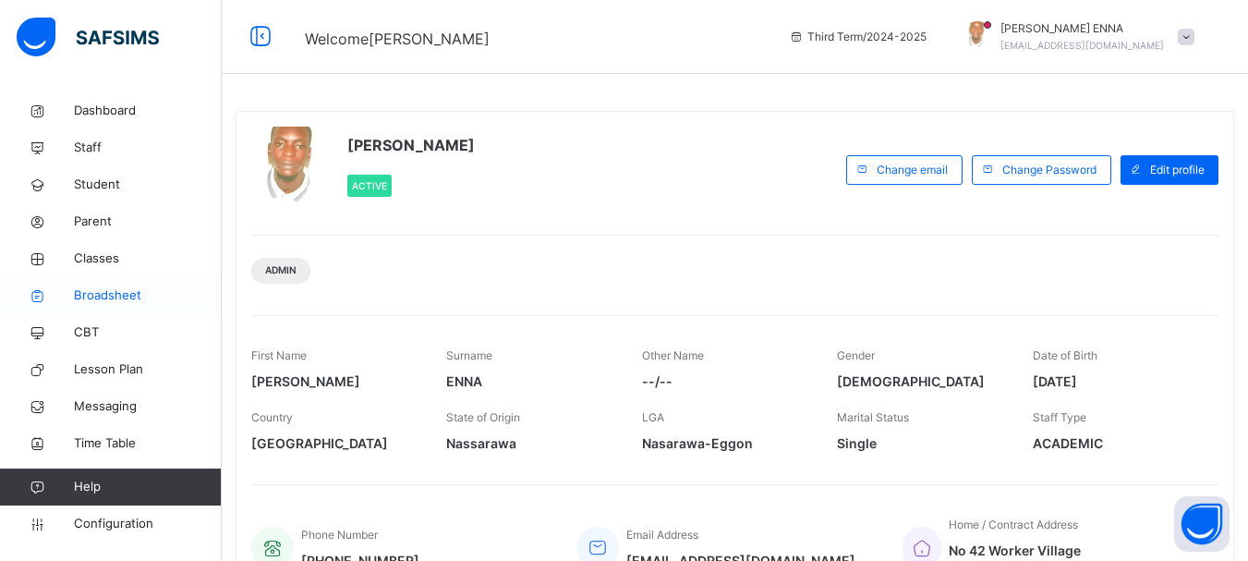
click at [118, 288] on span "Broadsheet" at bounding box center [148, 295] width 148 height 18
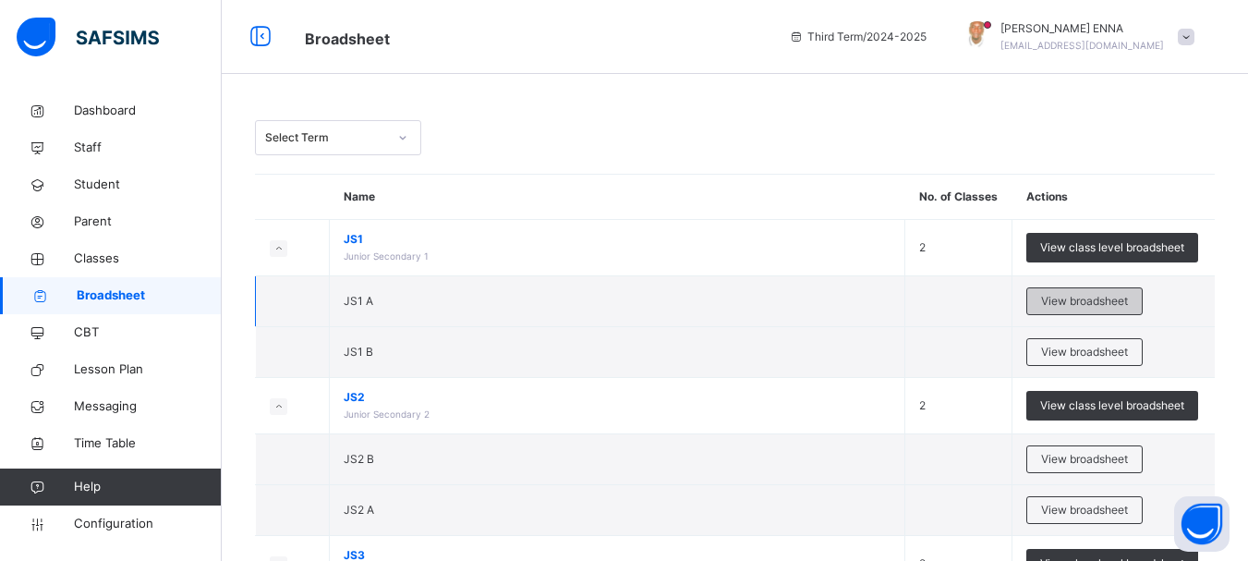
click at [1122, 295] on span "View broadsheet" at bounding box center [1084, 301] width 87 height 17
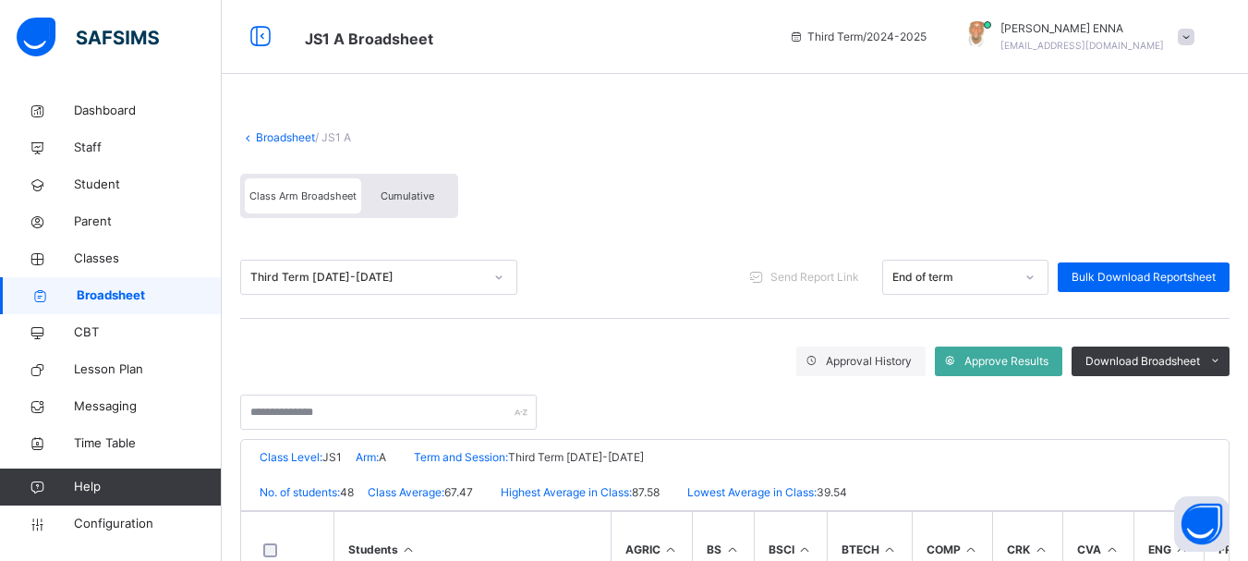
click at [414, 196] on span "Cumulative" at bounding box center [408, 195] width 54 height 13
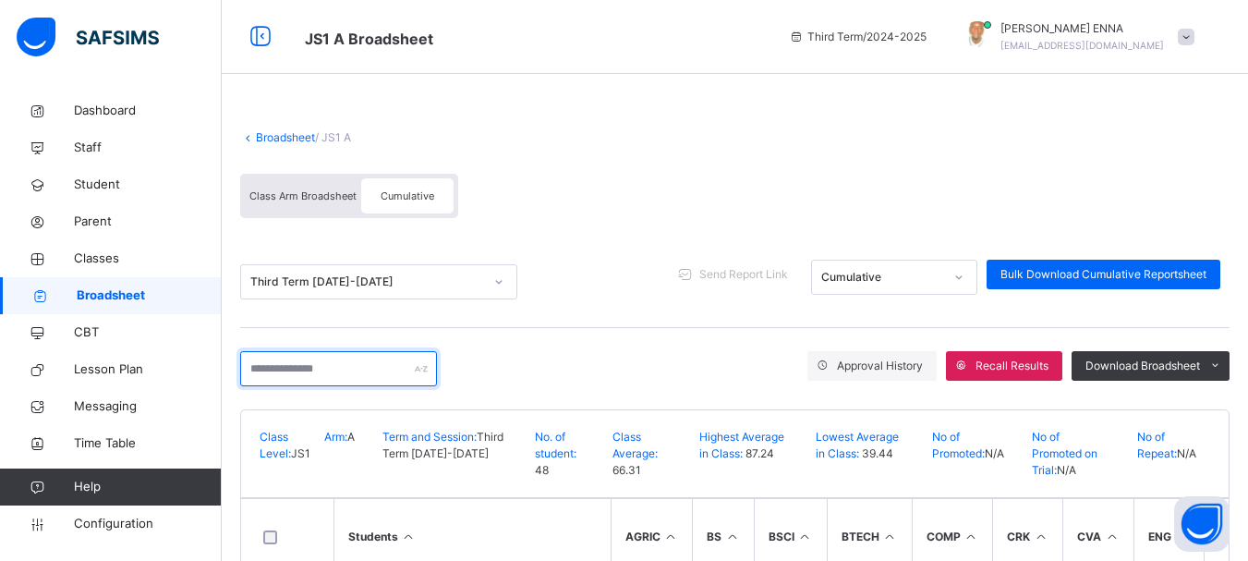
click at [317, 372] on input "text" at bounding box center [338, 368] width 197 height 35
type input "******"
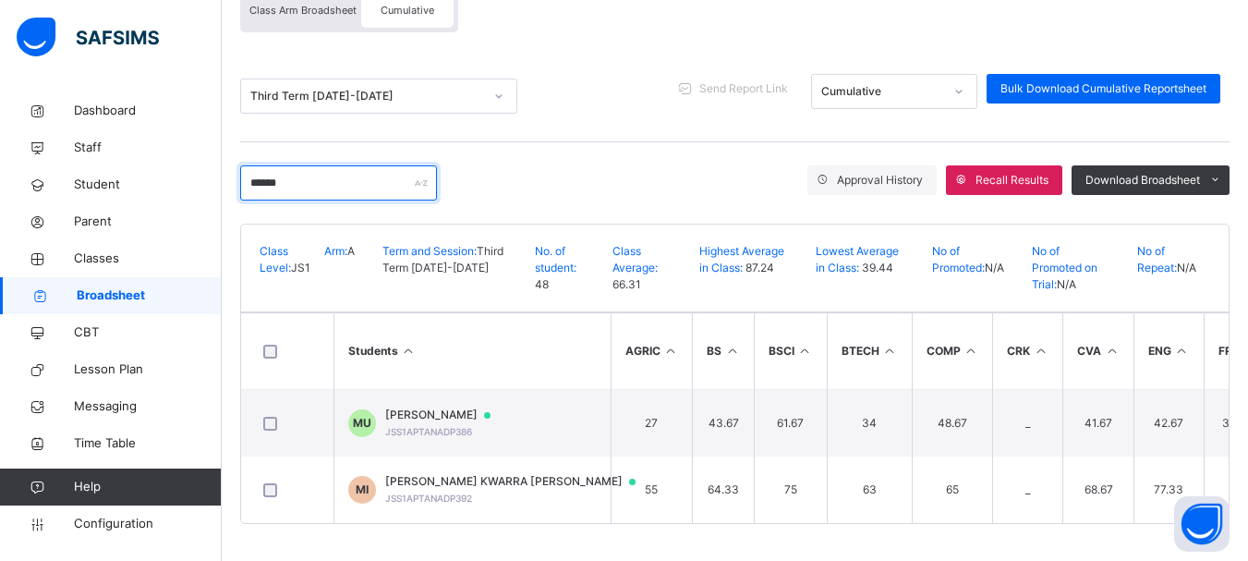
scroll to position [193, 0]
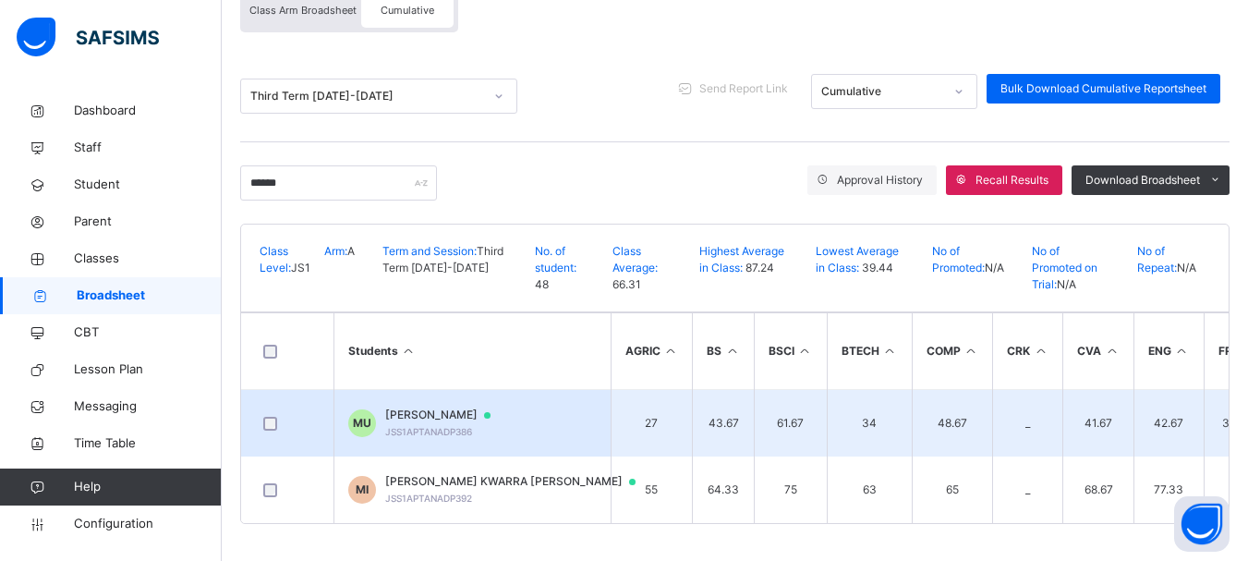
click at [447, 407] on span "MARYAM USMAN" at bounding box center [446, 414] width 123 height 17
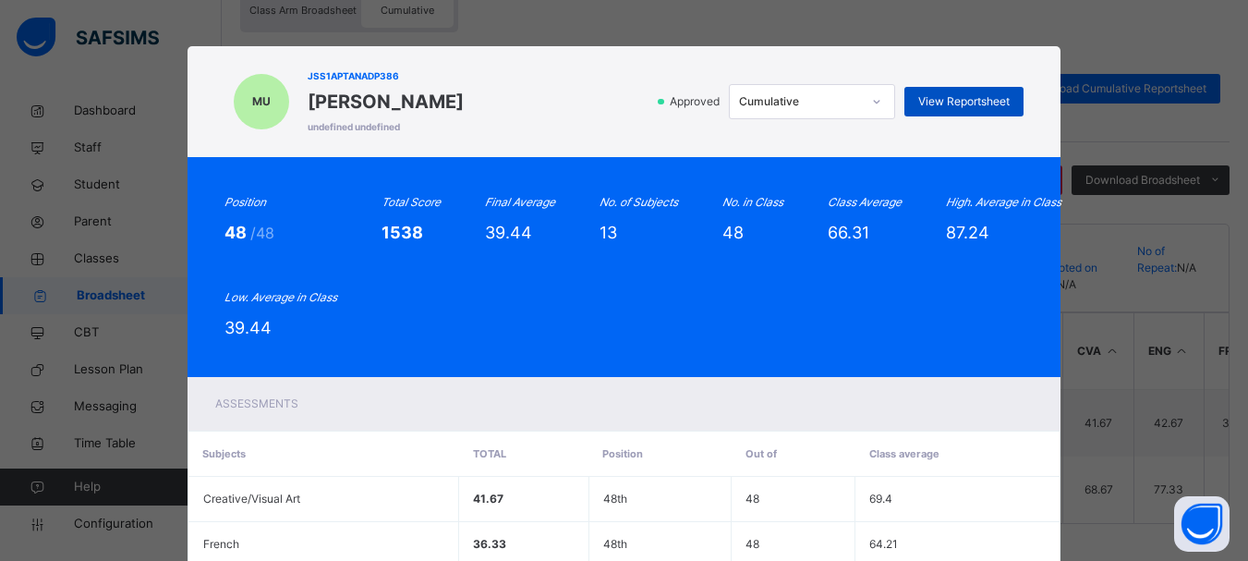
click at [946, 91] on div "View Reportsheet" at bounding box center [963, 102] width 119 height 30
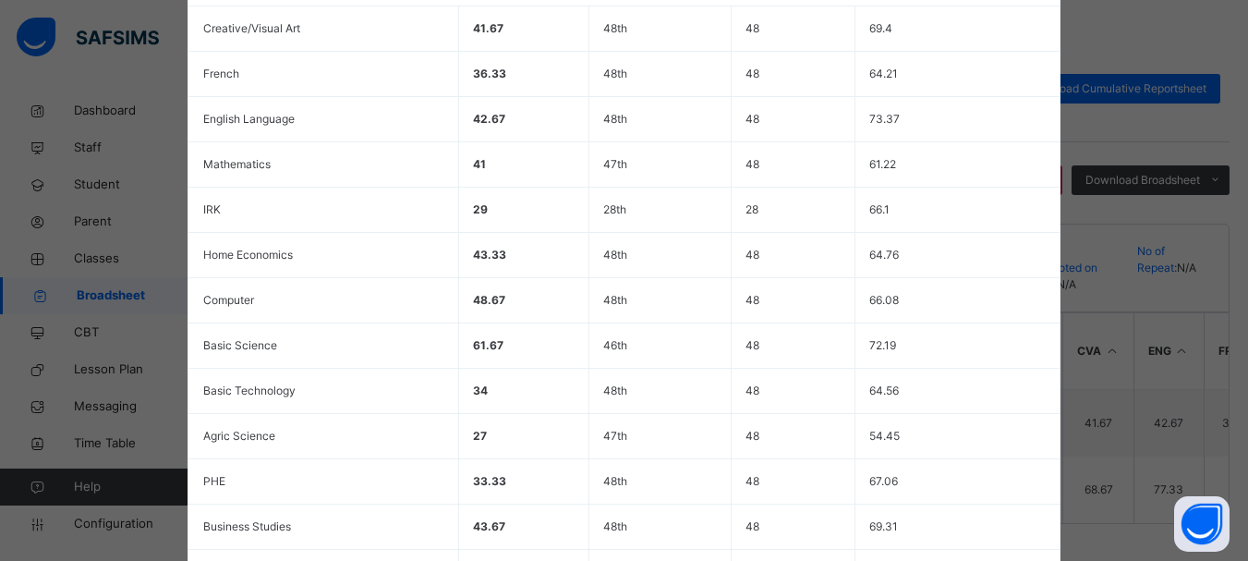
scroll to position [675, 0]
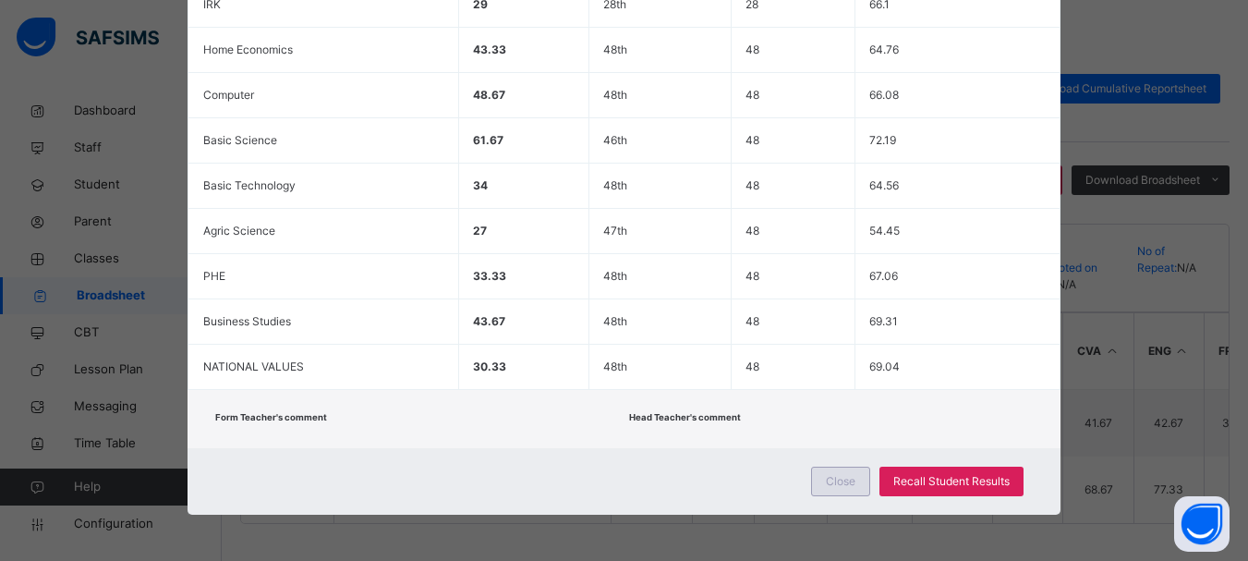
click at [838, 483] on span "Close" at bounding box center [841, 481] width 30 height 17
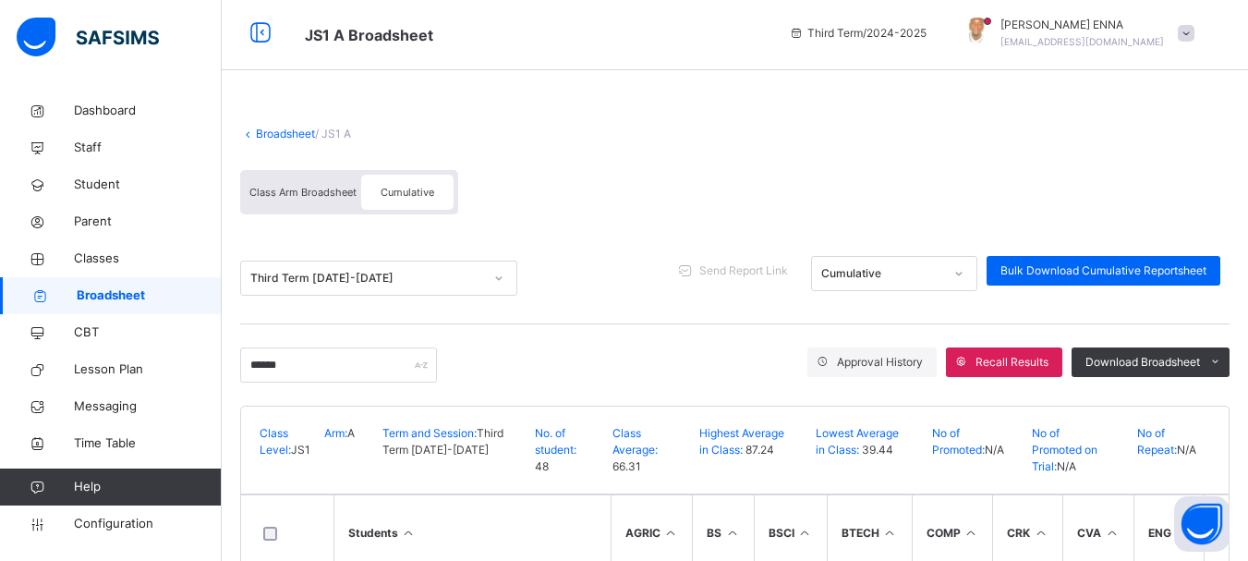
scroll to position [0, 0]
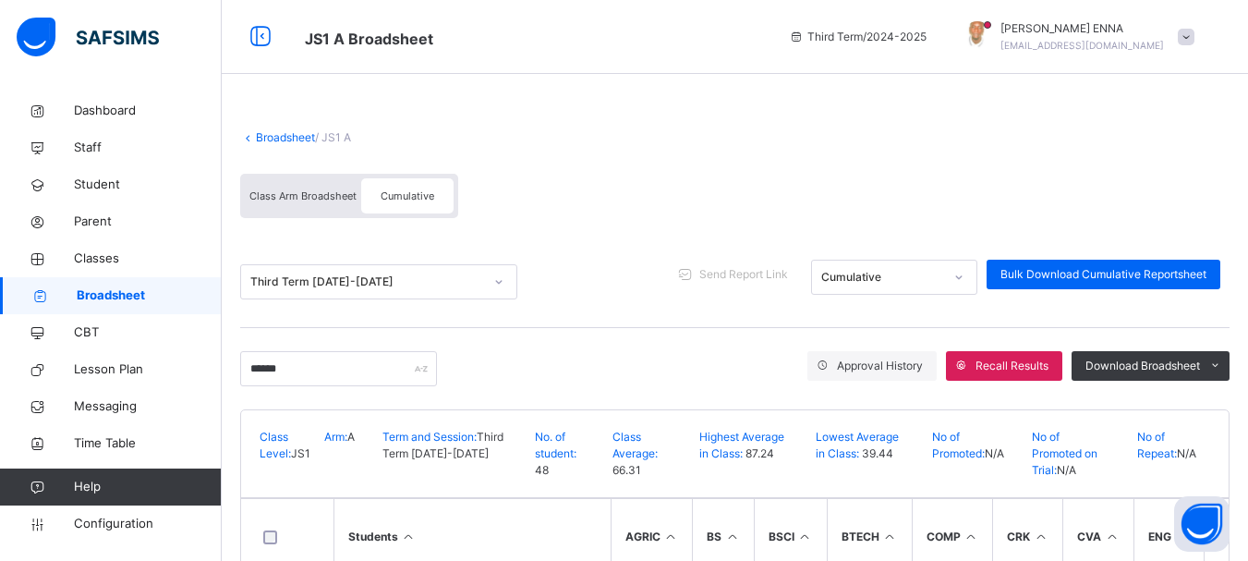
click at [266, 134] on link "Broadsheet" at bounding box center [285, 137] width 59 height 14
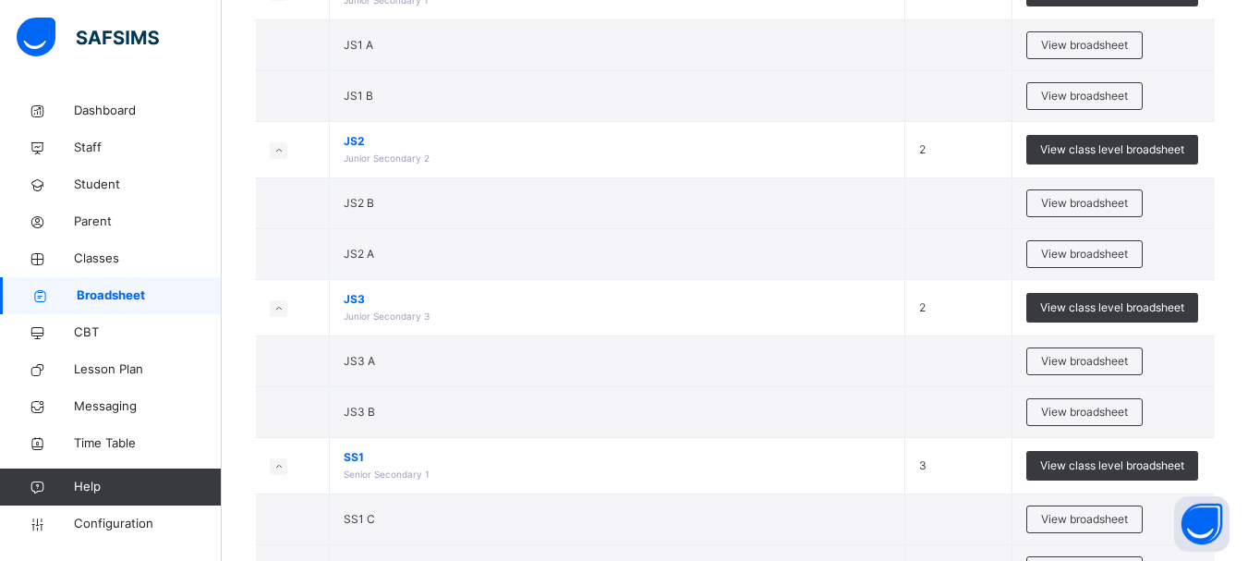
scroll to position [260, 0]
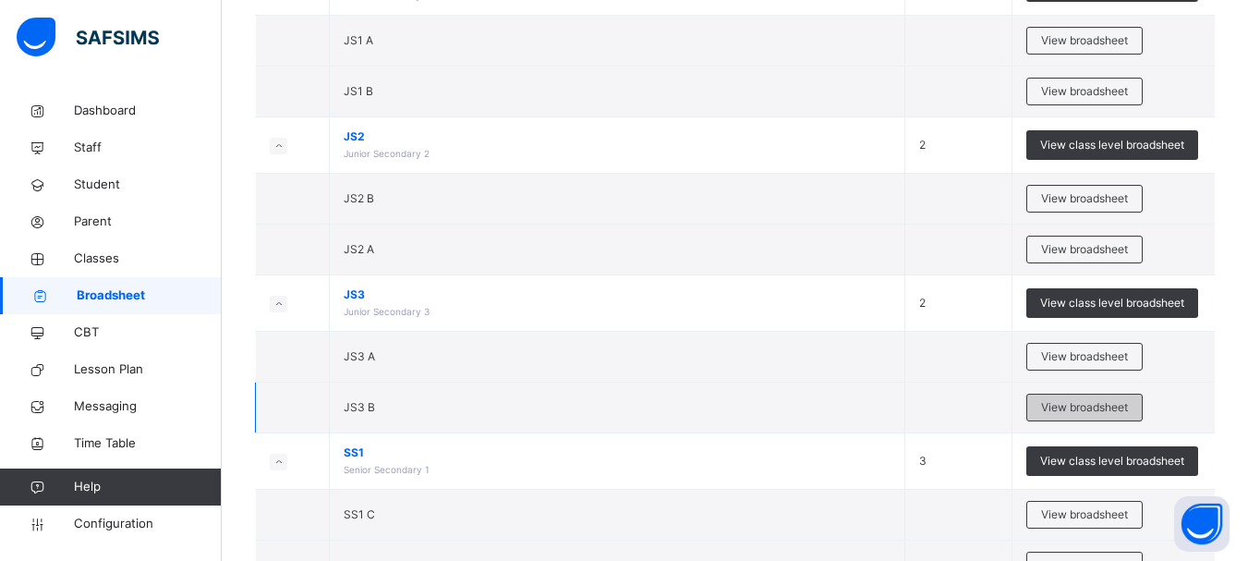
click at [1103, 407] on span "View broadsheet" at bounding box center [1084, 407] width 87 height 17
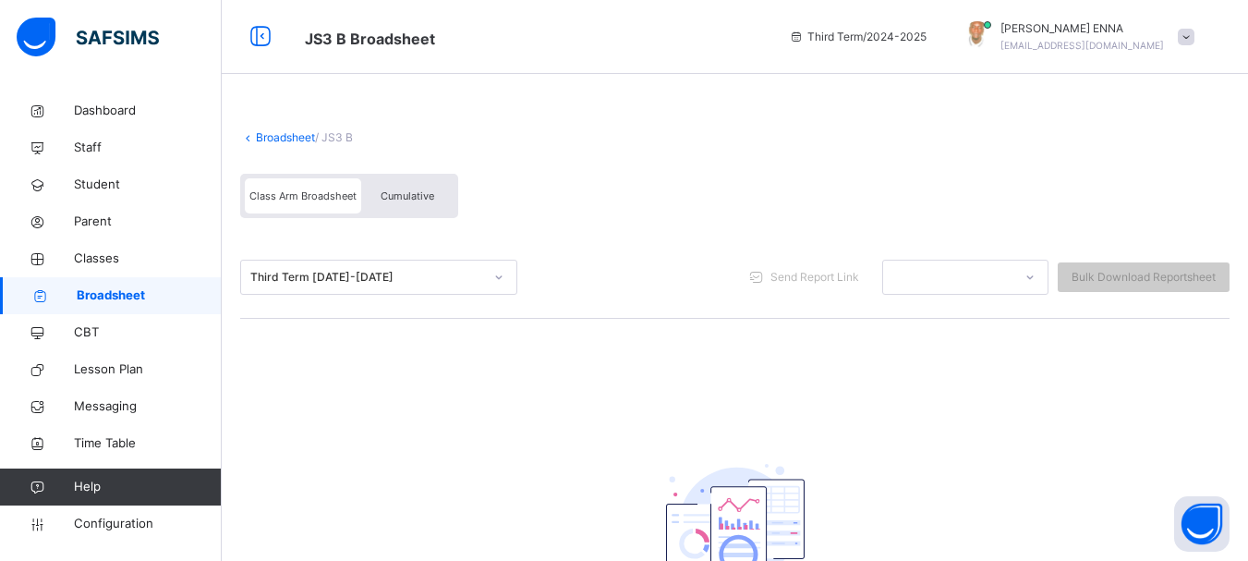
click at [309, 195] on span "Class Arm Broadsheet" at bounding box center [302, 195] width 107 height 13
click at [497, 275] on icon at bounding box center [498, 277] width 11 height 18
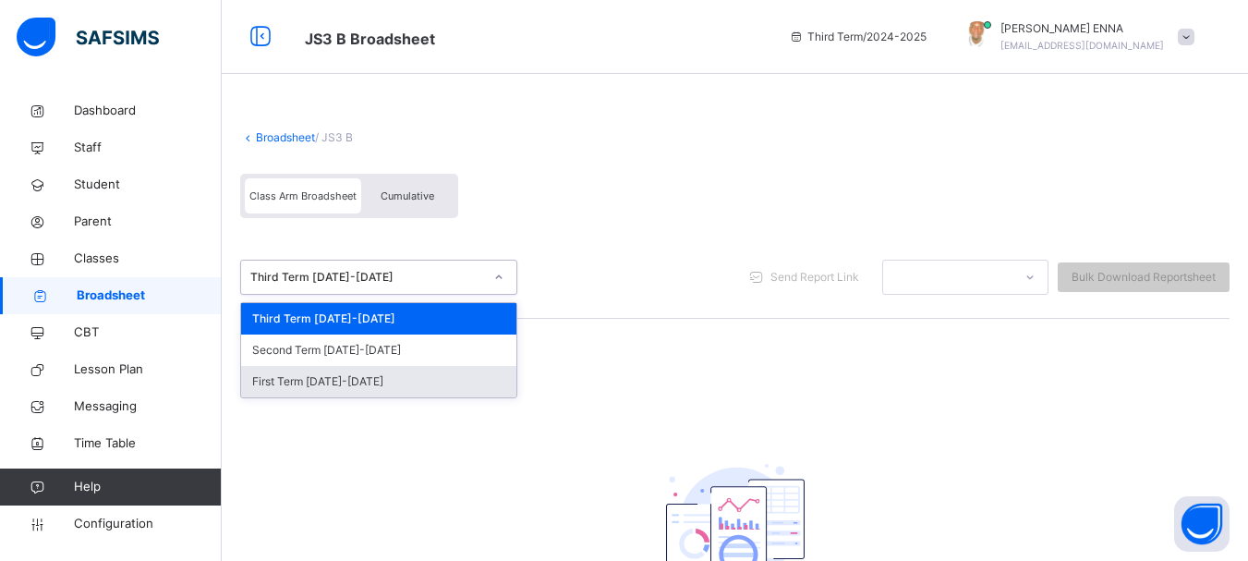
click at [285, 379] on div "First Term 2024-2025" at bounding box center [378, 381] width 275 height 31
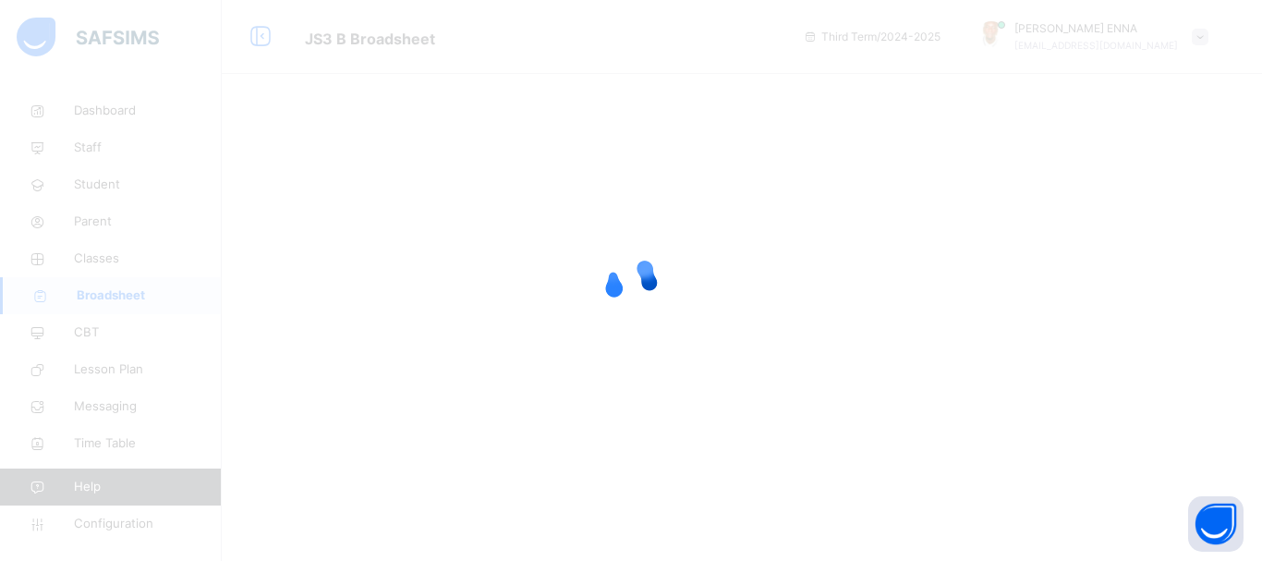
click at [909, 120] on div at bounding box center [631, 280] width 1262 height 561
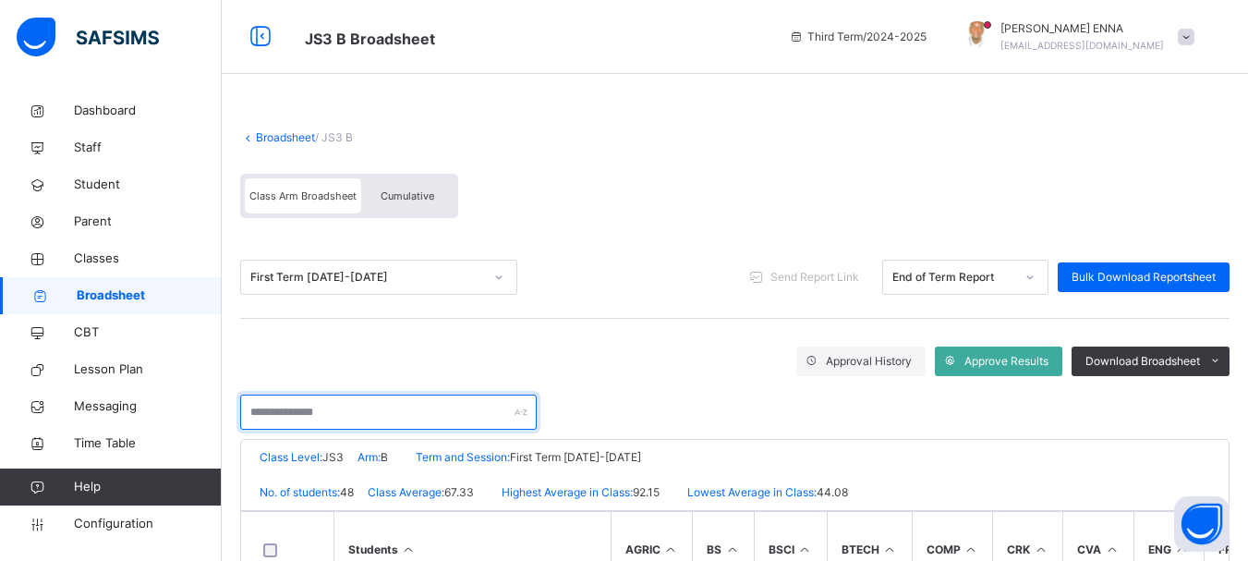
click at [342, 407] on input "text" at bounding box center [388, 411] width 297 height 35
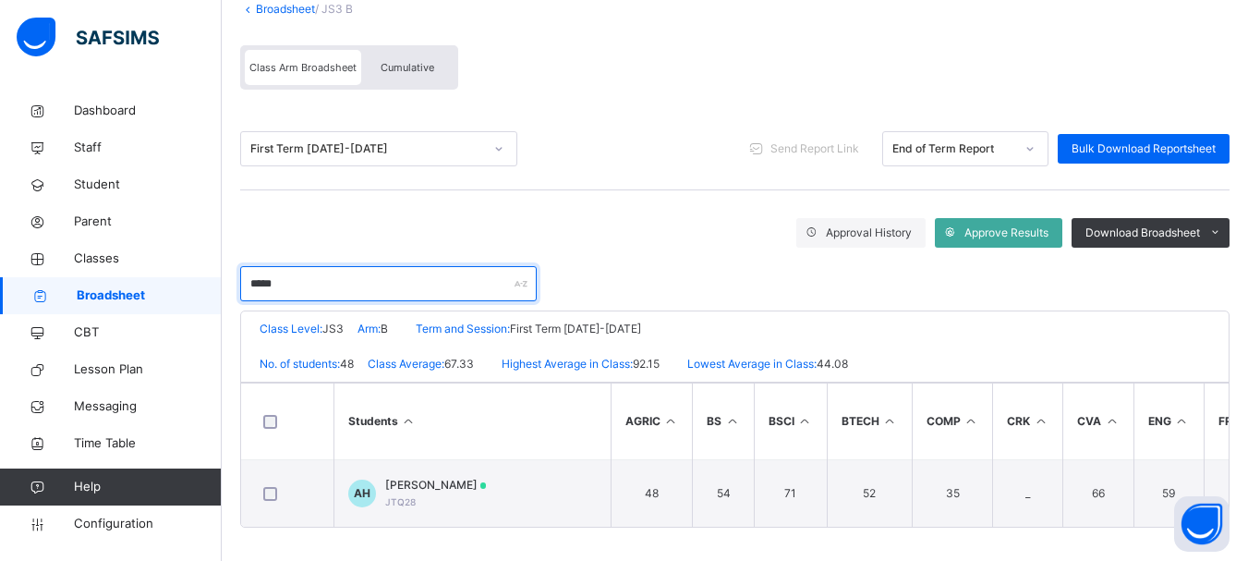
scroll to position [139, 0]
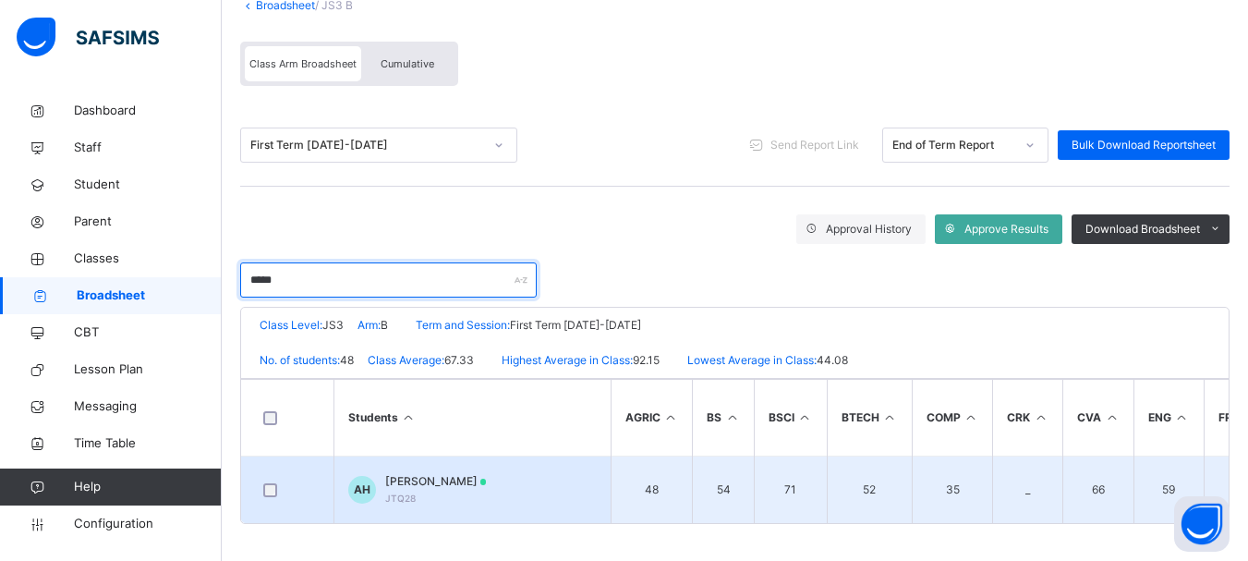
type input "*****"
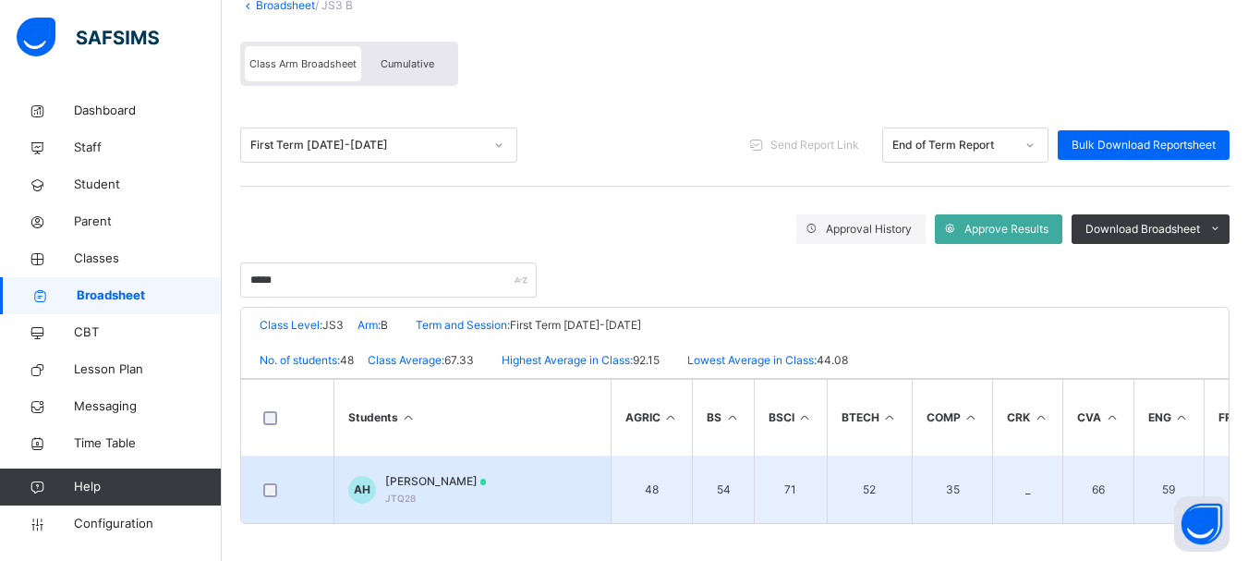
click at [450, 473] on span "ABDULLAHI HAUWA" at bounding box center [436, 481] width 102 height 17
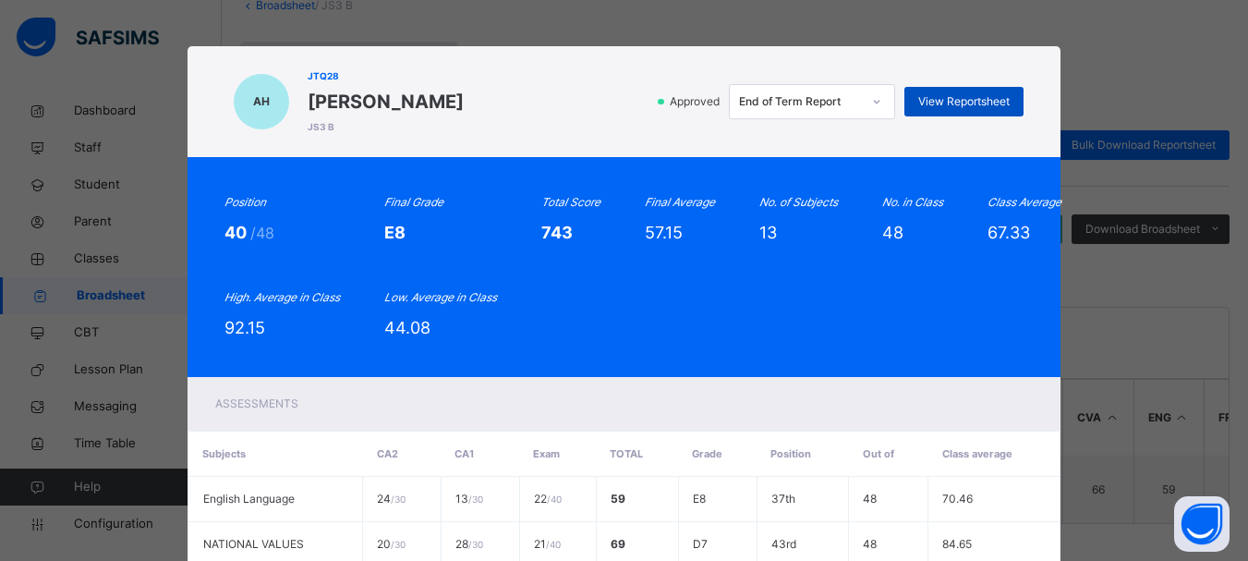
click at [951, 97] on span "View Reportsheet" at bounding box center [963, 101] width 91 height 17
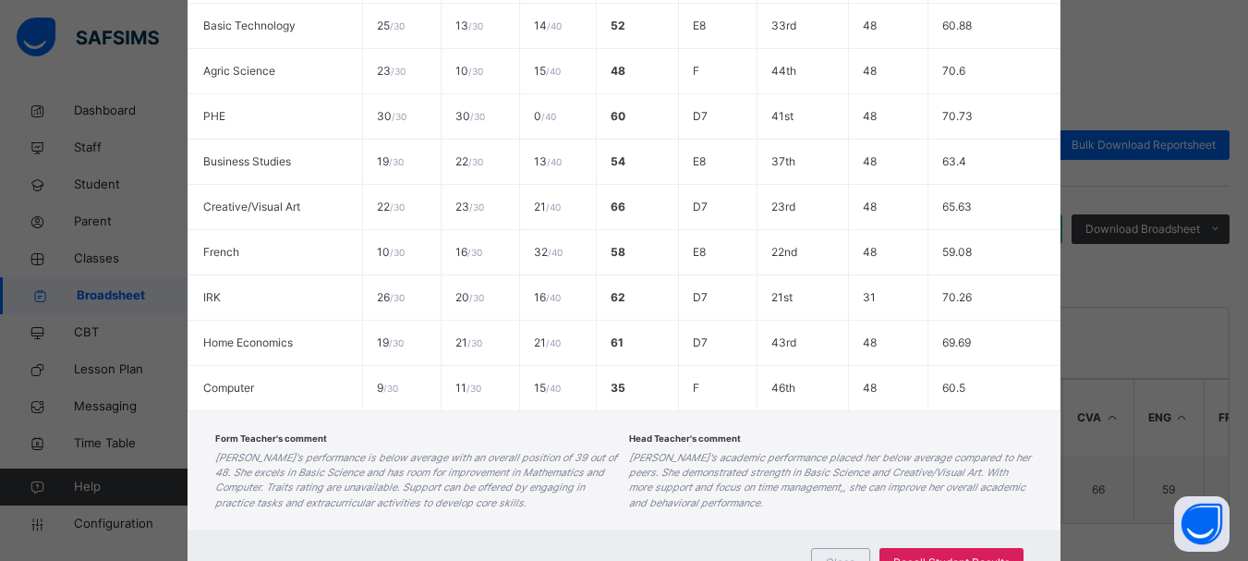
scroll to position [735, 0]
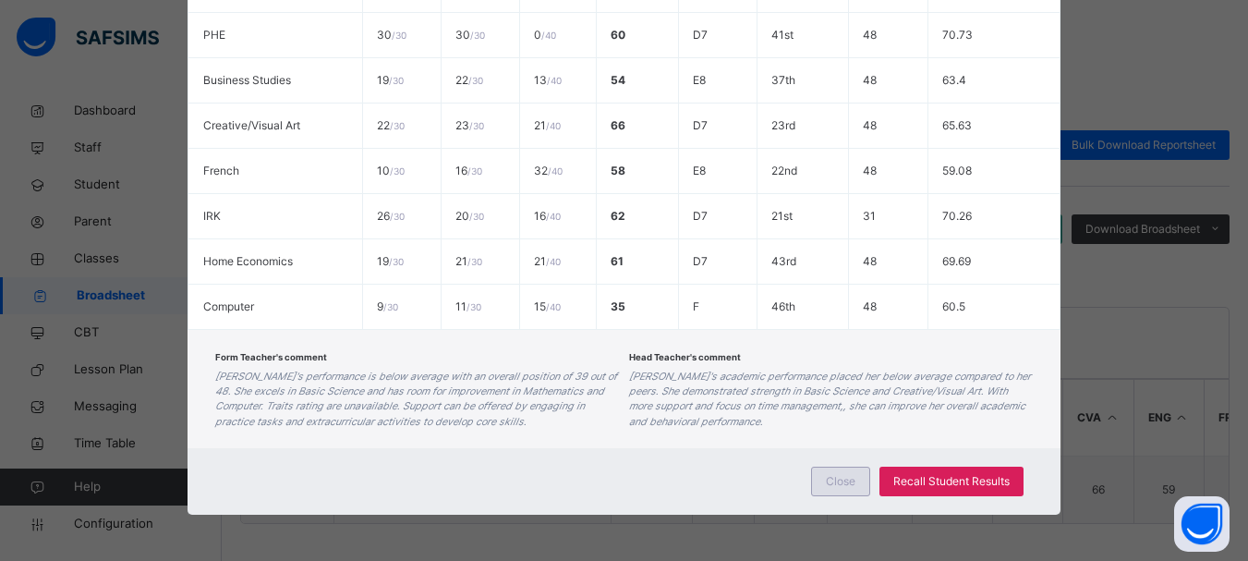
click at [823, 487] on div "Close" at bounding box center [840, 481] width 59 height 30
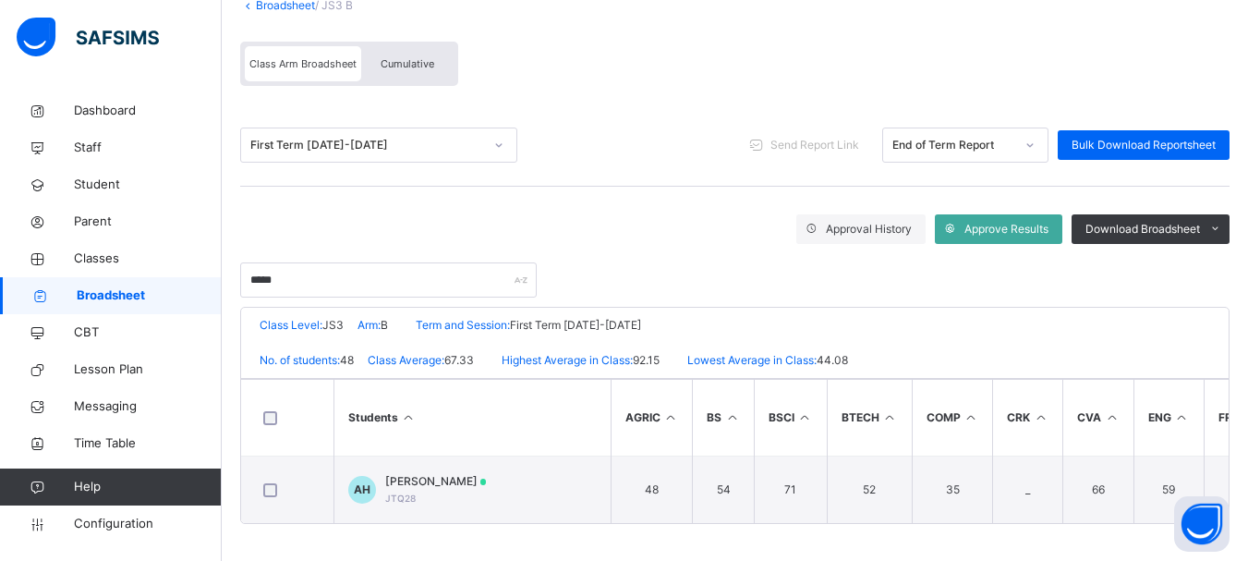
click at [396, 137] on div "First Term 2024-2025" at bounding box center [366, 145] width 233 height 17
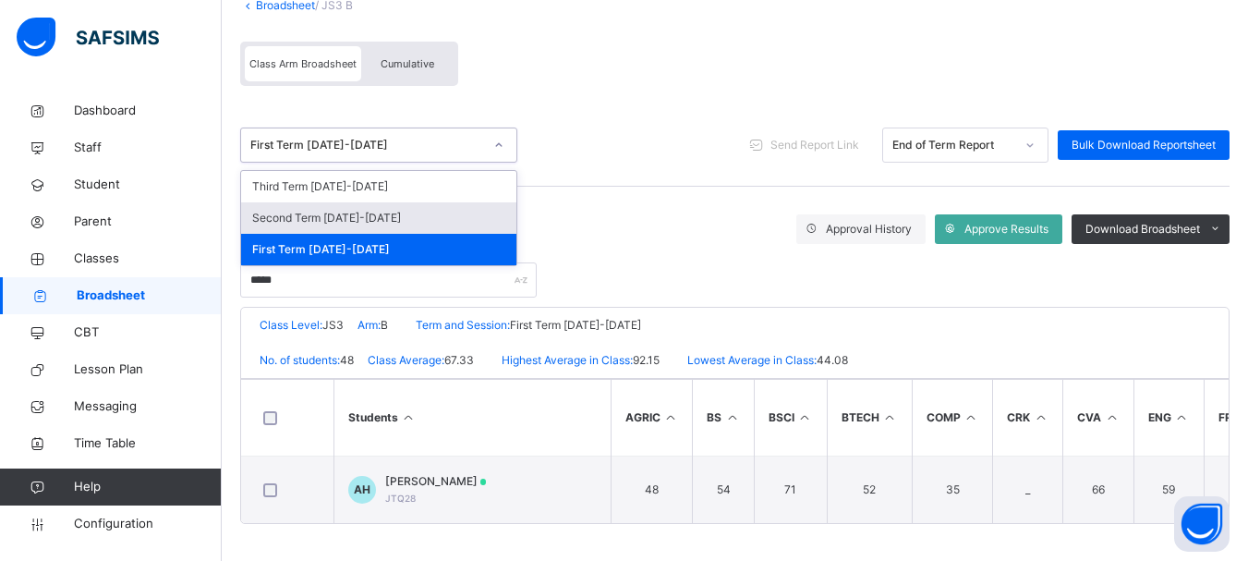
click at [354, 213] on div "Second Term 2024-2025" at bounding box center [378, 217] width 275 height 31
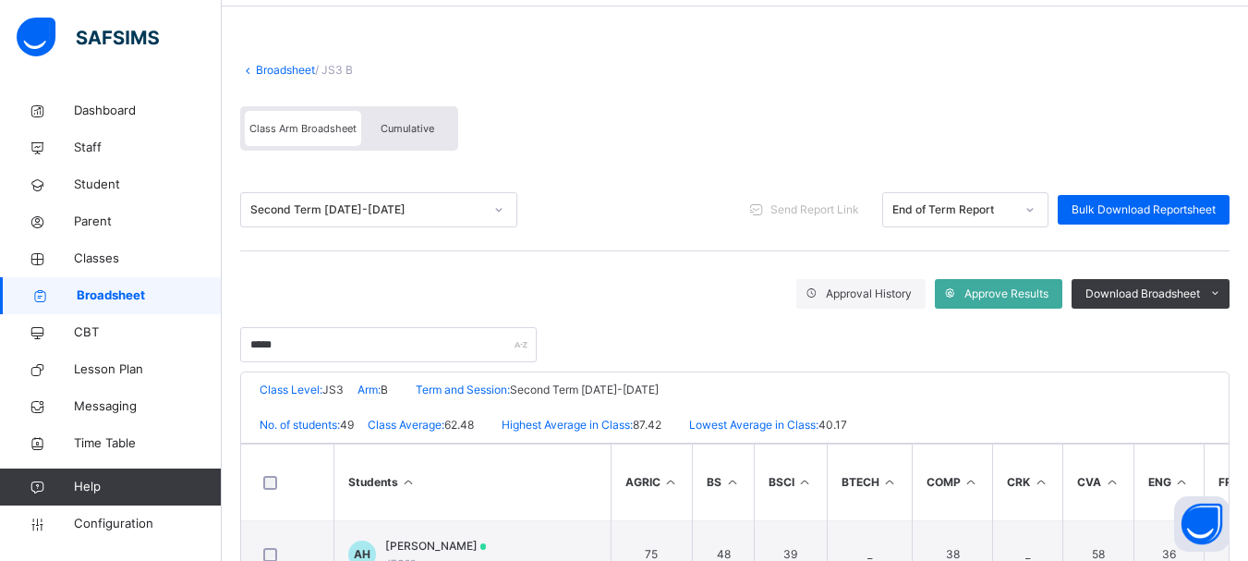
scroll to position [139, 0]
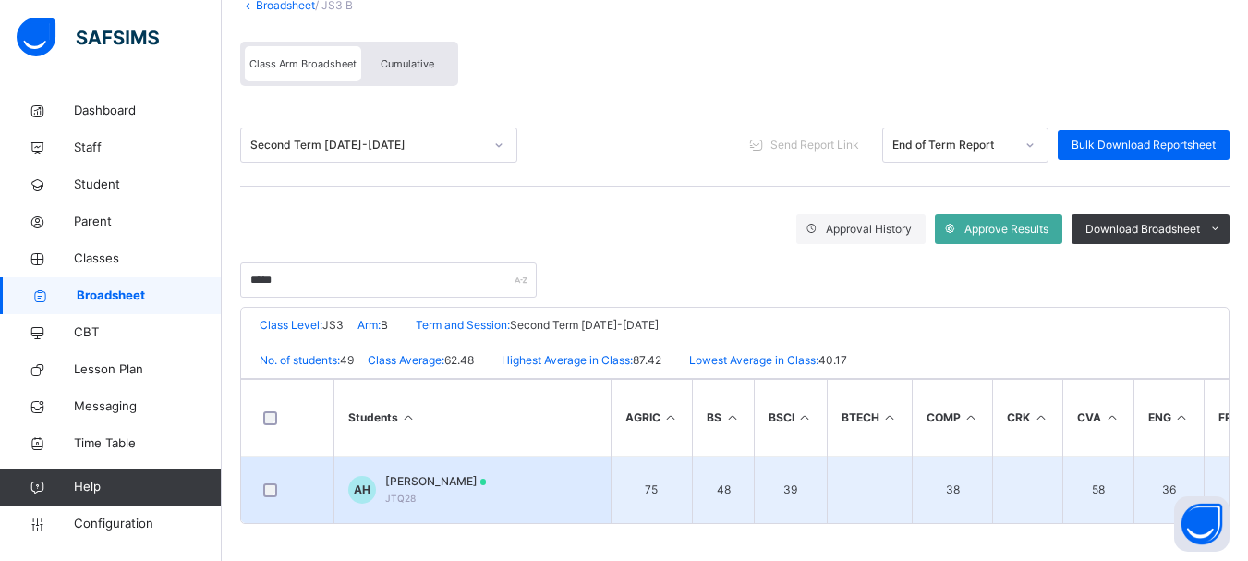
click at [430, 473] on span "ABDULLAHI HAUWA" at bounding box center [436, 481] width 102 height 17
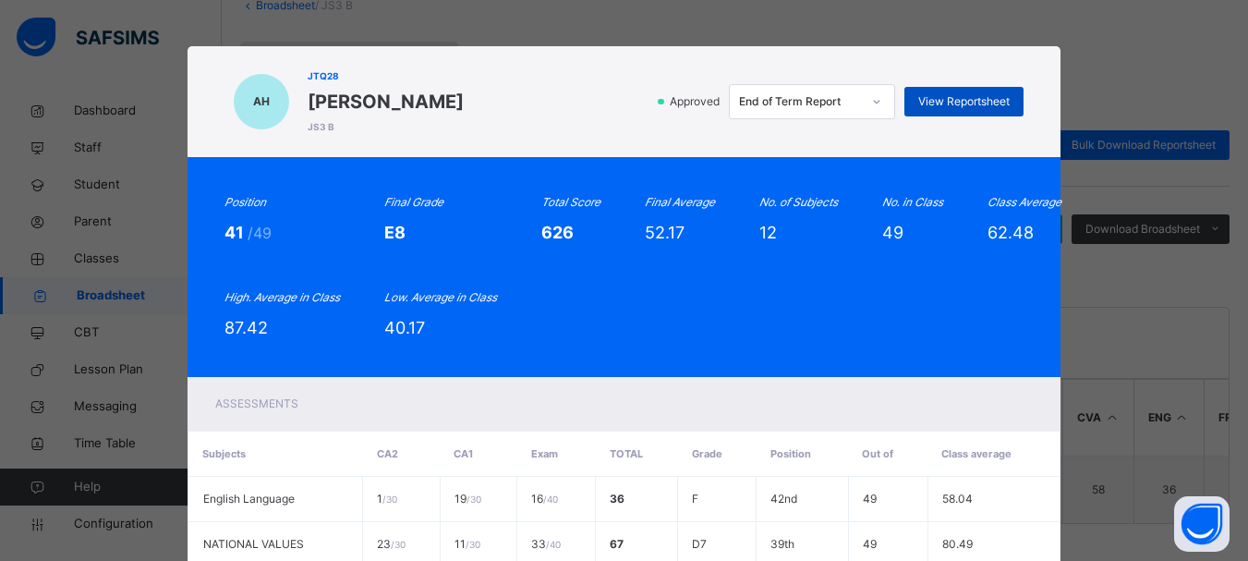
click at [963, 96] on span "View Reportsheet" at bounding box center [963, 101] width 91 height 17
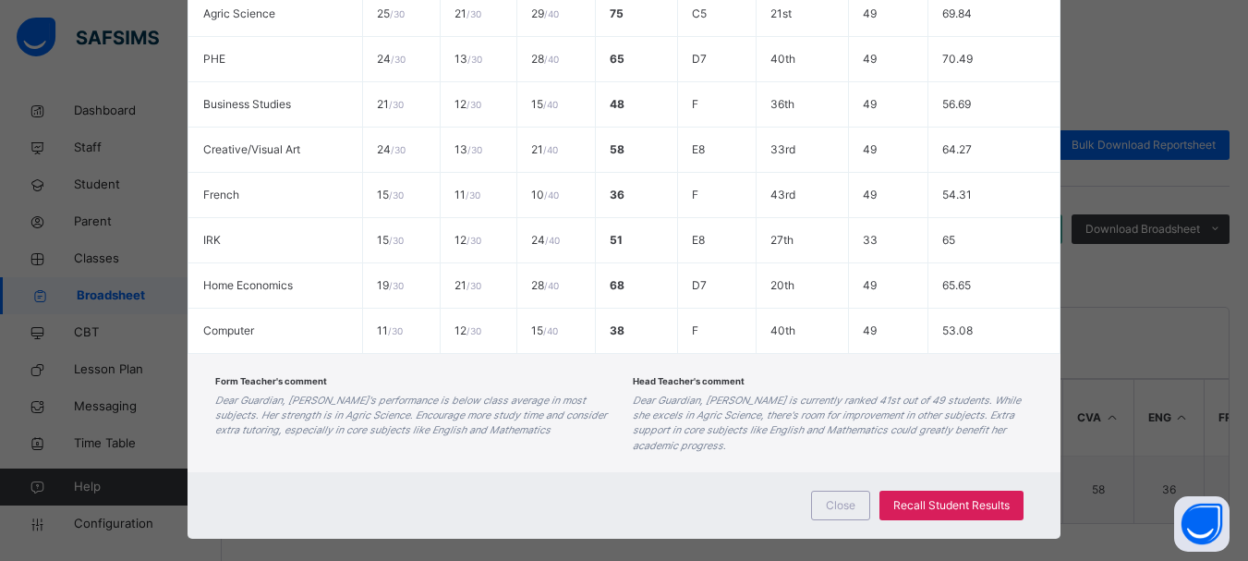
scroll to position [673, 0]
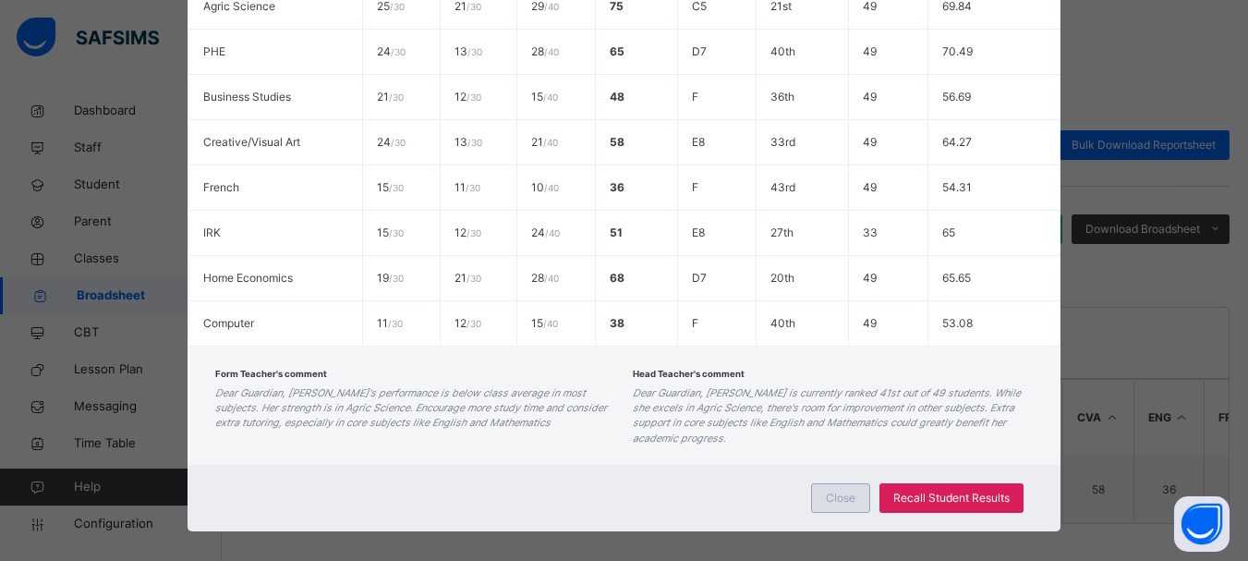
click at [835, 503] on span "Close" at bounding box center [841, 498] width 30 height 17
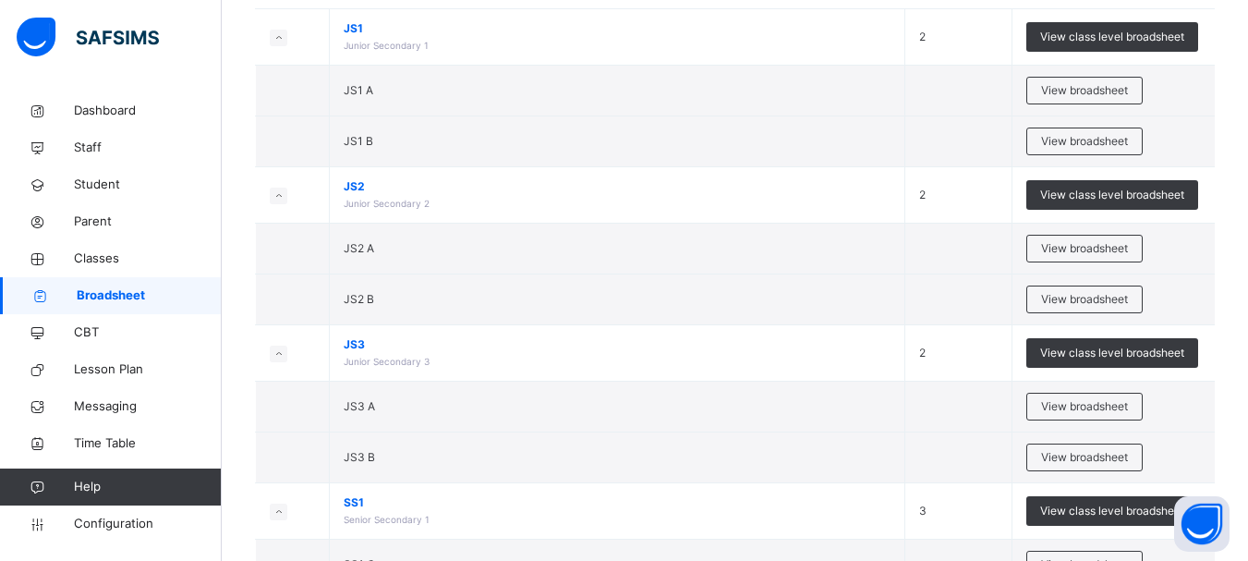
scroll to position [268, 0]
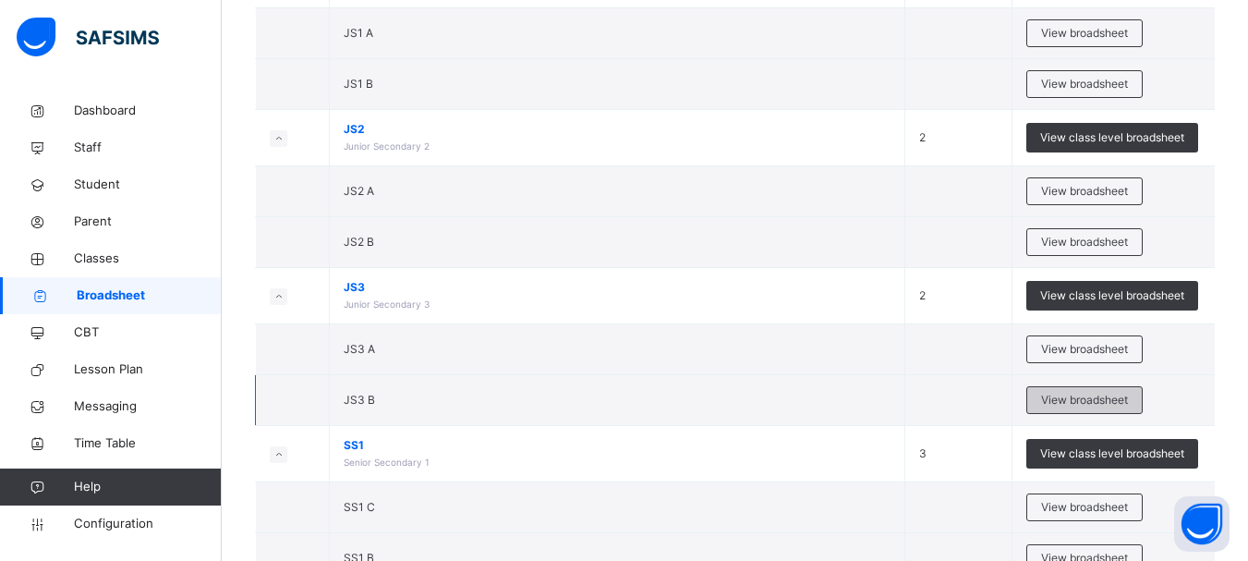
click at [1096, 398] on span "View broadsheet" at bounding box center [1084, 400] width 87 height 17
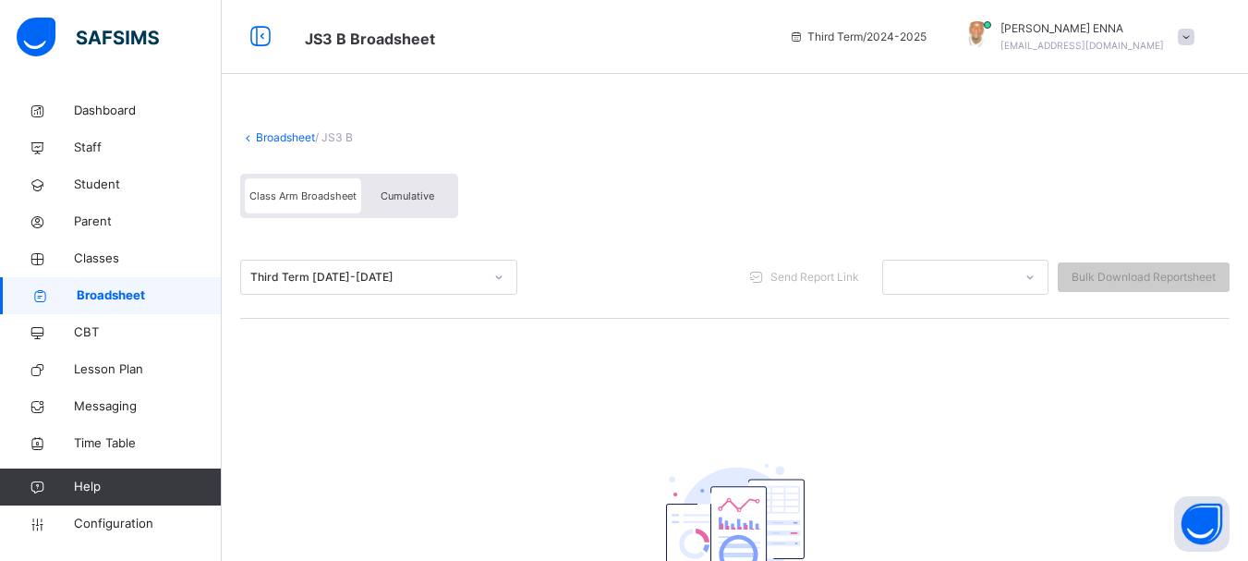
click at [371, 272] on div "Third Term 2024-2025" at bounding box center [366, 277] width 233 height 17
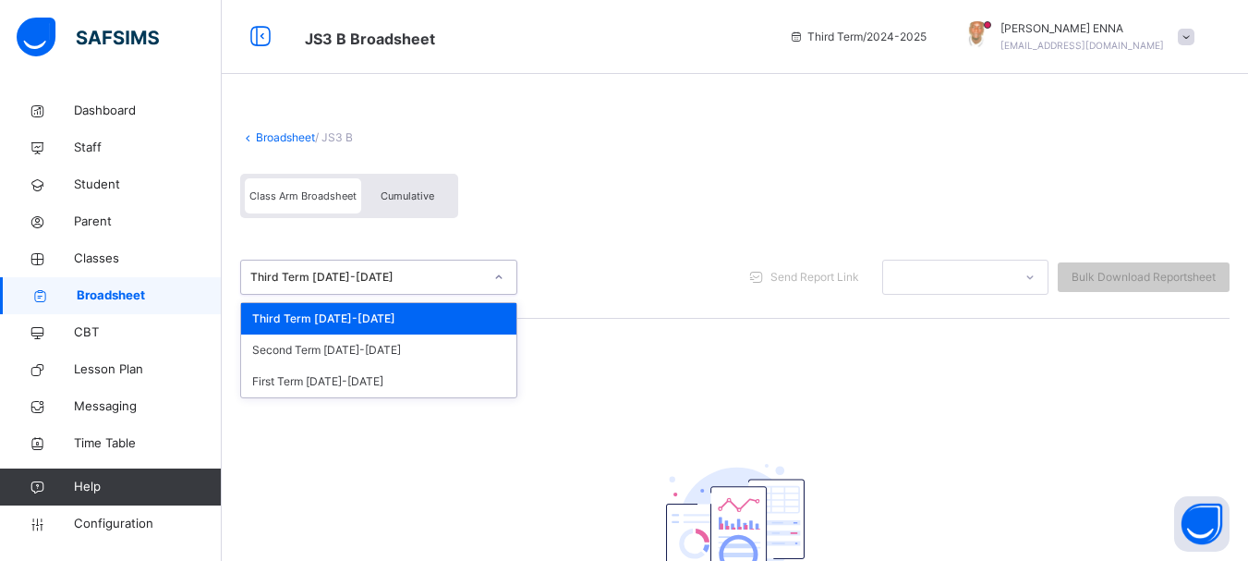
click at [246, 134] on icon at bounding box center [248, 137] width 16 height 14
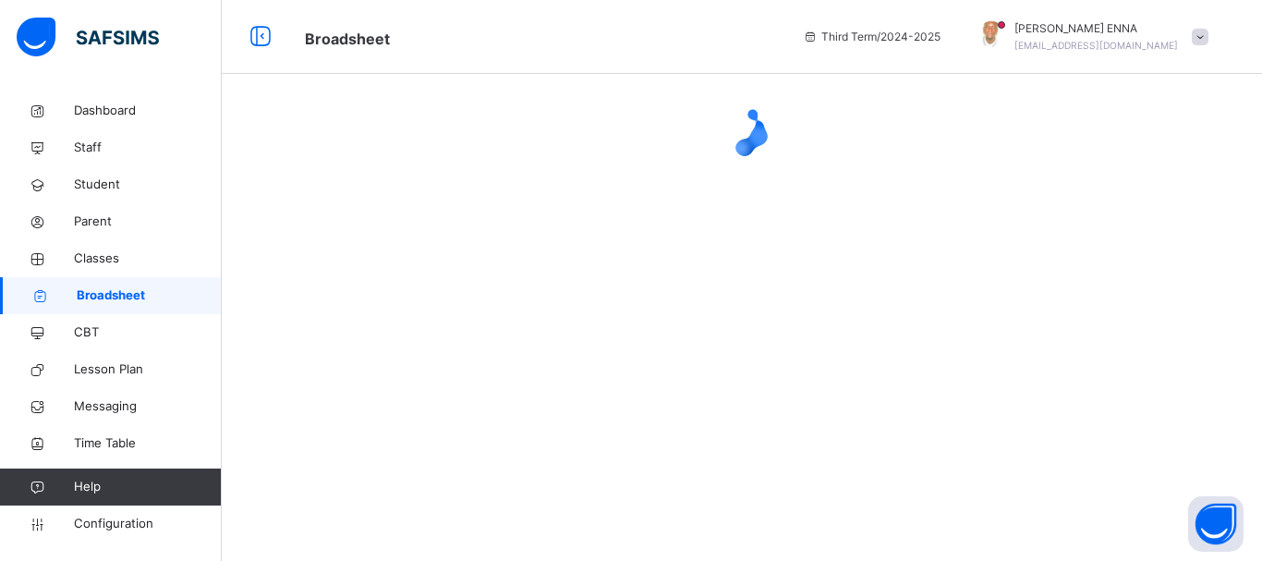
click at [520, 147] on div at bounding box center [742, 129] width 1040 height 74
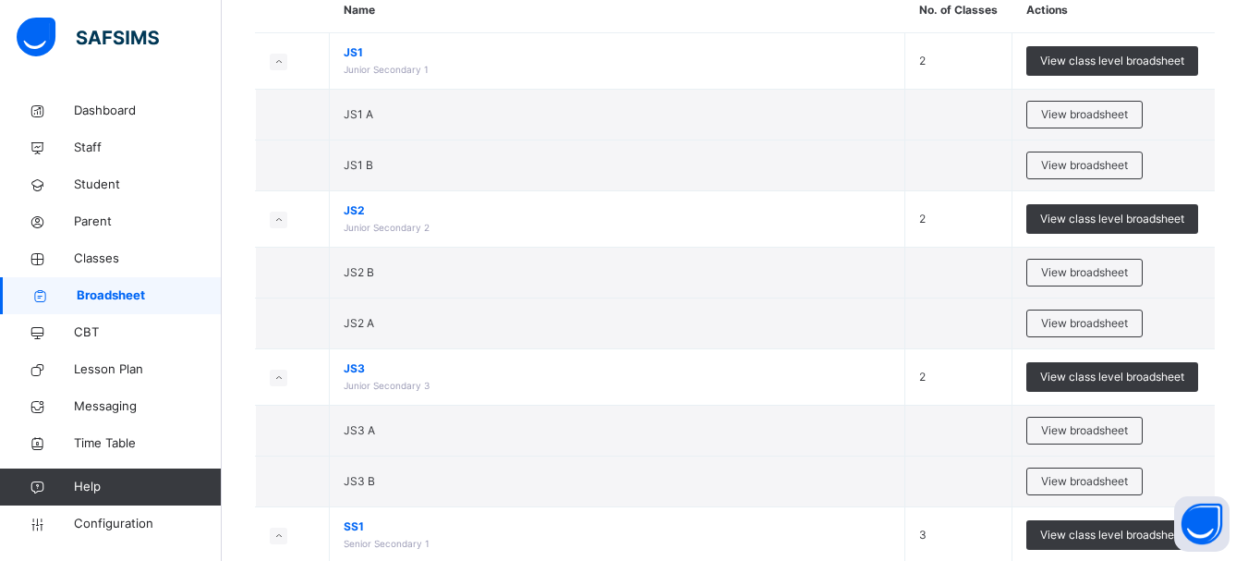
scroll to position [194, 0]
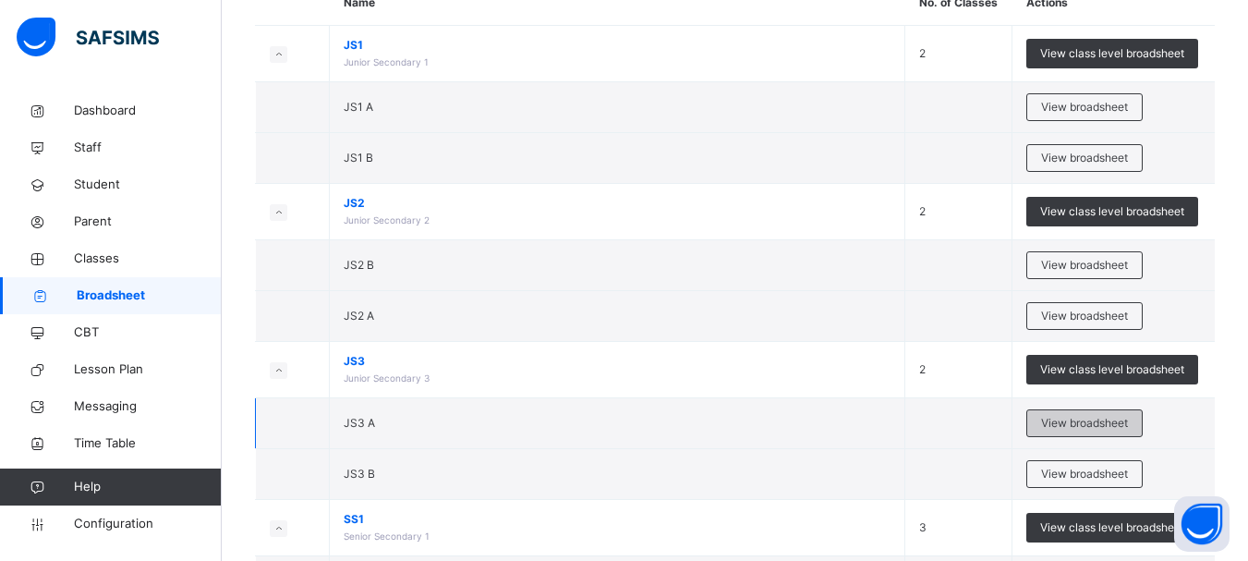
click at [1073, 419] on span "View broadsheet" at bounding box center [1084, 423] width 87 height 17
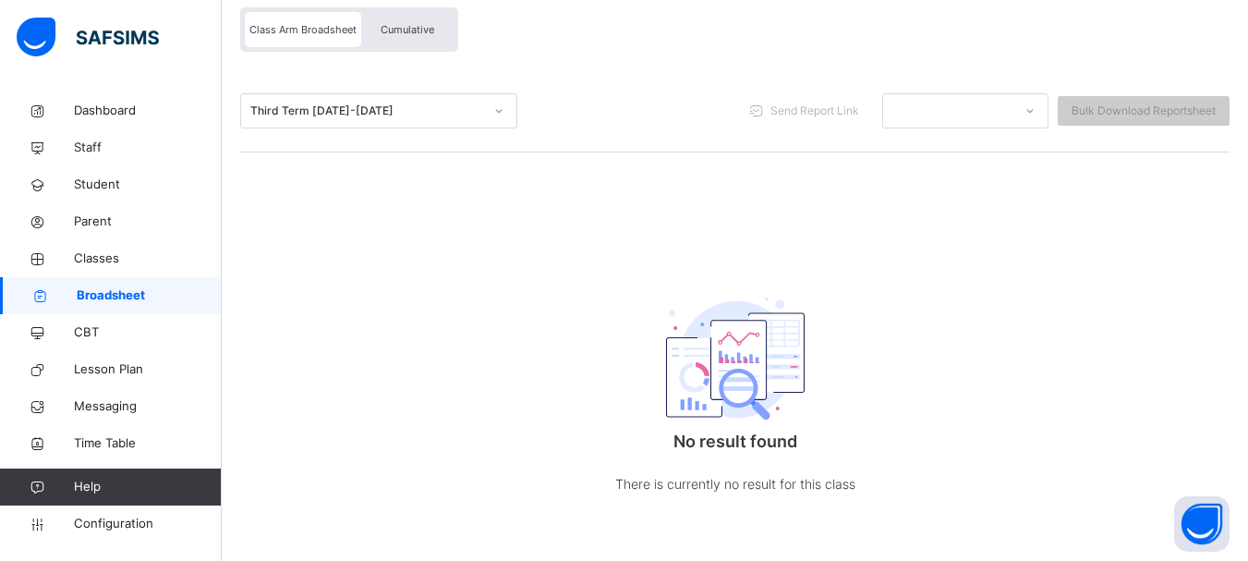
scroll to position [176, 0]
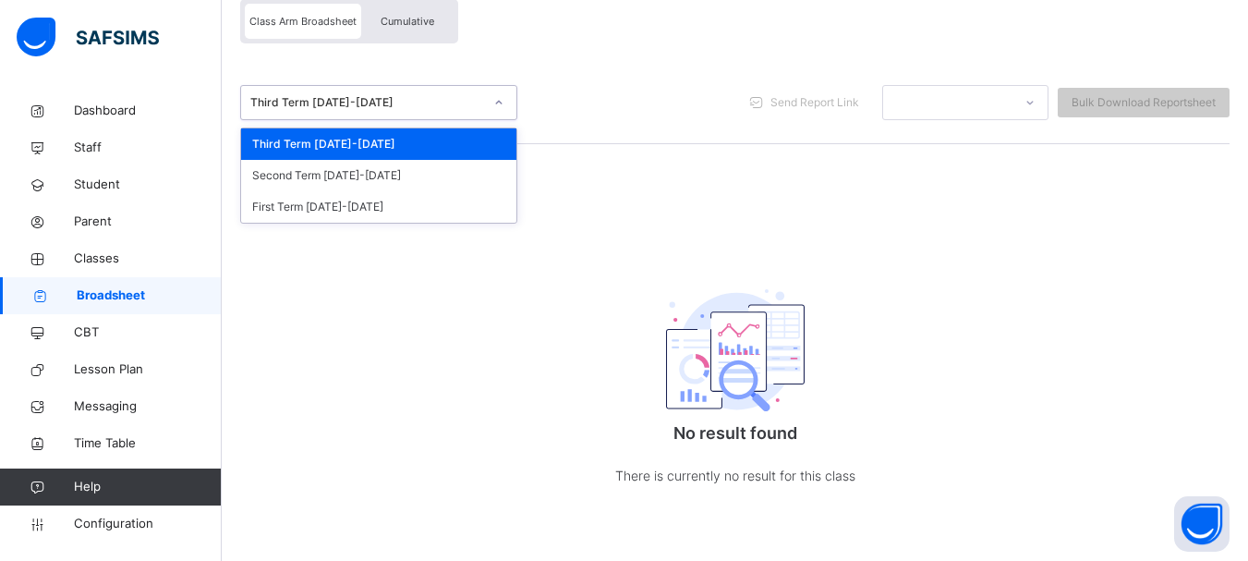
click at [475, 101] on div "Third Term 2024-2025" at bounding box center [366, 102] width 233 height 17
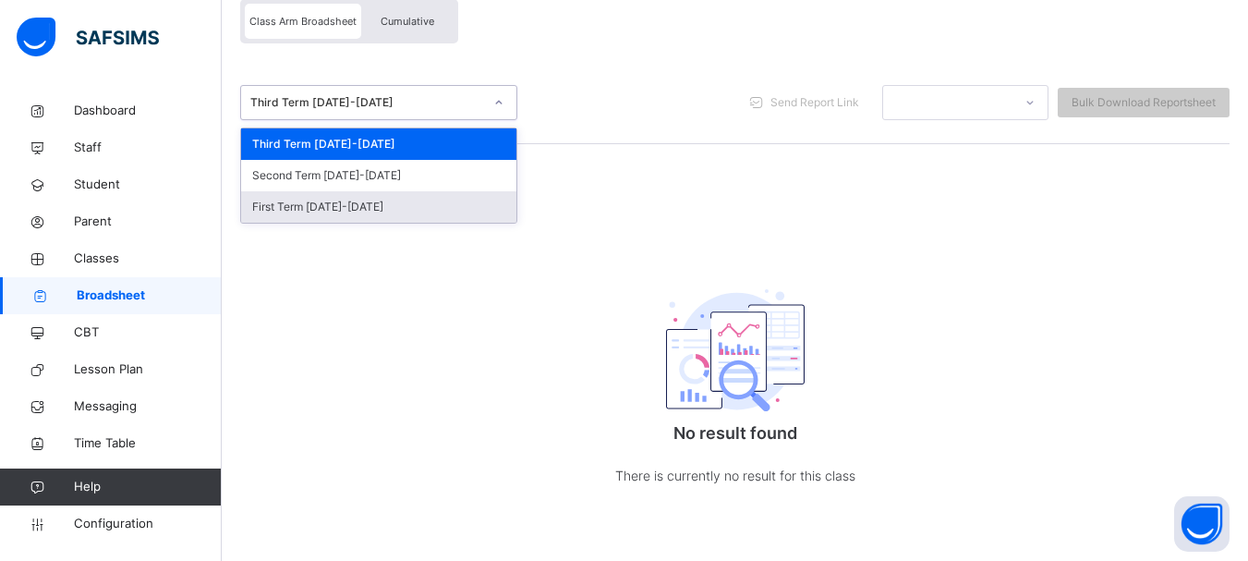
click at [320, 192] on div "First Term 2024-2025" at bounding box center [378, 206] width 275 height 31
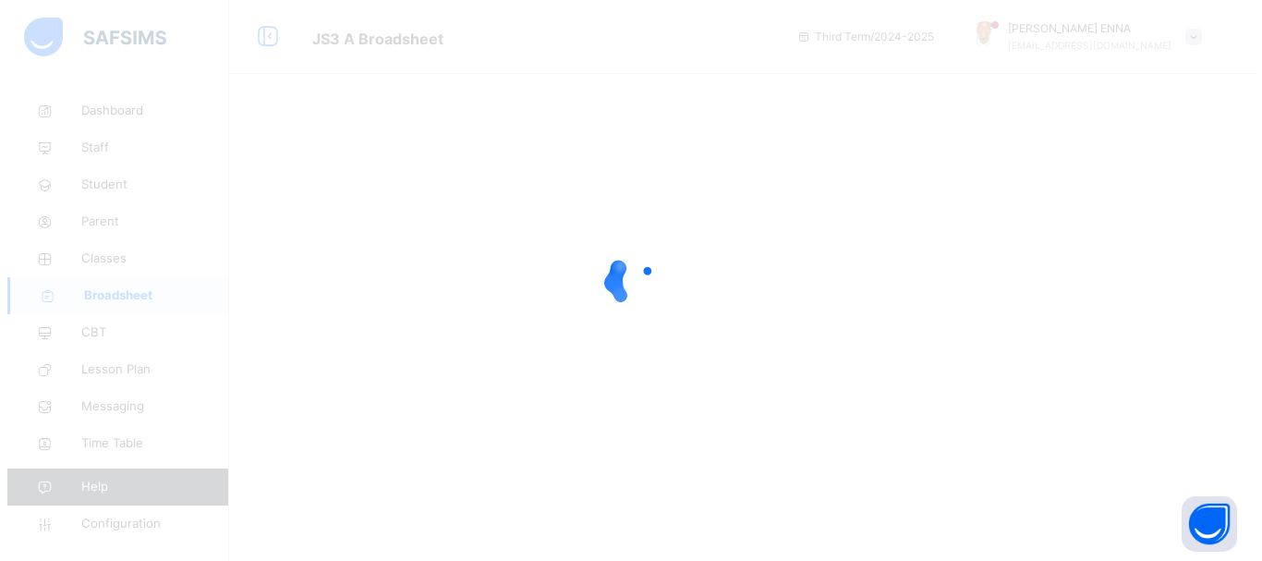
scroll to position [0, 0]
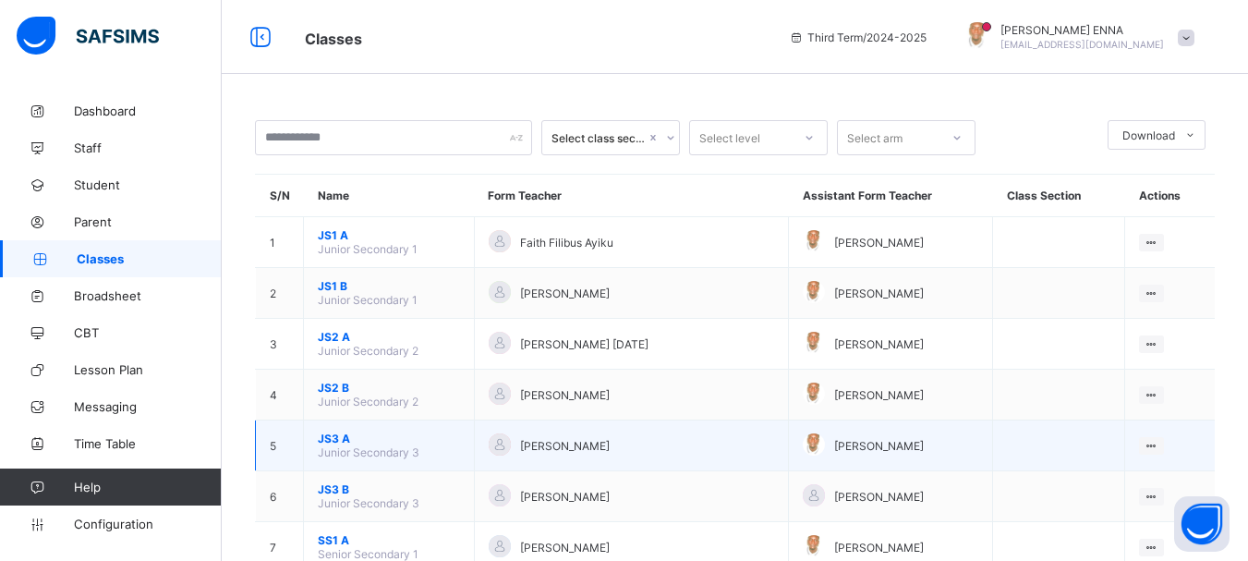
click at [341, 438] on span "JS3 A" at bounding box center [389, 438] width 142 height 14
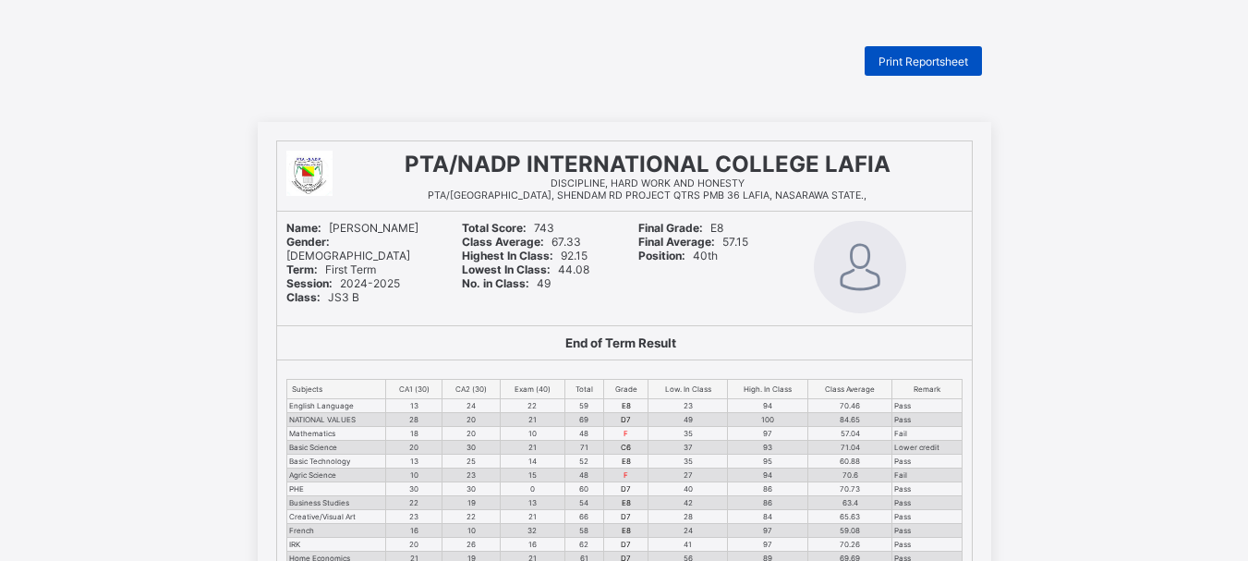
click at [904, 55] on span "Print Reportsheet" at bounding box center [923, 62] width 90 height 14
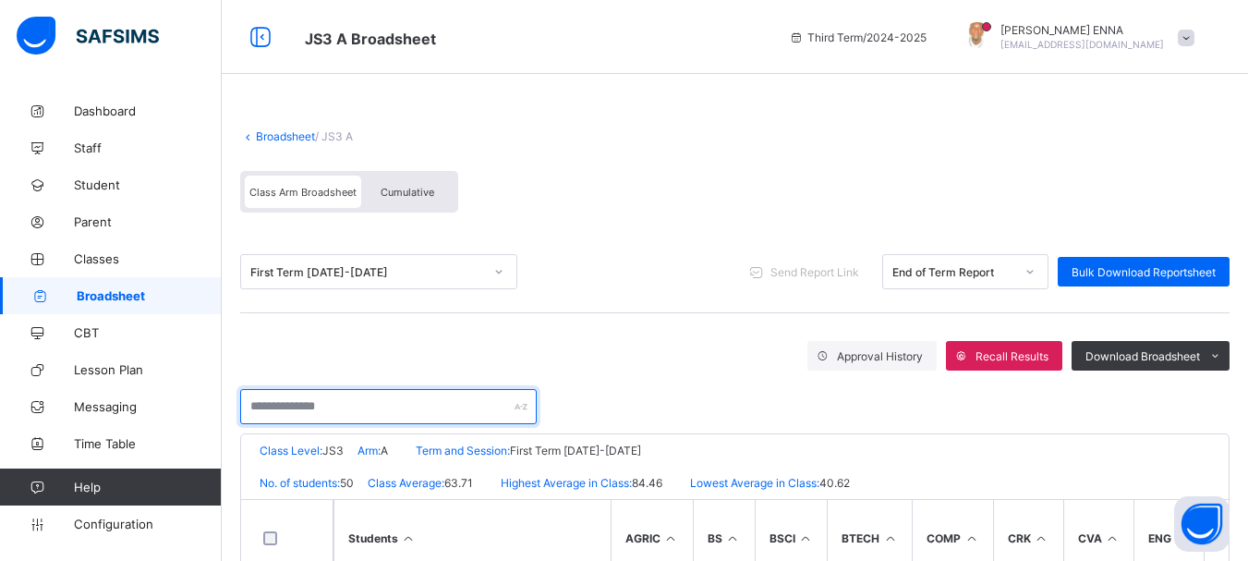
click at [368, 400] on input "text" at bounding box center [388, 406] width 297 height 35
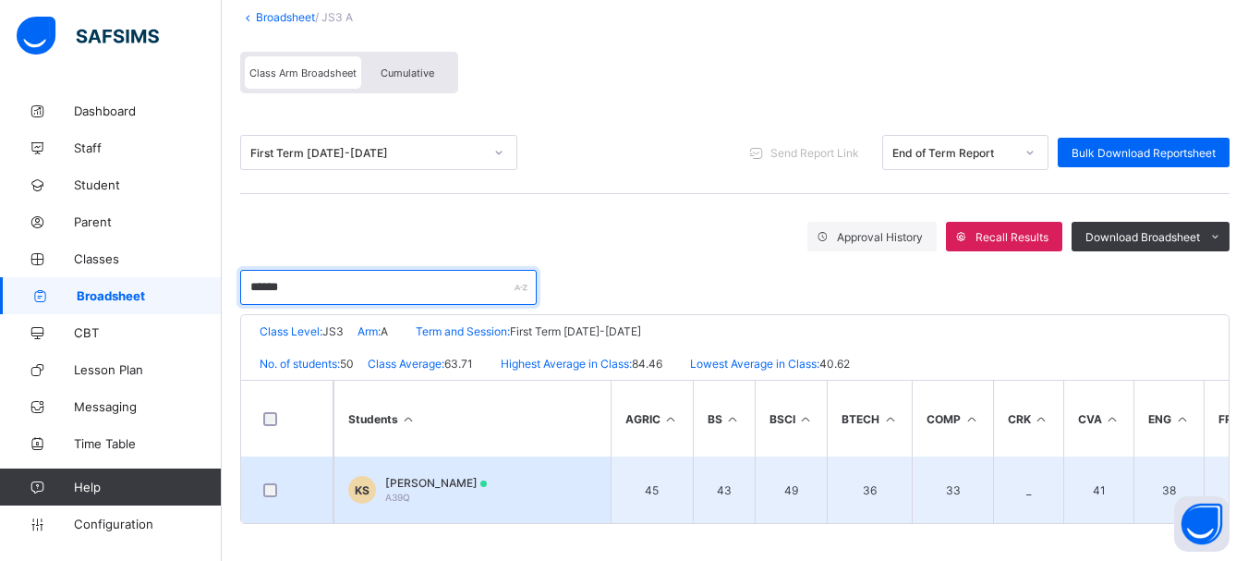
type input "******"
click at [420, 481] on span "[PERSON_NAME]" at bounding box center [436, 483] width 102 height 14
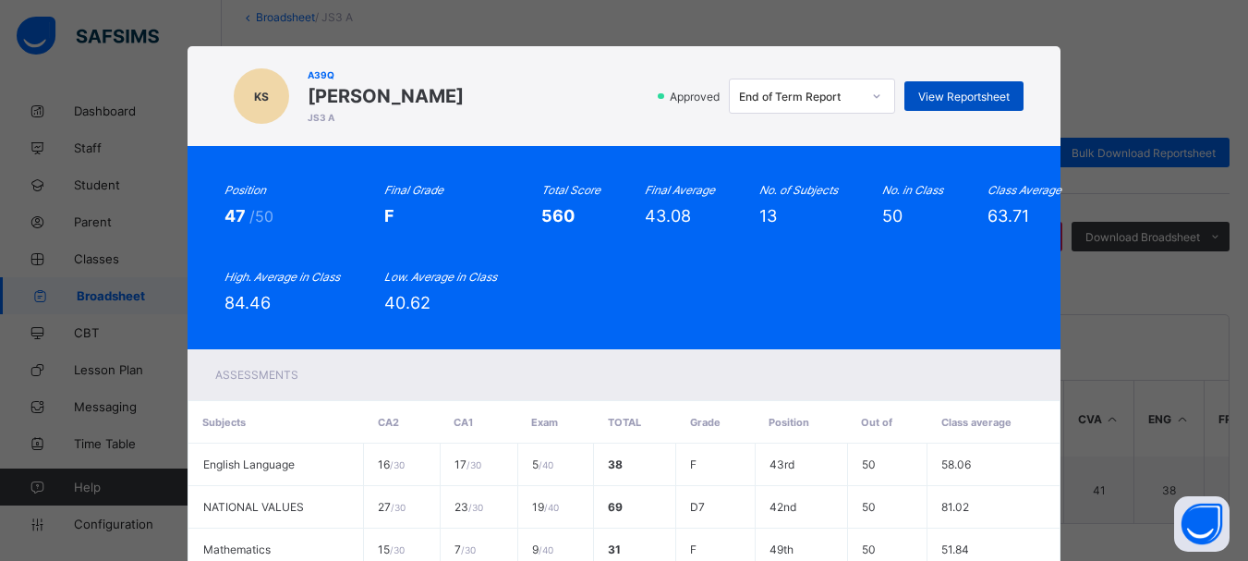
click at [971, 93] on span "View Reportsheet" at bounding box center [963, 97] width 91 height 14
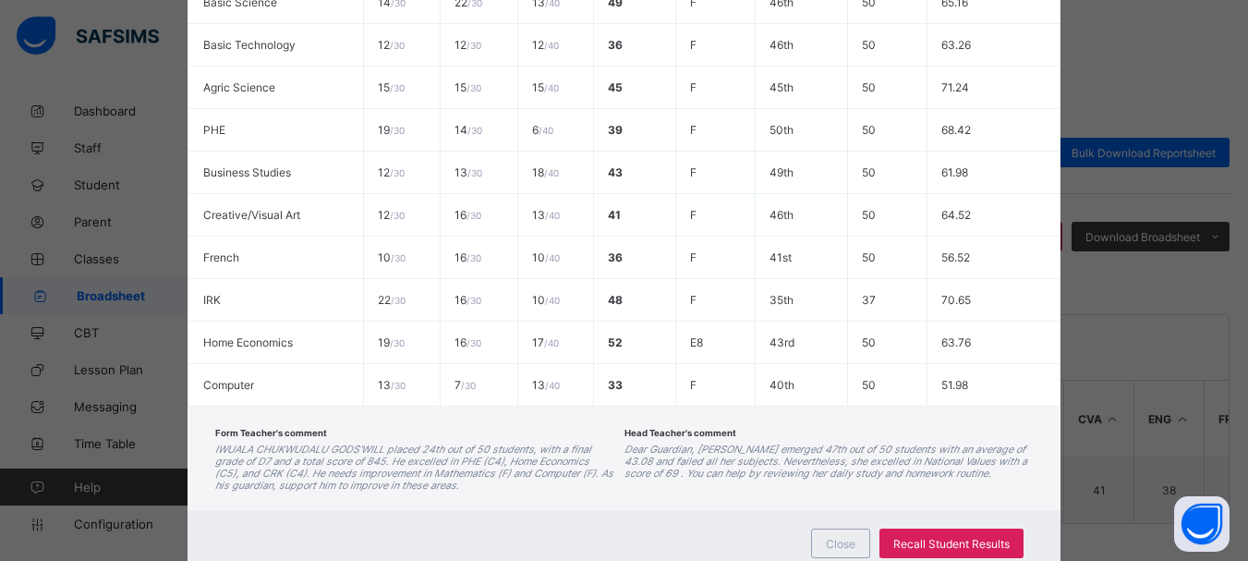
scroll to position [591, 0]
click at [843, 542] on span "Close" at bounding box center [841, 542] width 30 height 14
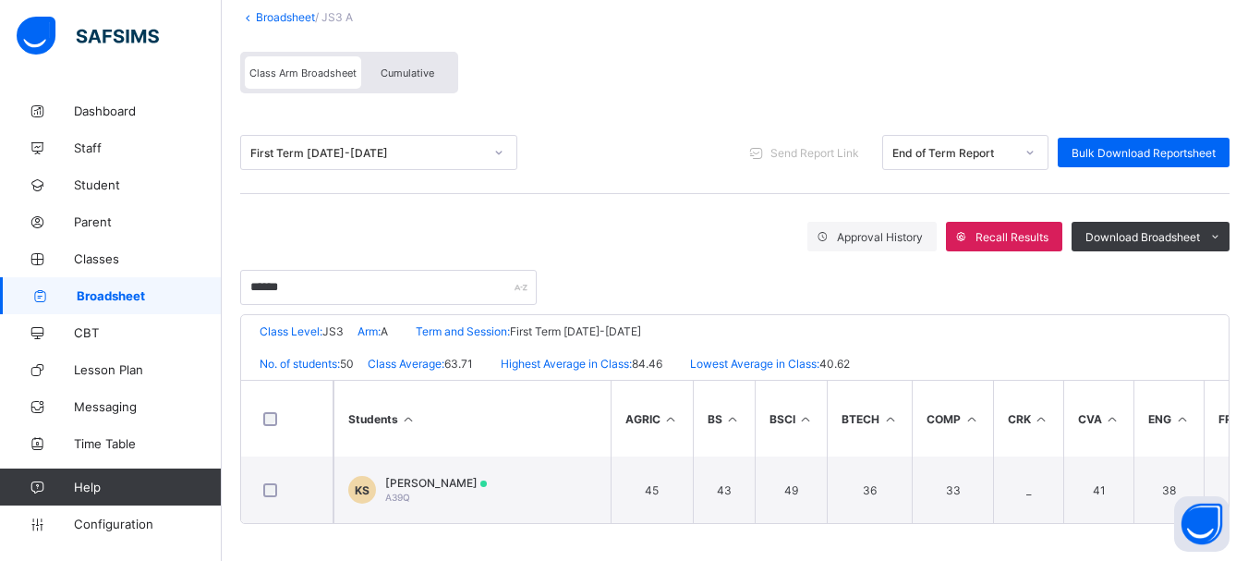
click at [500, 138] on div at bounding box center [498, 153] width 31 height 30
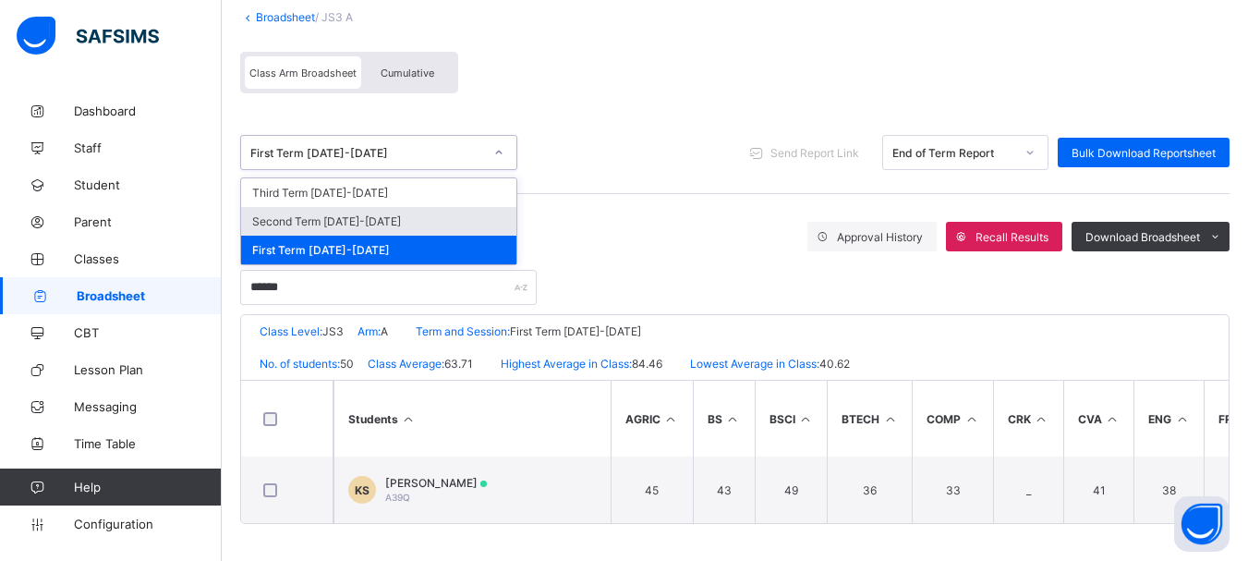
click at [368, 214] on div "Second Term 2024-2025" at bounding box center [378, 221] width 275 height 29
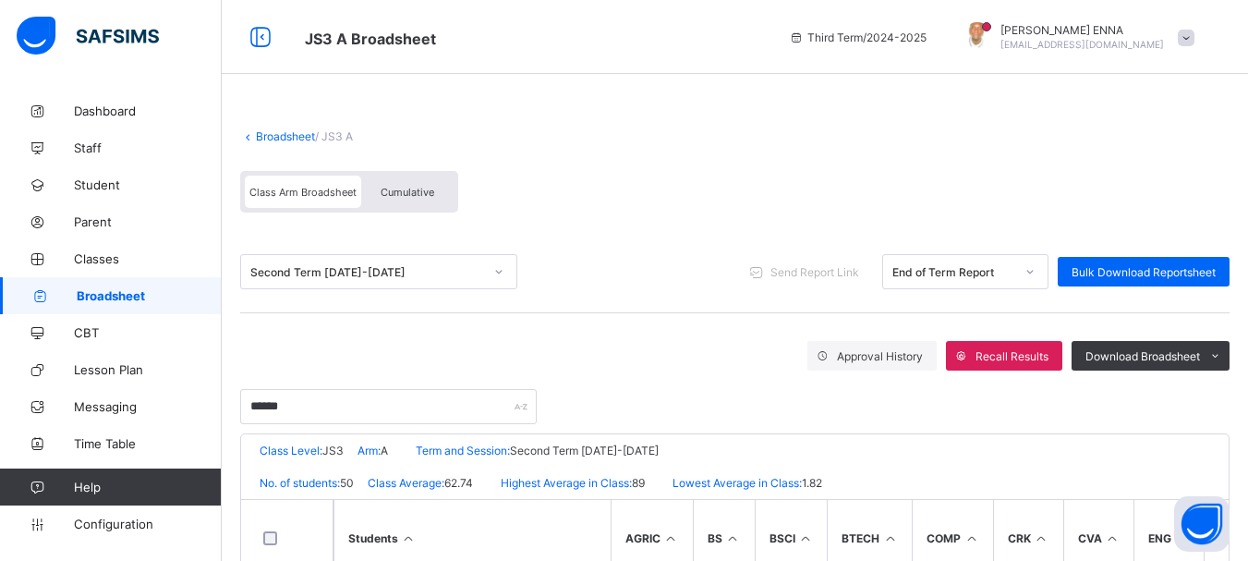
scroll to position [127, 0]
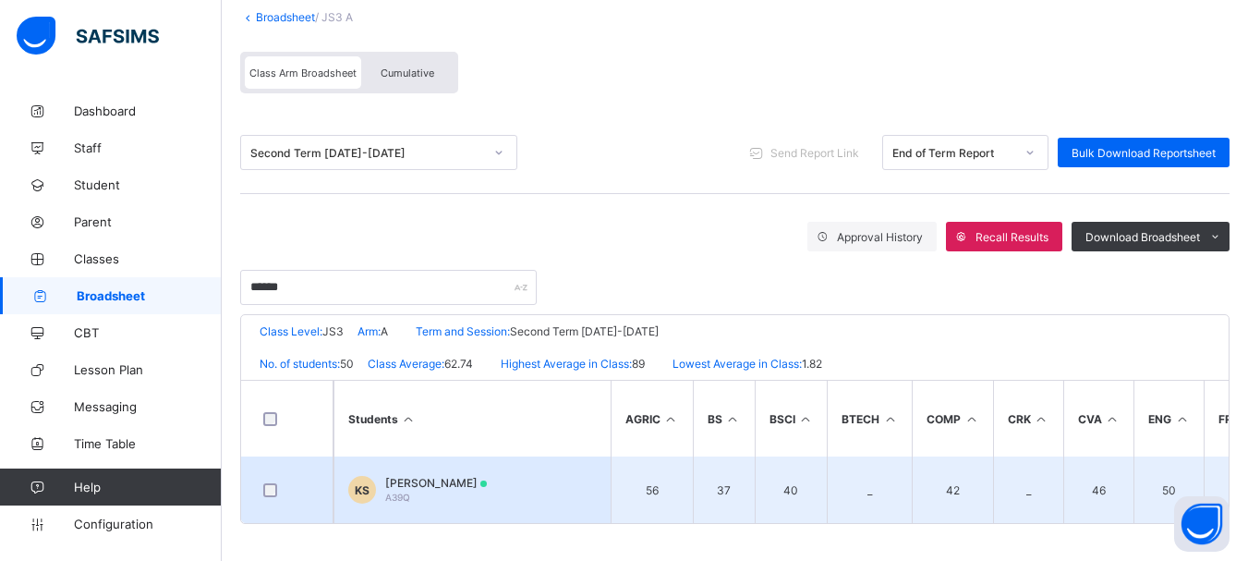
click at [444, 476] on span "KASIMU SADIYA" at bounding box center [436, 483] width 102 height 14
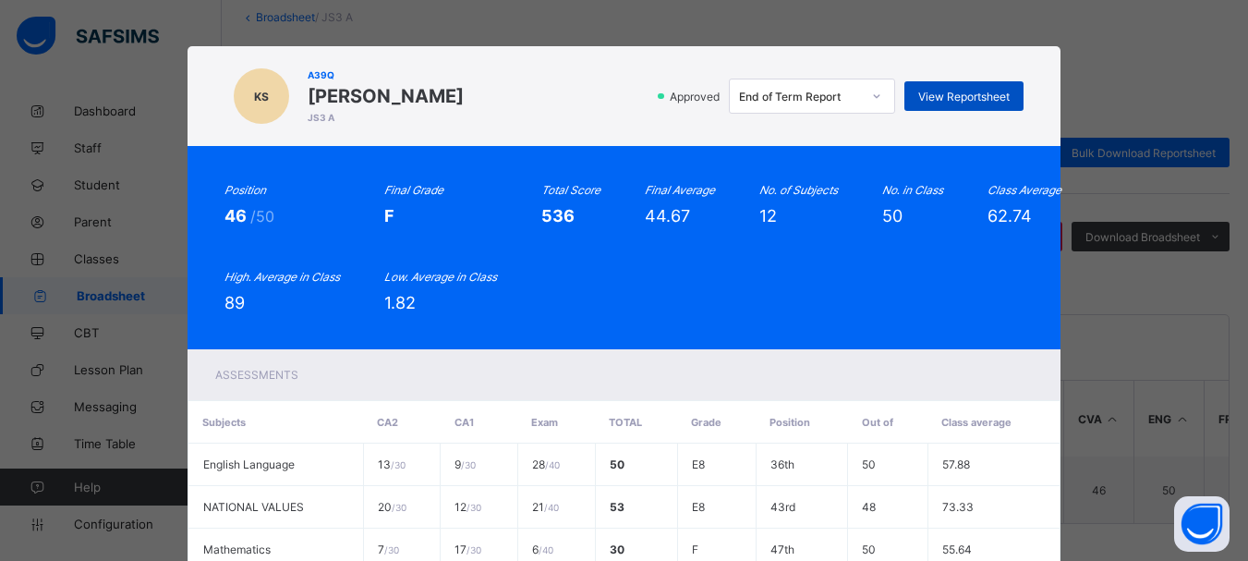
click at [938, 91] on span "View Reportsheet" at bounding box center [963, 97] width 91 height 14
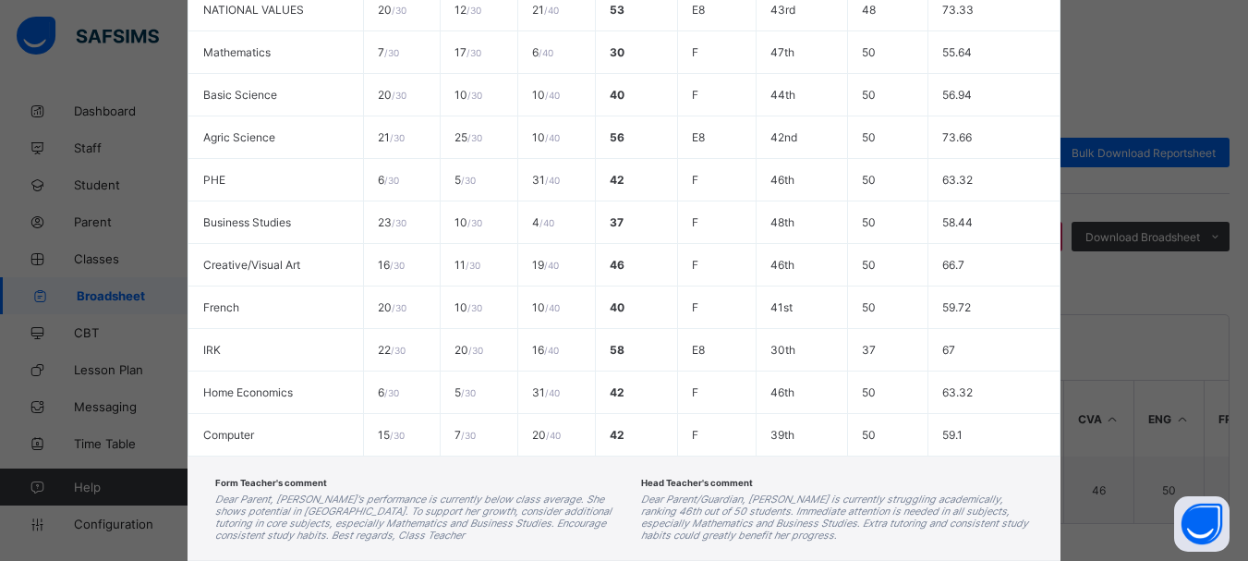
scroll to position [609, 0]
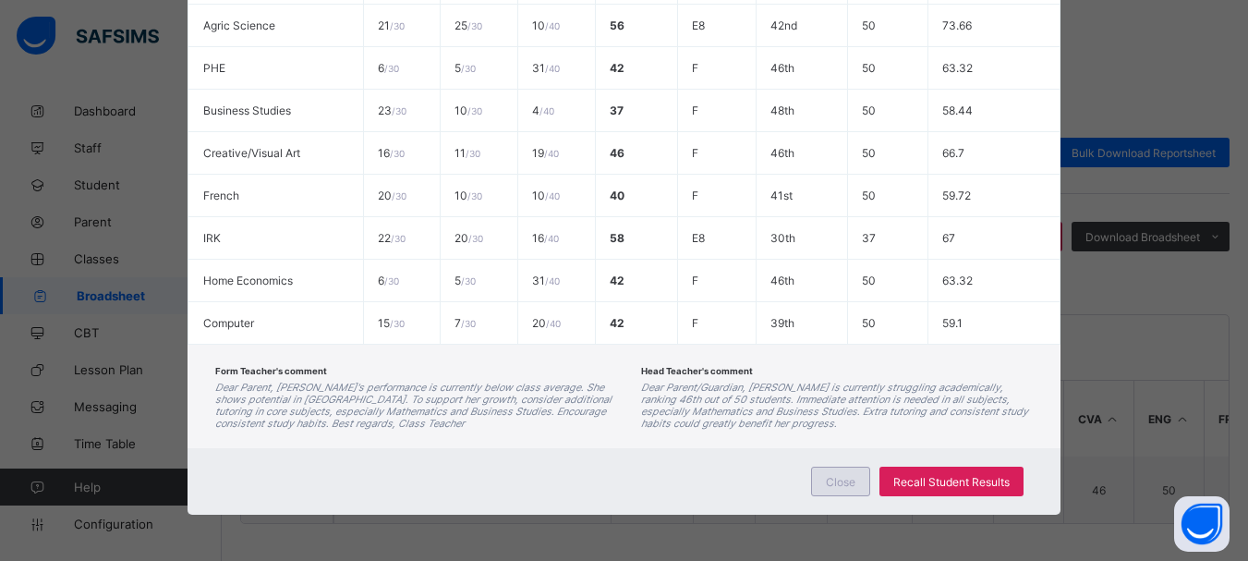
click at [844, 485] on span "Close" at bounding box center [841, 482] width 30 height 14
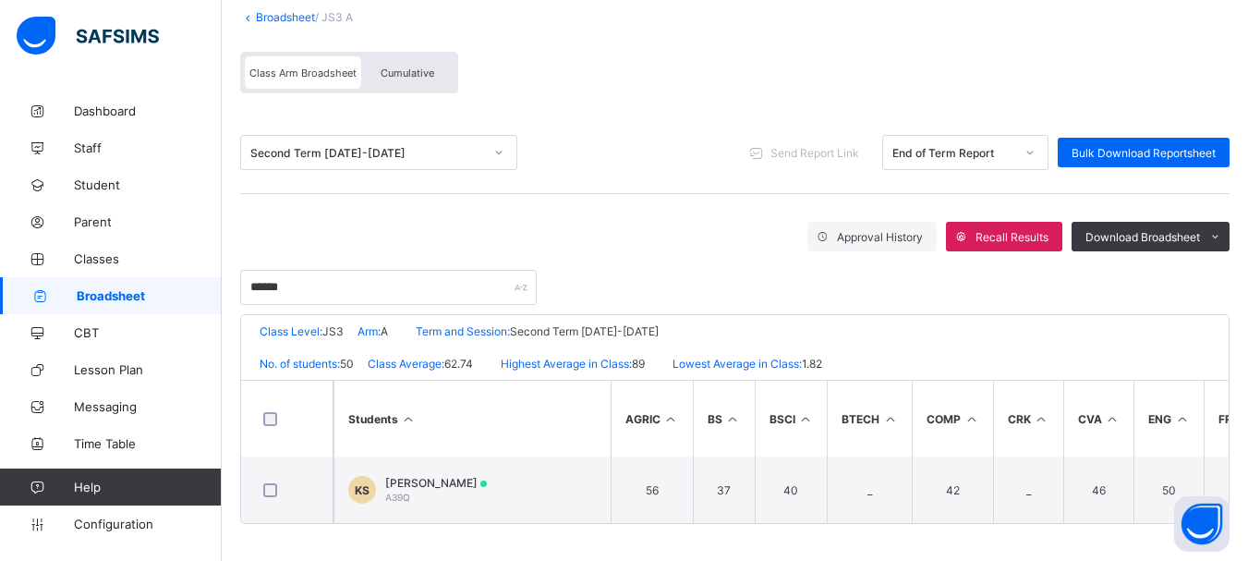
click at [277, 10] on link "Broadsheet" at bounding box center [285, 17] width 59 height 14
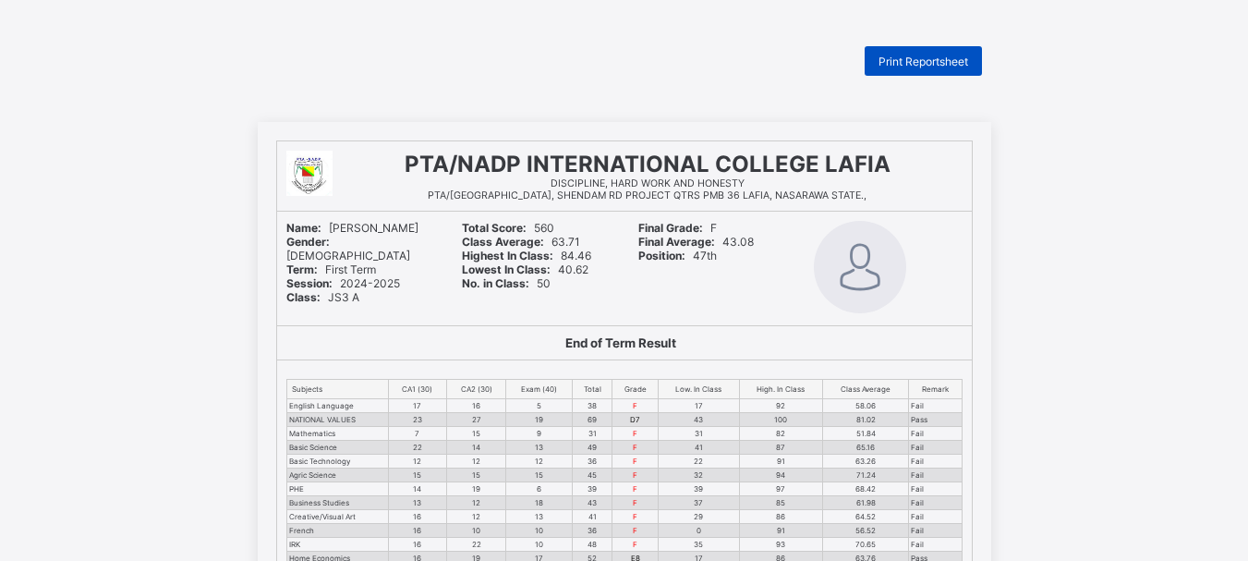
click at [913, 53] on div "Print Reportsheet" at bounding box center [923, 61] width 117 height 30
click at [894, 66] on span "Print Reportsheet" at bounding box center [923, 62] width 90 height 14
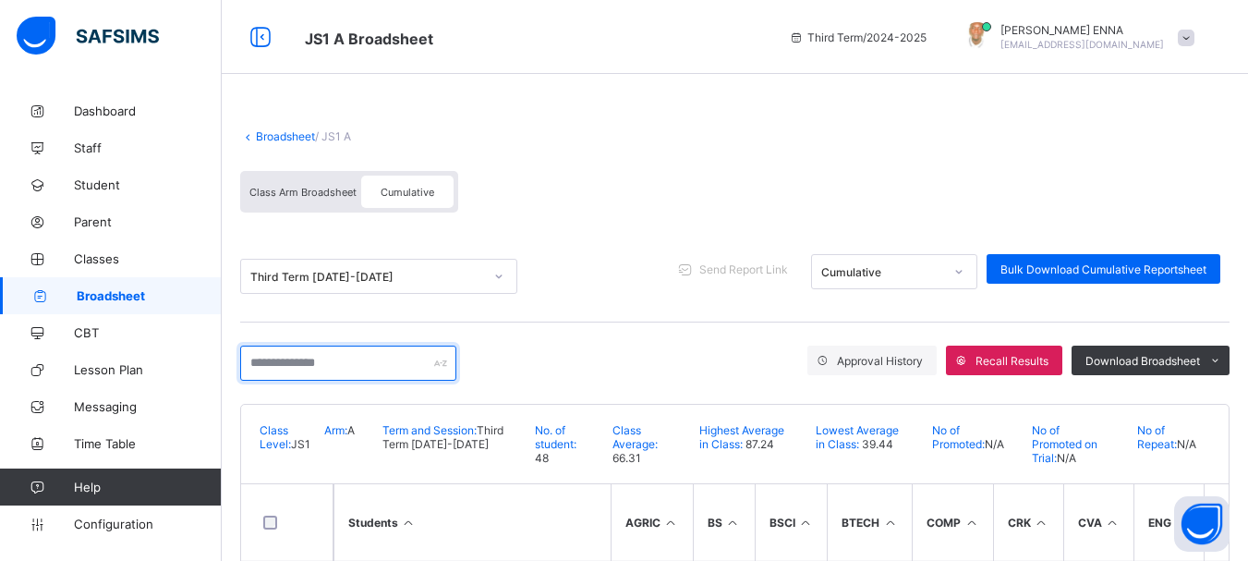
click at [333, 363] on input "text" at bounding box center [348, 362] width 216 height 35
type input "******"
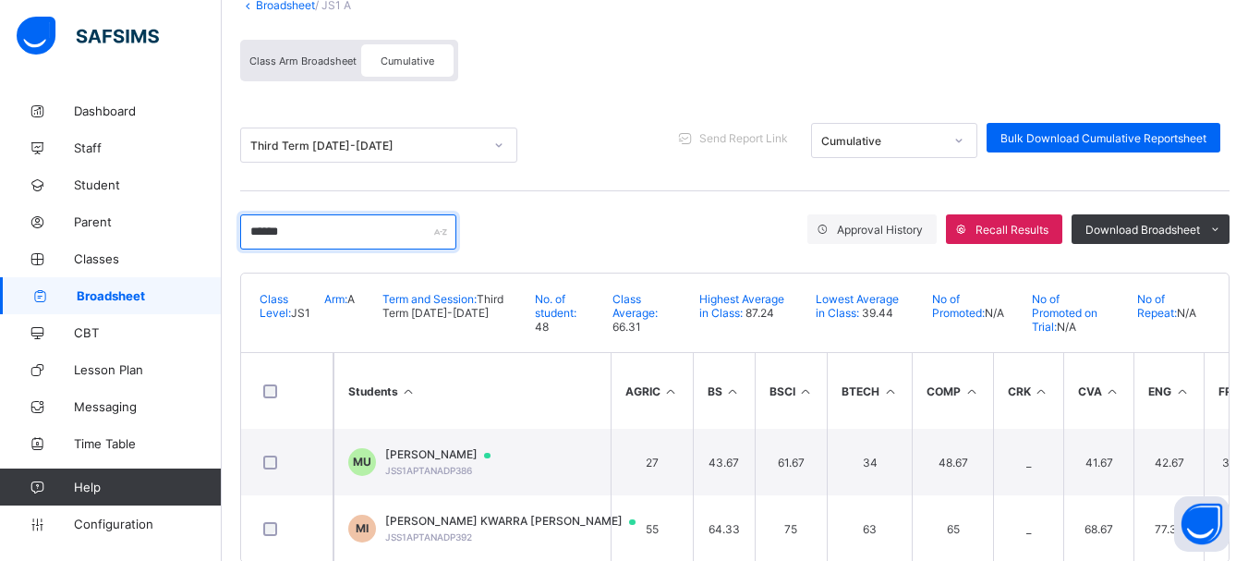
scroll to position [168, 0]
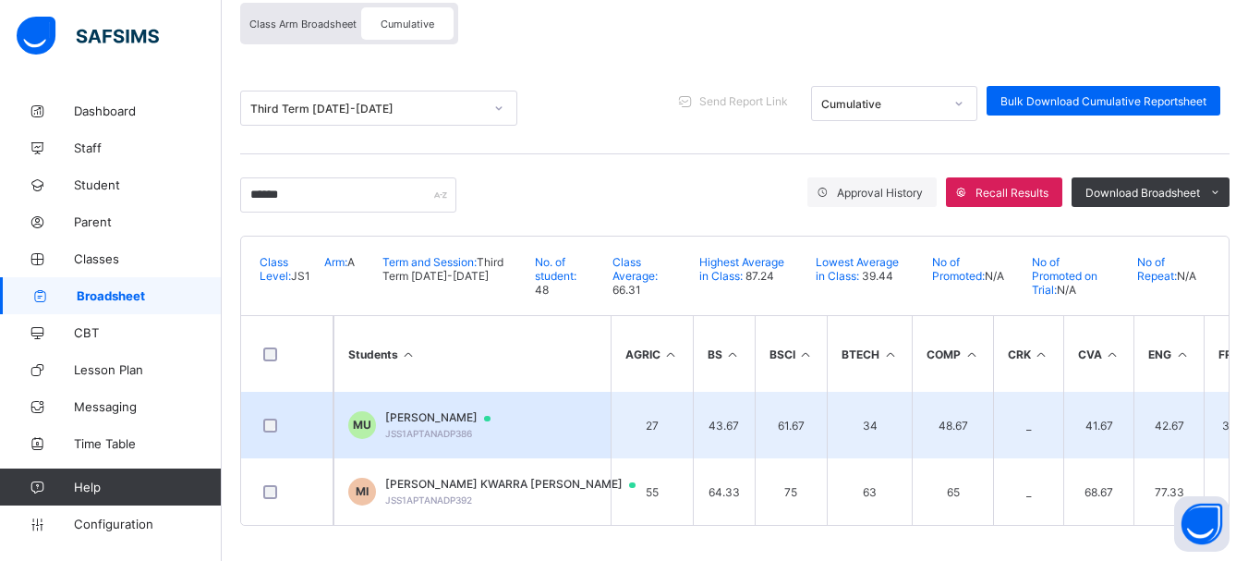
click at [424, 416] on span "MARYAM USMAN" at bounding box center [446, 417] width 123 height 15
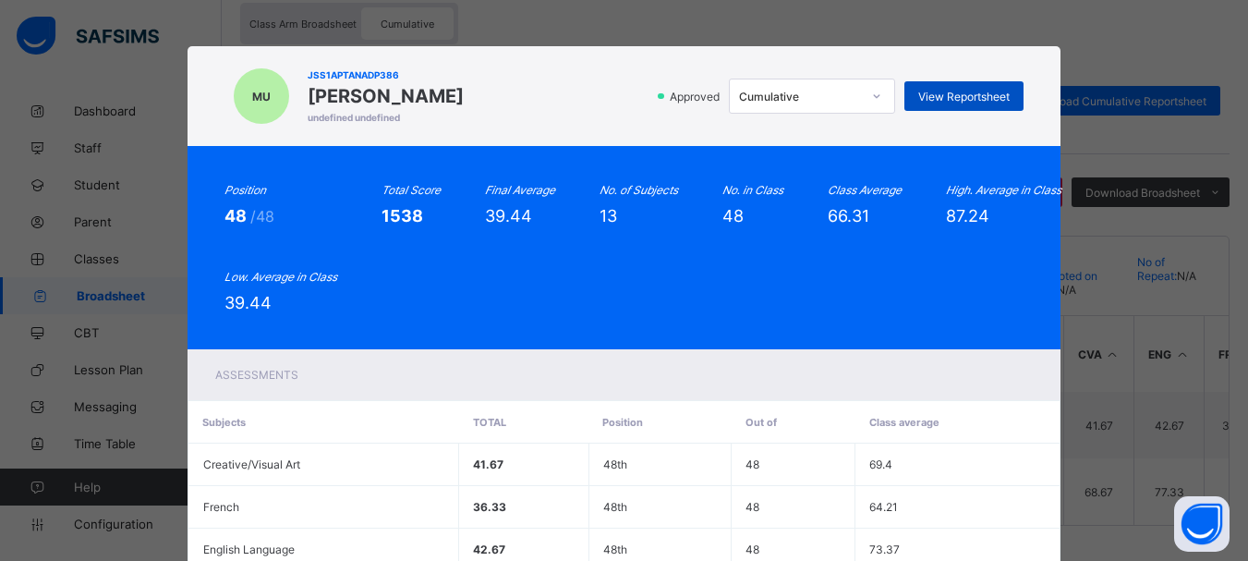
click at [941, 93] on span "View Reportsheet" at bounding box center [963, 97] width 91 height 14
click at [662, 160] on div "Position 48 /48 Total Score 1538 Final Average 39.44 No. of Subjects 13 No. in …" at bounding box center [625, 247] width 874 height 203
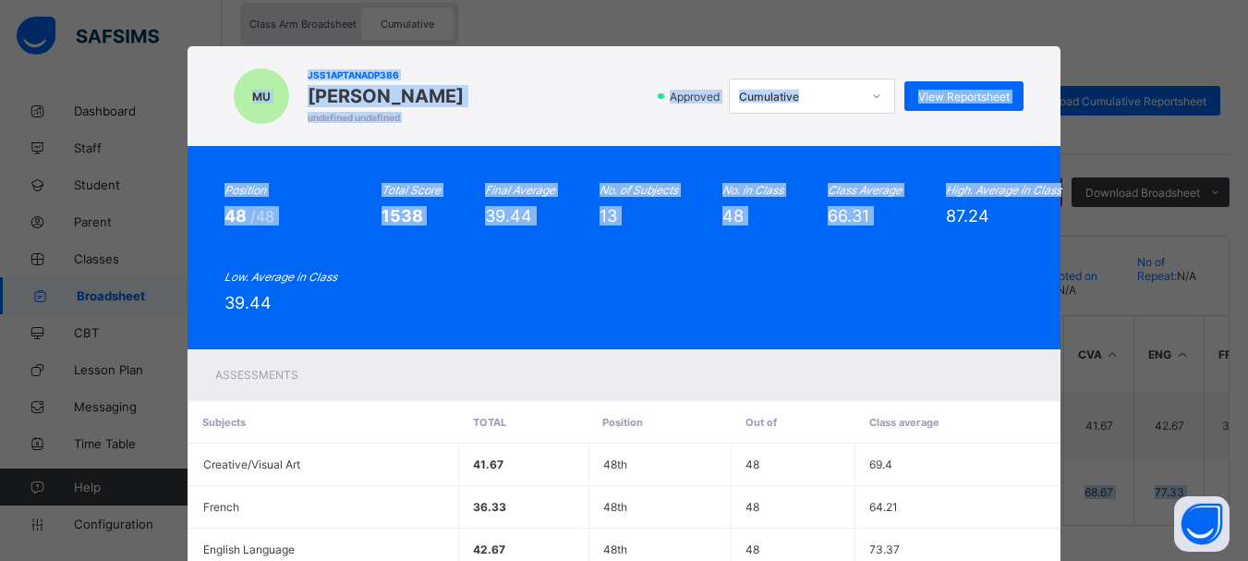
drag, startPoint x: 1238, startPoint y: 152, endPoint x: 1261, endPoint y: 393, distance: 241.3
click at [1248, 393] on html "JS1 A Broadsheet Third Term / 2024-2025 EMMANUEL ENNA ennaemmanuel@gmail.com Da…" at bounding box center [624, 197] width 1248 height 731
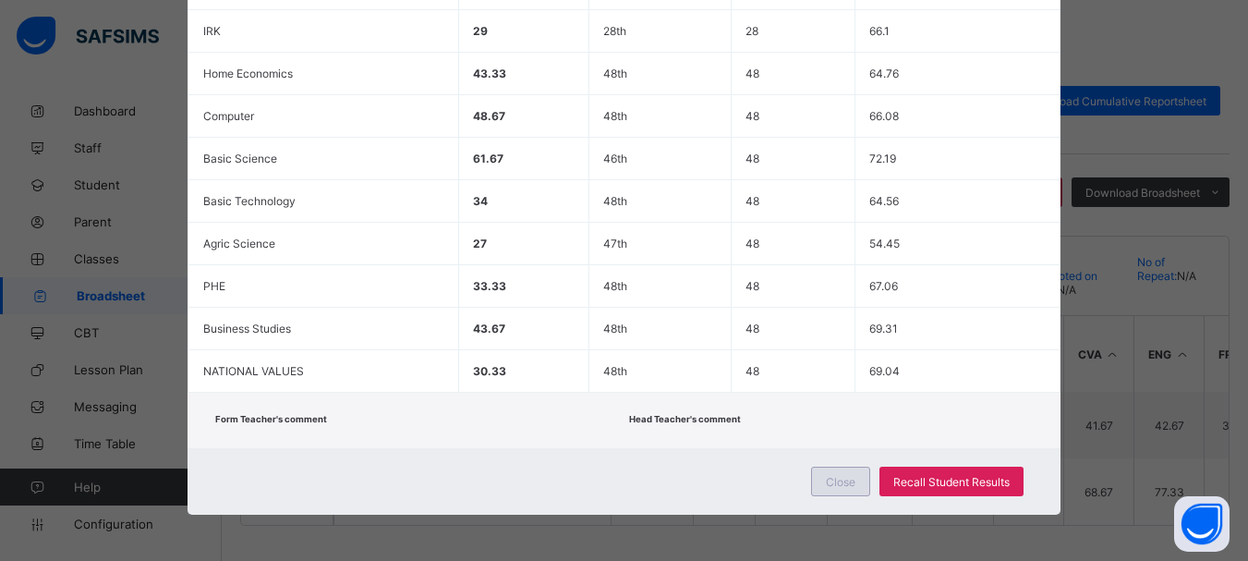
click at [830, 480] on span "Close" at bounding box center [841, 482] width 30 height 14
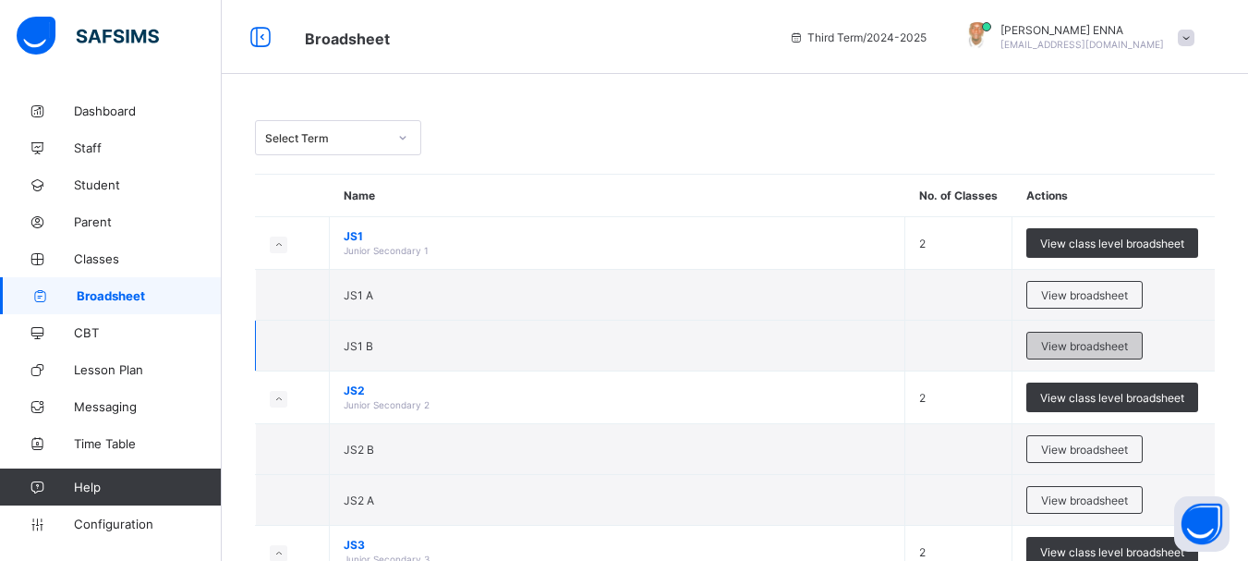
click at [1096, 347] on span "View broadsheet" at bounding box center [1084, 346] width 87 height 14
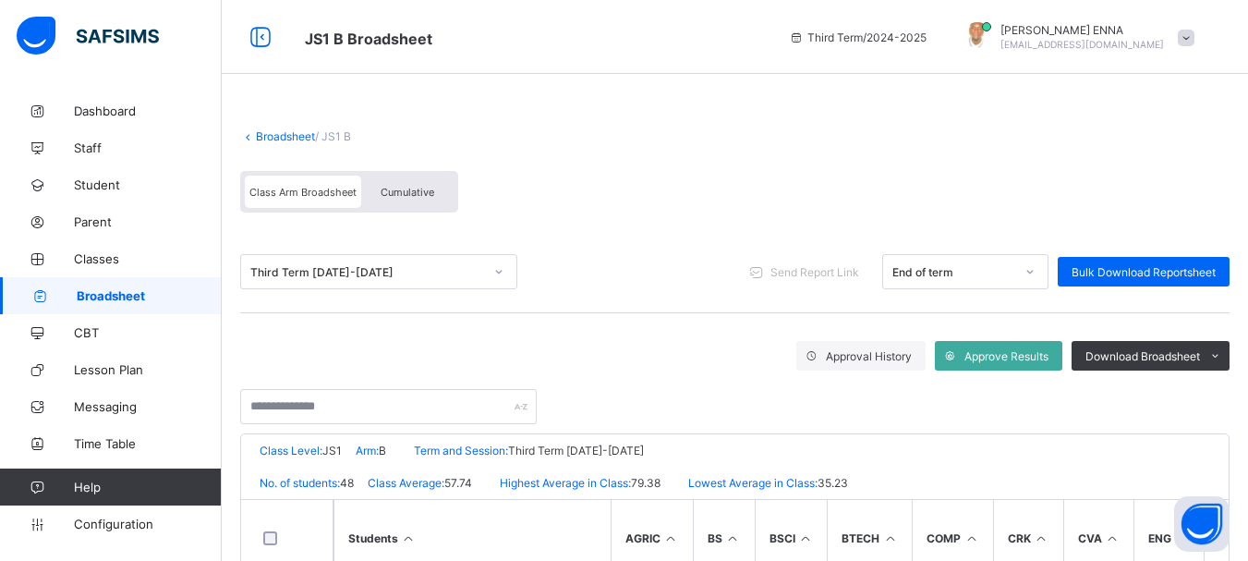
click at [397, 201] on div "Cumulative" at bounding box center [407, 192] width 92 height 32
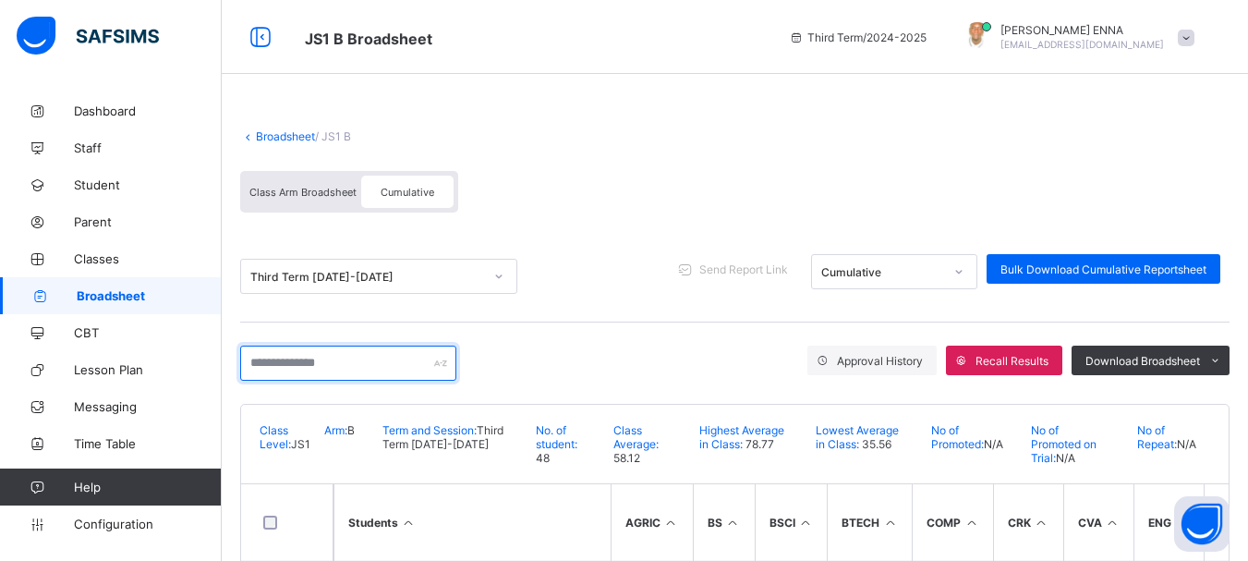
click at [397, 355] on input "text" at bounding box center [348, 362] width 216 height 35
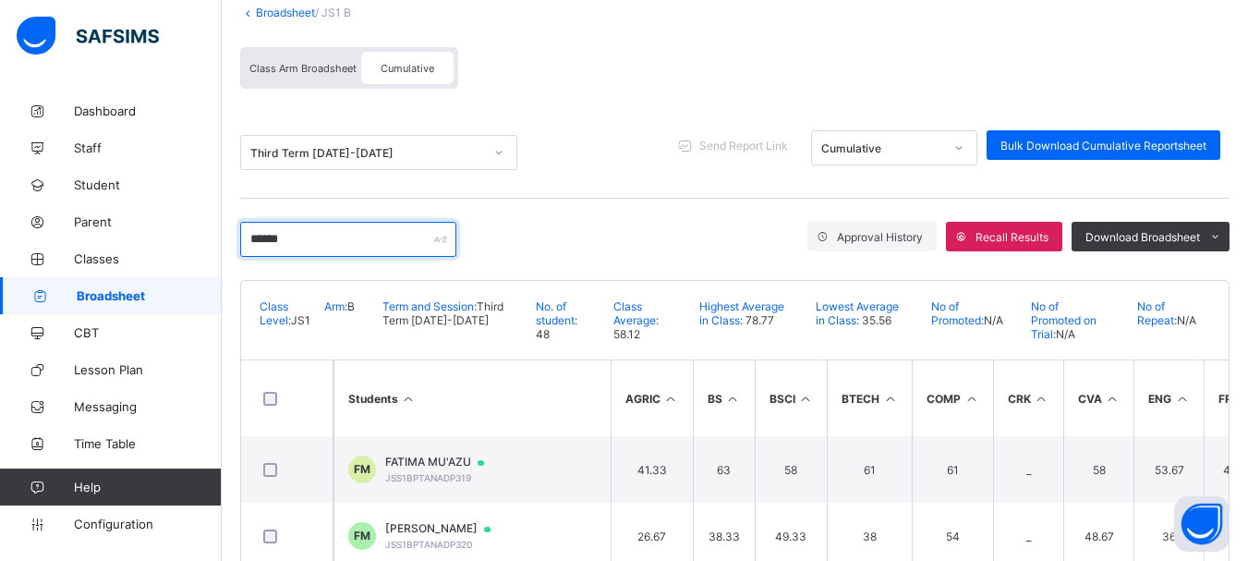
scroll to position [244, 0]
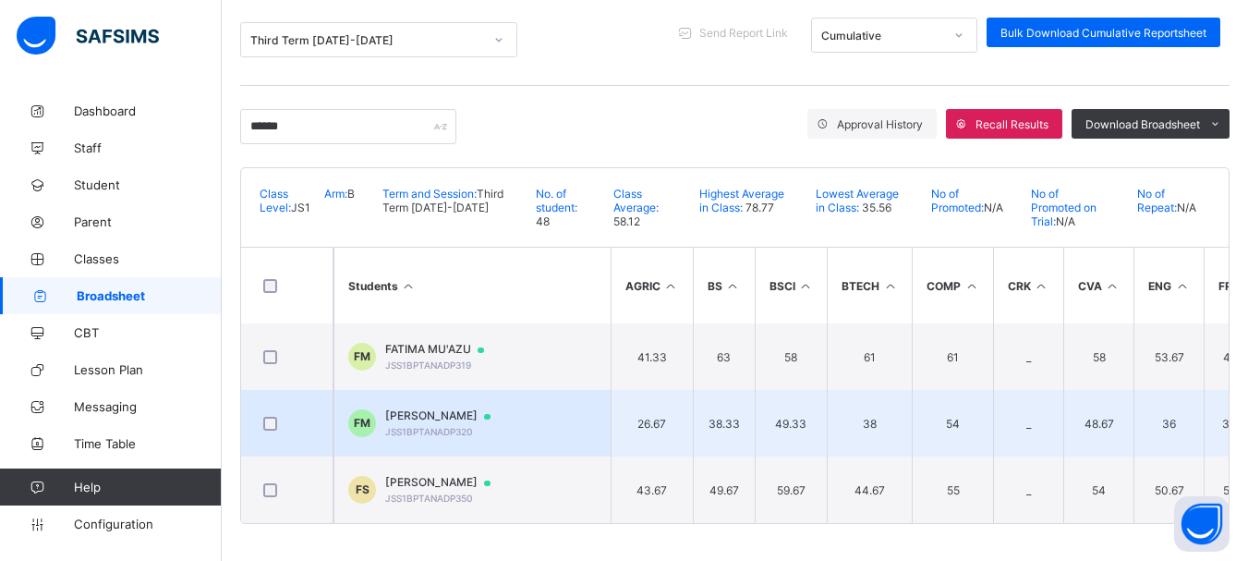
click at [459, 408] on span "FATIMA MUHAMMED" at bounding box center [446, 415] width 123 height 15
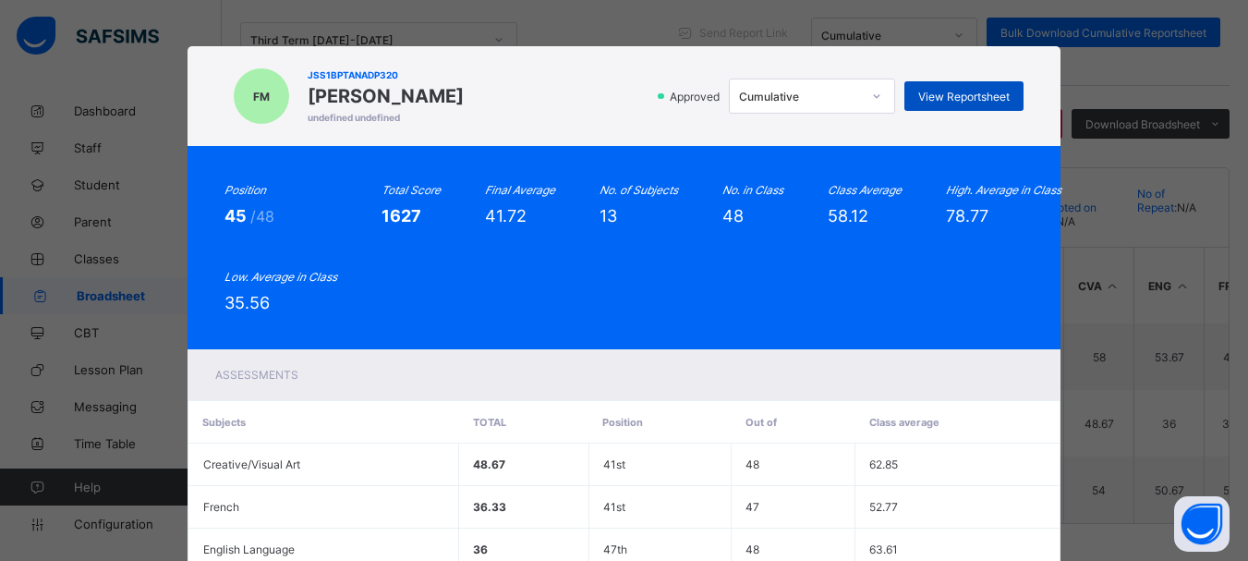
click at [975, 98] on span "View Reportsheet" at bounding box center [963, 97] width 91 height 14
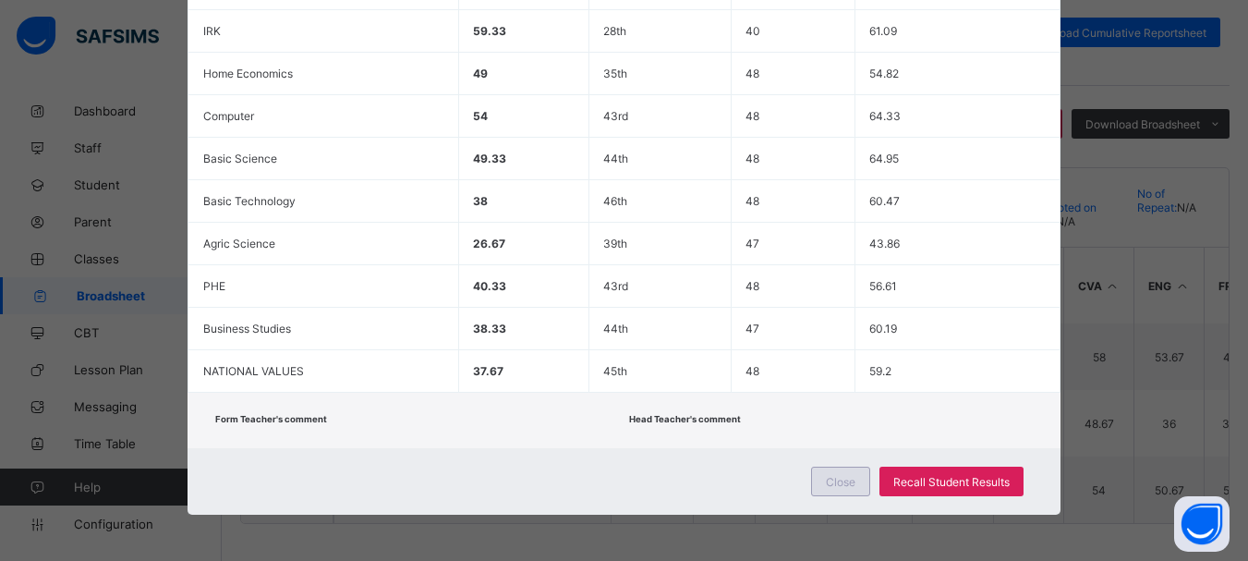
click at [832, 478] on span "Close" at bounding box center [841, 482] width 30 height 14
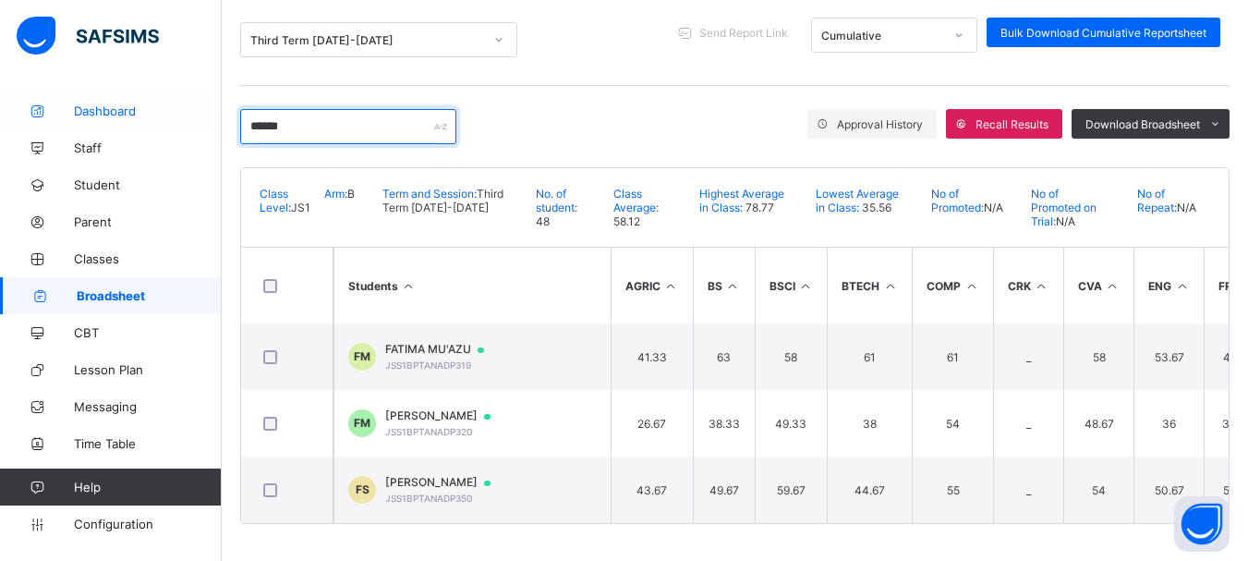
drag, startPoint x: 333, startPoint y: 125, endPoint x: 142, endPoint y: 104, distance: 192.3
click at [142, 104] on div "JS1 B Broadsheet Third Term / 2024-2025 EMMANUEL ENNA ennaemmanuel@gmail.com Da…" at bounding box center [624, 162] width 1248 height 797
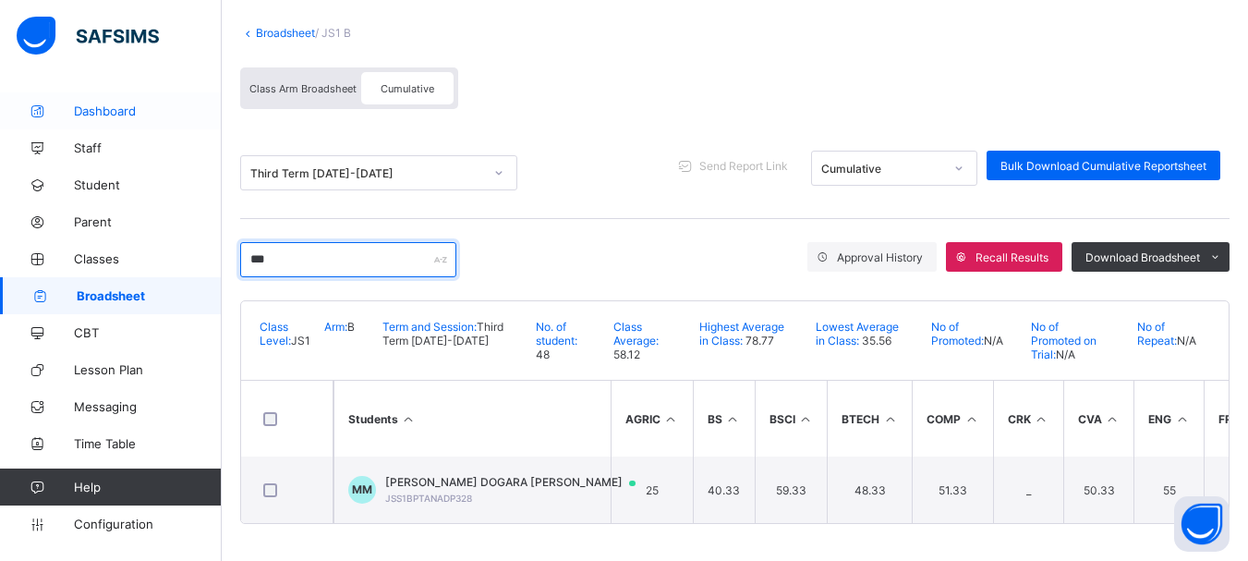
scroll to position [111, 0]
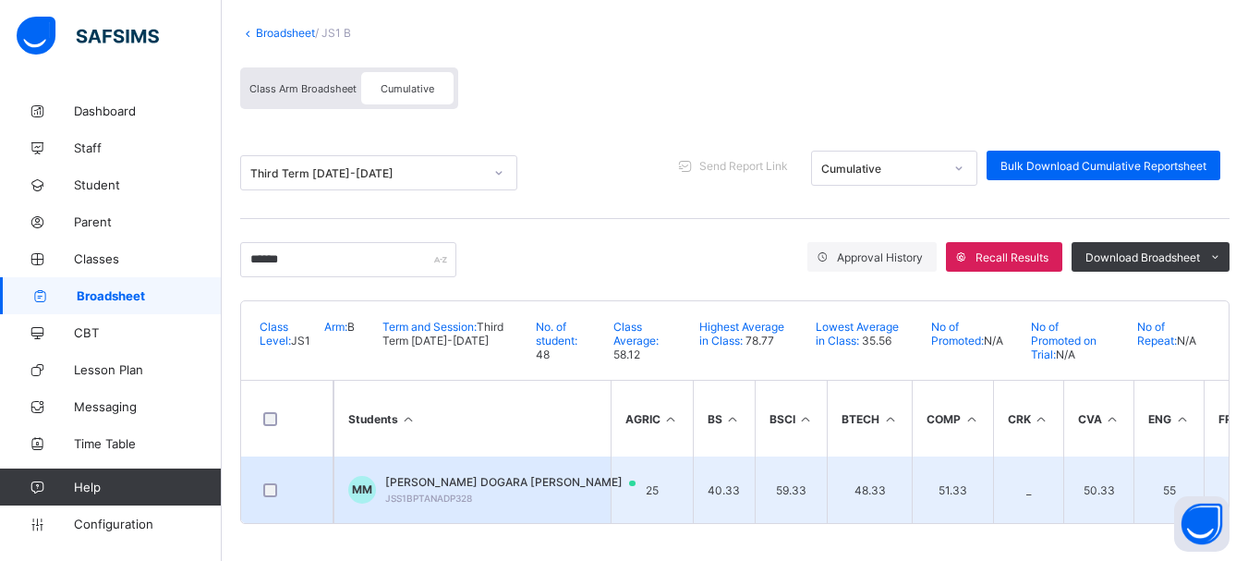
click at [495, 475] on span "MAHMUD DOGARA MAHMUD" at bounding box center [519, 482] width 268 height 15
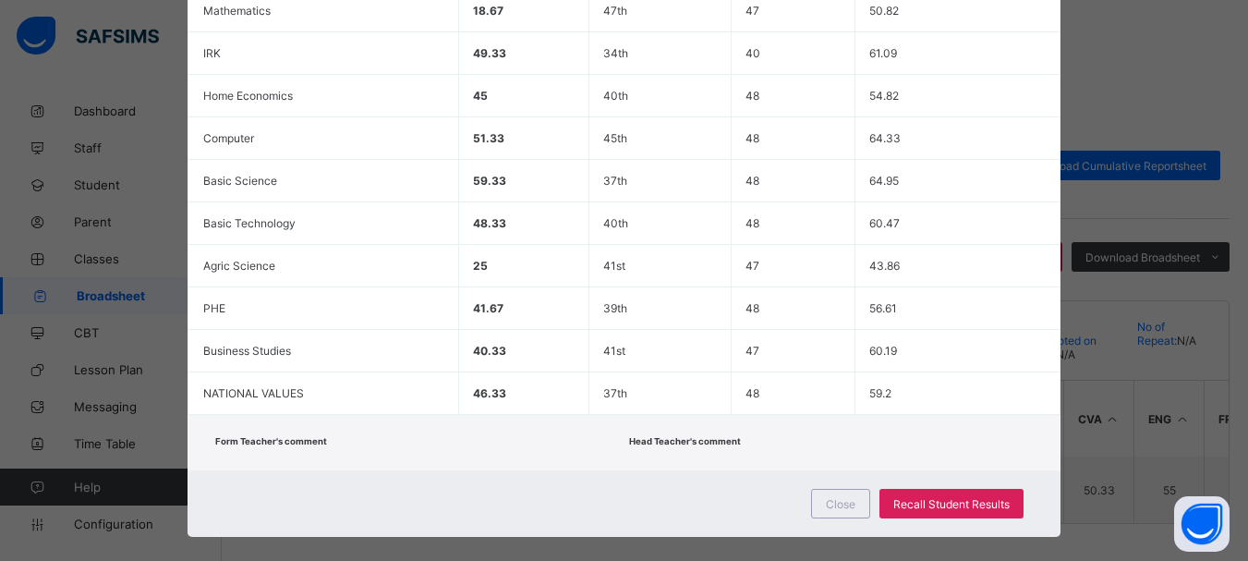
scroll to position [0, 0]
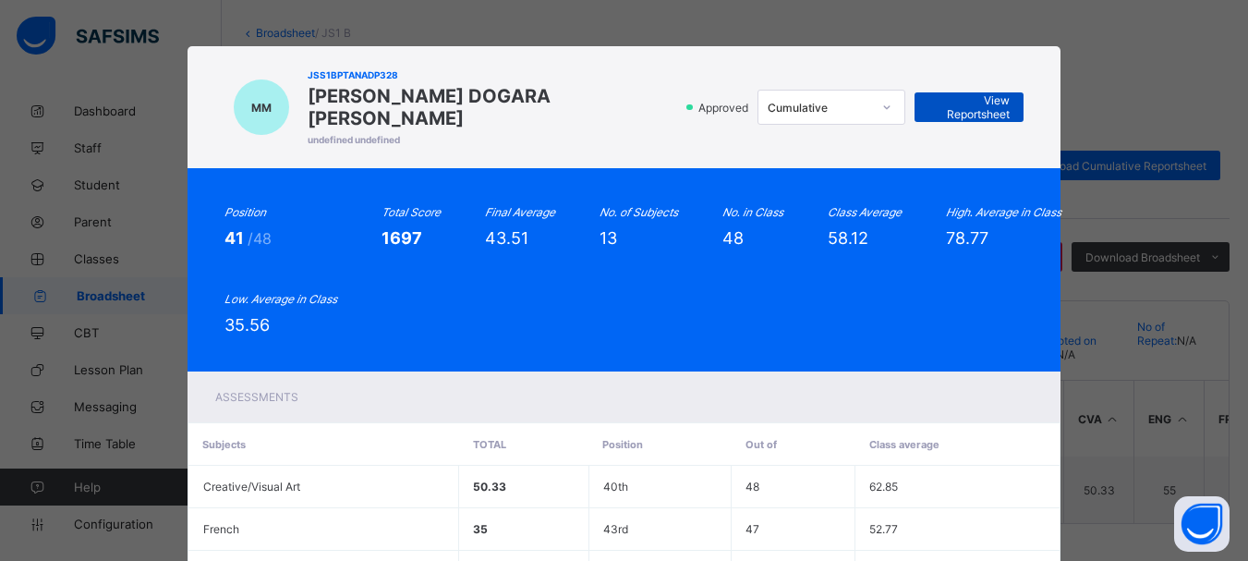
click at [987, 96] on span "View Reportsheet" at bounding box center [968, 107] width 81 height 28
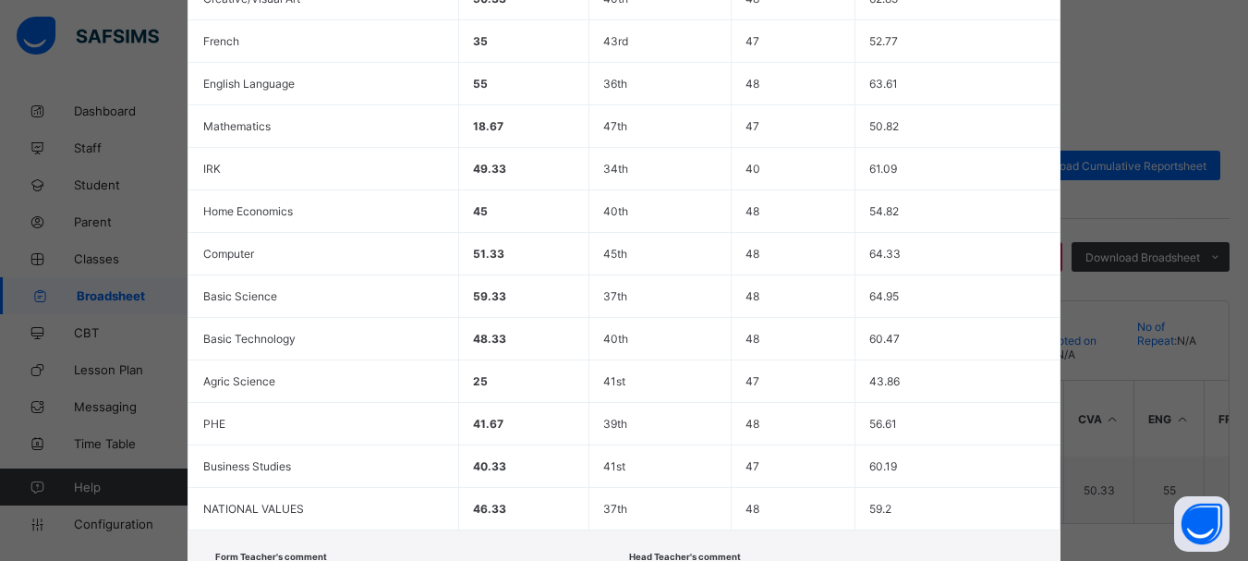
scroll to position [527, 0]
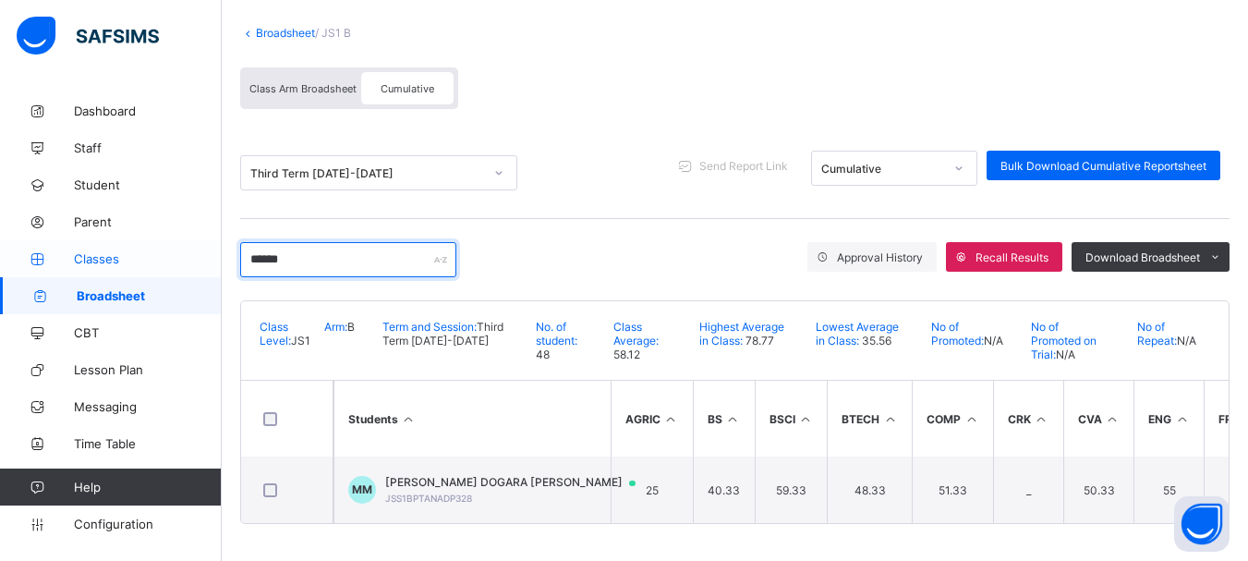
drag, startPoint x: 316, startPoint y: 264, endPoint x: 186, endPoint y: 257, distance: 130.5
click at [186, 257] on div "JS1 B Broadsheet Third Term / 2024-2025 EMMANUEL ENNA ennaemmanuel@gmail.com Da…" at bounding box center [624, 229] width 1248 height 664
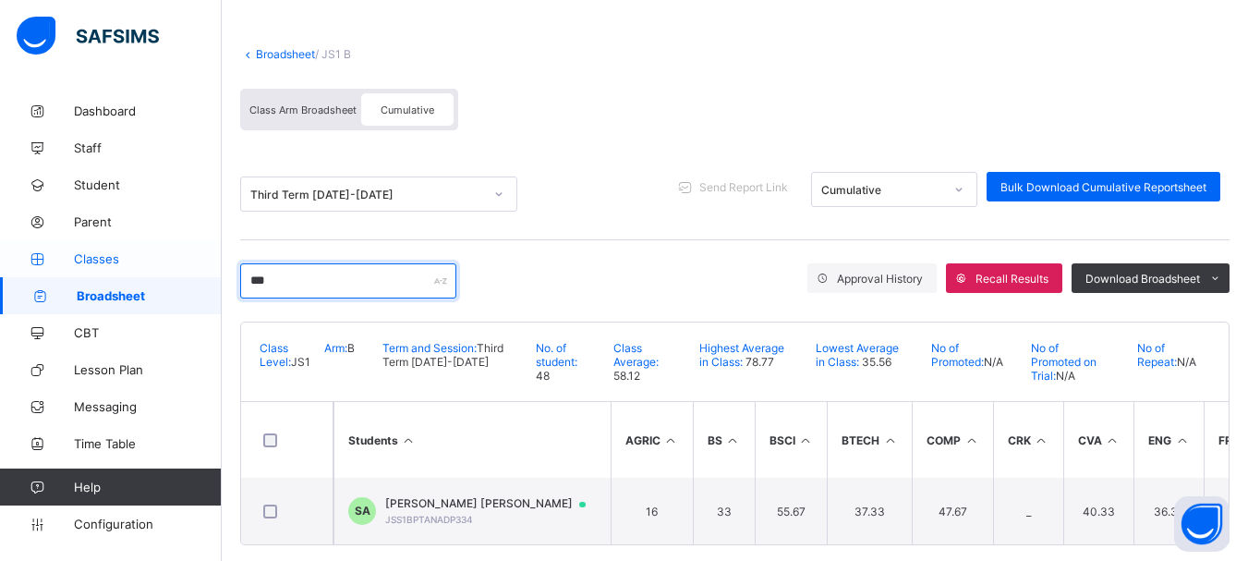
scroll to position [111, 0]
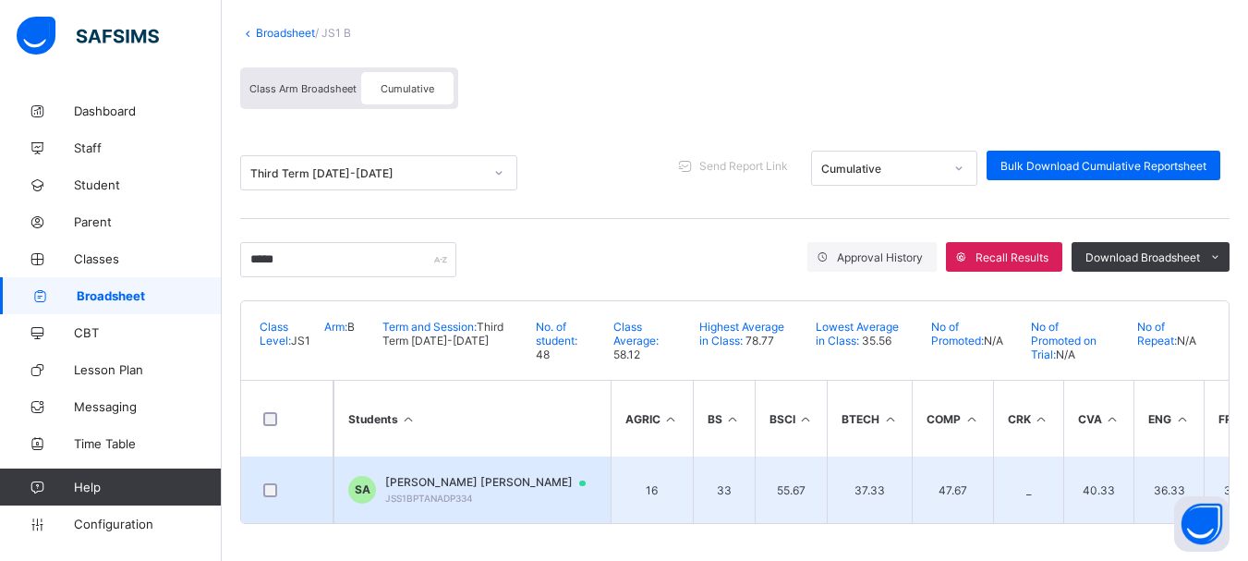
click at [474, 475] on span "SUMAYYAH TANKO ABDULLAHI" at bounding box center [494, 482] width 218 height 15
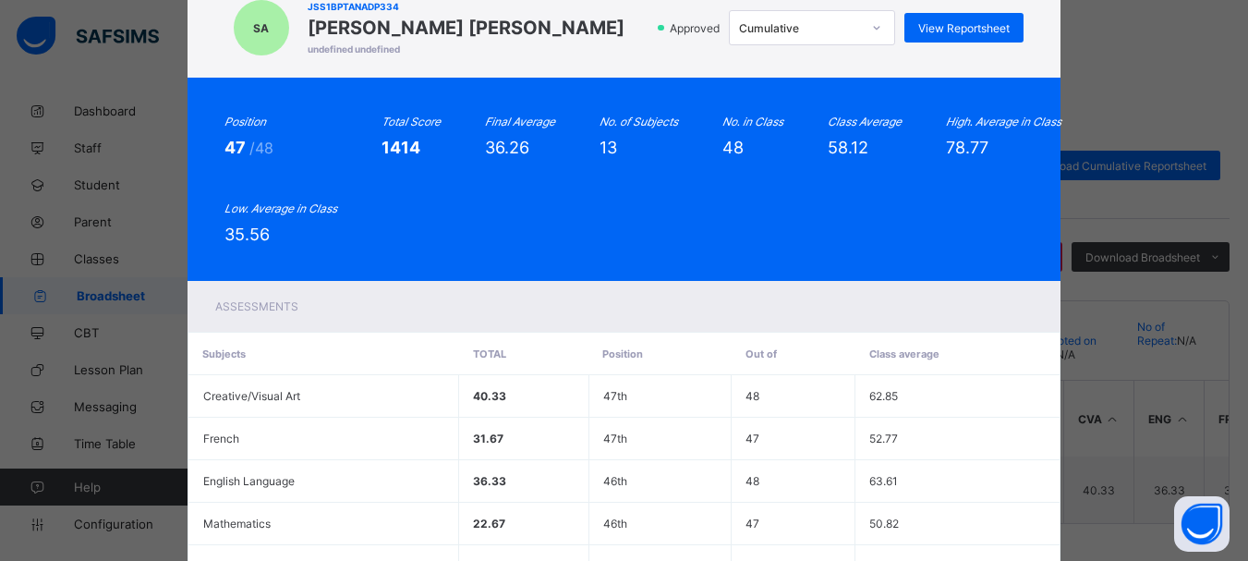
scroll to position [34, 0]
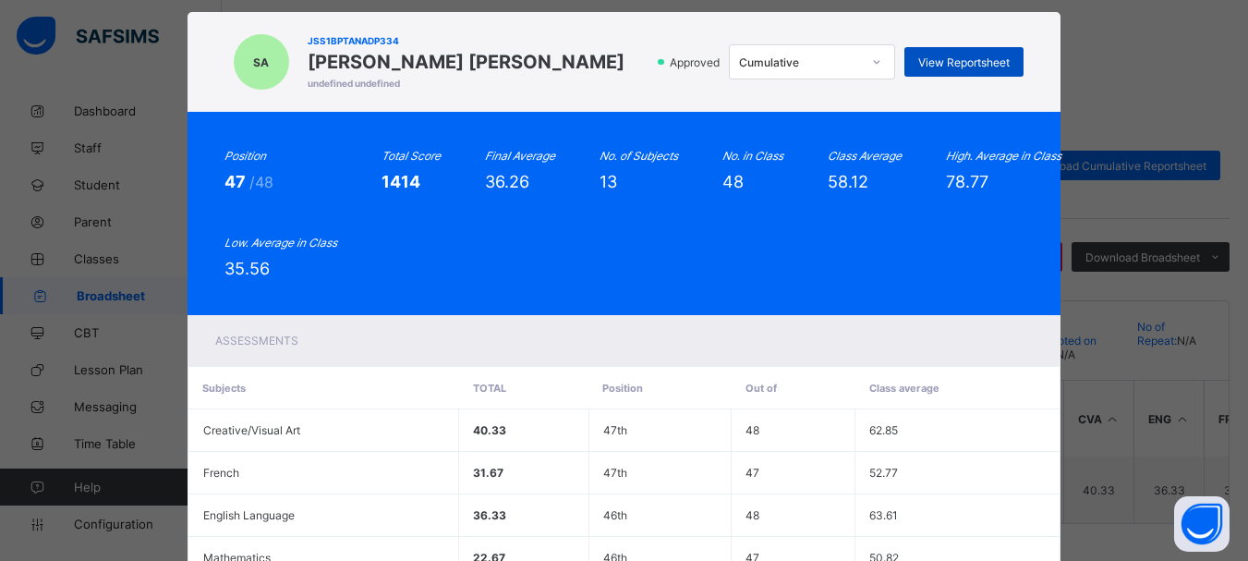
click at [977, 56] on span "View Reportsheet" at bounding box center [963, 62] width 91 height 14
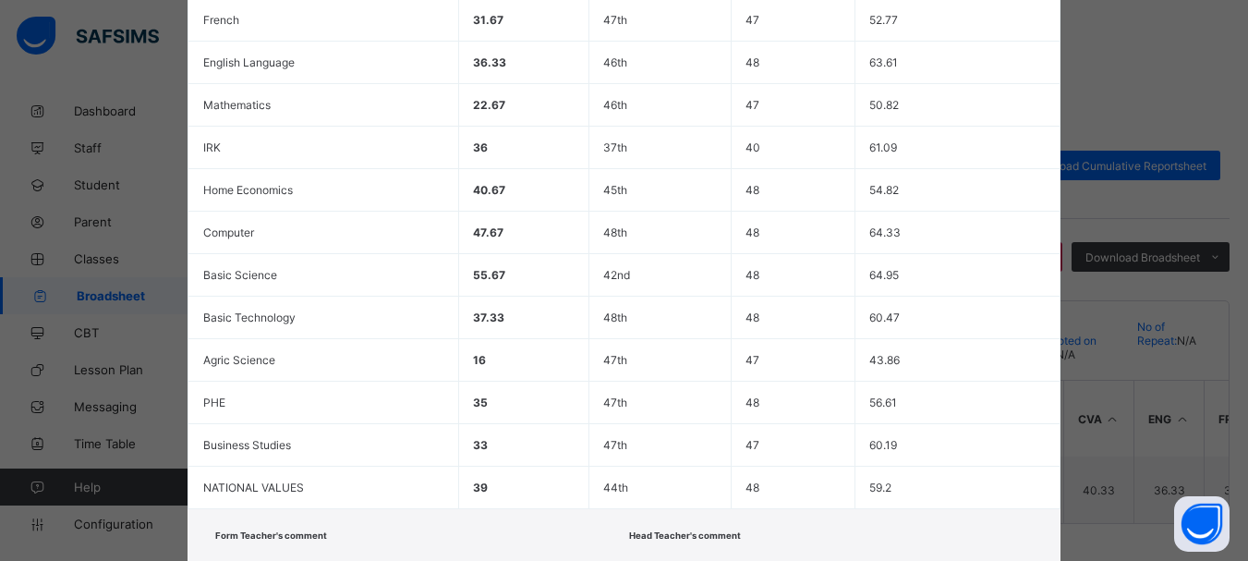
scroll to position [603, 0]
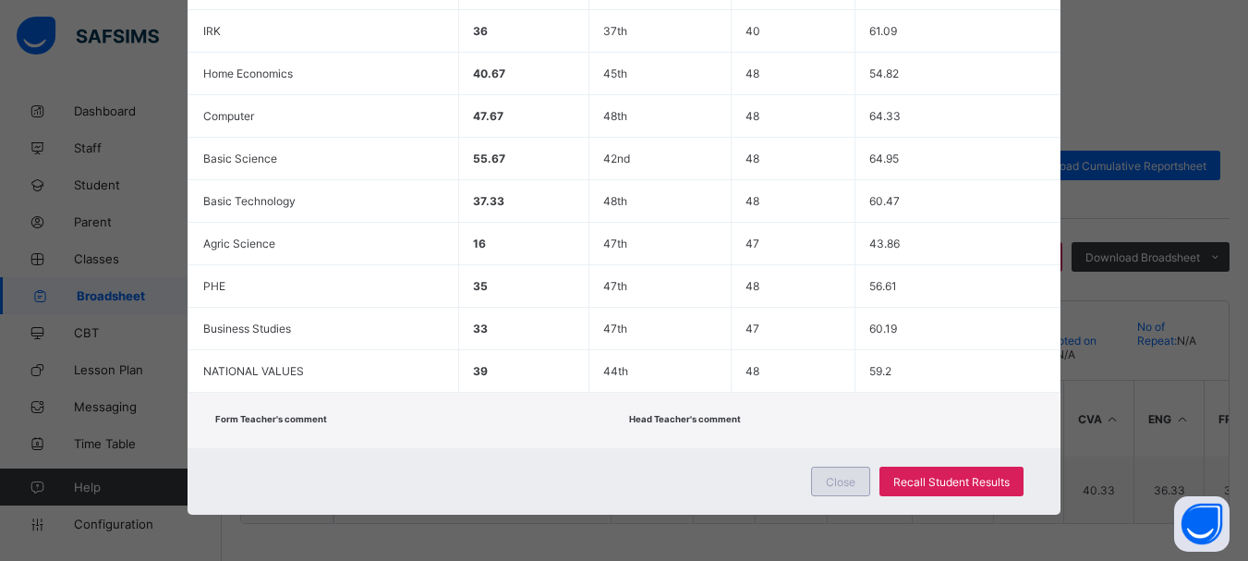
click at [838, 487] on span "Close" at bounding box center [841, 482] width 30 height 14
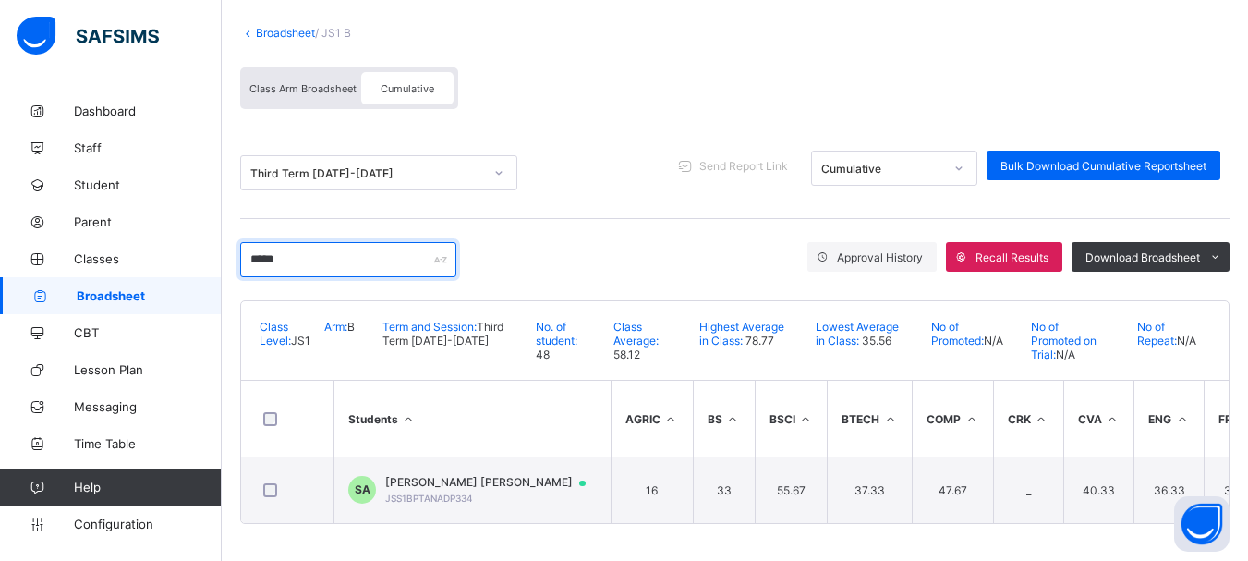
click at [384, 244] on input "*****" at bounding box center [348, 259] width 216 height 35
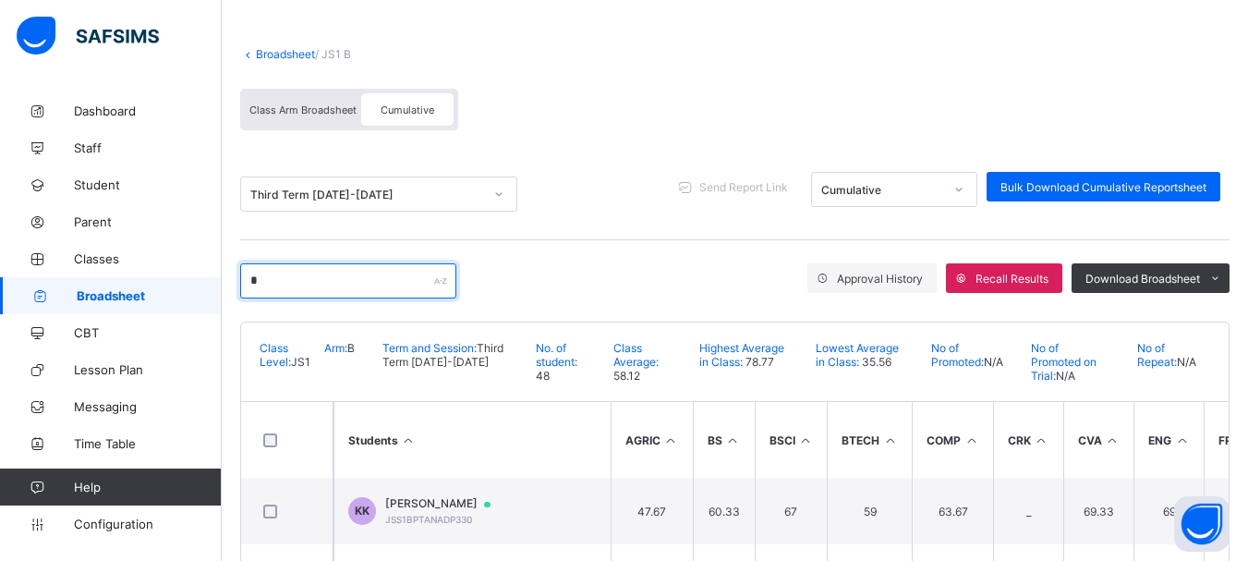
scroll to position [111, 0]
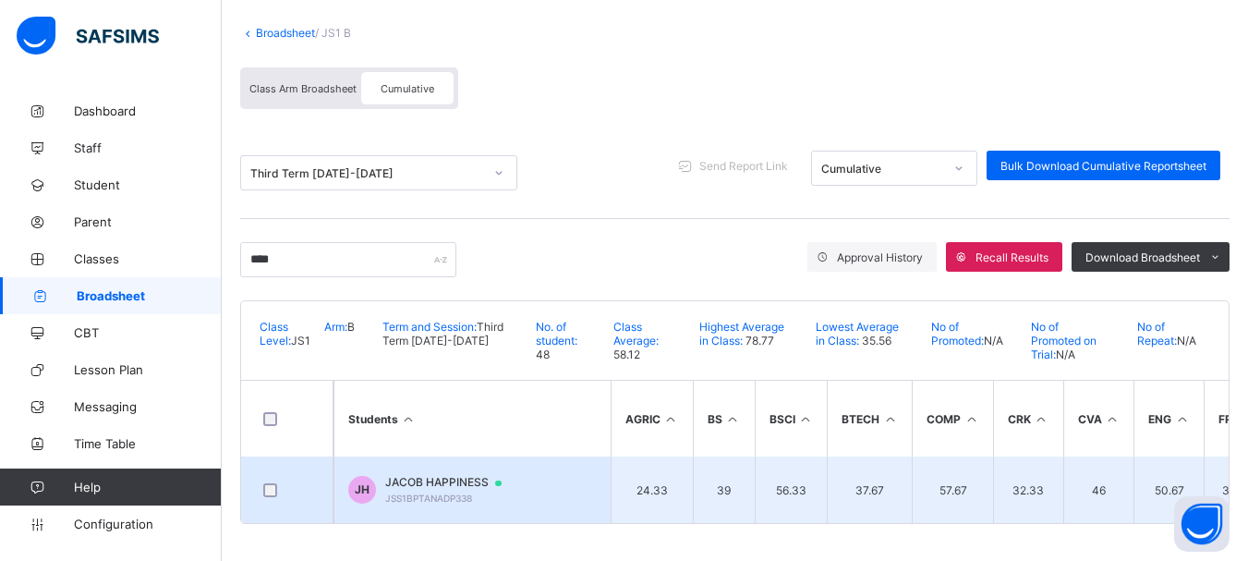
click at [412, 476] on span "JACOB HAPPINESS" at bounding box center [452, 482] width 134 height 15
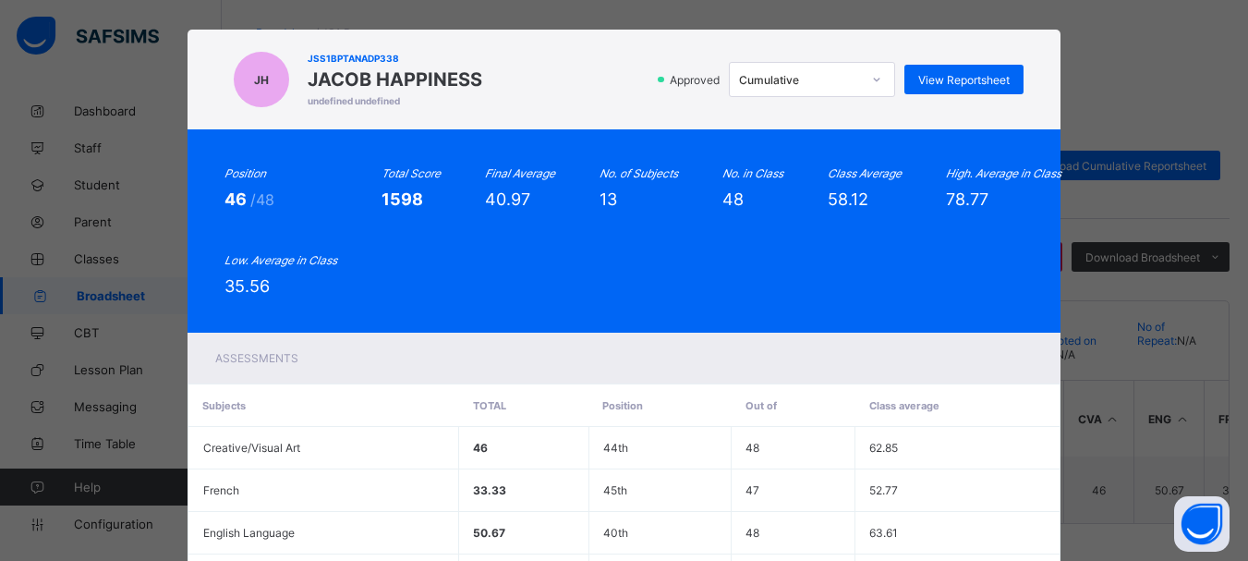
scroll to position [9, 0]
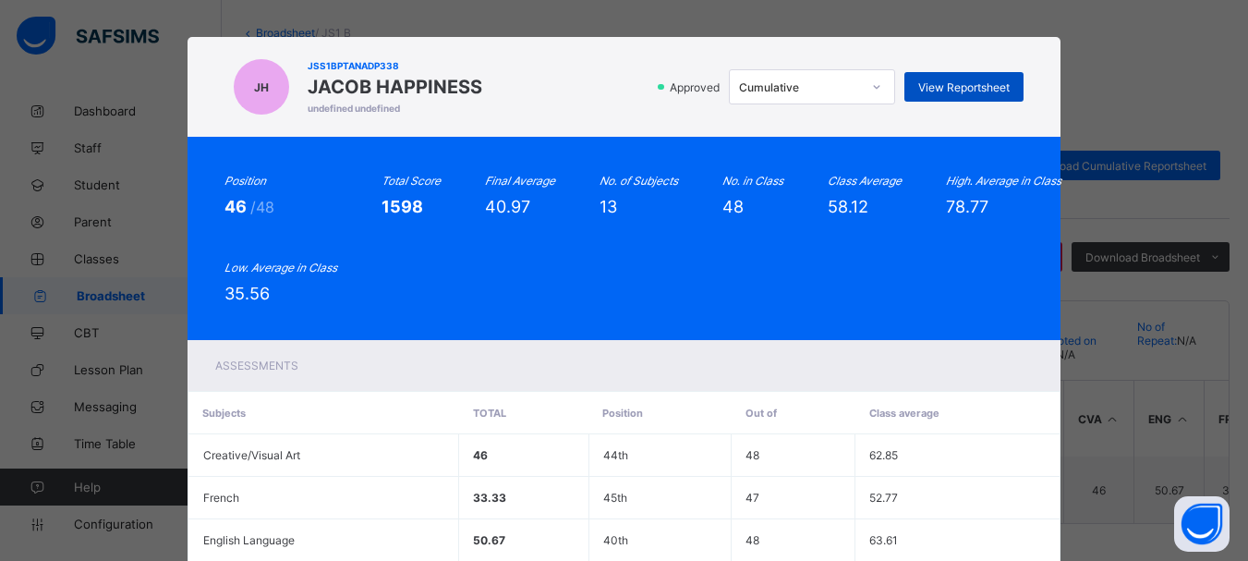
click at [957, 96] on div "View Reportsheet" at bounding box center [963, 87] width 119 height 30
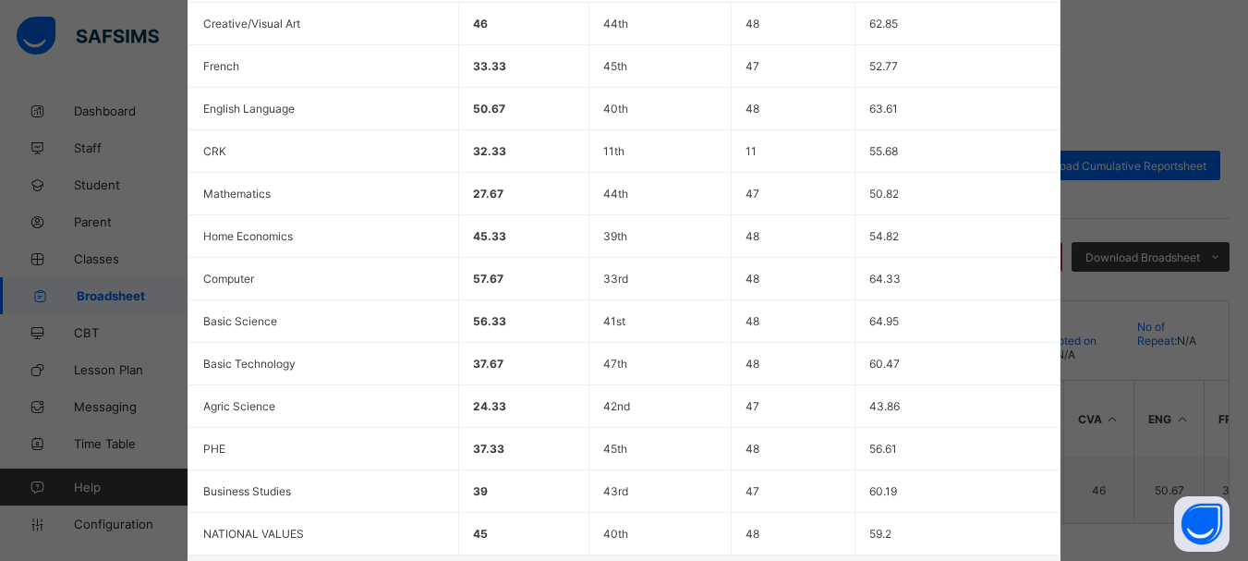
scroll to position [603, 0]
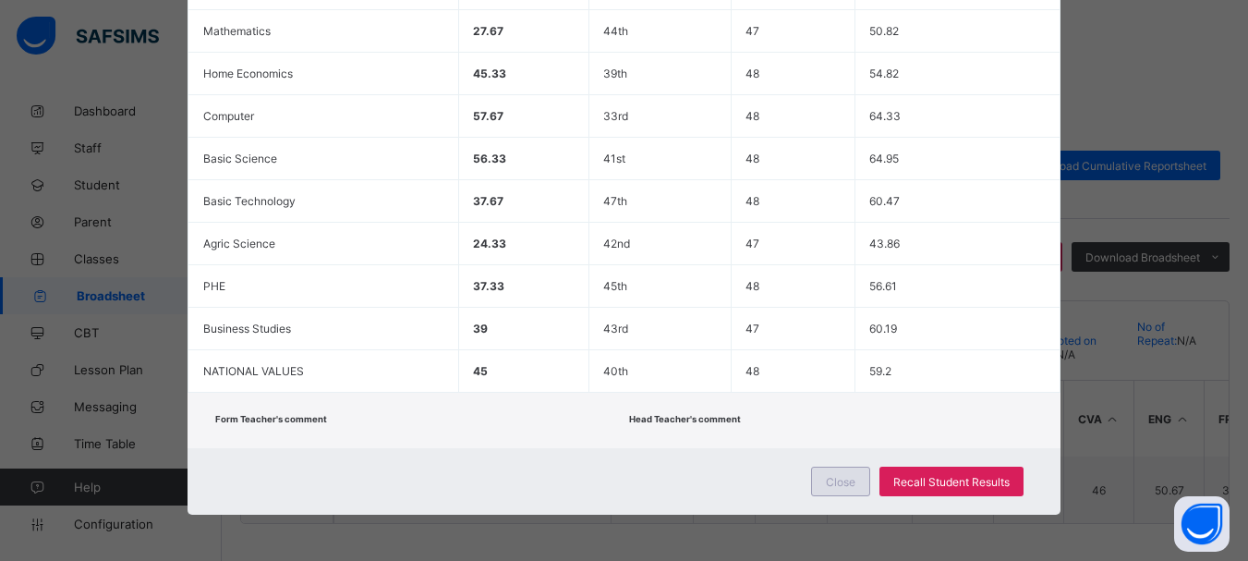
click at [836, 473] on div "Close" at bounding box center [840, 481] width 59 height 30
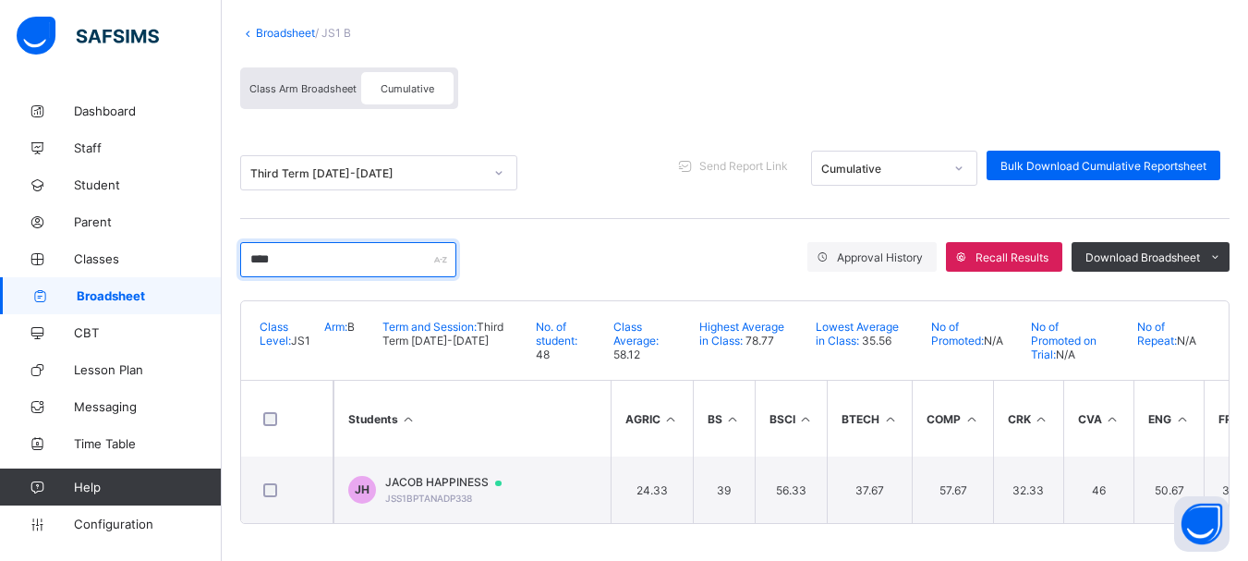
click at [369, 249] on input "****" at bounding box center [348, 259] width 216 height 35
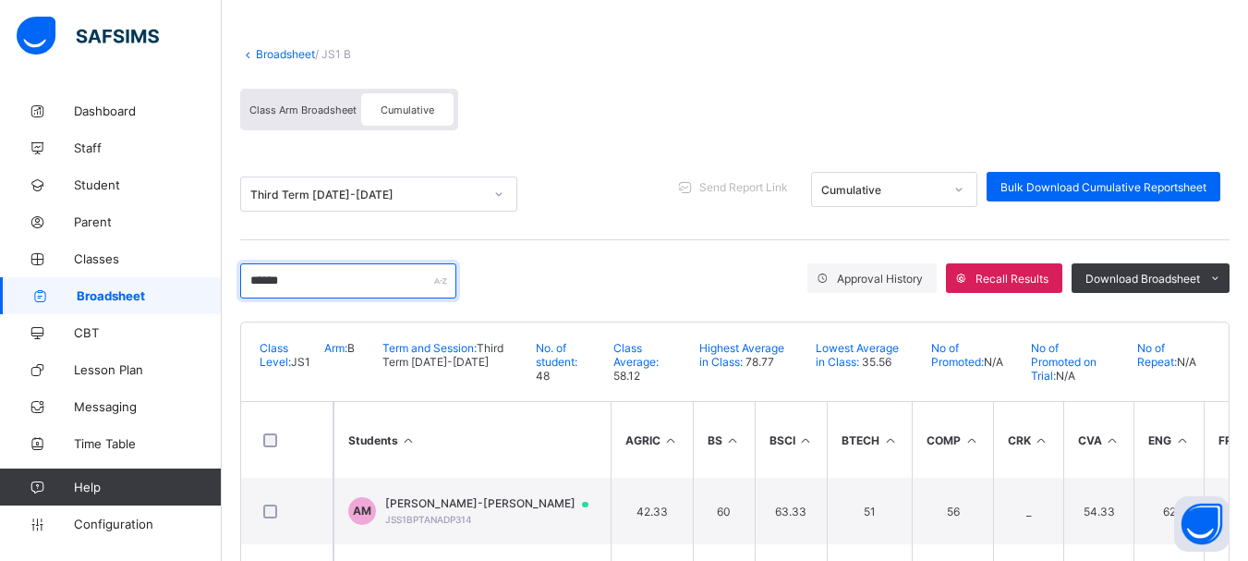
scroll to position [111, 0]
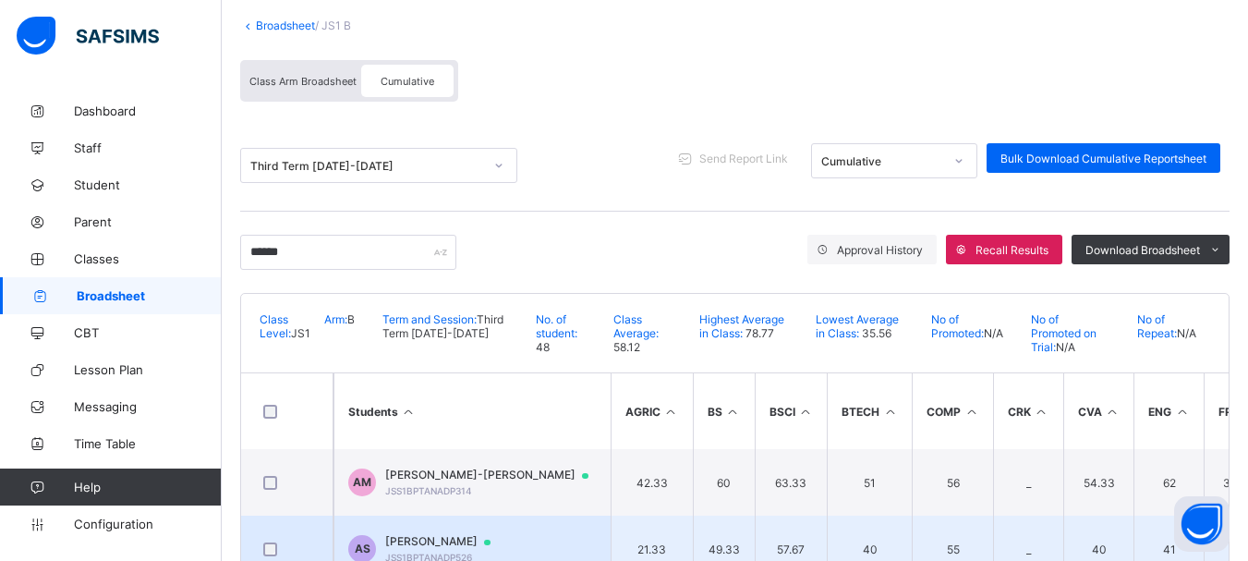
click at [406, 542] on span "AISHA SANI" at bounding box center [446, 541] width 123 height 15
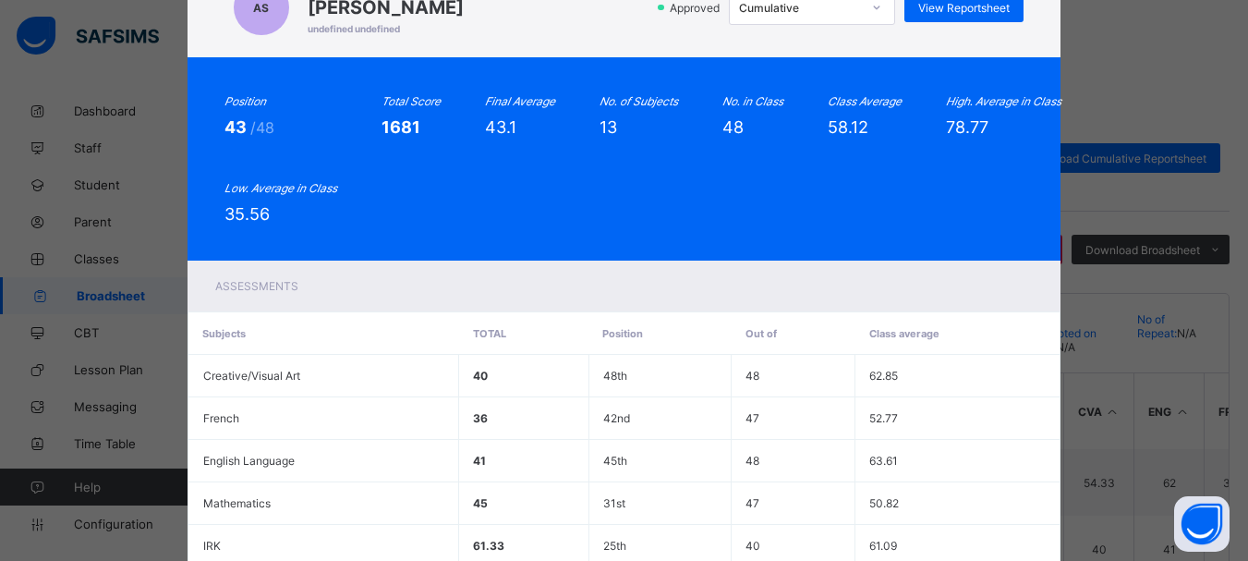
scroll to position [0, 0]
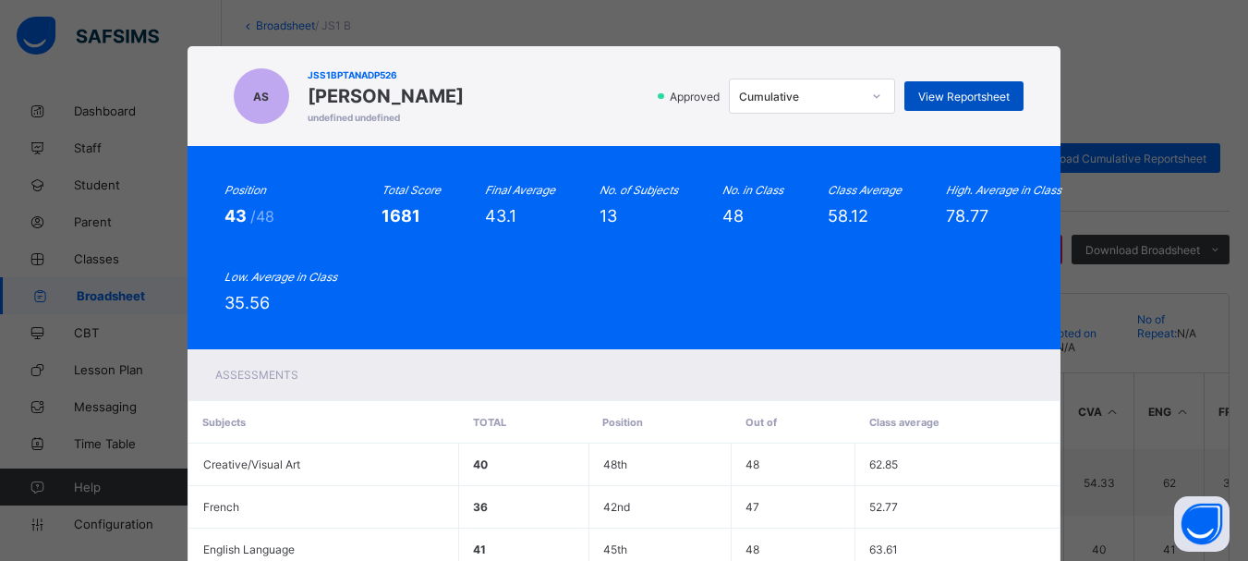
click at [963, 98] on span "View Reportsheet" at bounding box center [963, 97] width 91 height 14
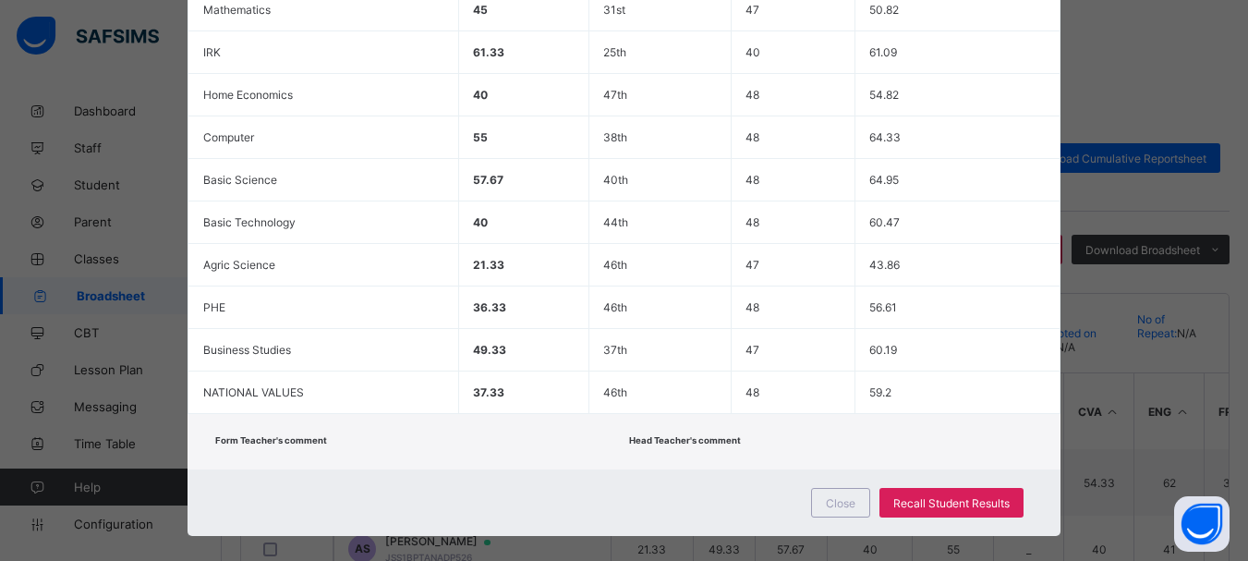
scroll to position [603, 0]
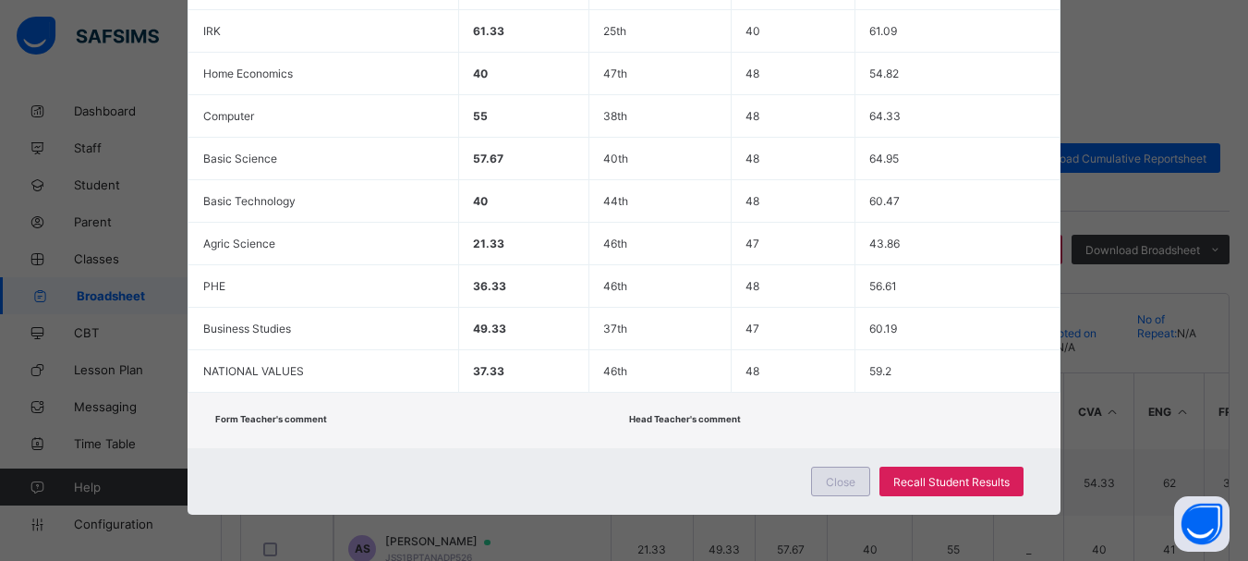
click at [841, 473] on div "Close" at bounding box center [840, 481] width 59 height 30
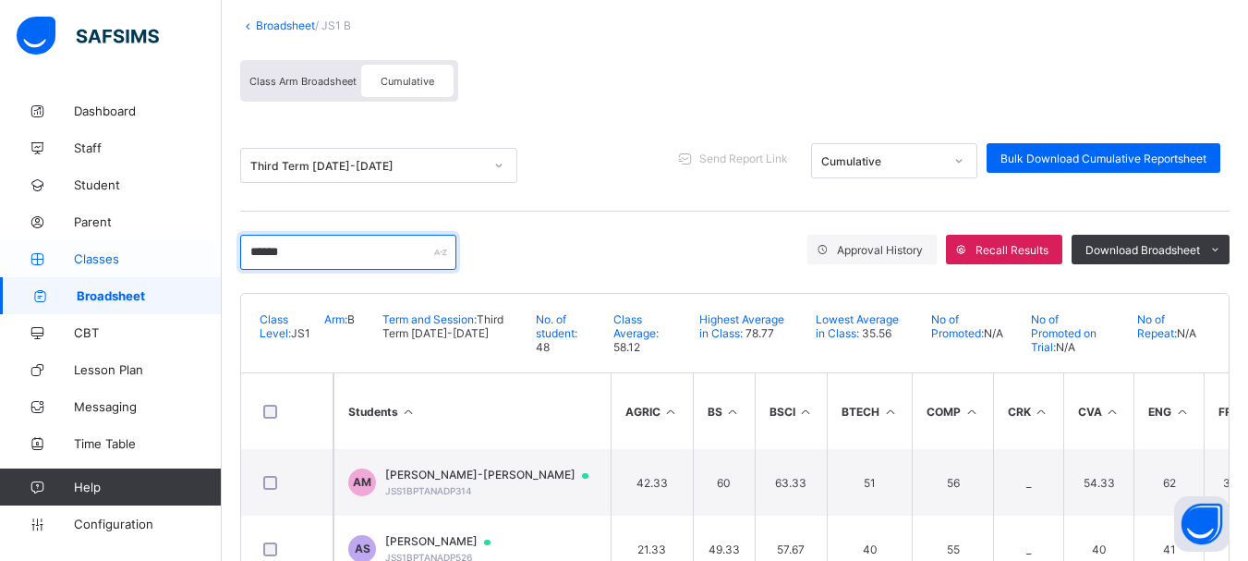
drag, startPoint x: 299, startPoint y: 257, endPoint x: 151, endPoint y: 259, distance: 147.8
click at [151, 259] on div "JS1 B Broadsheet Third Term / 2024-2025 EMMANUEL ENNA ennaemmanuel@gmail.com Da…" at bounding box center [624, 254] width 1248 height 731
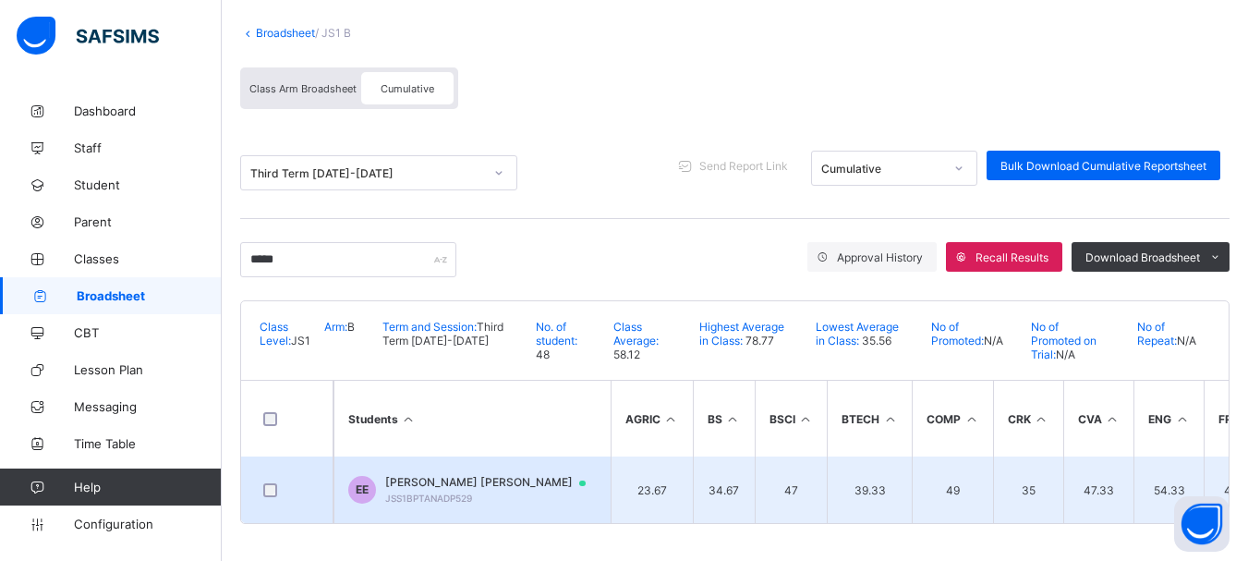
click at [453, 475] on span "EDWIN EMMANUELA" at bounding box center [494, 482] width 218 height 15
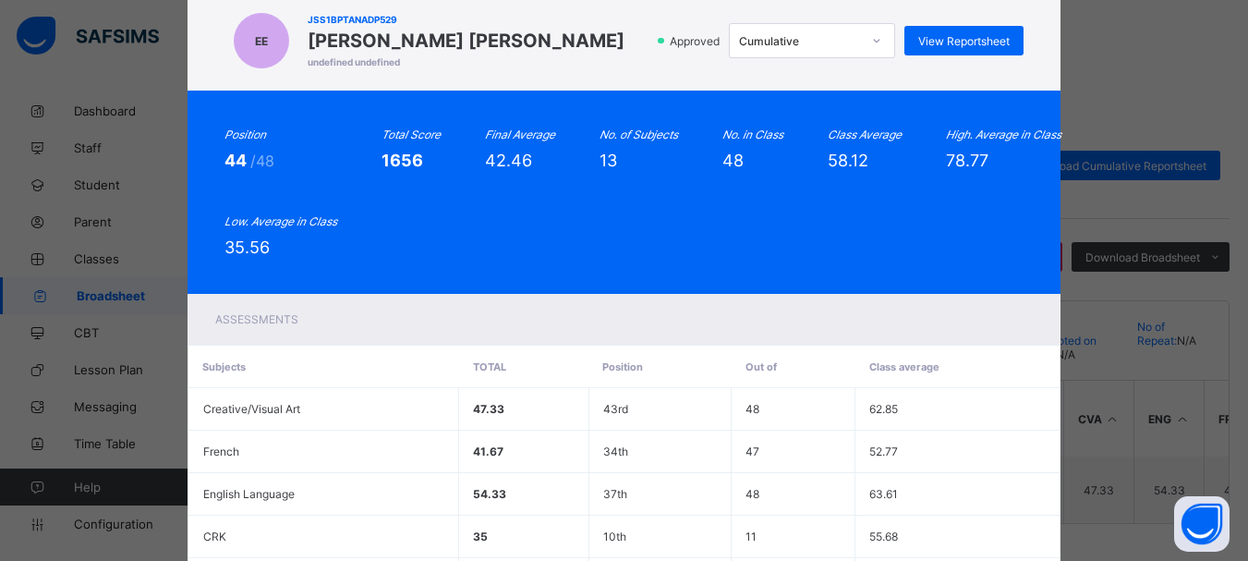
scroll to position [43, 0]
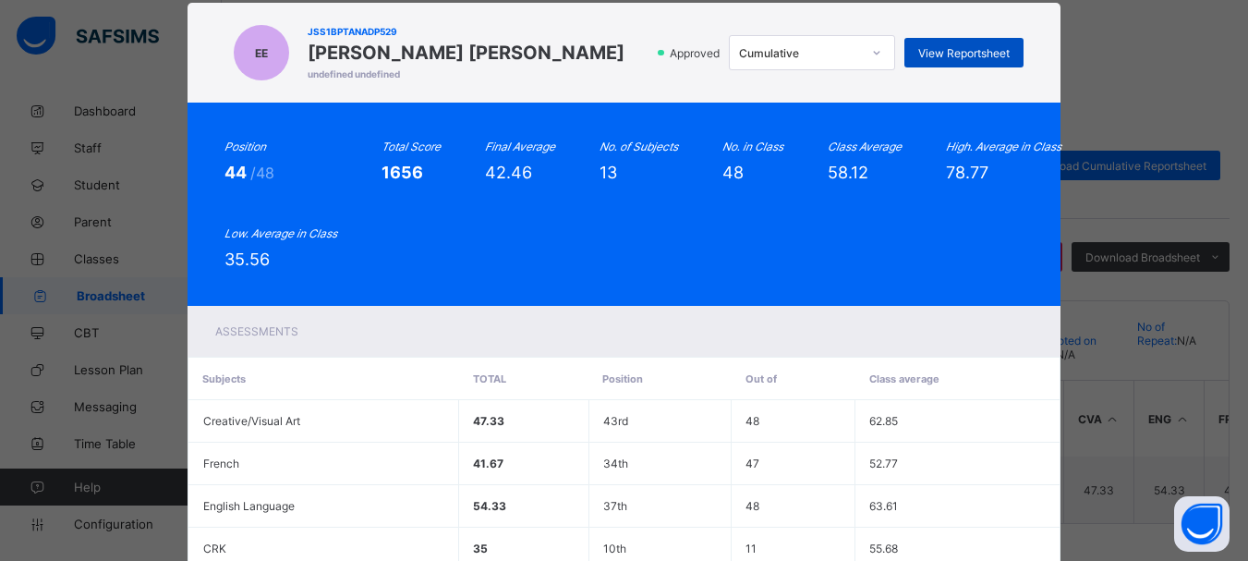
click at [945, 46] on span "View Reportsheet" at bounding box center [963, 53] width 91 height 14
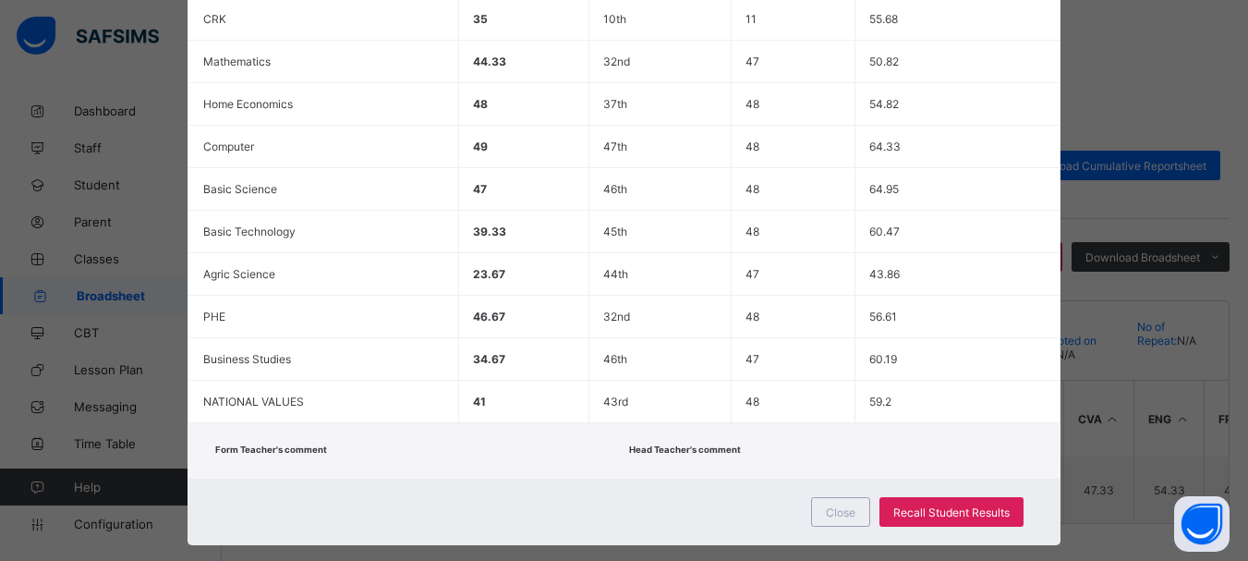
scroll to position [603, 0]
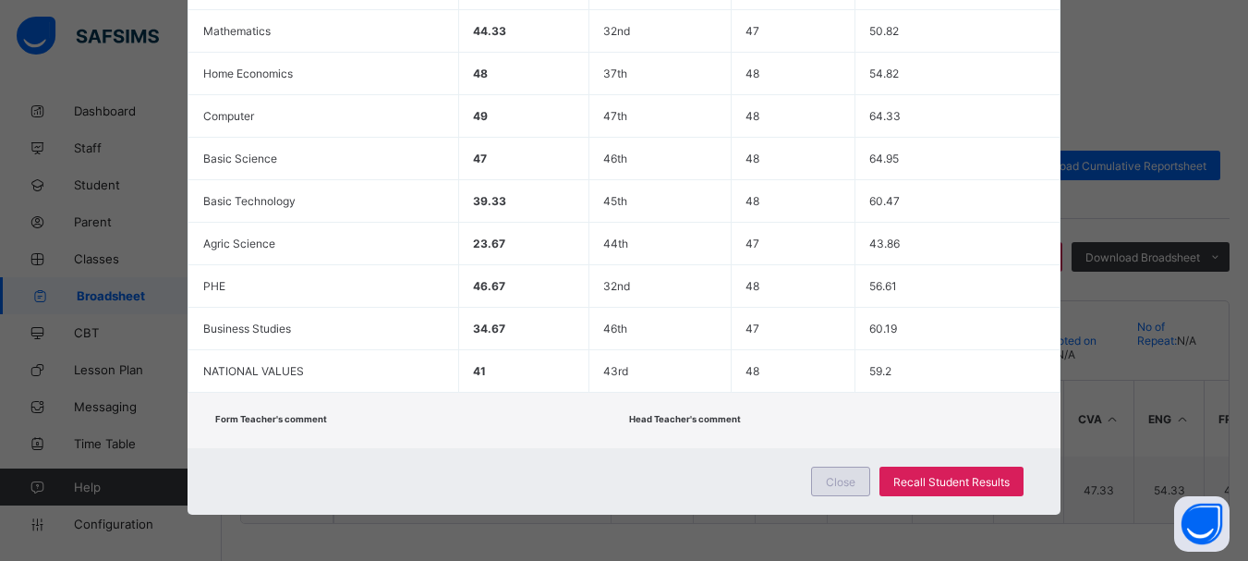
click at [833, 478] on span "Close" at bounding box center [841, 482] width 30 height 14
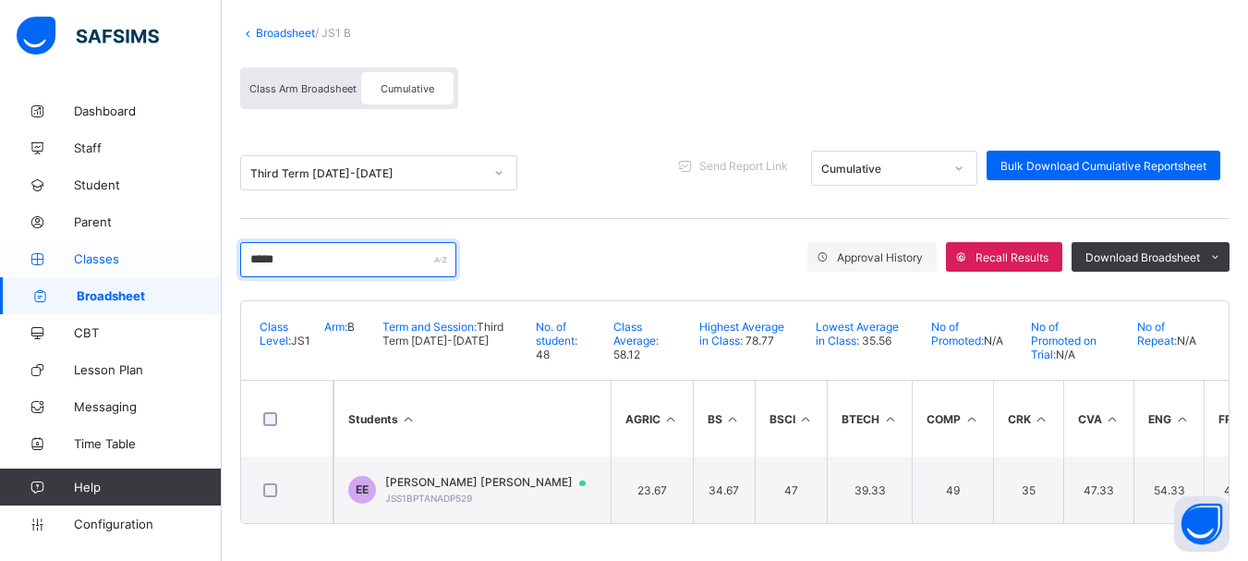
drag, startPoint x: 297, startPoint y: 256, endPoint x: 194, endPoint y: 243, distance: 104.3
click at [194, 243] on div "JS1 B Broadsheet Third Term / 2024-2025 EMMANUEL ENNA ennaemmanuel@gmail.com Da…" at bounding box center [624, 229] width 1248 height 664
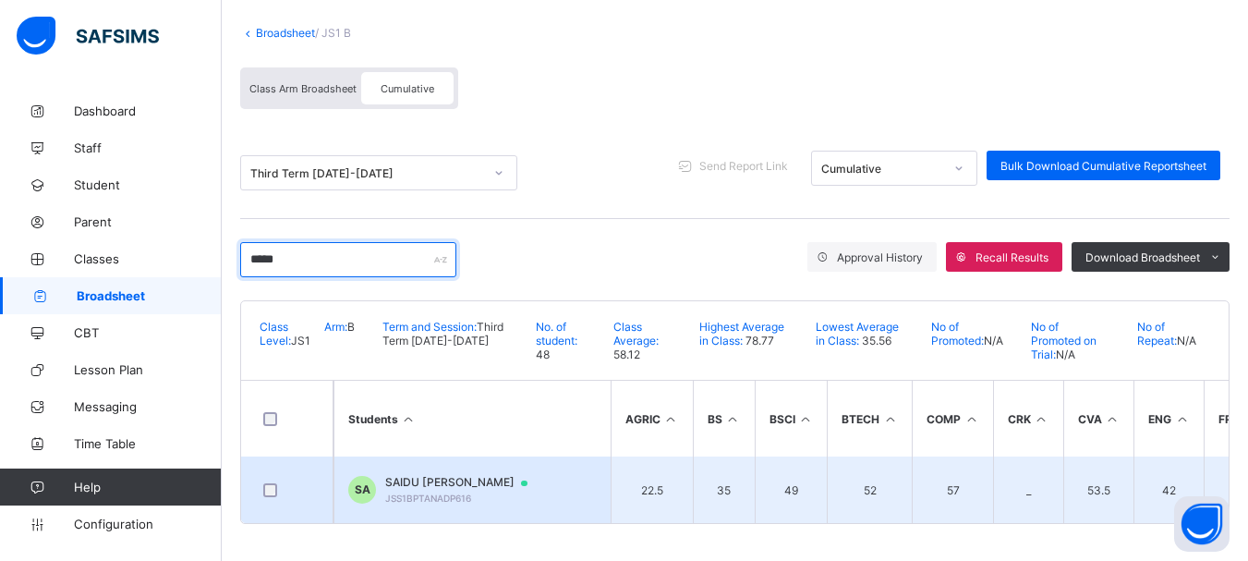
type input "*****"
click at [451, 480] on span "SAIDU ABBE ABDULLAHI" at bounding box center [465, 482] width 160 height 15
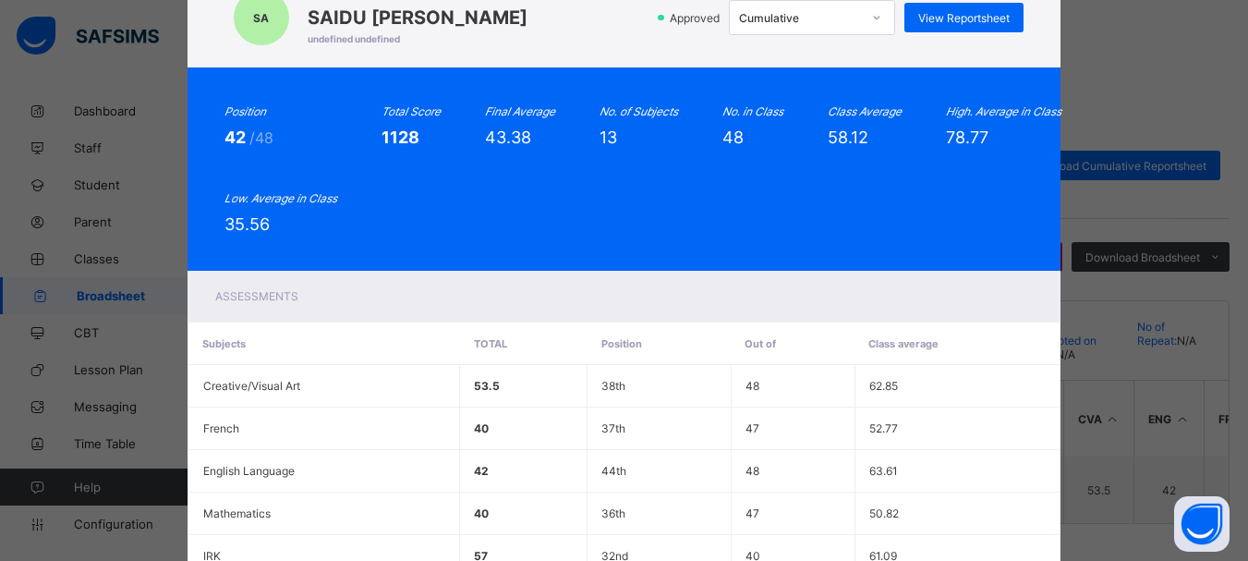
scroll to position [46, 0]
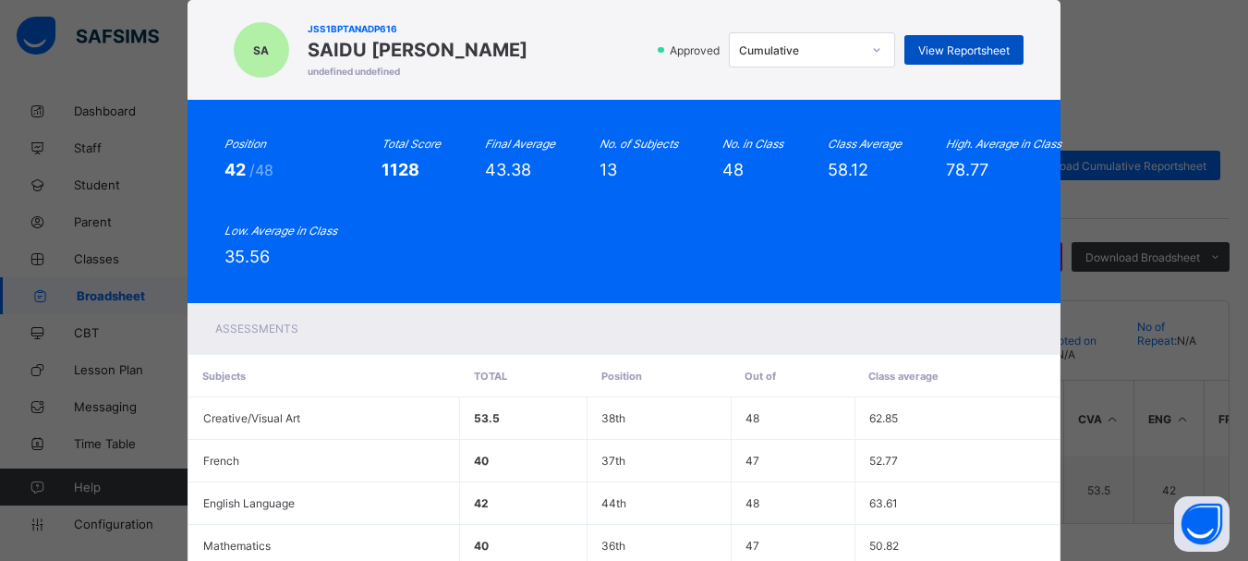
click at [978, 50] on span "View Reportsheet" at bounding box center [963, 50] width 91 height 14
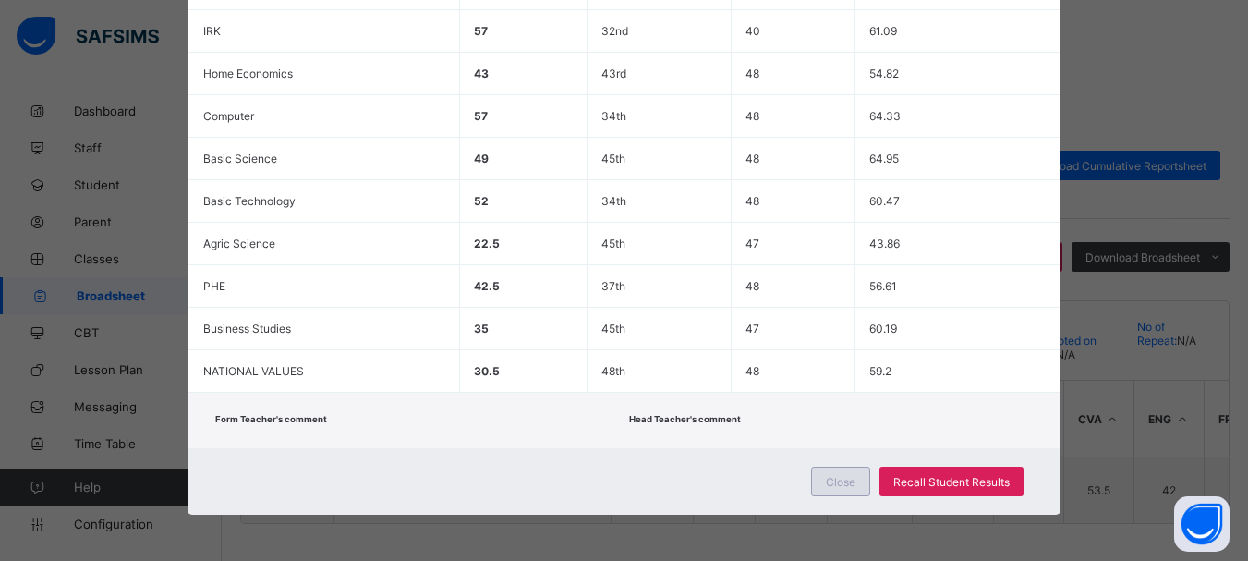
click at [842, 467] on div "Close" at bounding box center [840, 481] width 59 height 30
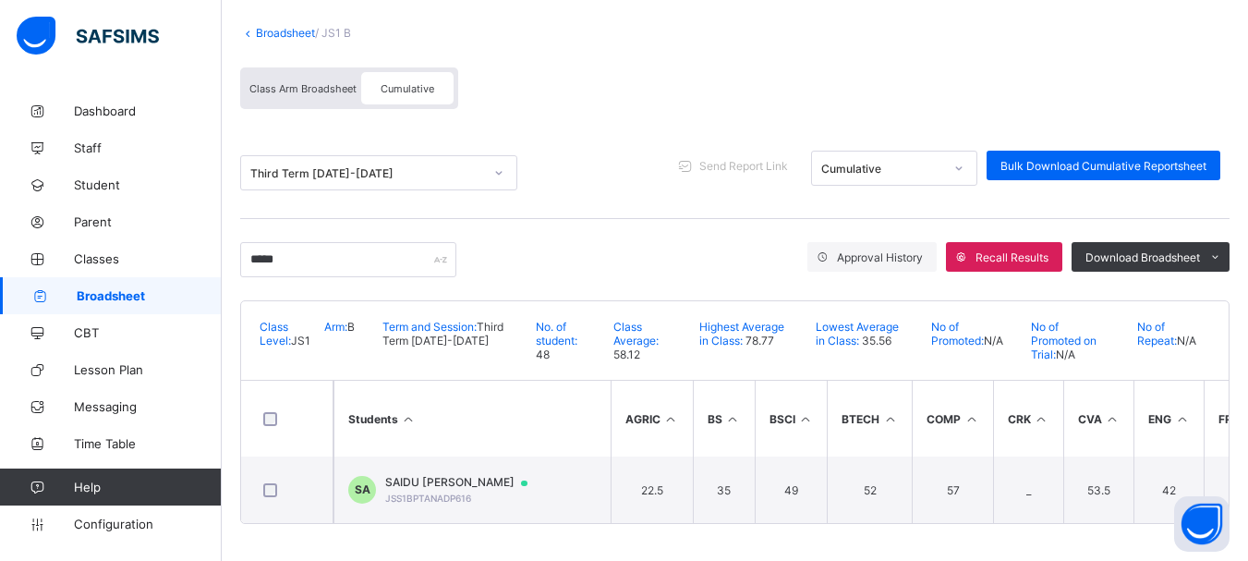
click at [291, 26] on link "Broadsheet" at bounding box center [285, 33] width 59 height 14
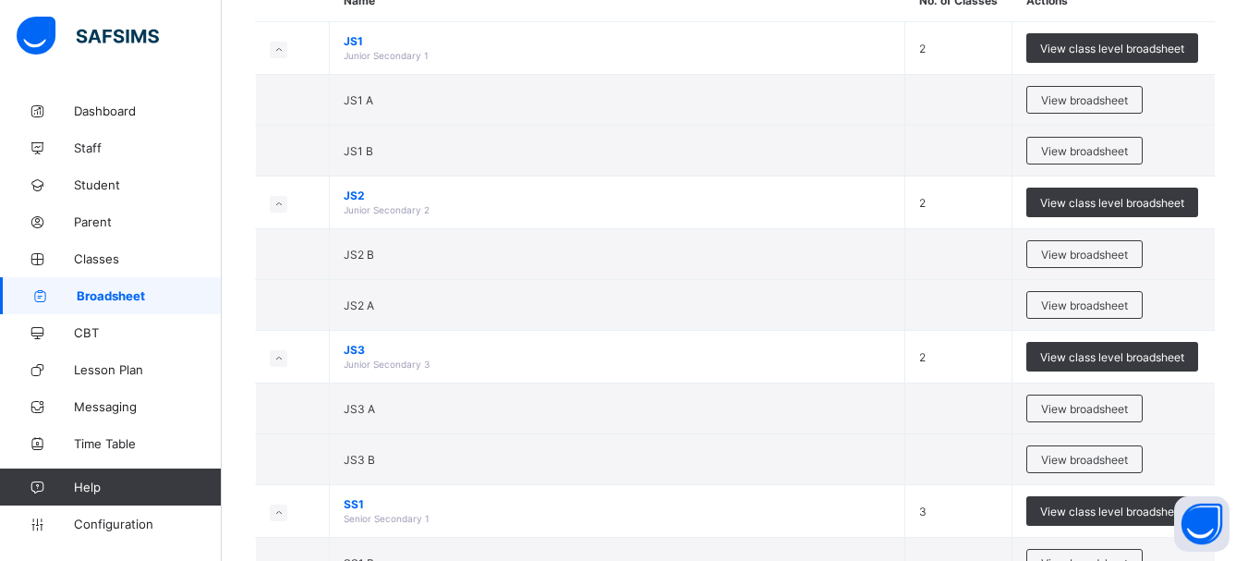
scroll to position [202, 0]
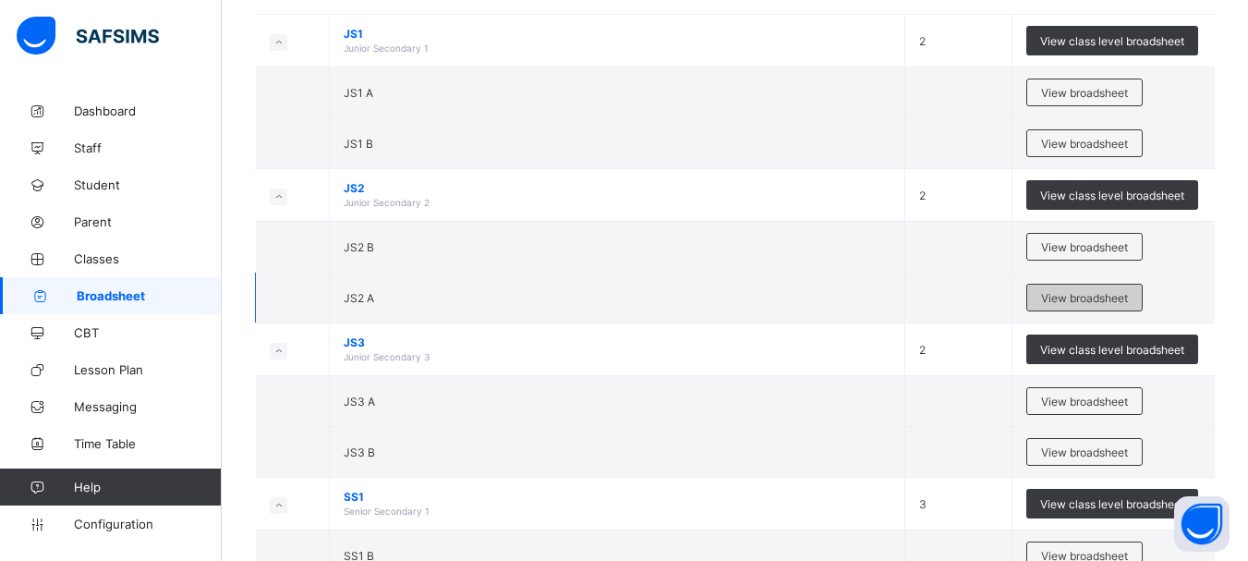
click at [1073, 295] on span "View broadsheet" at bounding box center [1084, 298] width 87 height 14
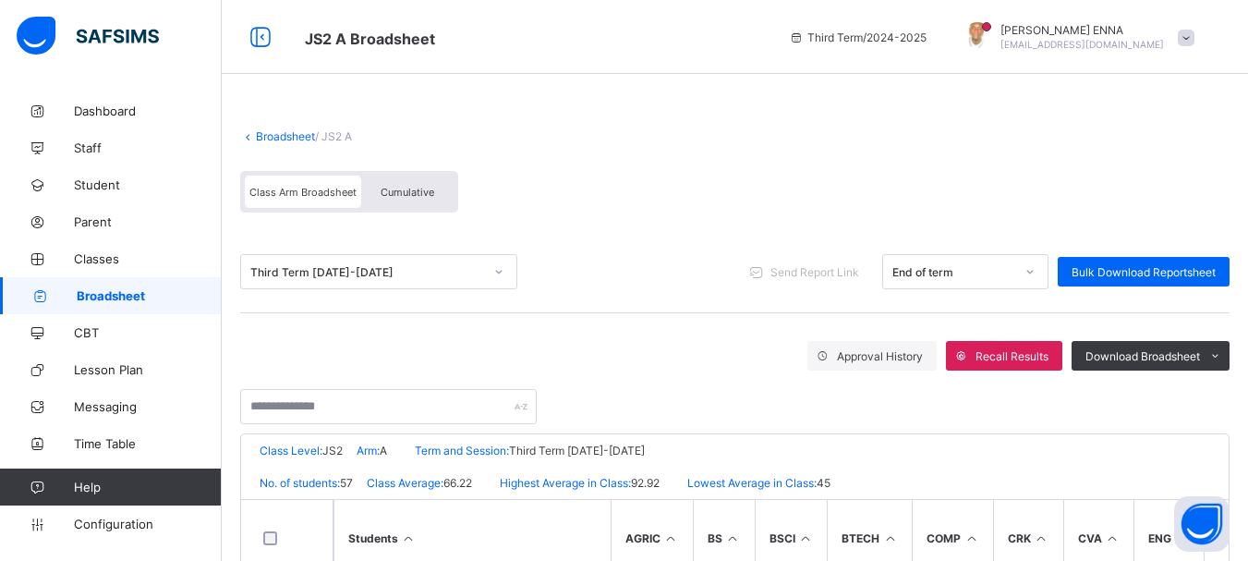
click at [423, 185] on div "Cumulative" at bounding box center [407, 192] width 92 height 32
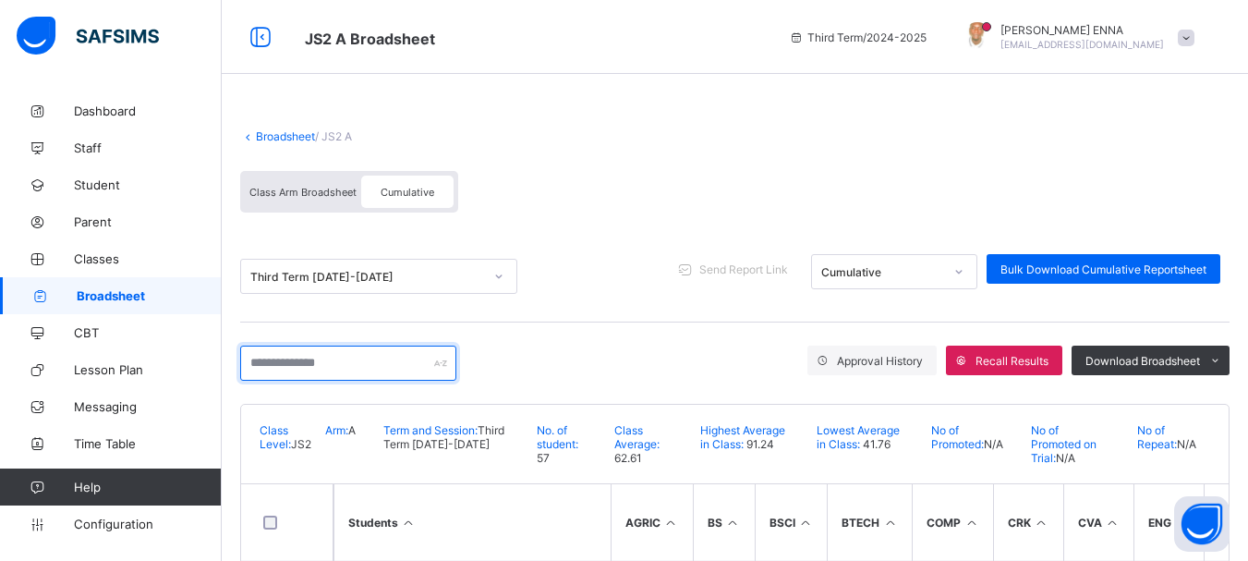
click at [321, 365] on input "text" at bounding box center [348, 362] width 216 height 35
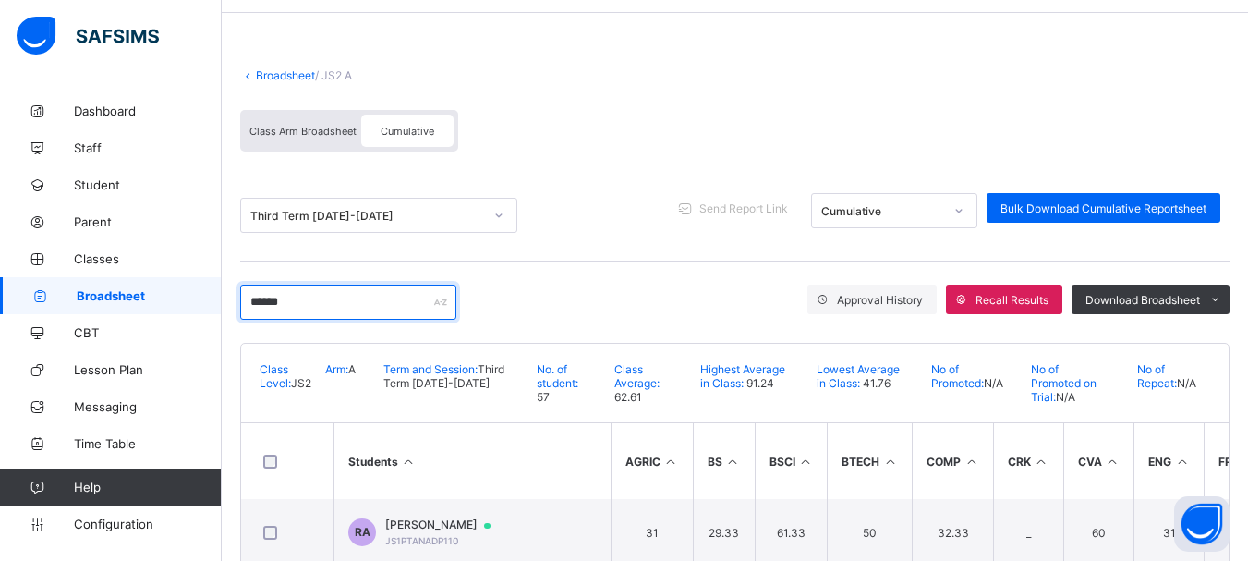
scroll to position [111, 0]
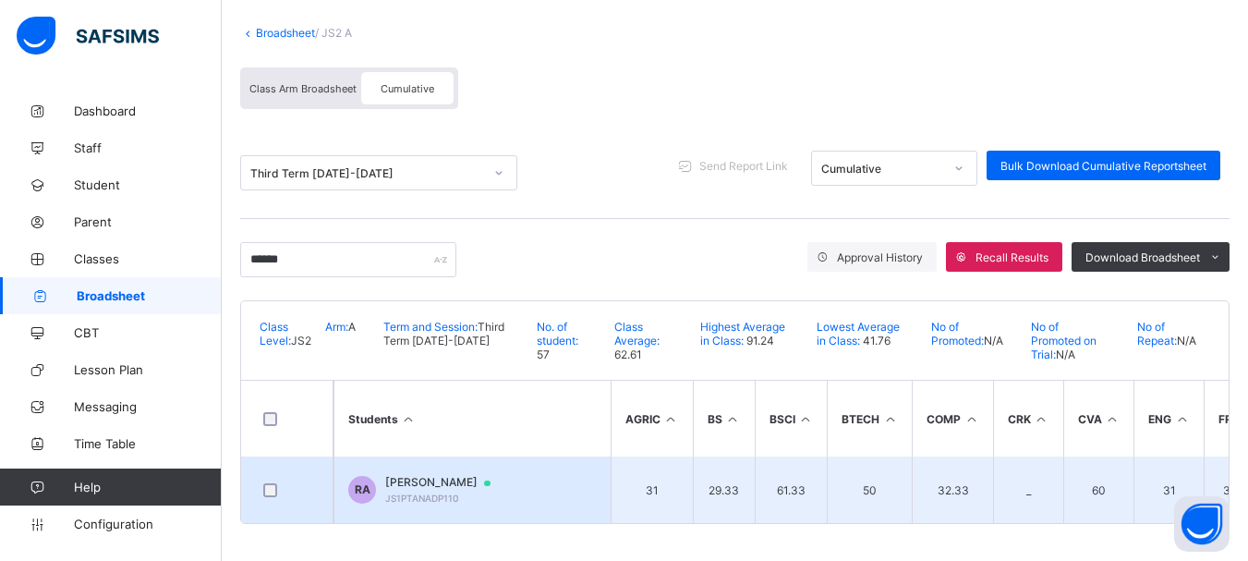
click at [477, 477] on span "RAHMAT AHMAD ADAMU" at bounding box center [446, 482] width 123 height 15
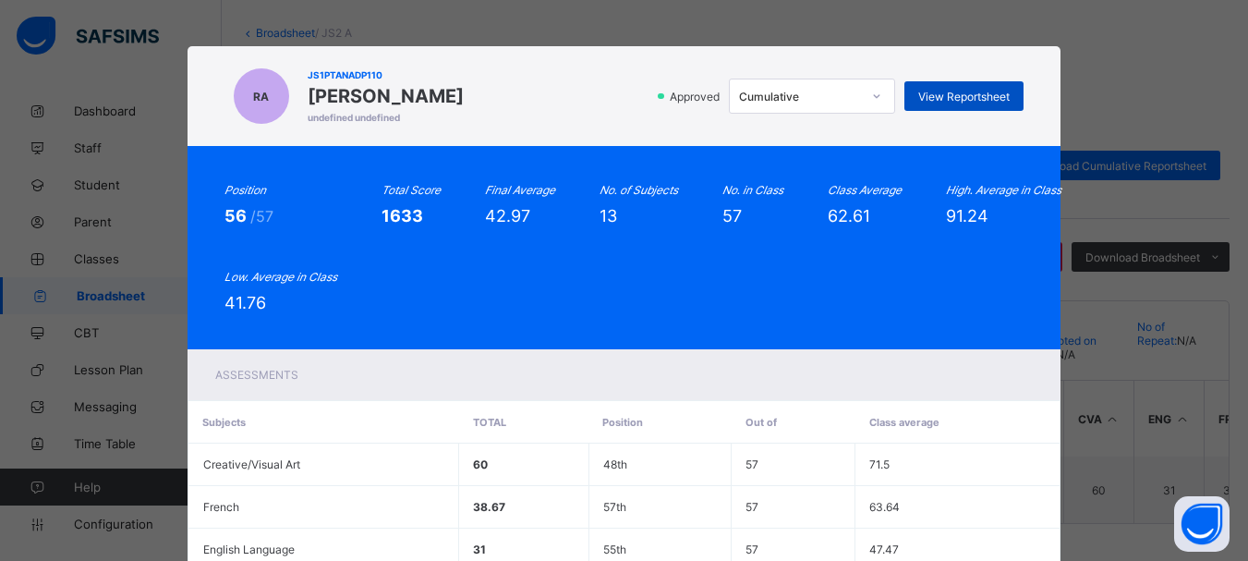
click at [922, 88] on div "View Reportsheet" at bounding box center [963, 96] width 119 height 30
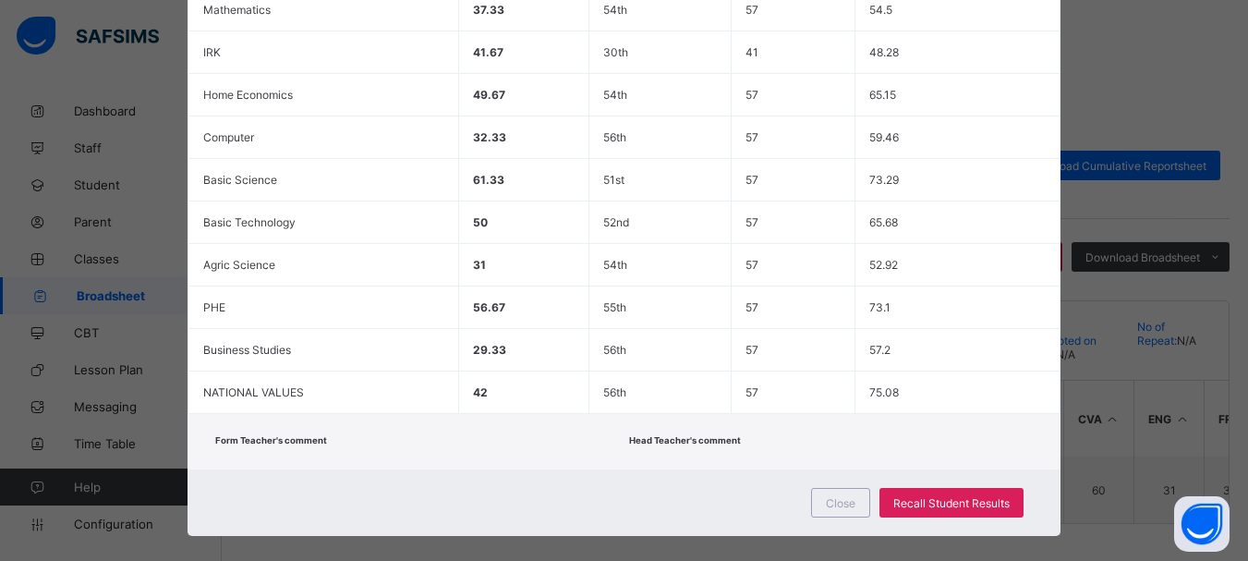
scroll to position [603, 0]
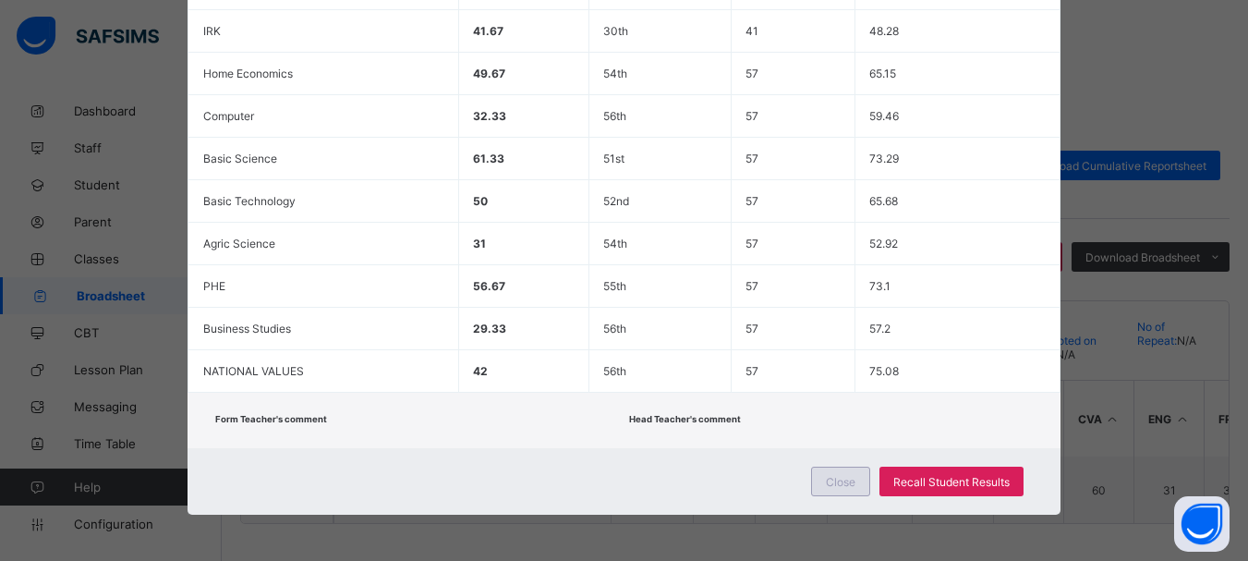
click at [825, 484] on div "Close" at bounding box center [840, 481] width 59 height 30
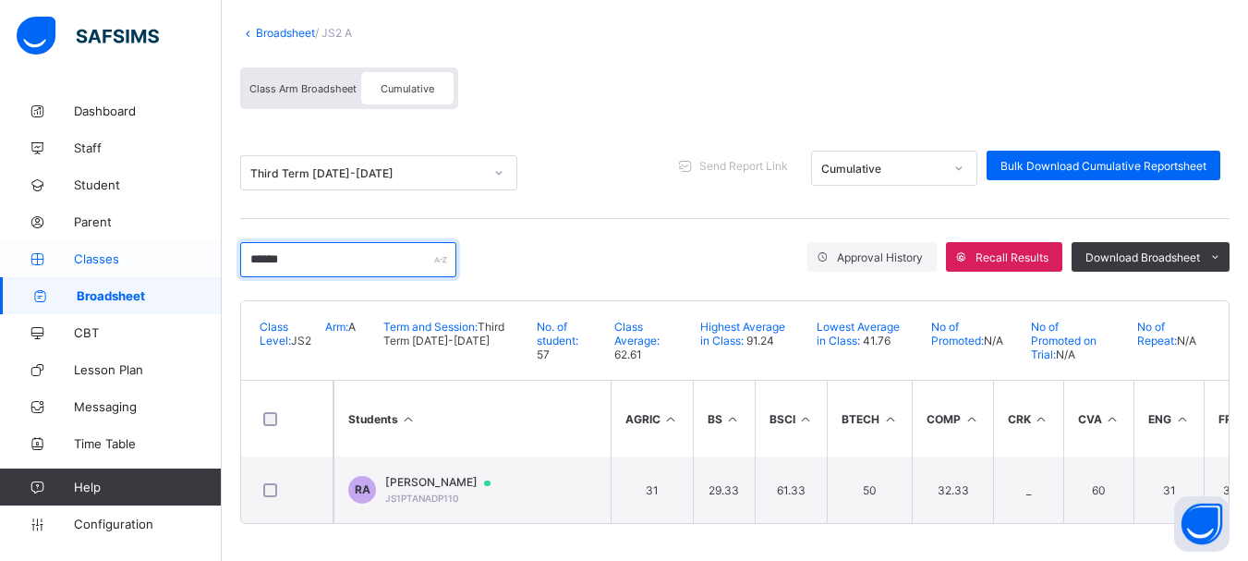
drag, startPoint x: 309, startPoint y: 245, endPoint x: 208, endPoint y: 250, distance: 100.8
click at [208, 250] on div "JS2 A Broadsheet Third Term / 2024-2025 EMMANUEL ENNA ennaemmanuel@gmail.com Da…" at bounding box center [624, 229] width 1248 height 664
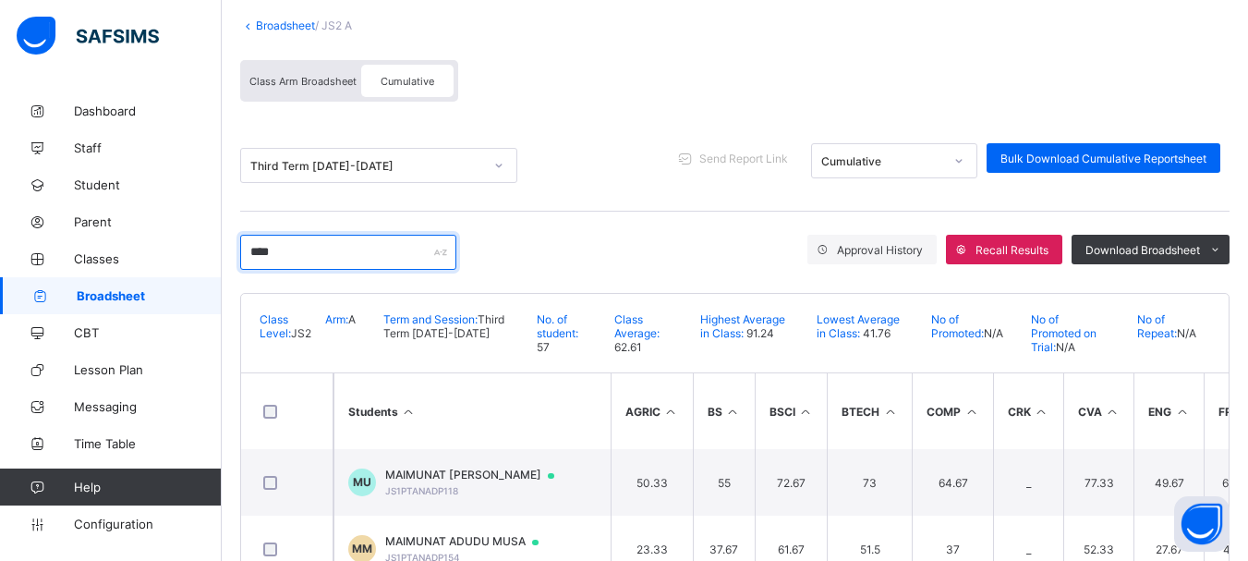
scroll to position [177, 0]
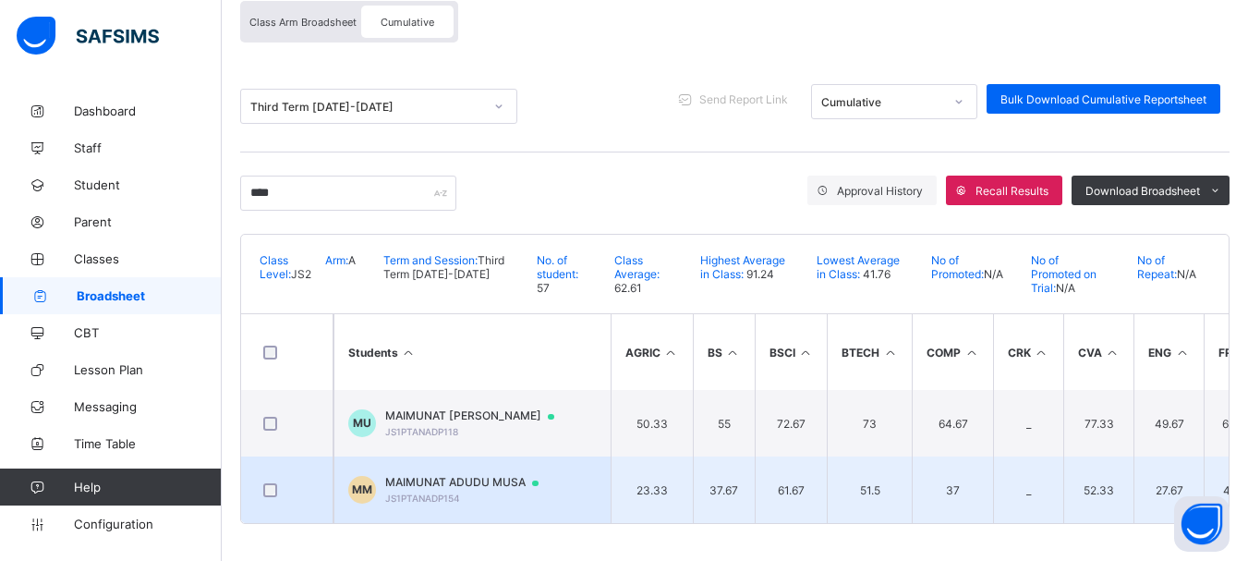
click at [480, 475] on span "MAIMUNAT ADUDU MUSA" at bounding box center [470, 482] width 171 height 15
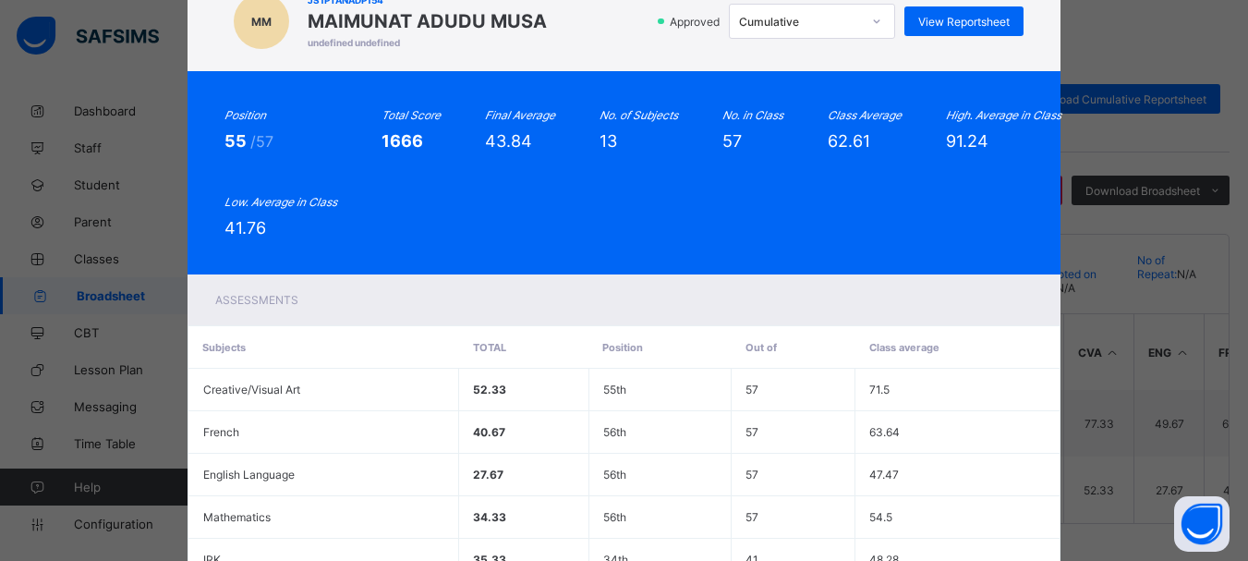
scroll to position [54, 0]
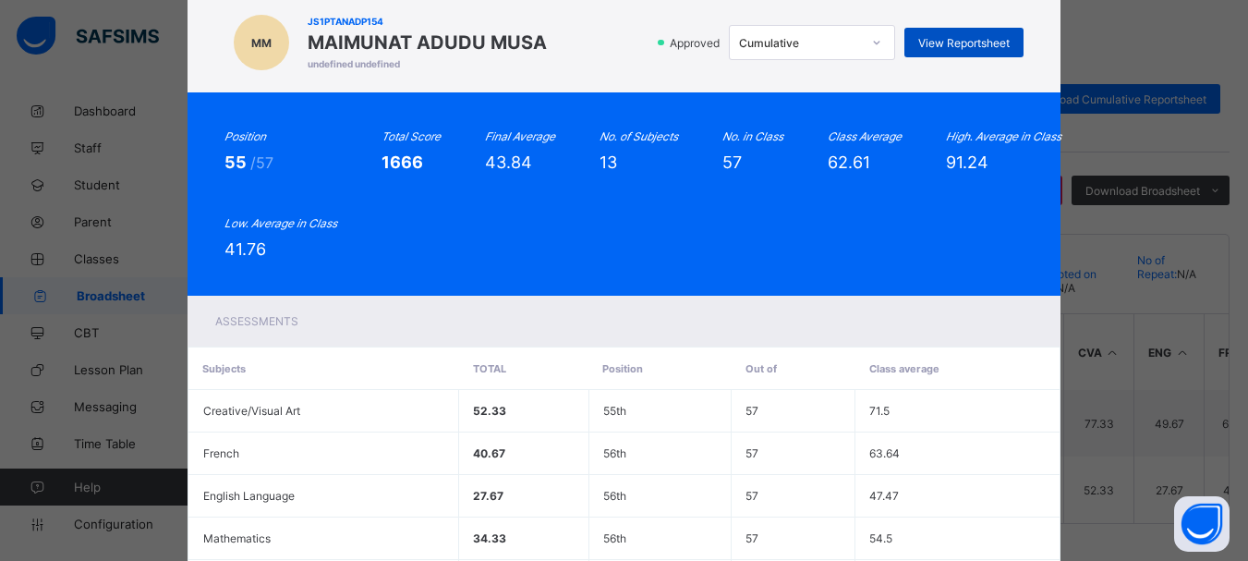
click at [962, 37] on span "View Reportsheet" at bounding box center [963, 43] width 91 height 14
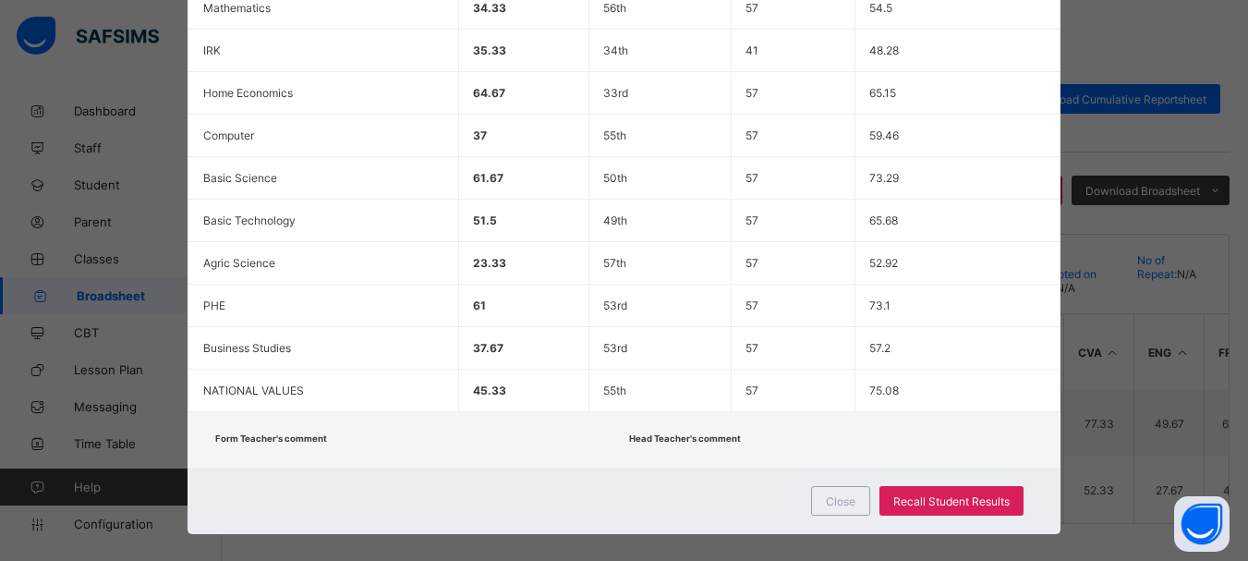
scroll to position [603, 0]
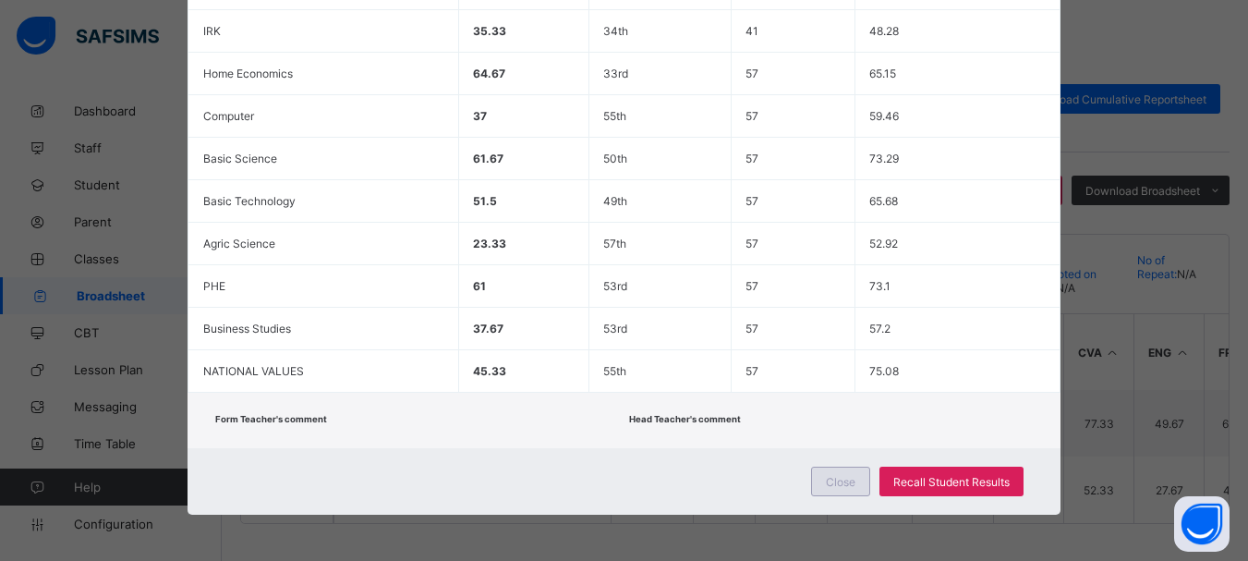
click at [828, 478] on span "Close" at bounding box center [841, 482] width 30 height 14
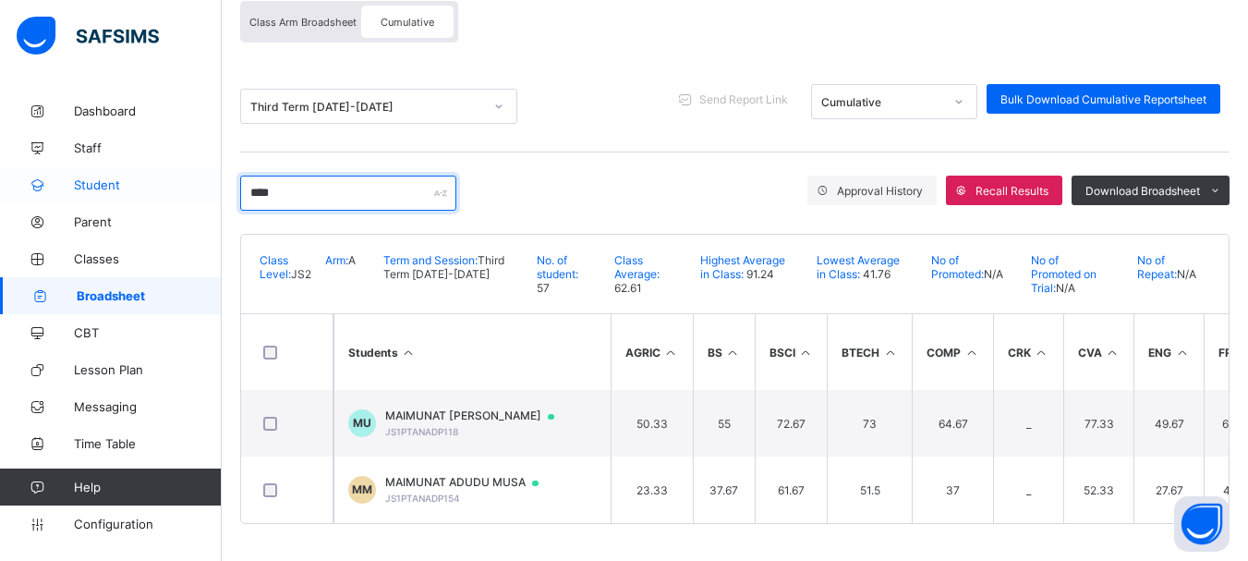
drag, startPoint x: 294, startPoint y: 185, endPoint x: 160, endPoint y: 184, distance: 133.9
click at [160, 184] on div "JS2 A Broadsheet Third Term / 2024-2025 EMMANUEL ENNA ennaemmanuel@gmail.com Da…" at bounding box center [624, 195] width 1248 height 731
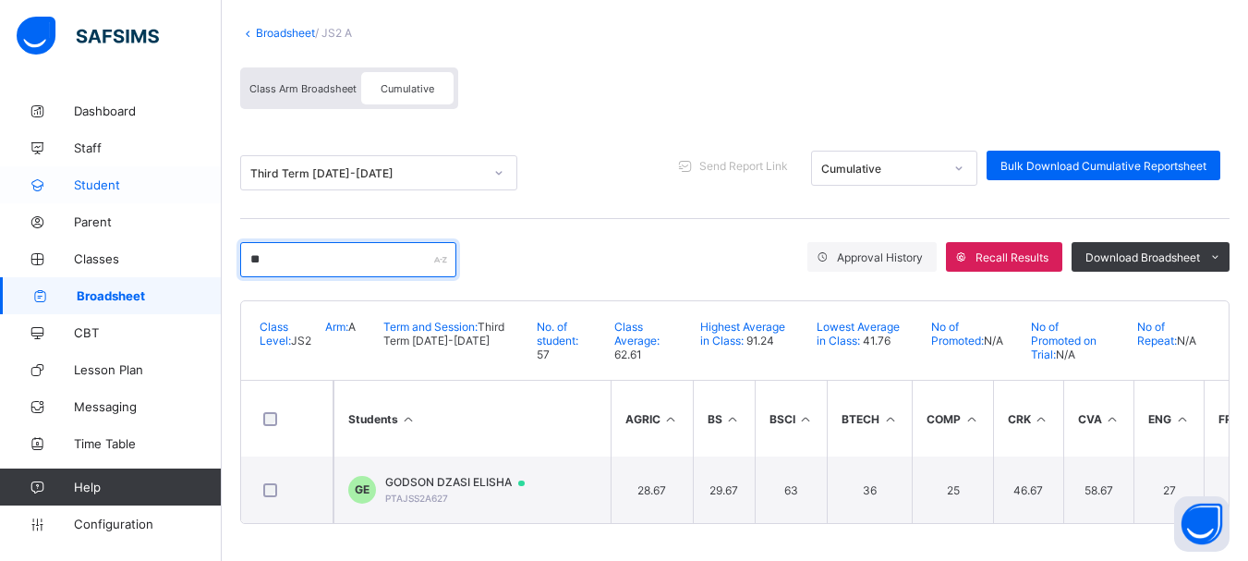
scroll to position [111, 0]
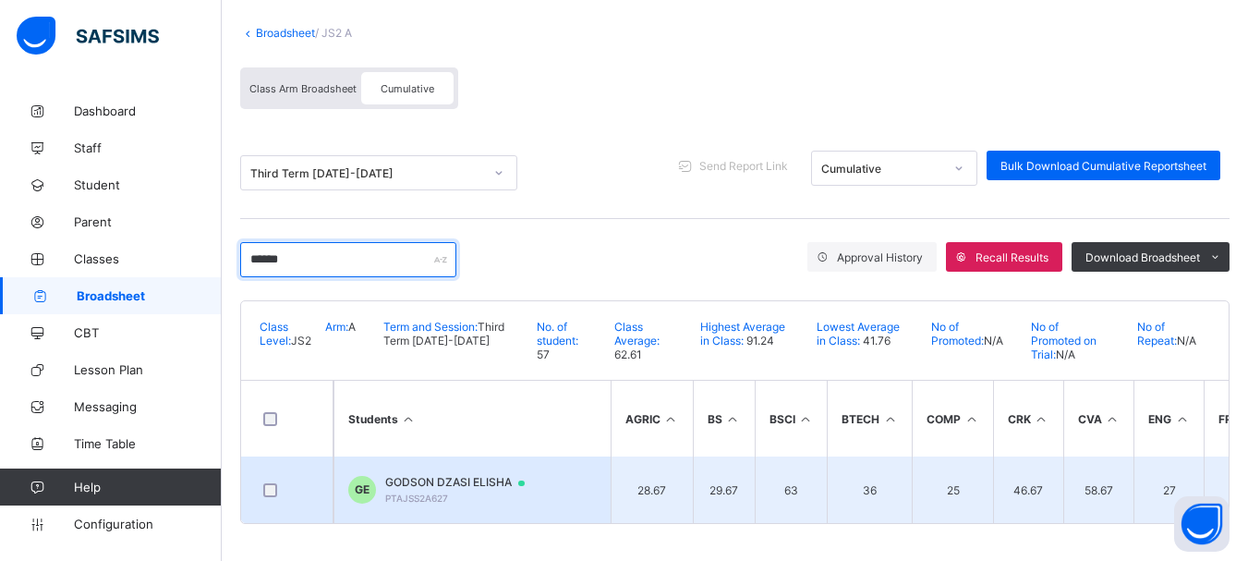
type input "******"
click at [470, 466] on td "GE GODSON DZASI ELISHA PTAJSS2A627" at bounding box center [471, 489] width 277 height 67
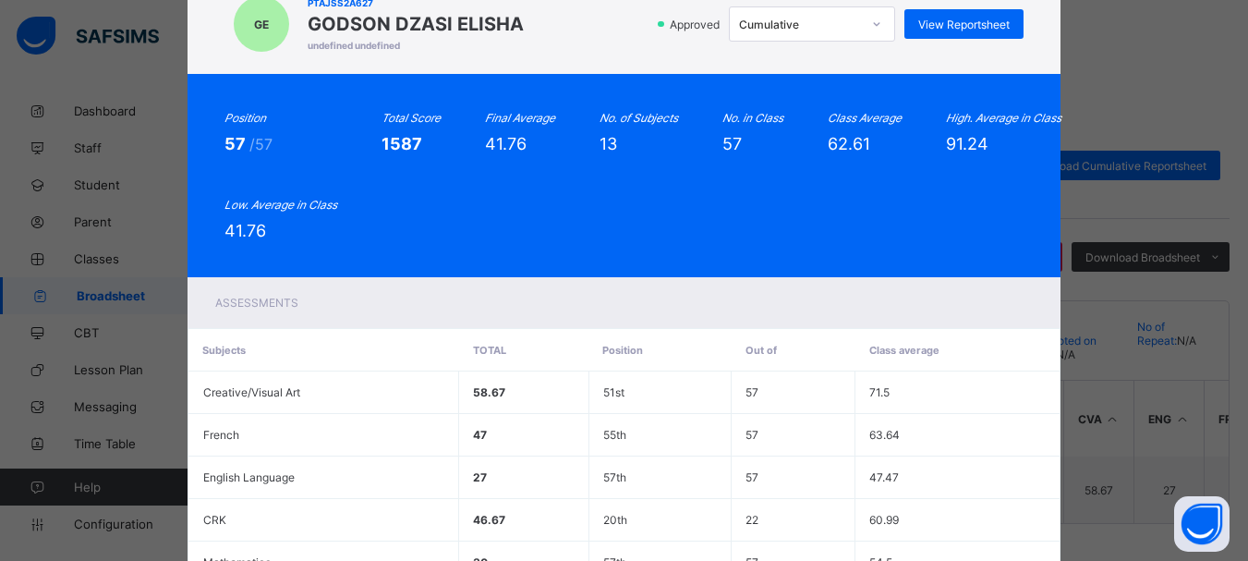
scroll to position [40, 0]
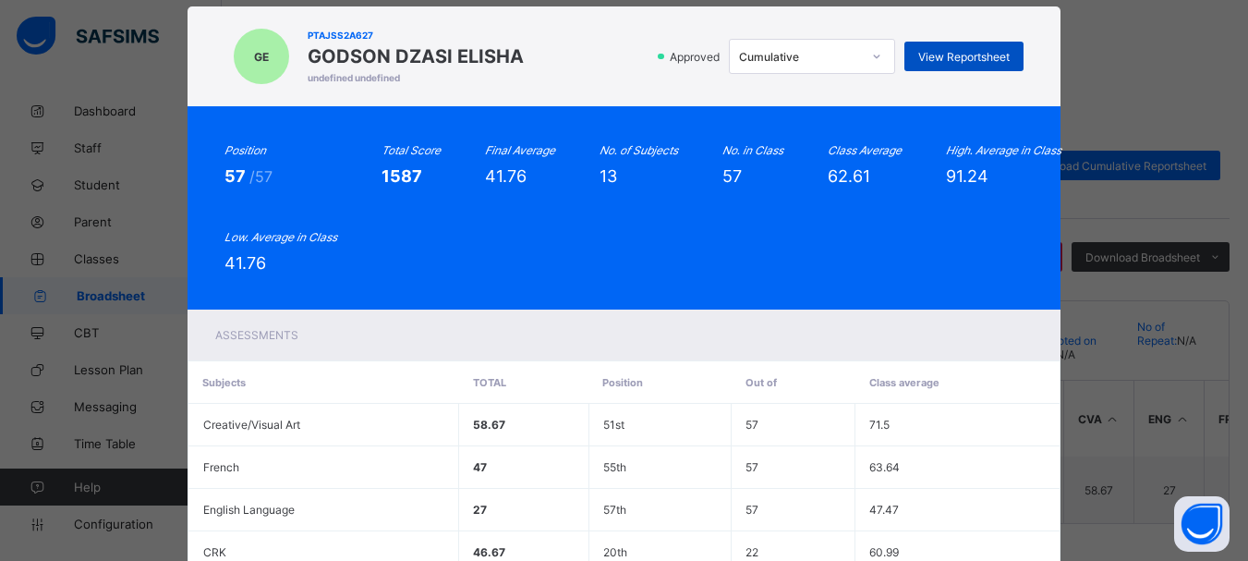
click at [988, 52] on span "View Reportsheet" at bounding box center [963, 57] width 91 height 14
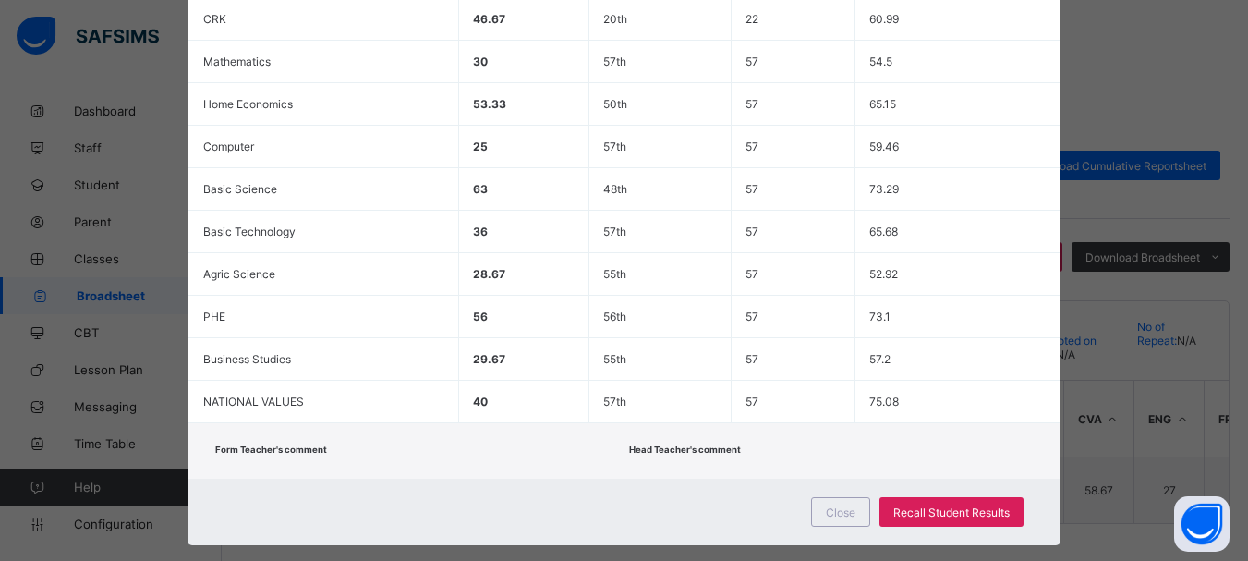
scroll to position [603, 0]
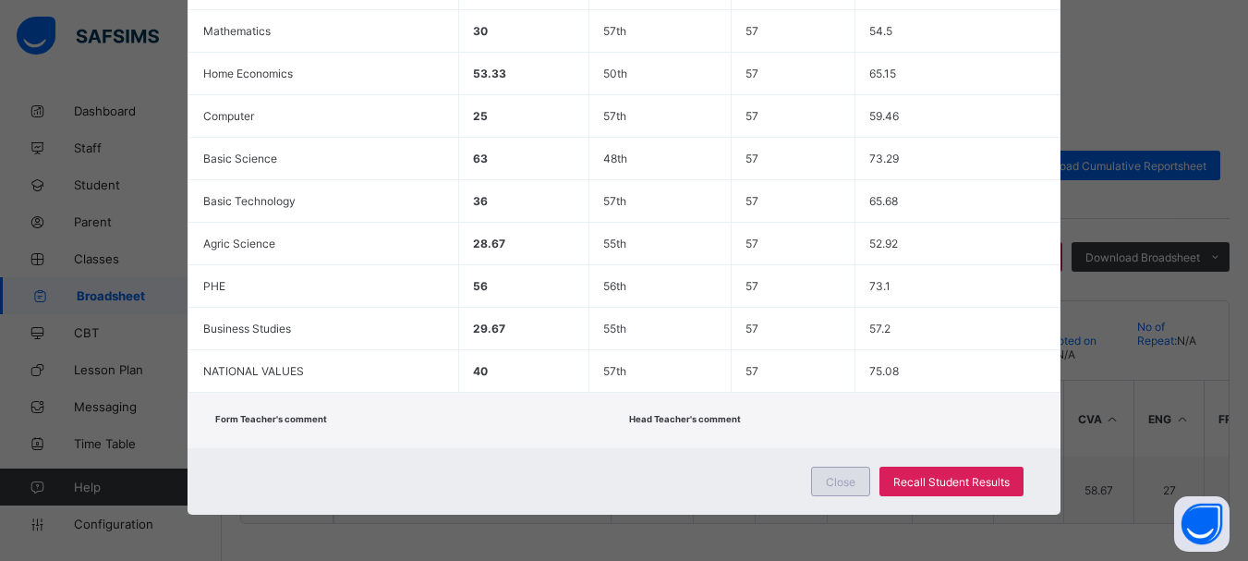
click at [830, 484] on span "Close" at bounding box center [841, 482] width 30 height 14
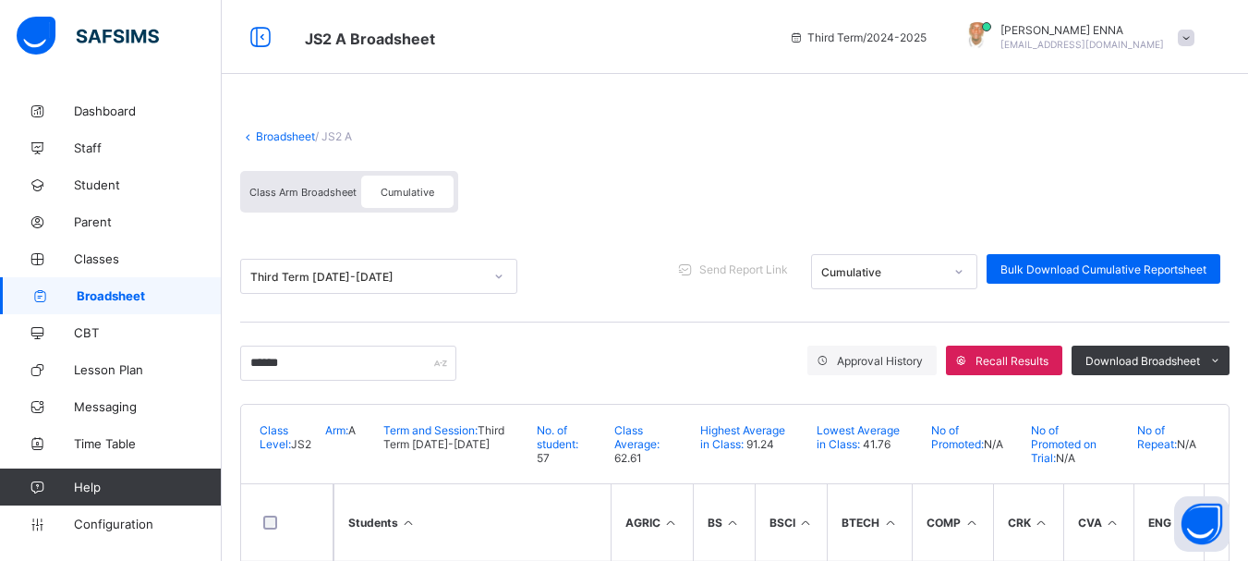
scroll to position [111, 0]
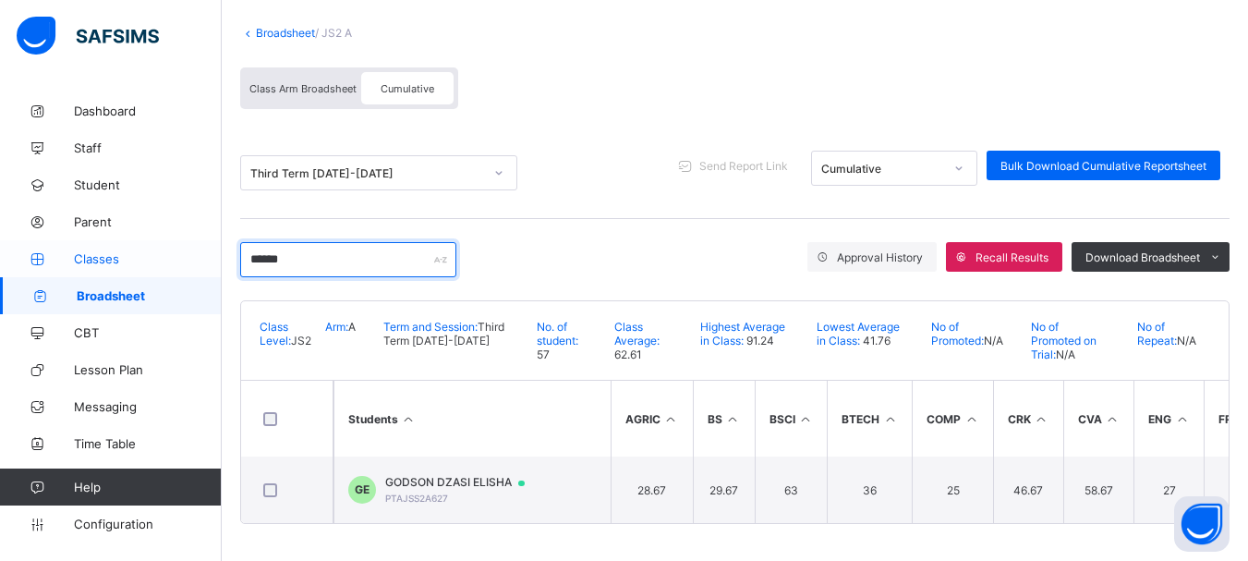
drag, startPoint x: 333, startPoint y: 254, endPoint x: 203, endPoint y: 248, distance: 130.4
click at [203, 248] on div "JS2 A Broadsheet Third Term / 2024-2025 EMMANUEL ENNA ennaemmanuel@gmail.com Da…" at bounding box center [624, 229] width 1248 height 664
click at [288, 26] on link "Broadsheet" at bounding box center [285, 33] width 59 height 14
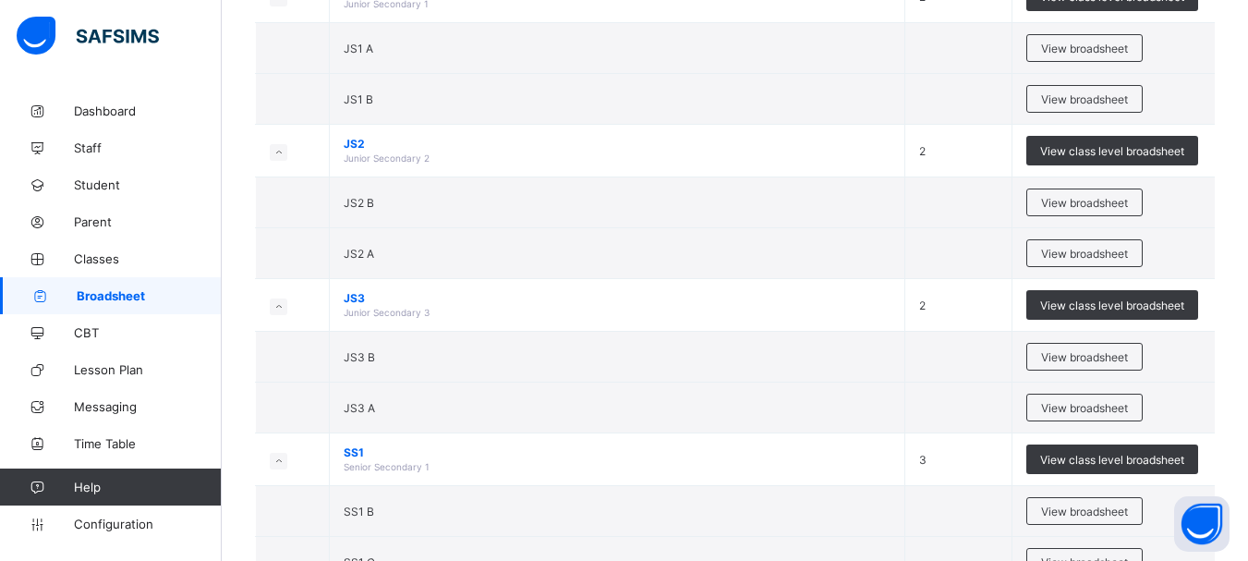
scroll to position [263, 0]
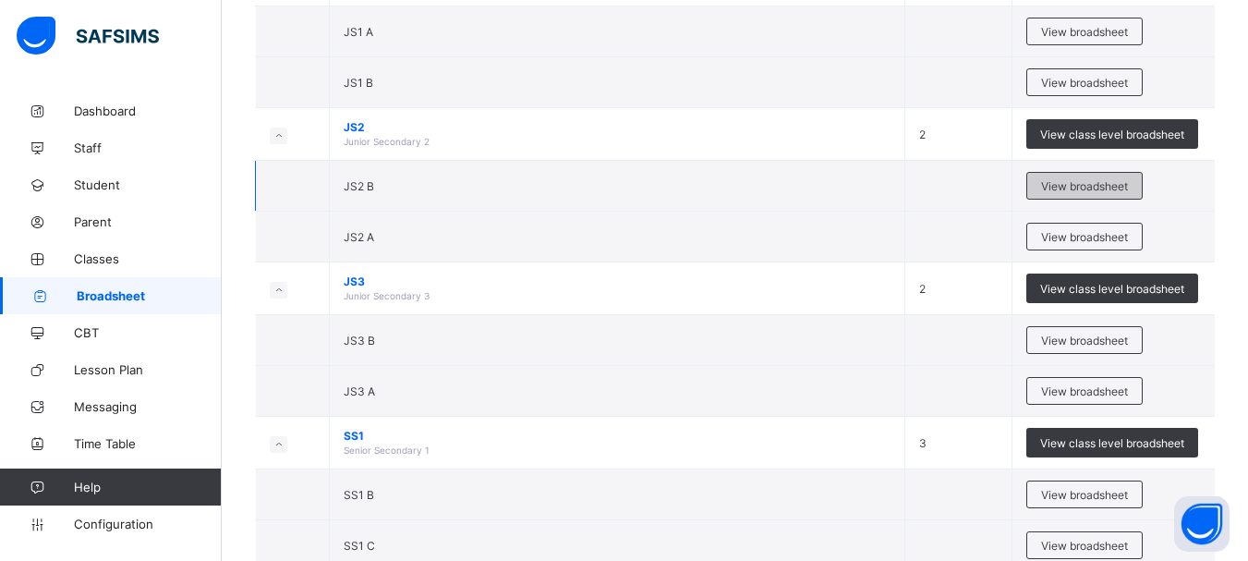
click at [1070, 188] on span "View broadsheet" at bounding box center [1084, 186] width 87 height 14
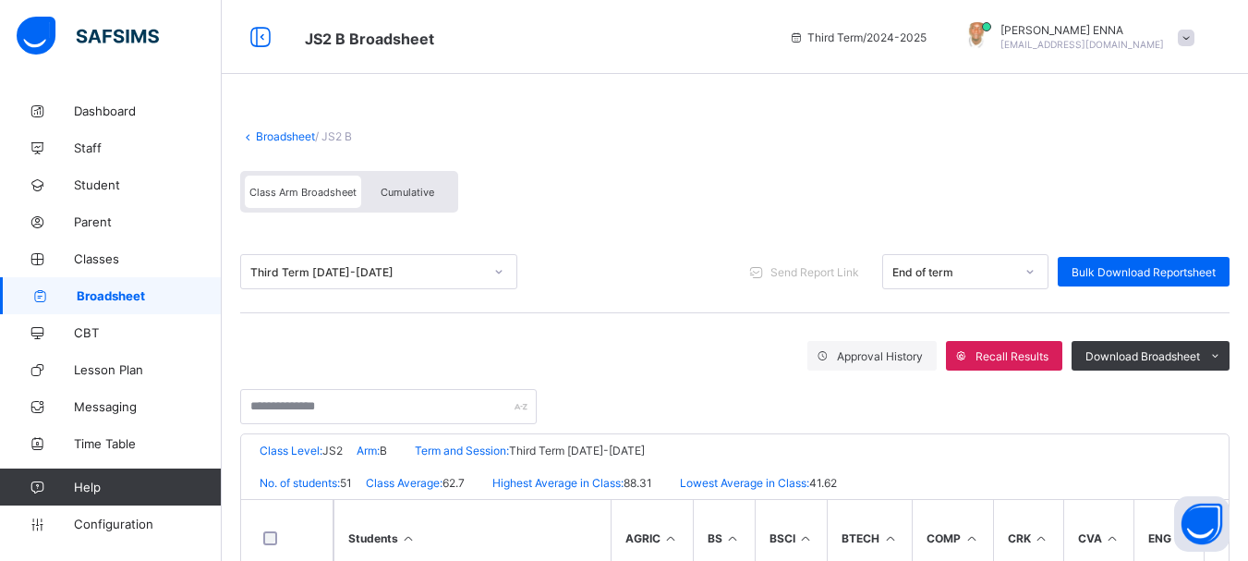
click at [405, 184] on div "Cumulative" at bounding box center [407, 192] width 92 height 32
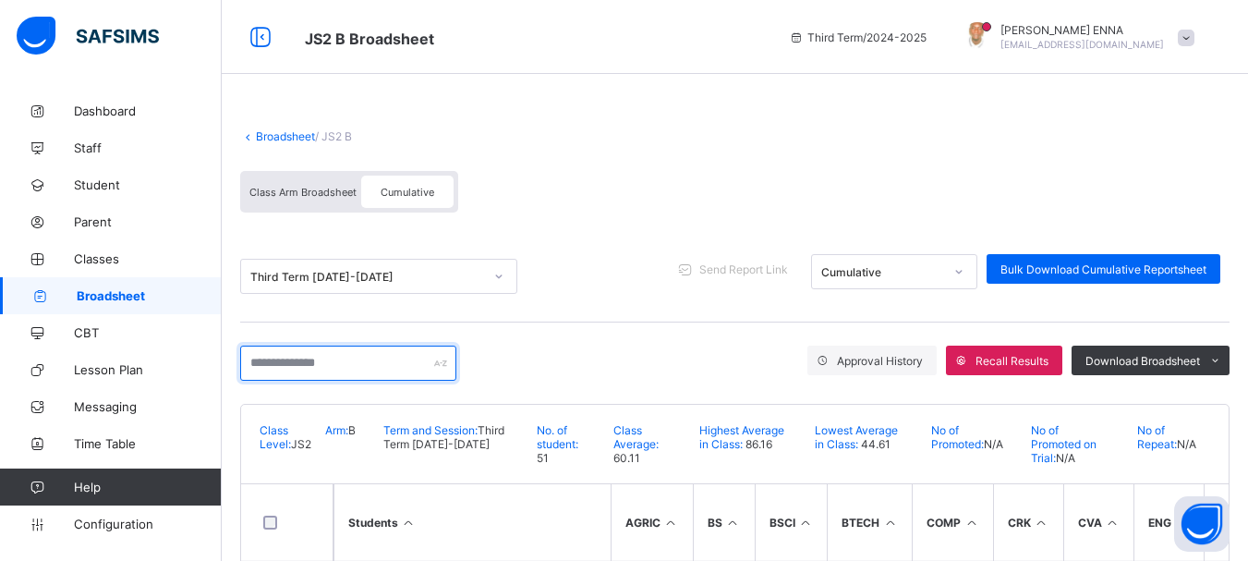
click at [366, 362] on input "text" at bounding box center [348, 362] width 216 height 35
click at [629, 190] on div "Class Arm Broadsheet Cumulative" at bounding box center [734, 196] width 989 height 69
click at [418, 356] on input "text" at bounding box center [348, 362] width 216 height 35
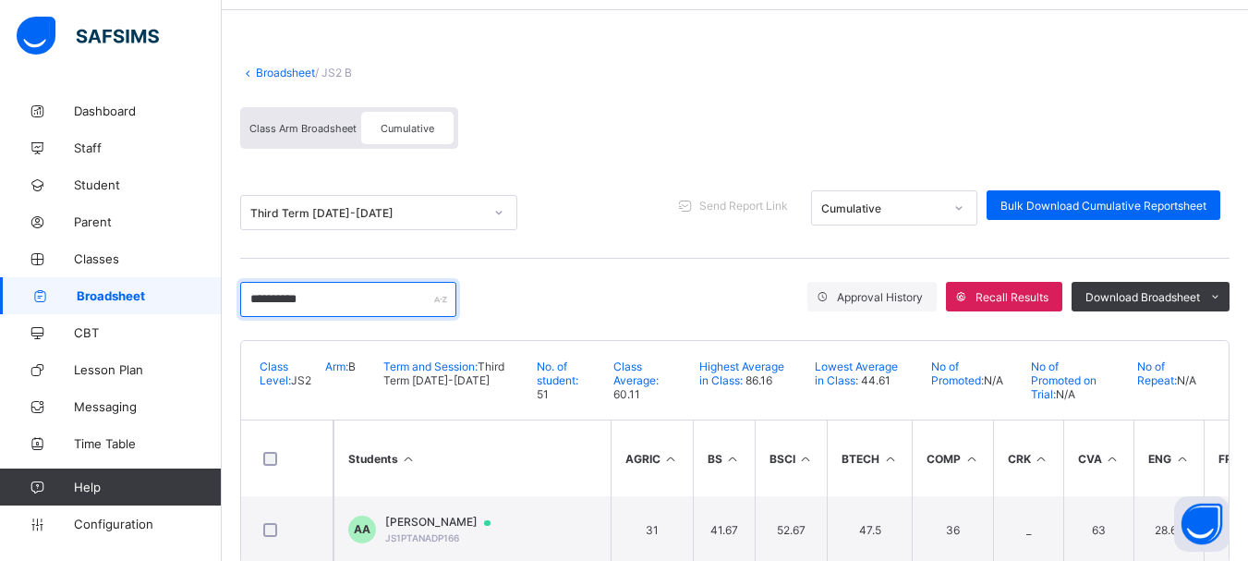
scroll to position [111, 0]
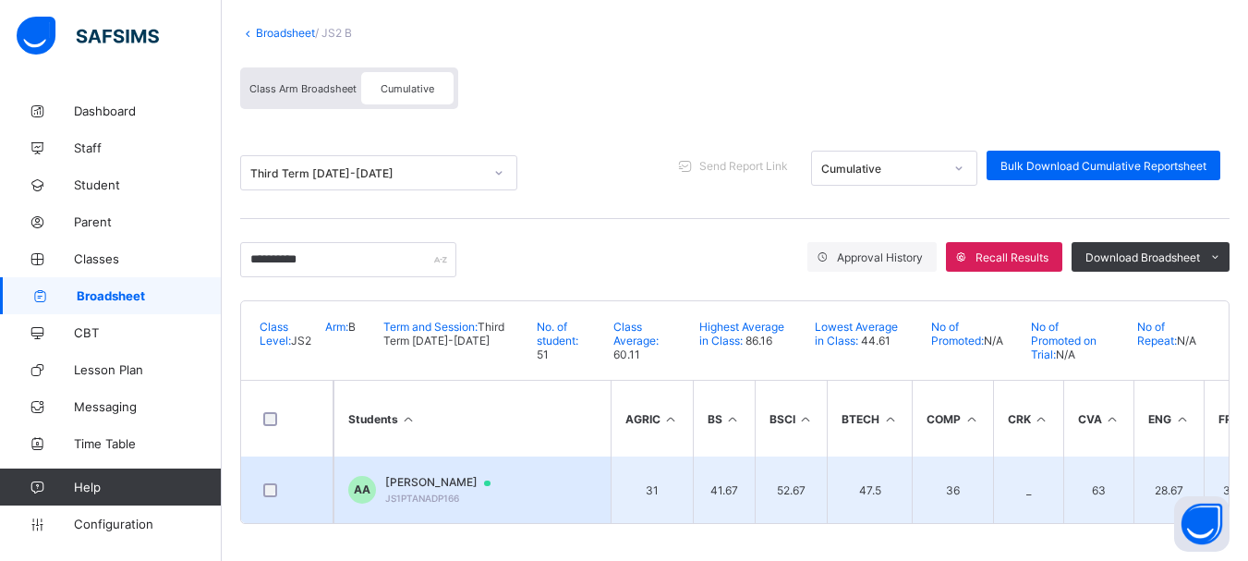
click at [480, 476] on span "ABDULLAHI USMAN ALIYU" at bounding box center [446, 482] width 123 height 15
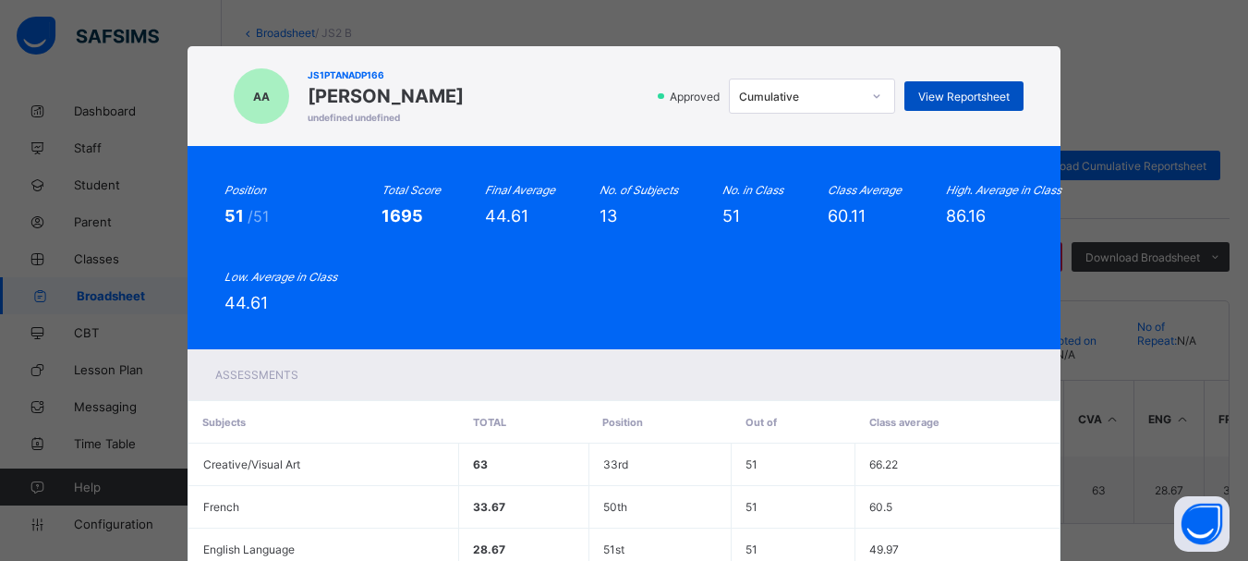
click at [951, 94] on span "View Reportsheet" at bounding box center [963, 97] width 91 height 14
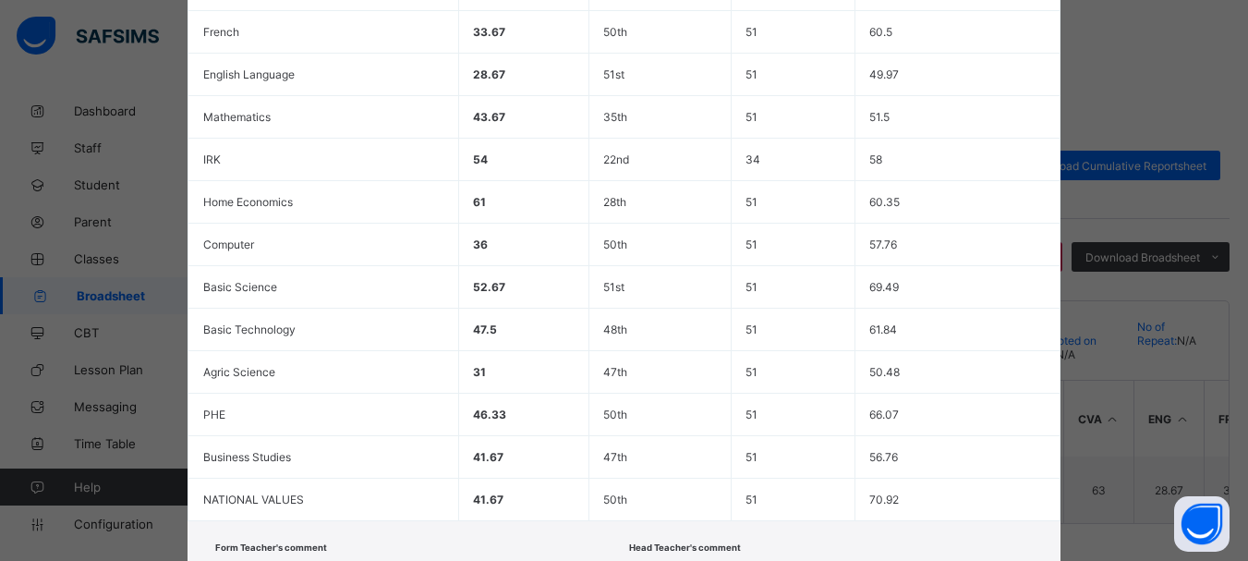
scroll to position [603, 0]
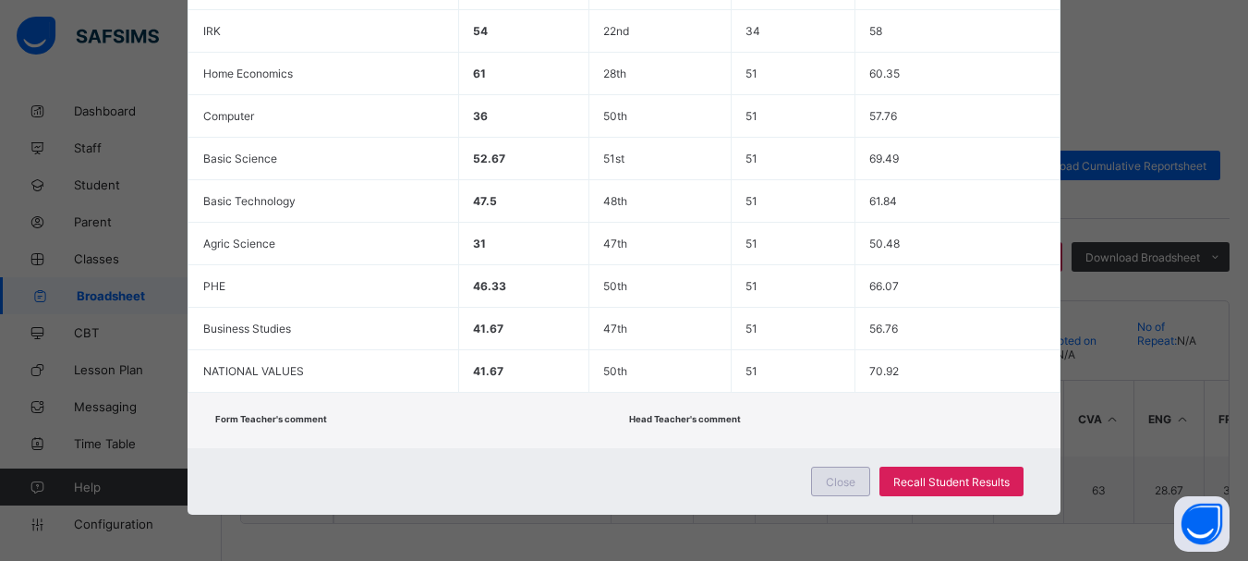
click at [844, 479] on span "Close" at bounding box center [841, 482] width 30 height 14
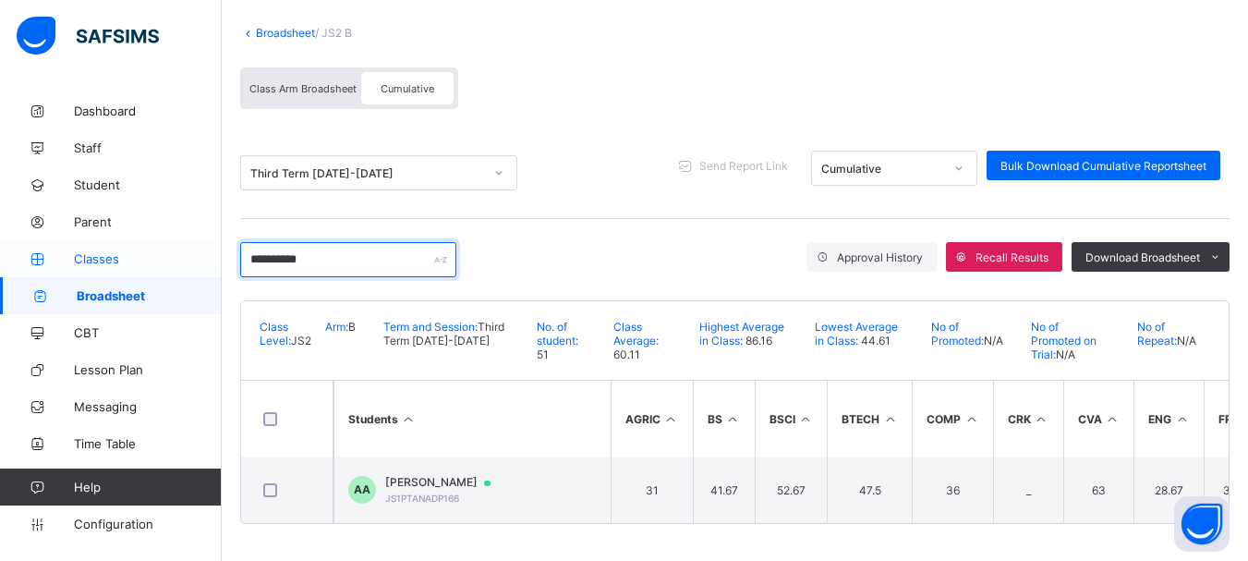
drag, startPoint x: 316, startPoint y: 257, endPoint x: 139, endPoint y: 263, distance: 177.5
click at [139, 263] on div "JS2 B Broadsheet Third Term / 2024-2025 EMMANUEL ENNA ennaemmanuel@gmail.com Da…" at bounding box center [624, 229] width 1248 height 664
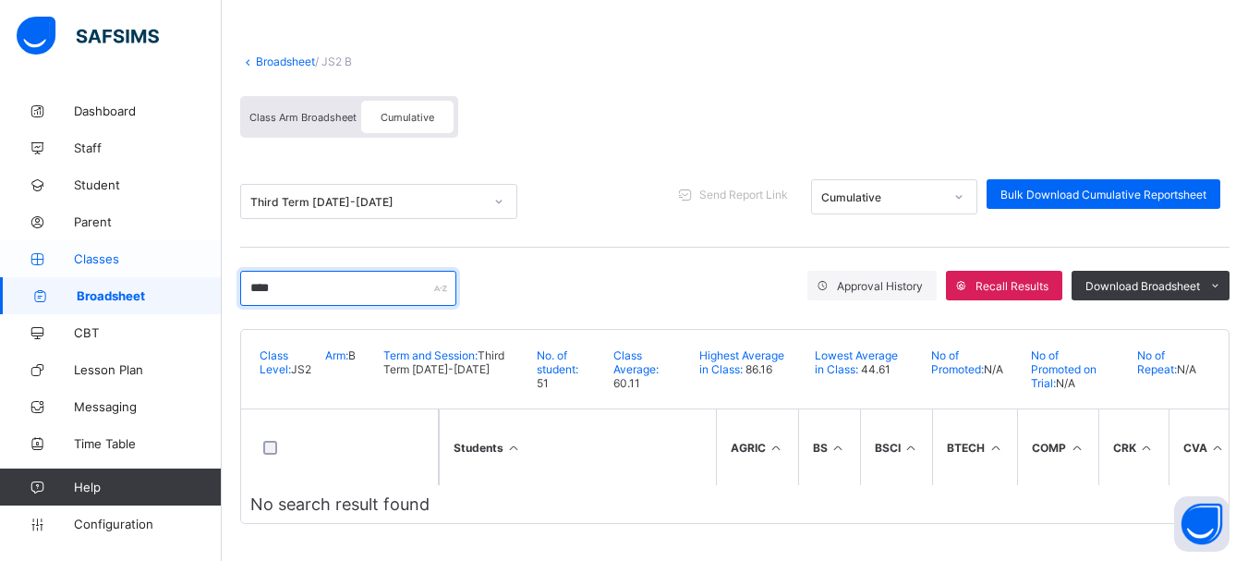
scroll to position [111, 0]
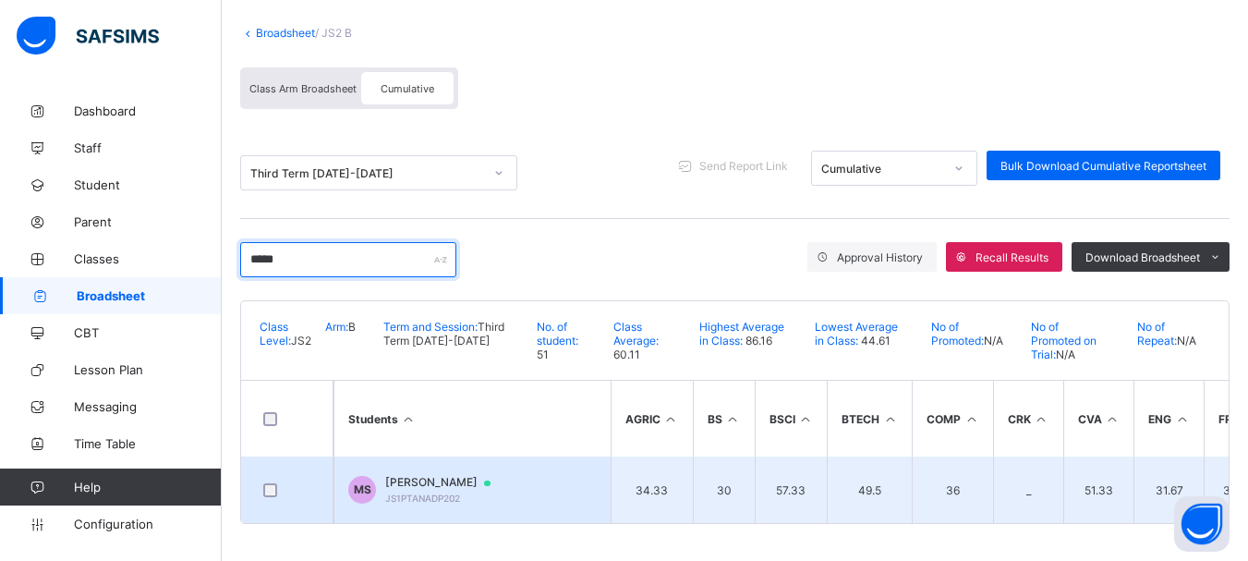
type input "*****"
click at [499, 475] on span "MARYAM BALARABE SAEED" at bounding box center [446, 482] width 123 height 15
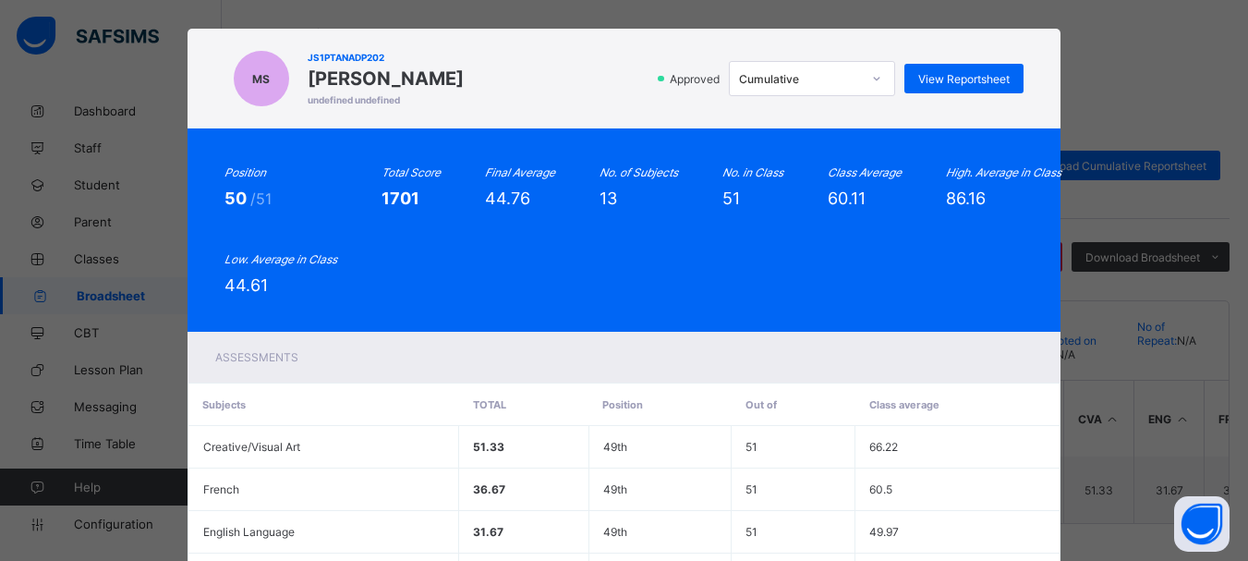
scroll to position [0, 0]
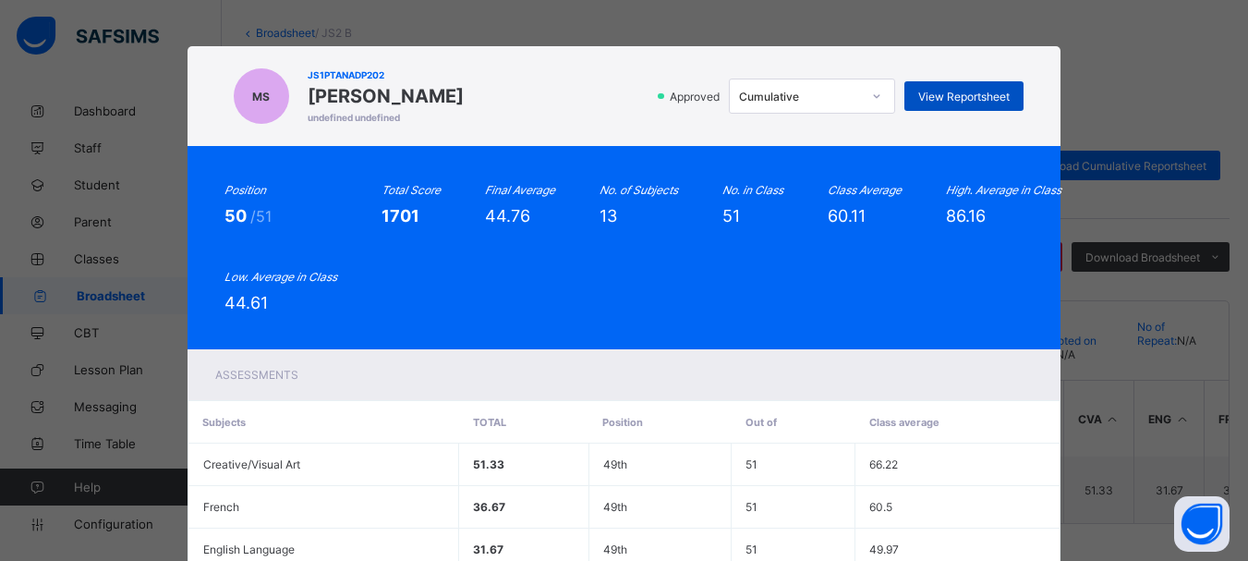
click at [949, 91] on span "View Reportsheet" at bounding box center [963, 97] width 91 height 14
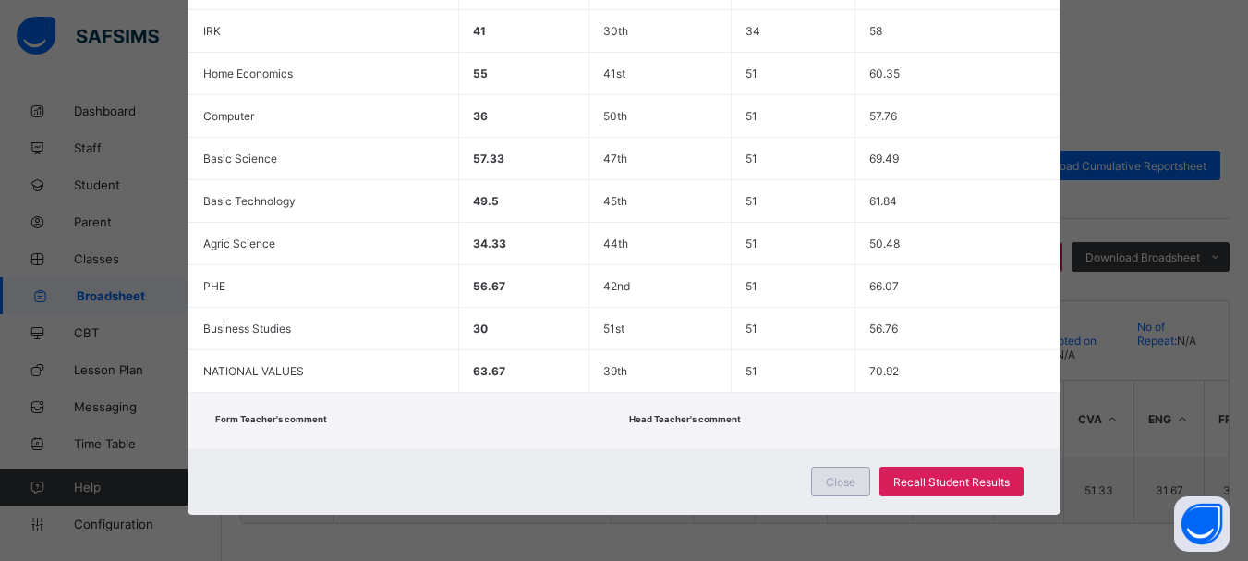
click at [841, 480] on span "Close" at bounding box center [841, 482] width 30 height 14
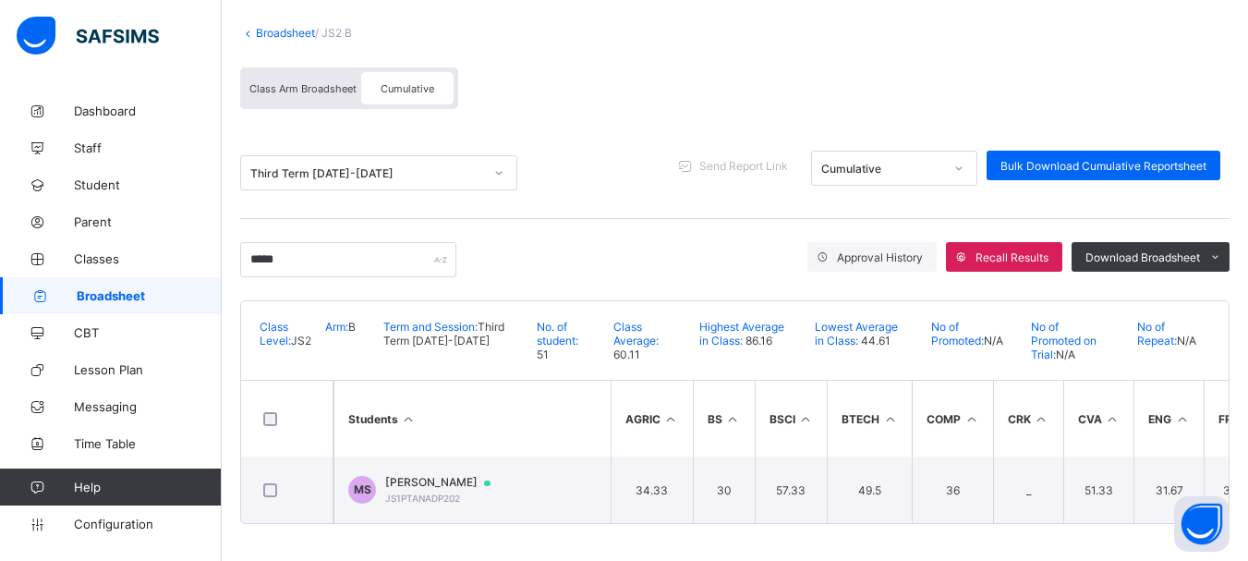
click at [275, 30] on link "Broadsheet" at bounding box center [285, 33] width 59 height 14
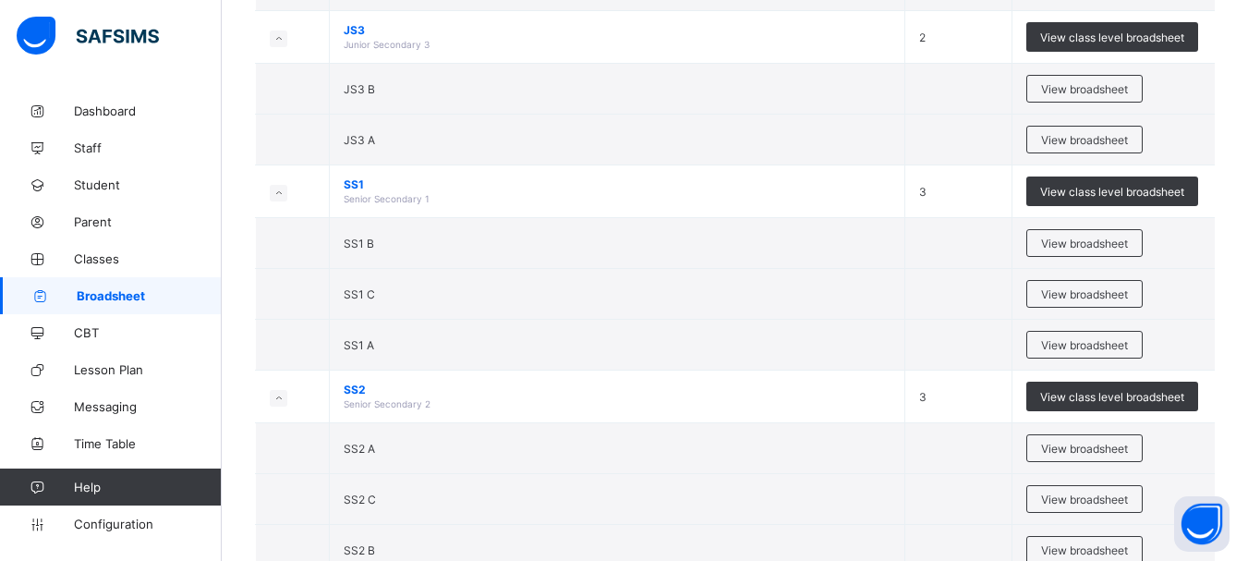
scroll to position [519, 0]
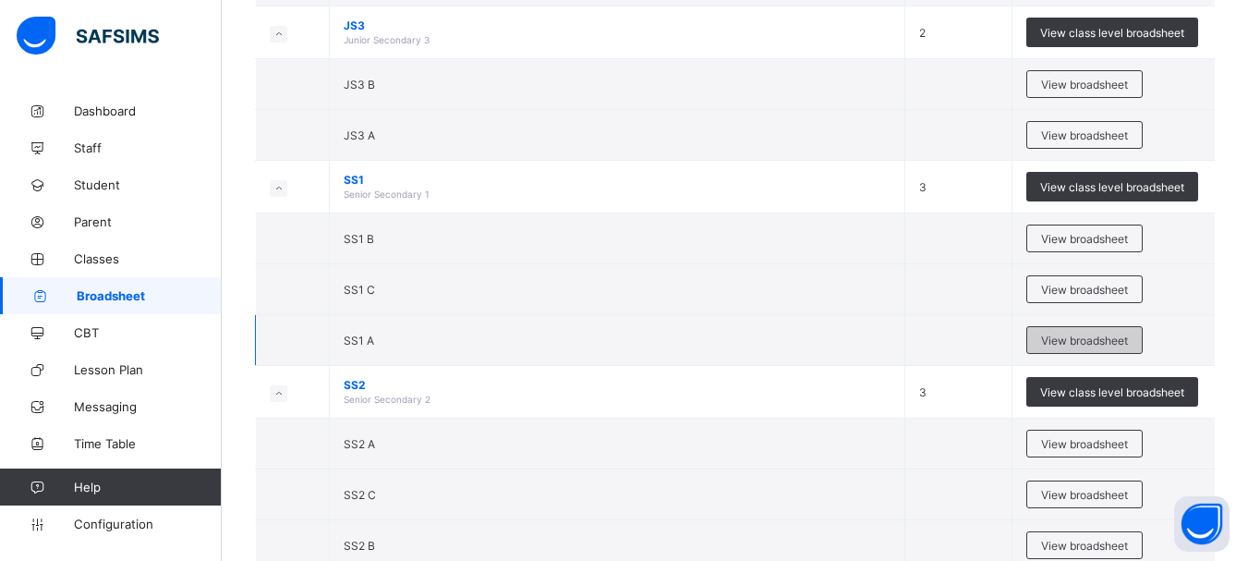
click at [1066, 341] on span "View broadsheet" at bounding box center [1084, 340] width 87 height 14
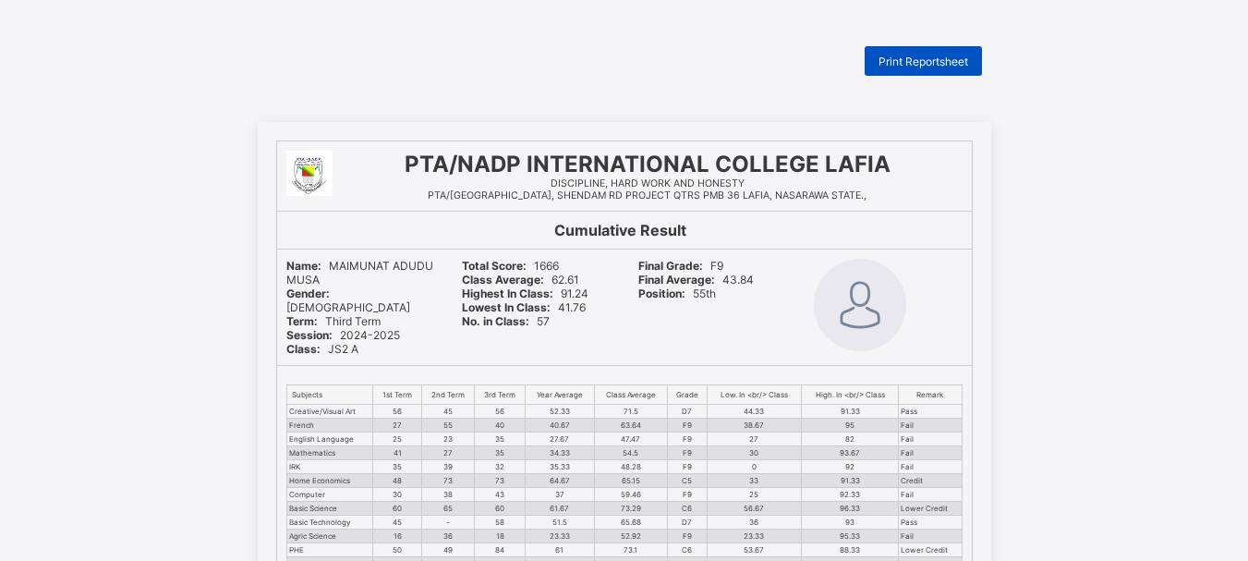
click at [944, 64] on span "Print Reportsheet" at bounding box center [923, 62] width 90 height 14
click at [915, 64] on span "Print Reportsheet" at bounding box center [923, 62] width 90 height 14
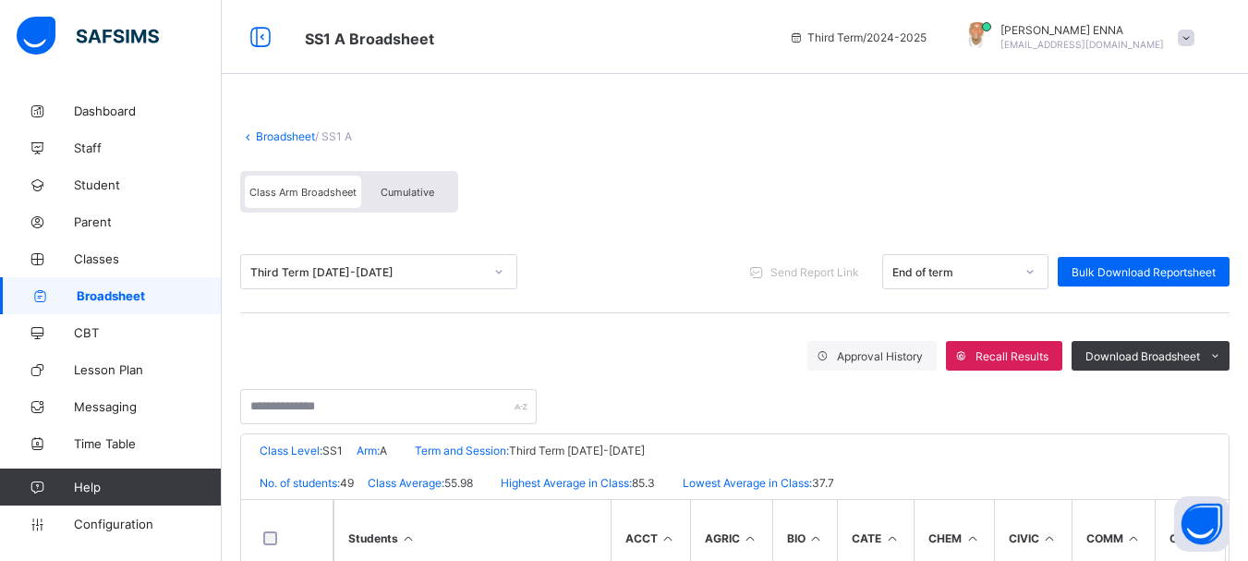
click at [410, 188] on span "Cumulative" at bounding box center [408, 192] width 54 height 13
click at [415, 199] on div "Cumulative" at bounding box center [407, 192] width 92 height 32
click at [428, 182] on div "Cumulative" at bounding box center [407, 192] width 92 height 32
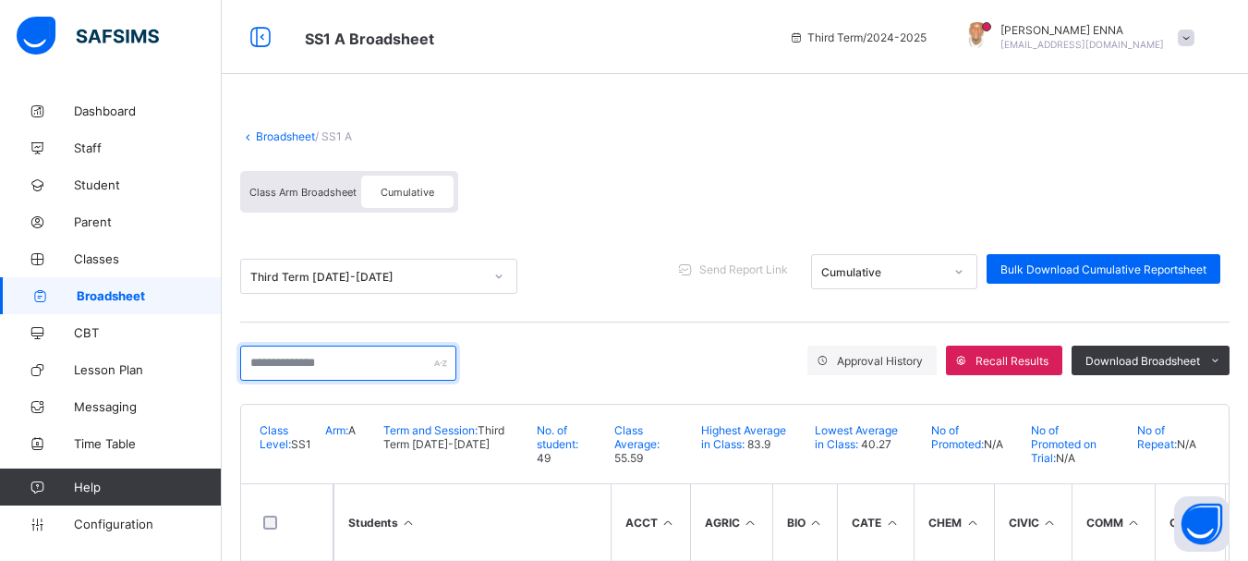
click at [332, 354] on input "text" at bounding box center [348, 362] width 216 height 35
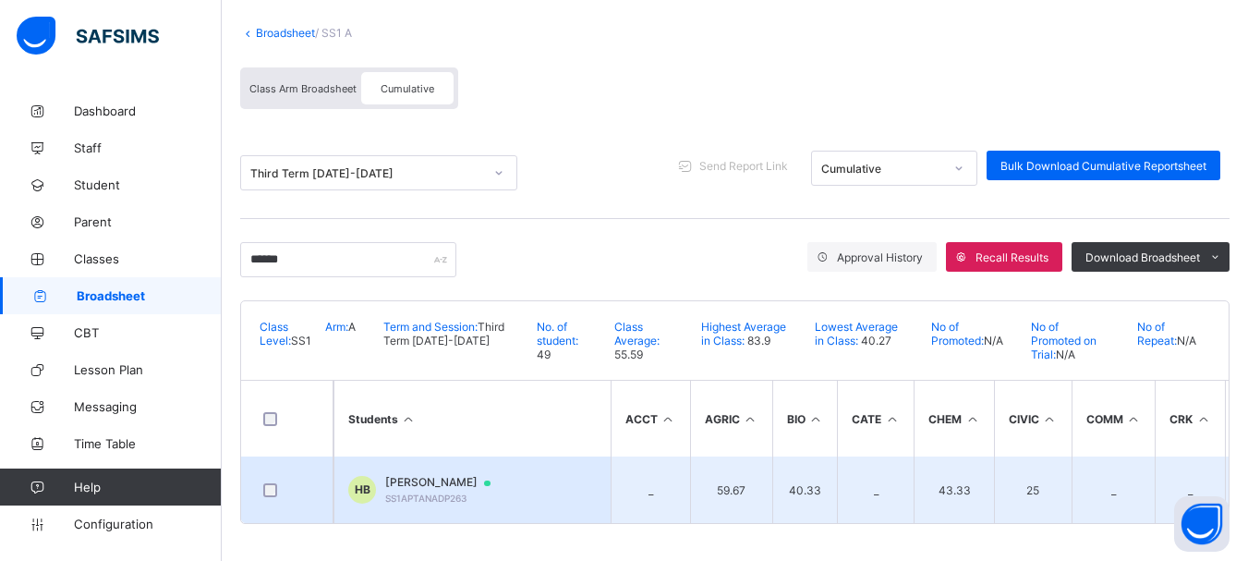
click at [484, 475] on span "HALILU HALILU BADAMASI" at bounding box center [446, 482] width 123 height 15
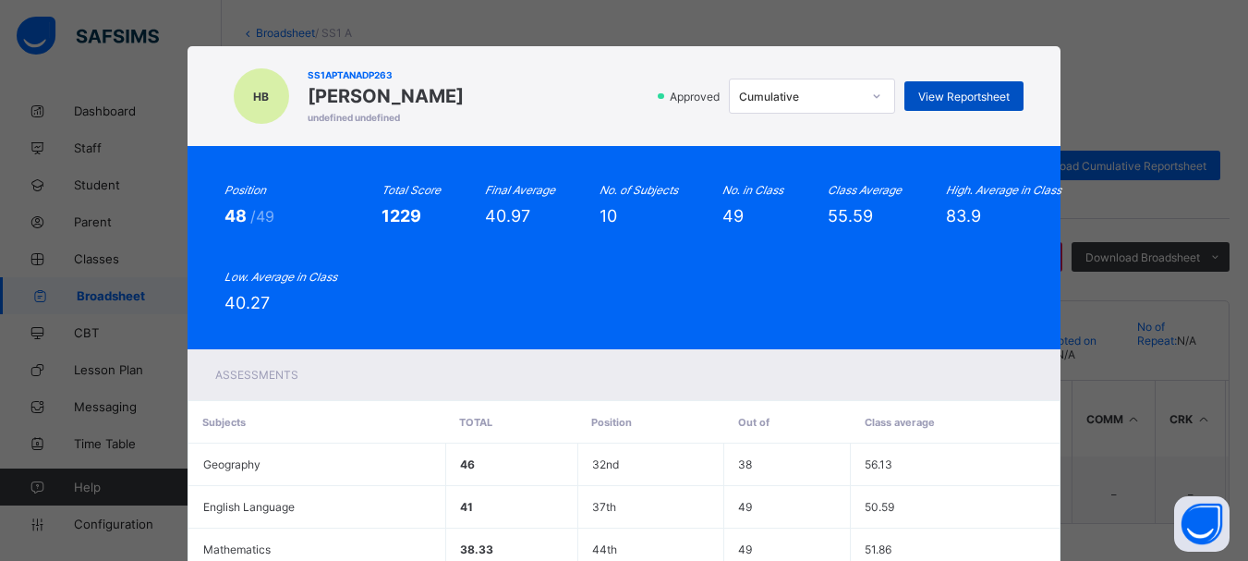
click at [956, 91] on span "View Reportsheet" at bounding box center [963, 97] width 91 height 14
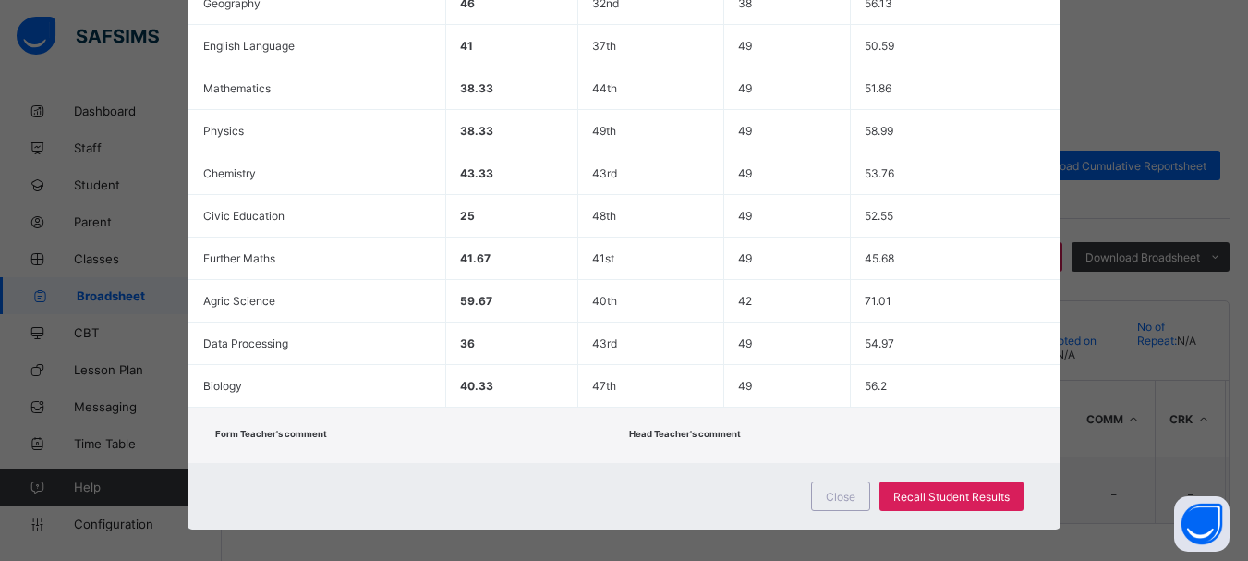
scroll to position [464, 0]
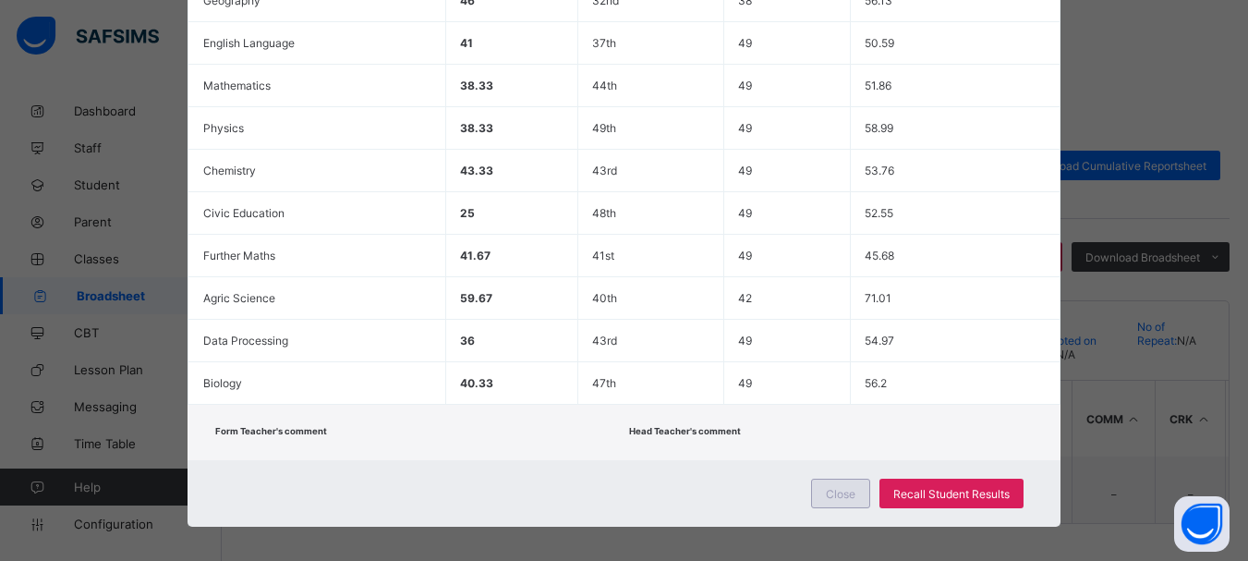
click at [842, 494] on span "Close" at bounding box center [841, 494] width 30 height 14
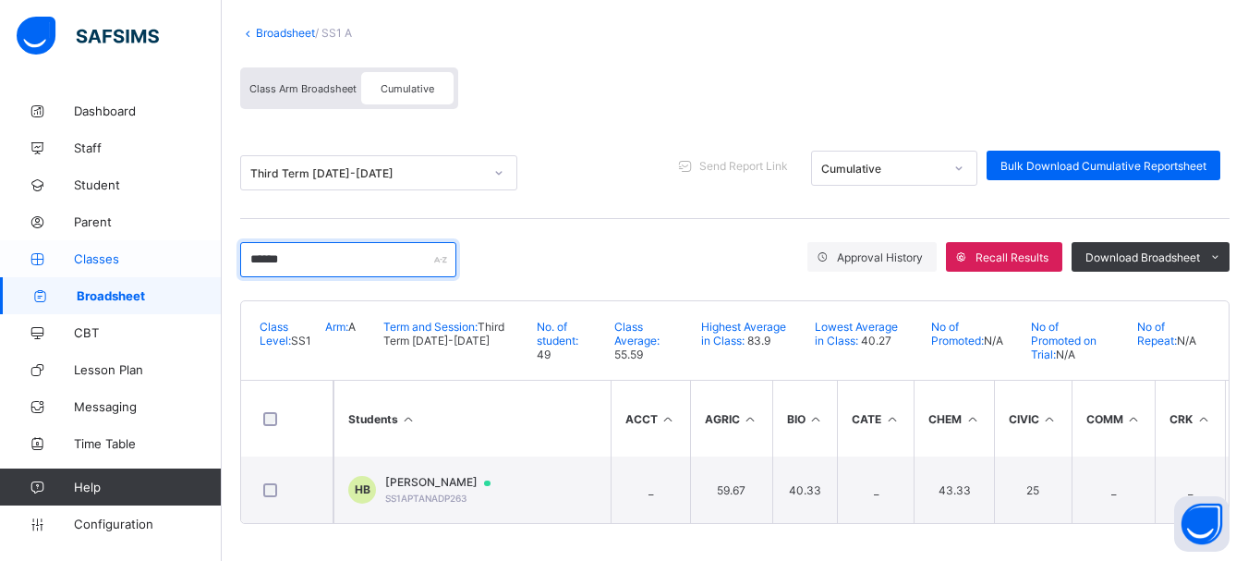
drag, startPoint x: 322, startPoint y: 244, endPoint x: 208, endPoint y: 253, distance: 114.9
click at [208, 253] on div "SS1 A Broadsheet Third Term / 2024-2025 EMMANUEL ENNA ennaemmanuel@gmail.com Da…" at bounding box center [624, 229] width 1248 height 664
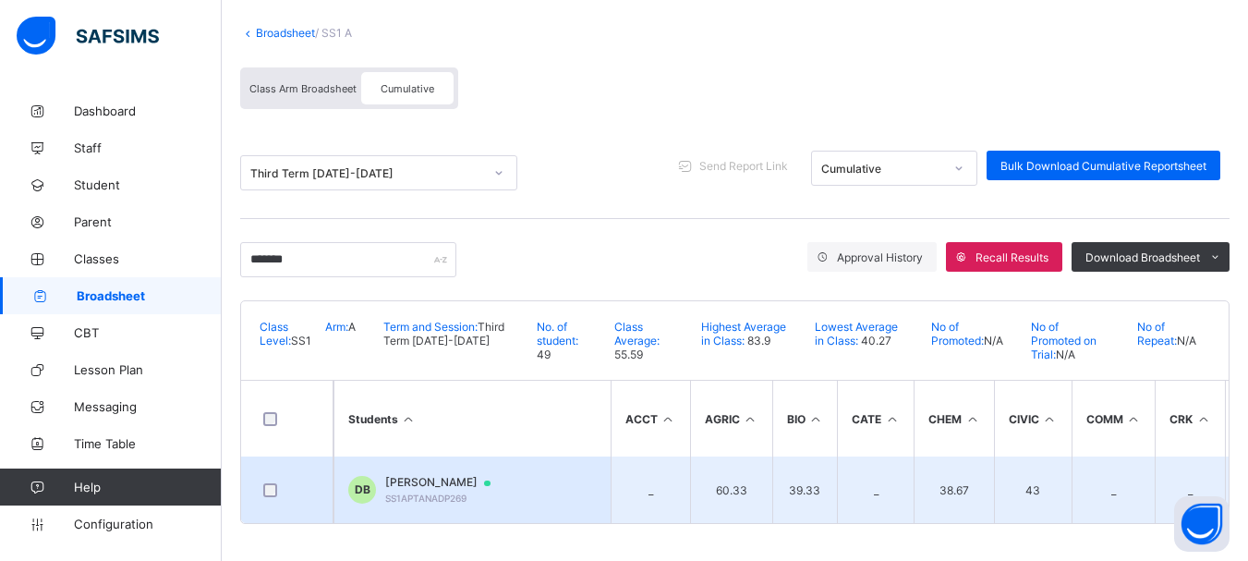
click at [419, 475] on span "DANIEL M BABALEY" at bounding box center [446, 482] width 123 height 15
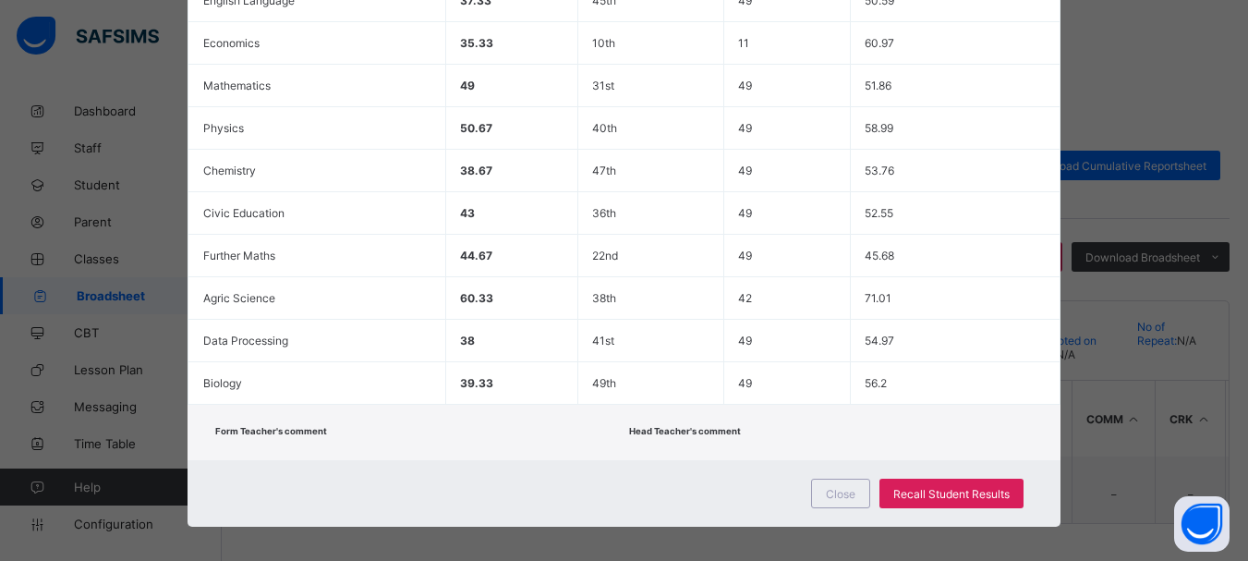
scroll to position [0, 0]
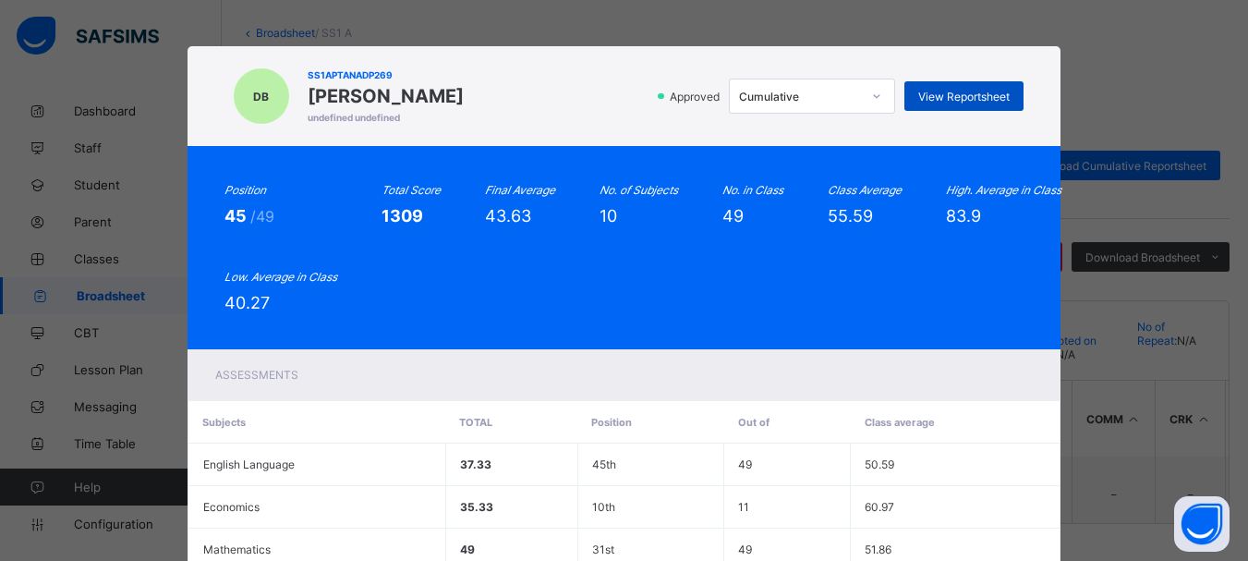
click at [953, 98] on span "View Reportsheet" at bounding box center [963, 97] width 91 height 14
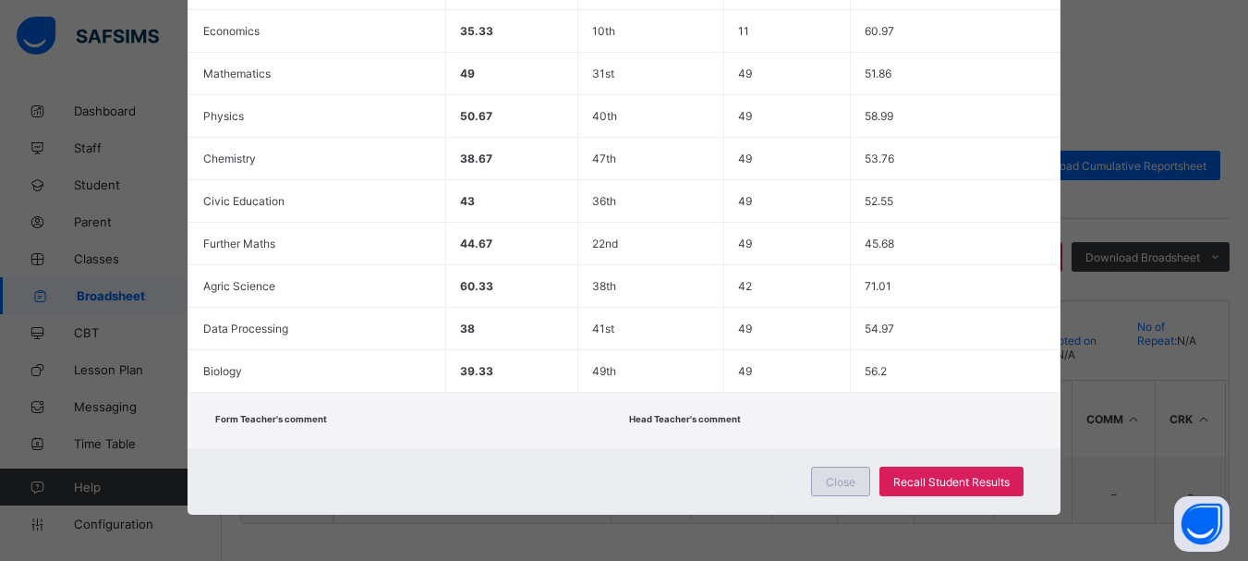
click at [824, 479] on div "Close" at bounding box center [840, 481] width 59 height 30
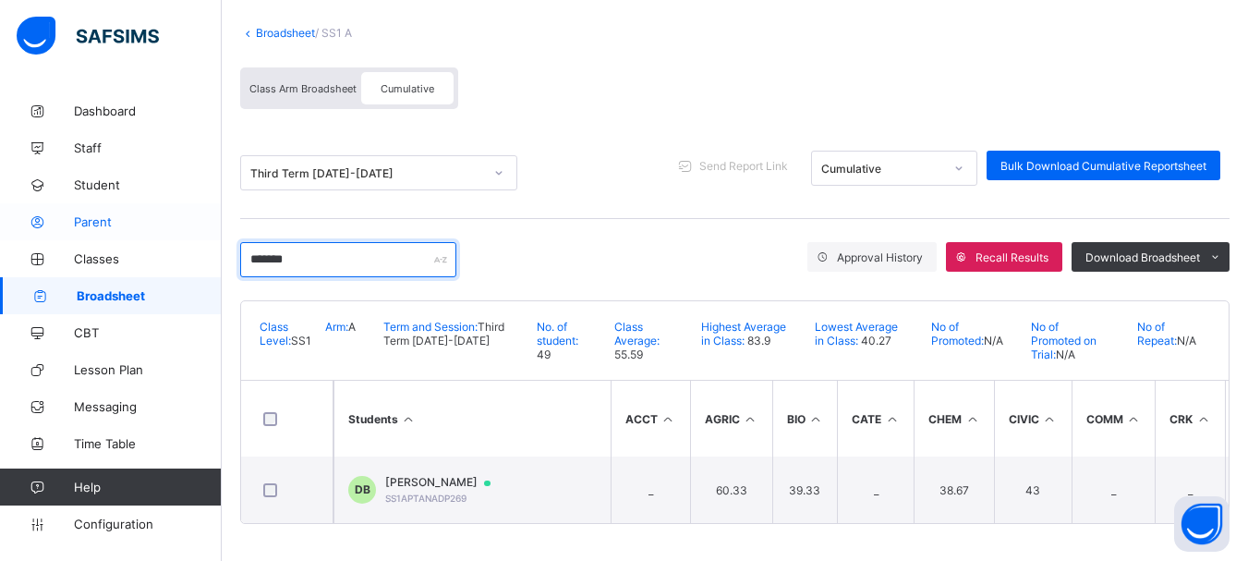
drag, startPoint x: 330, startPoint y: 248, endPoint x: 166, endPoint y: 236, distance: 163.9
click at [166, 236] on div "SS1 A Broadsheet Third Term / 2024-2025 EMMANUEL ENNA ennaemmanuel@gmail.com Da…" at bounding box center [624, 229] width 1248 height 664
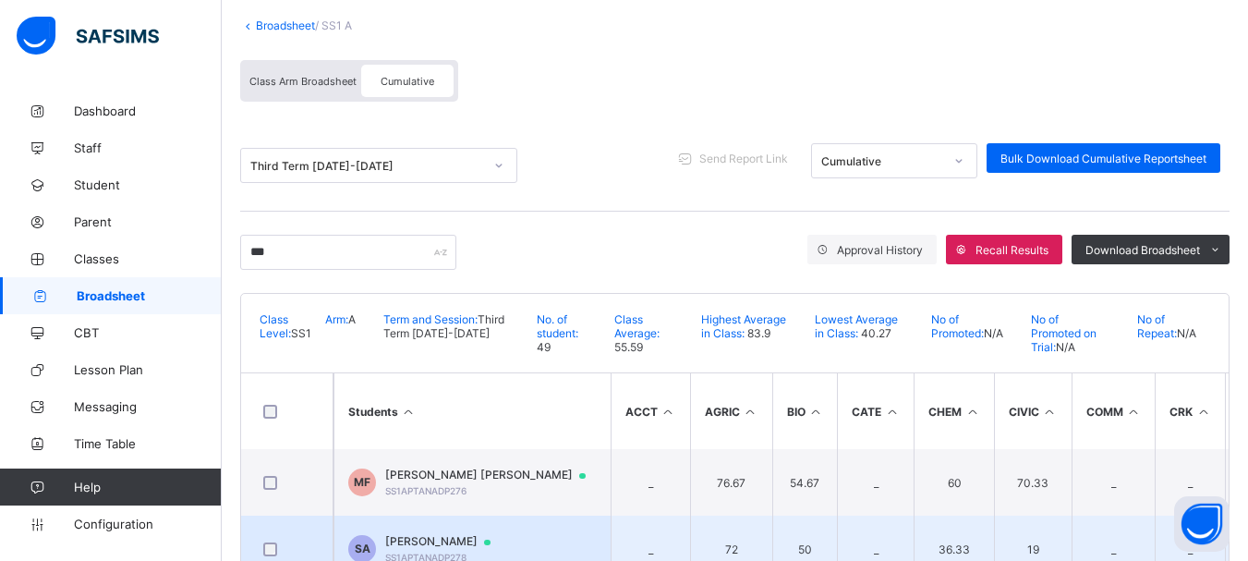
click at [430, 542] on span "SAMUEL ADI" at bounding box center [446, 541] width 123 height 15
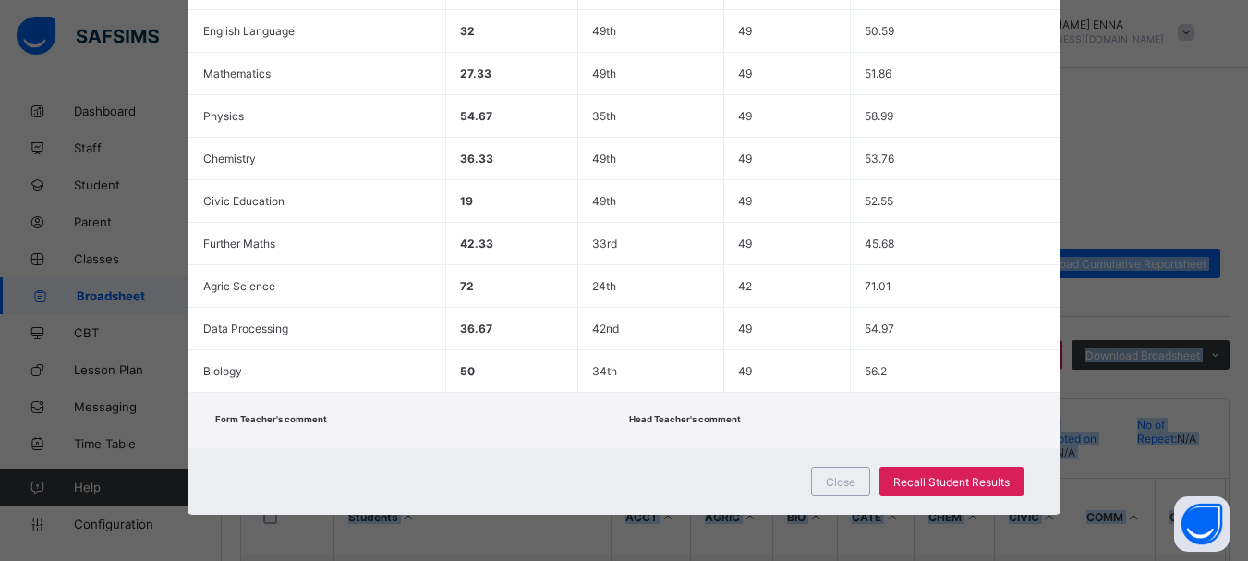
scroll to position [0, 0]
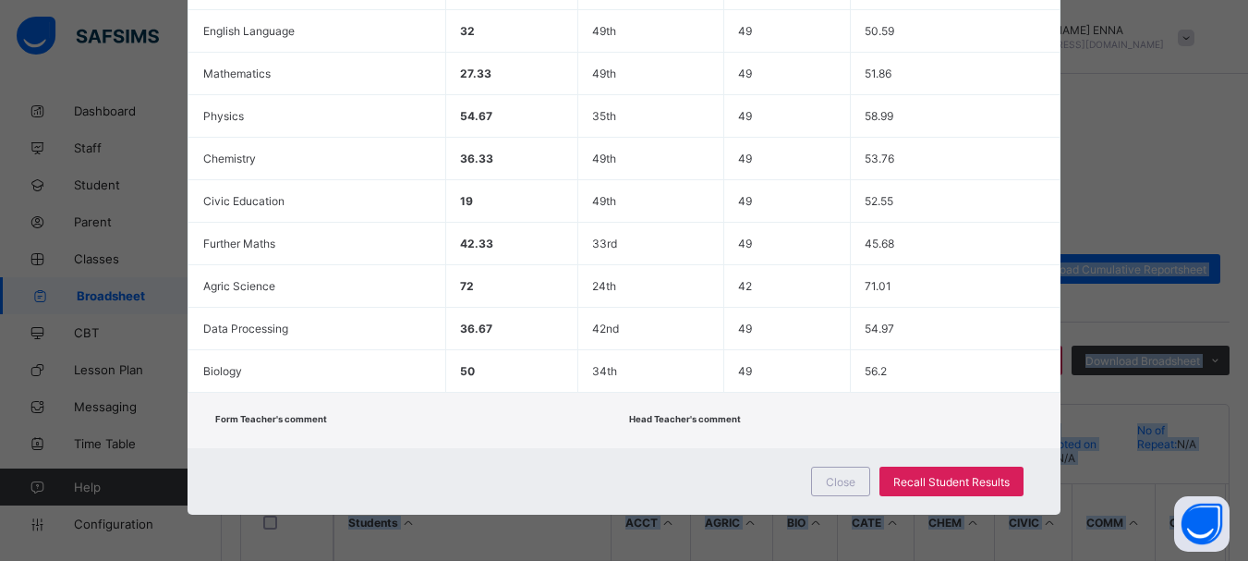
drag, startPoint x: 1238, startPoint y: 317, endPoint x: 1261, endPoint y: -15, distance: 332.4
click at [1248, 0] on html "SS1 A Broadsheet Third Term / 2024-2025 EMMANUEL ENNA ennaemmanuel@gmail.com Da…" at bounding box center [624, 398] width 1248 height 797
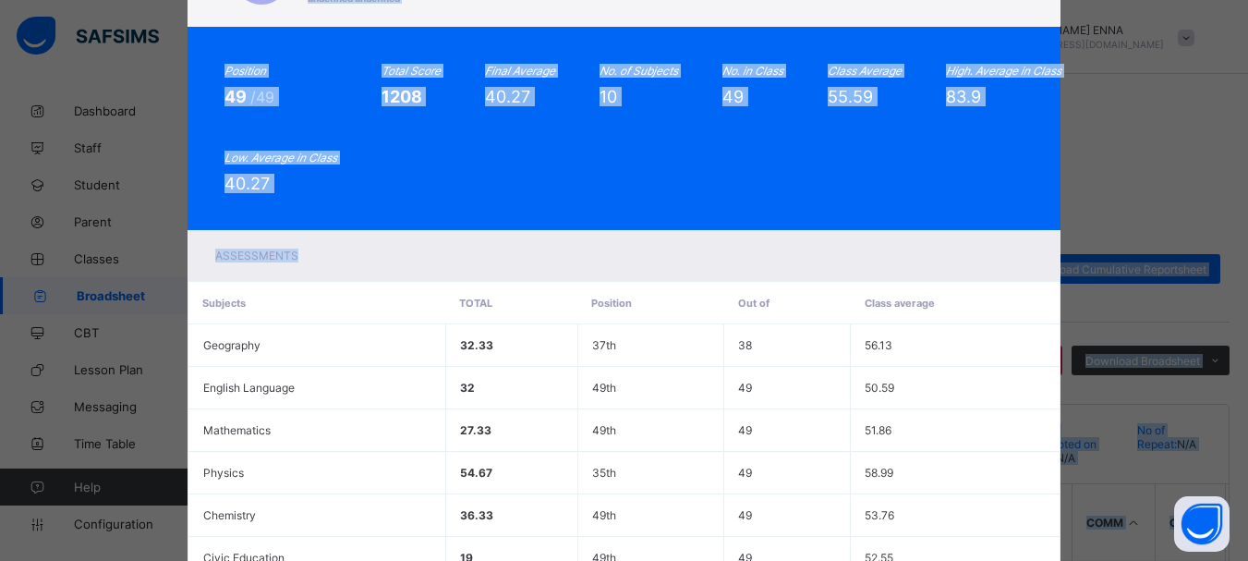
scroll to position [20, 0]
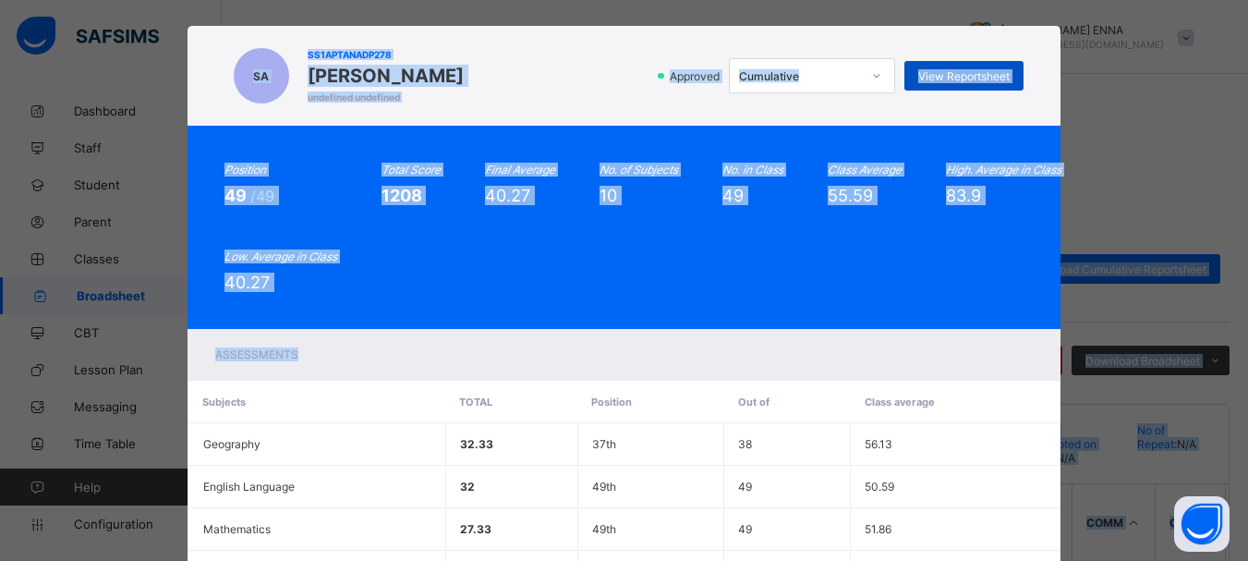
click at [958, 67] on div "View Reportsheet" at bounding box center [963, 76] width 119 height 30
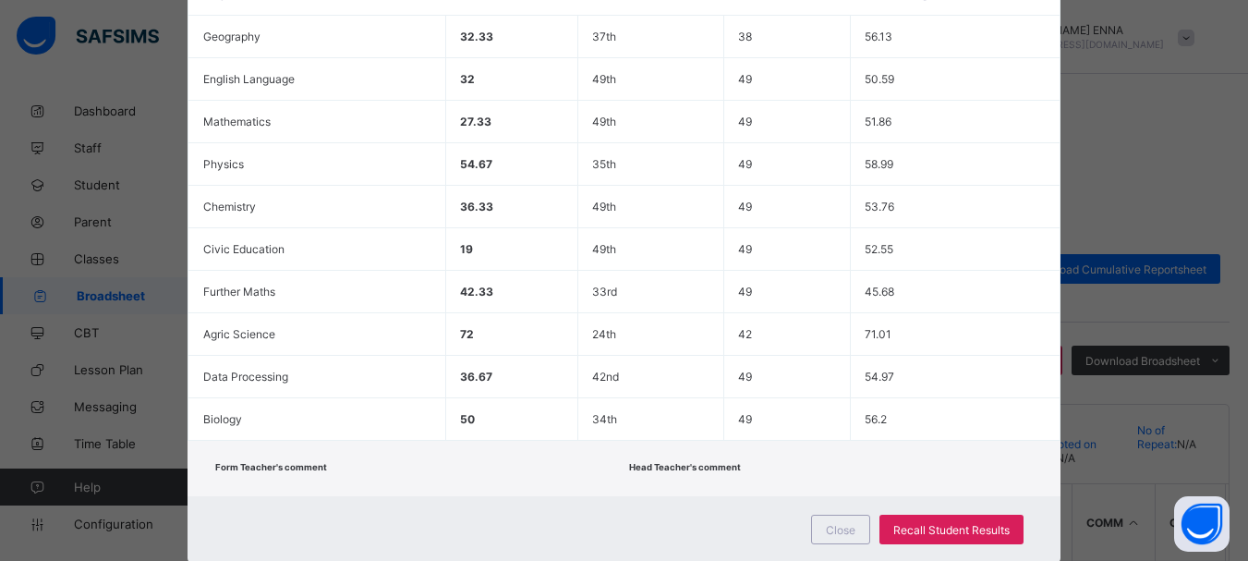
scroll to position [476, 0]
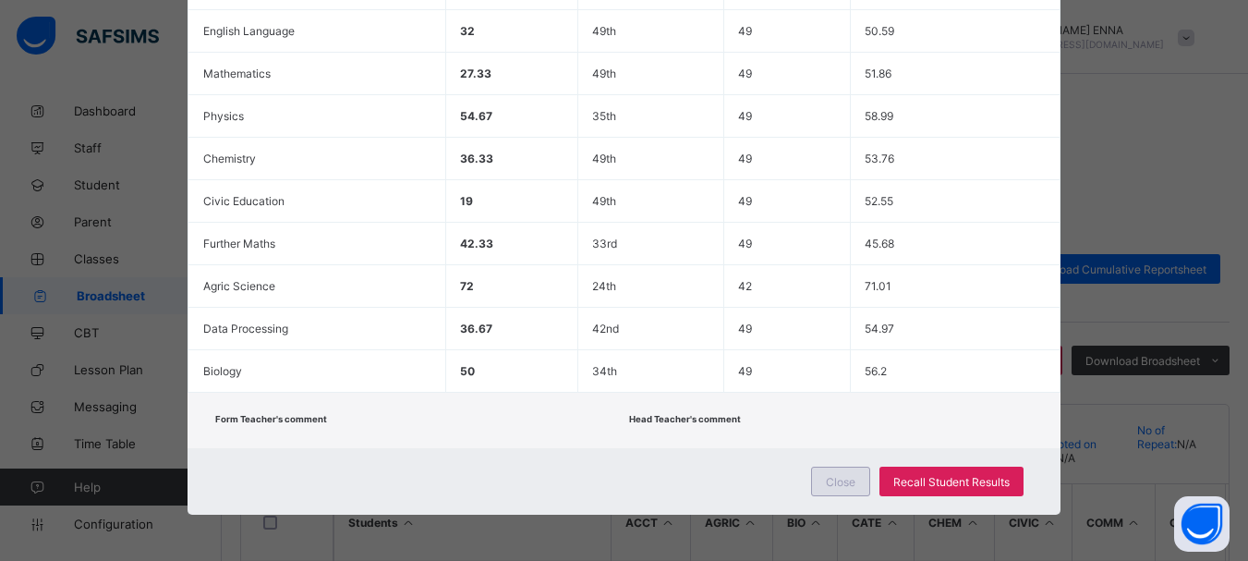
click at [846, 479] on span "Close" at bounding box center [841, 482] width 30 height 14
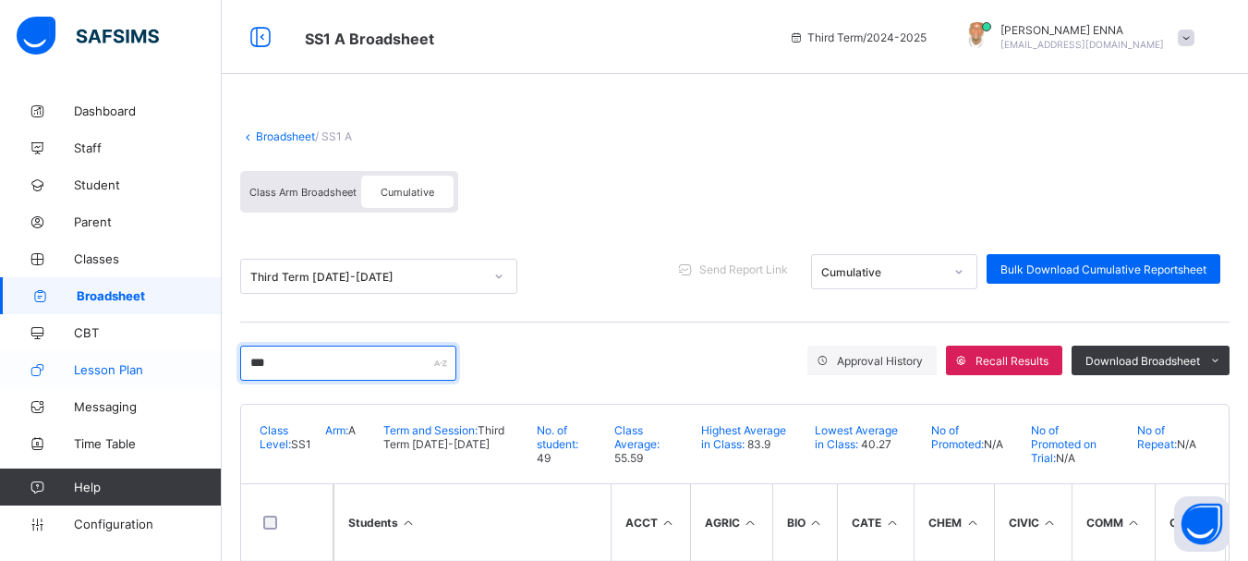
drag, startPoint x: 273, startPoint y: 362, endPoint x: 156, endPoint y: 382, distance: 118.9
click at [156, 382] on div "SS1 A Broadsheet Third Term / 2024-2025 EMMANUEL ENNA ennaemmanuel@gmail.com Da…" at bounding box center [624, 398] width 1248 height 797
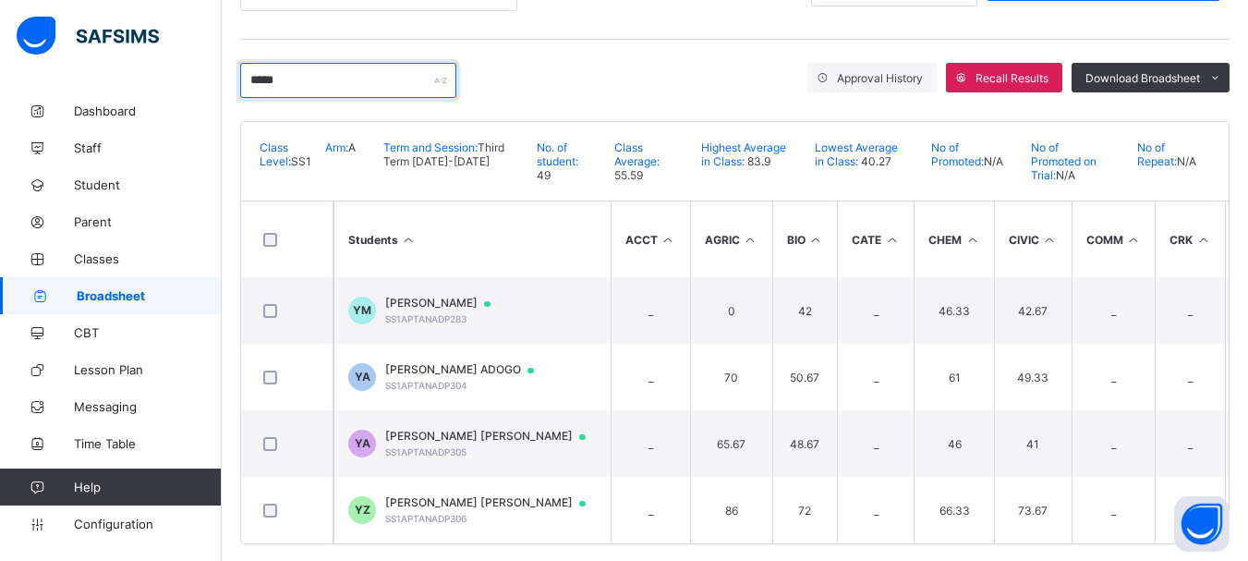
scroll to position [310, 0]
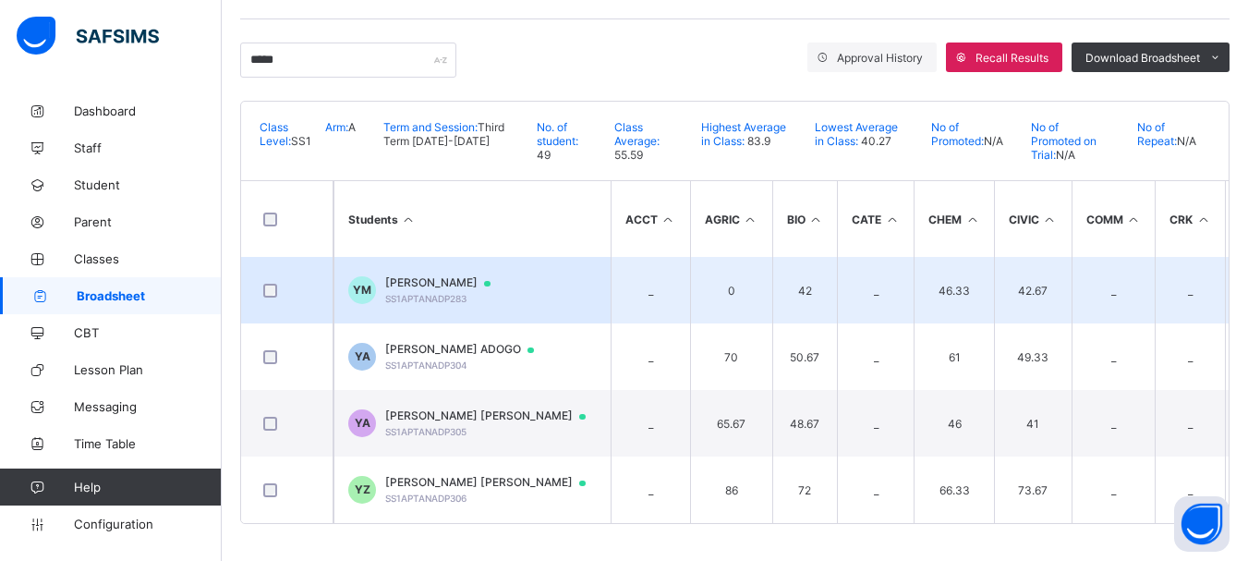
click at [483, 275] on span "YUSUF ABDULLAHI MUSA" at bounding box center [446, 282] width 123 height 15
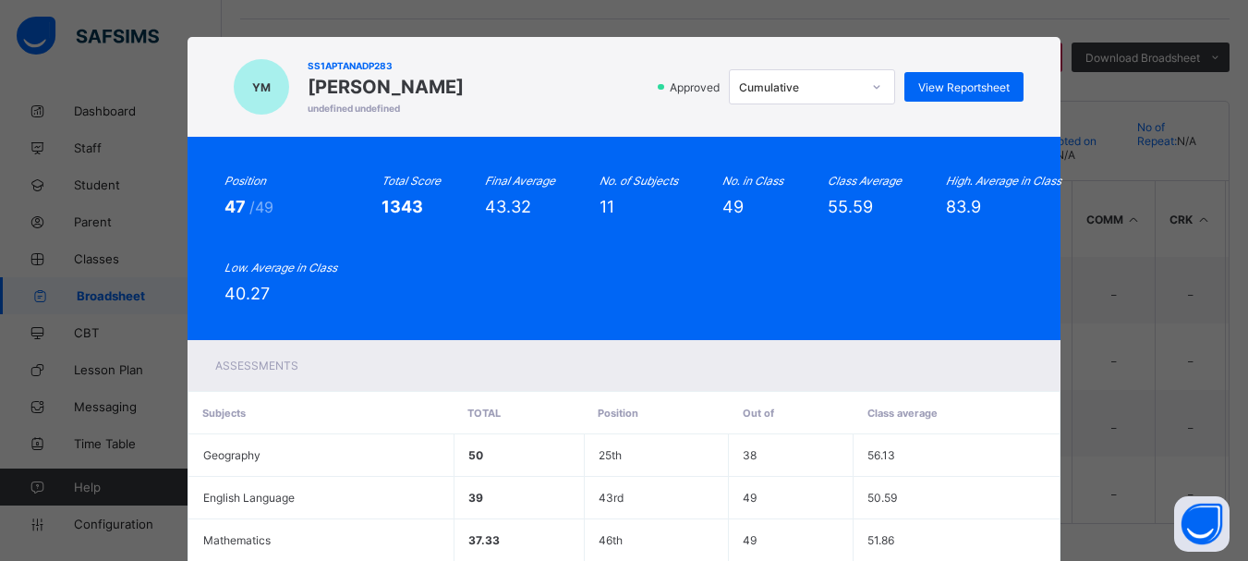
scroll to position [0, 0]
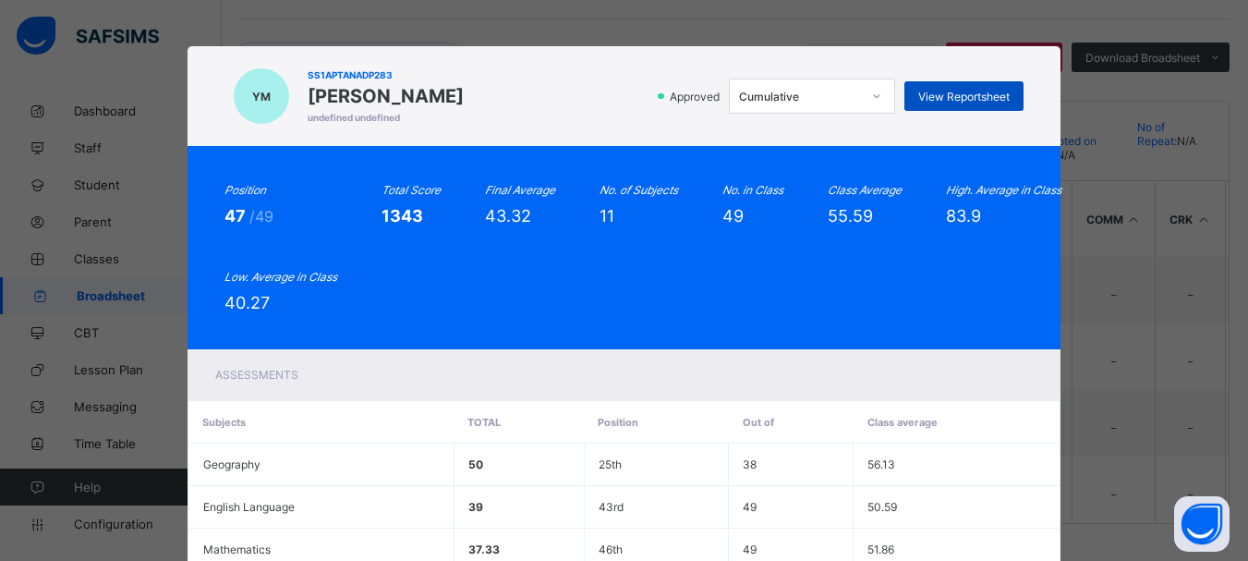
click at [942, 103] on div "View Reportsheet" at bounding box center [963, 96] width 119 height 30
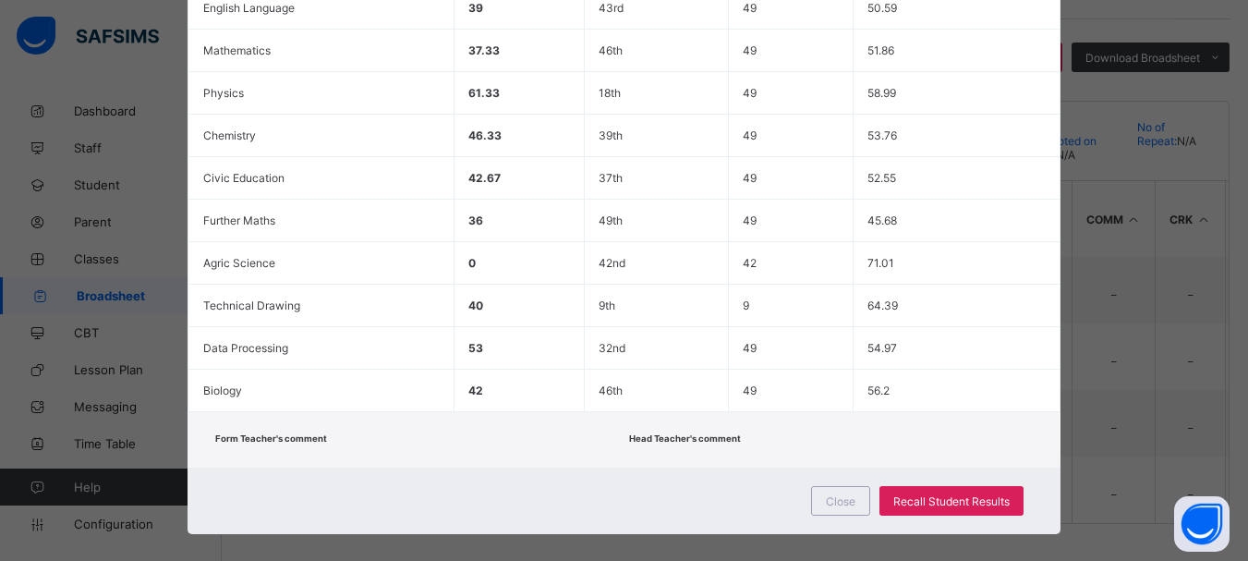
scroll to position [518, 0]
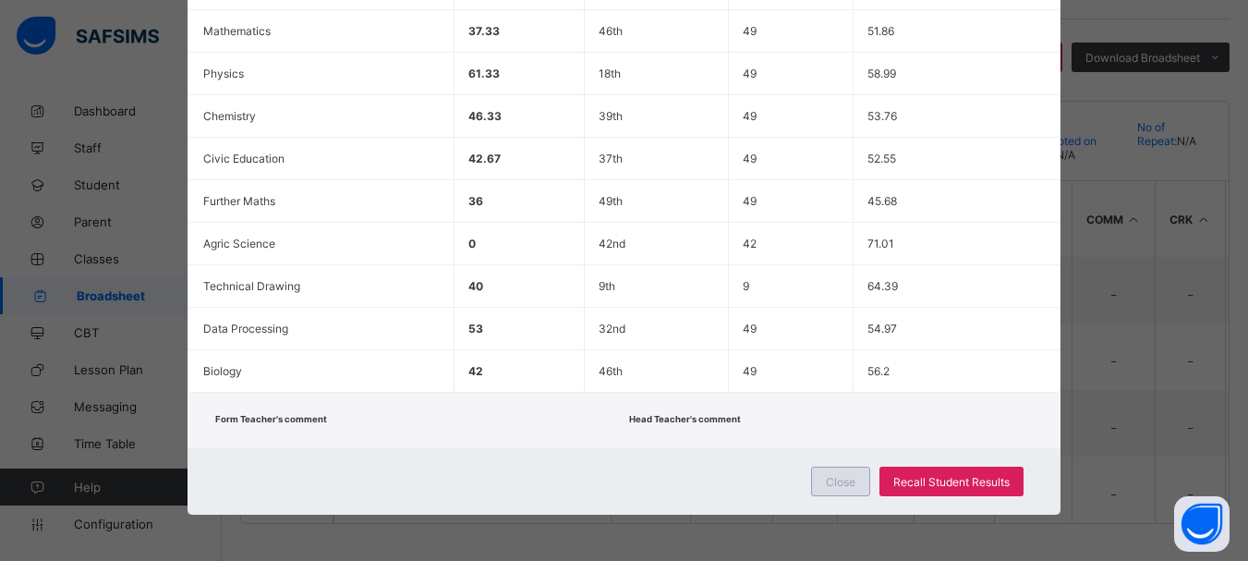
click at [842, 477] on span "Close" at bounding box center [841, 482] width 30 height 14
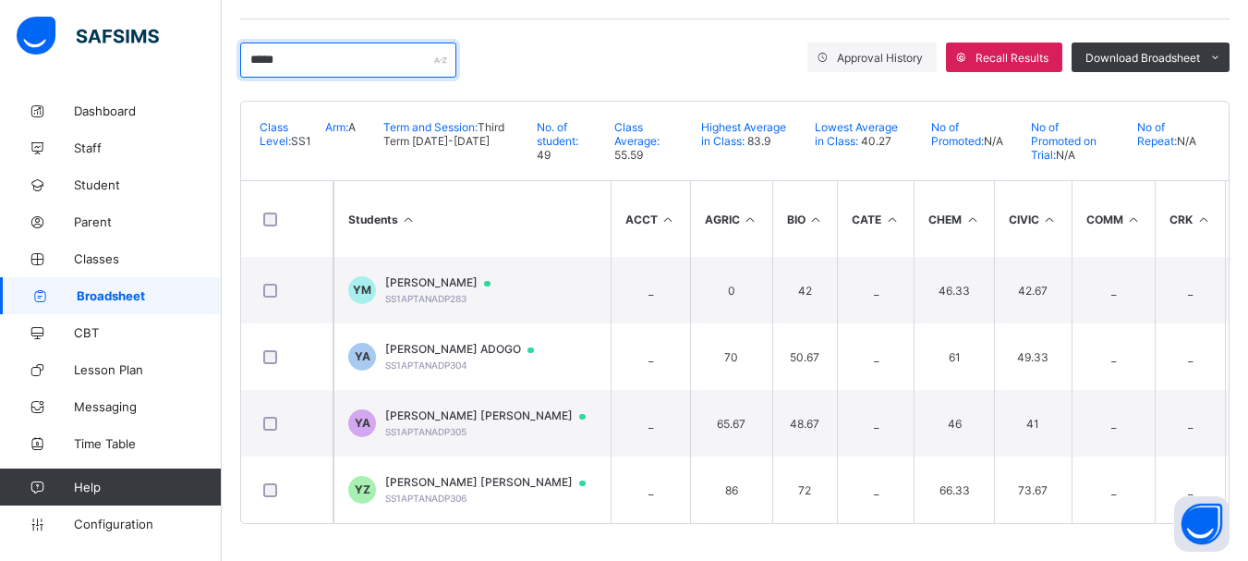
drag, startPoint x: 287, startPoint y: 56, endPoint x: 213, endPoint y: 55, distance: 73.9
click at [213, 55] on div "SS1 A Broadsheet Third Term / 2024-2025 EMMANUEL ENNA ennaemmanuel@gmail.com Da…" at bounding box center [624, 129] width 1248 height 864
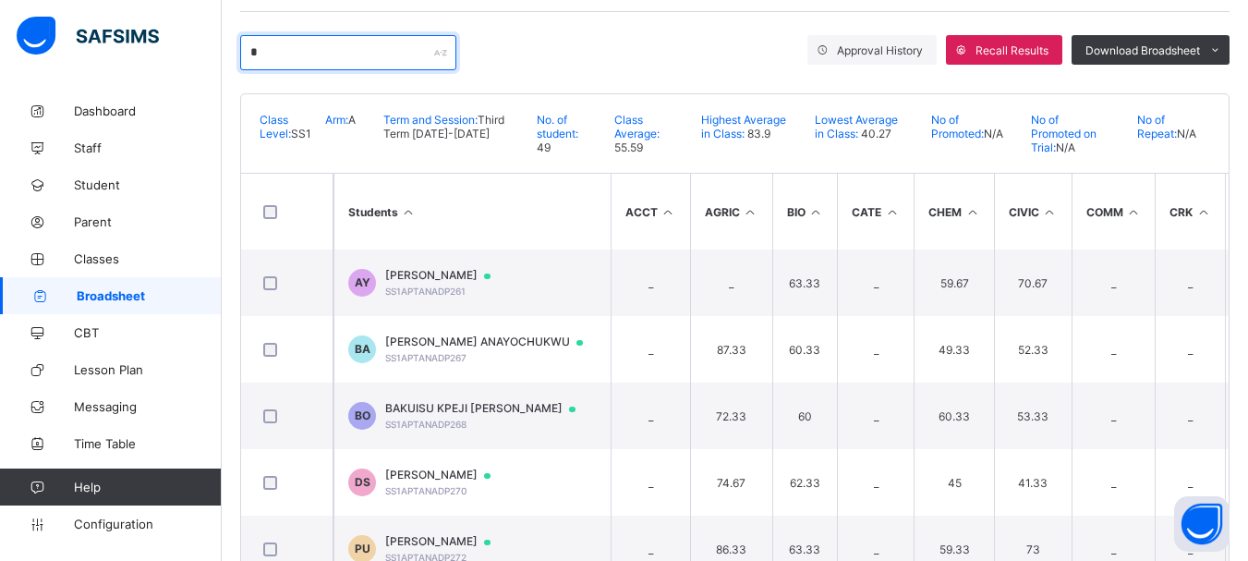
scroll to position [111, 0]
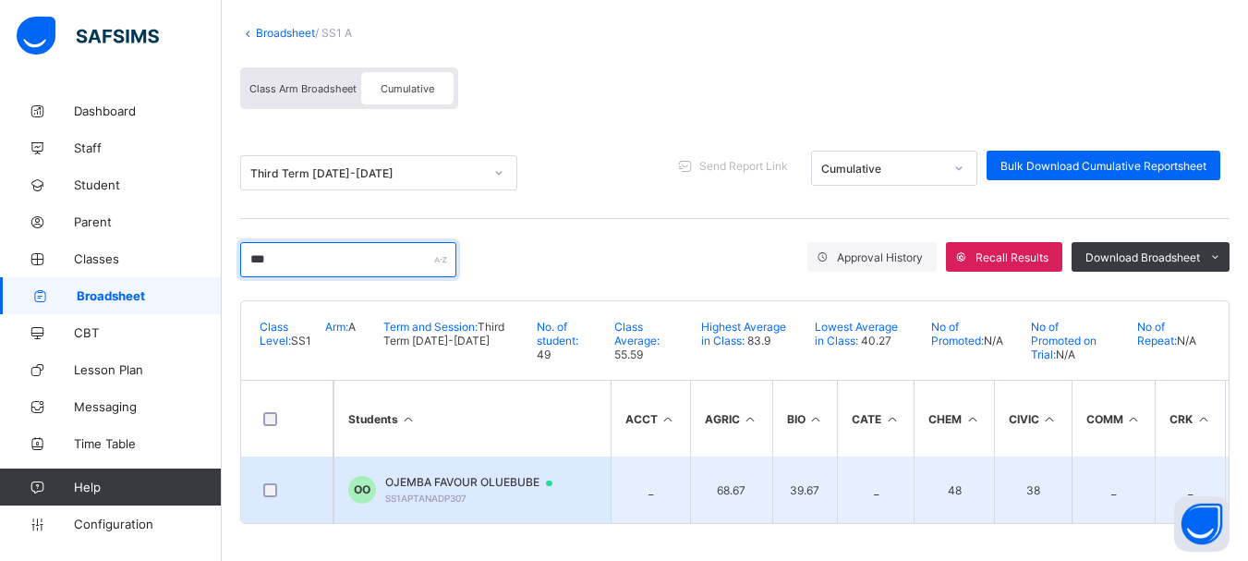
type input "***"
click at [459, 477] on span "OJEMBA FAVOUR OLUEBUBE" at bounding box center [477, 482] width 185 height 15
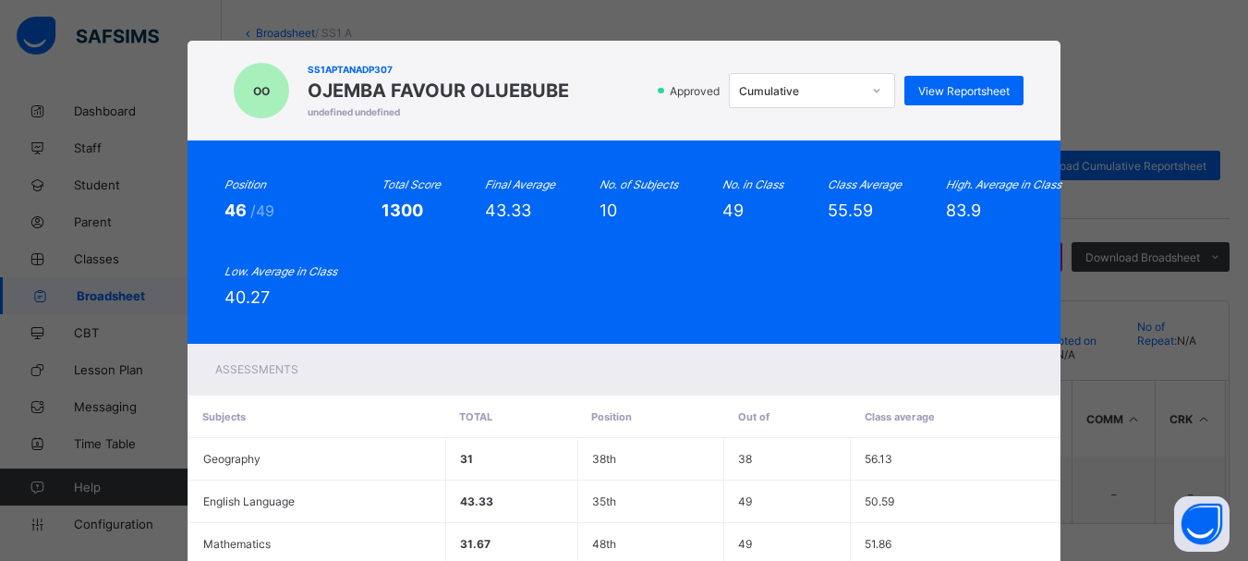
scroll to position [1, 0]
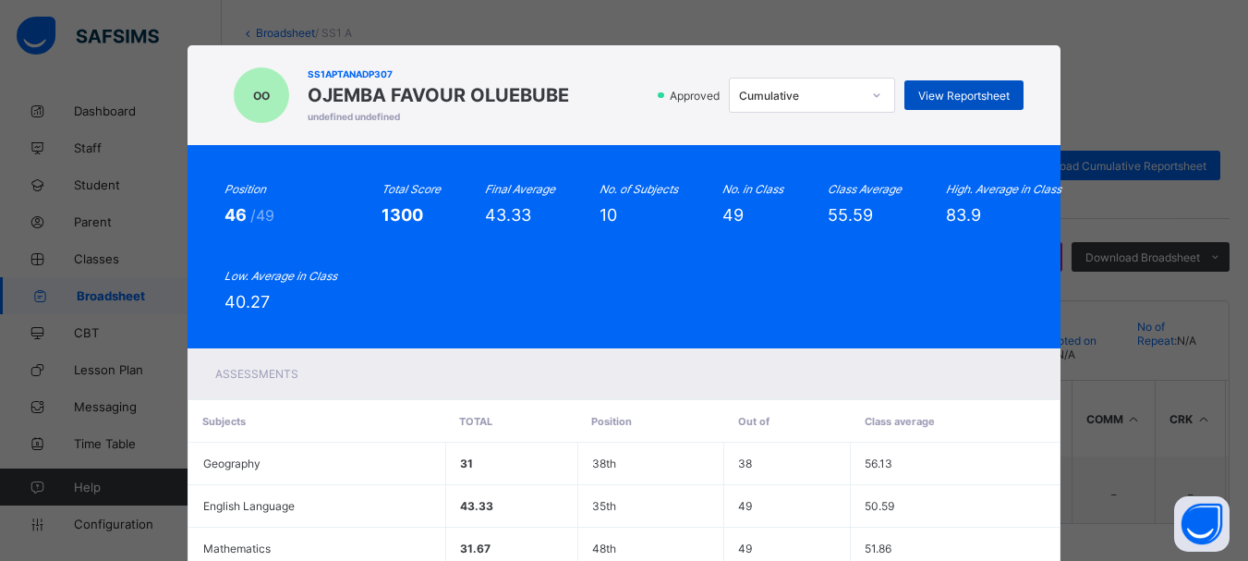
click at [946, 99] on span "View Reportsheet" at bounding box center [963, 96] width 91 height 14
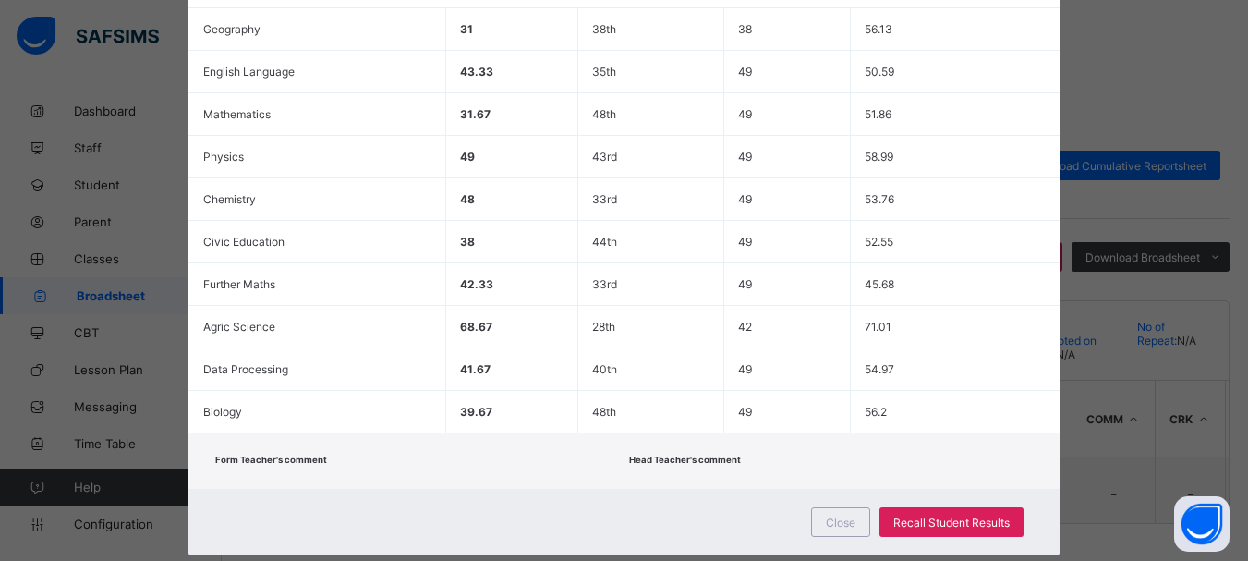
scroll to position [476, 0]
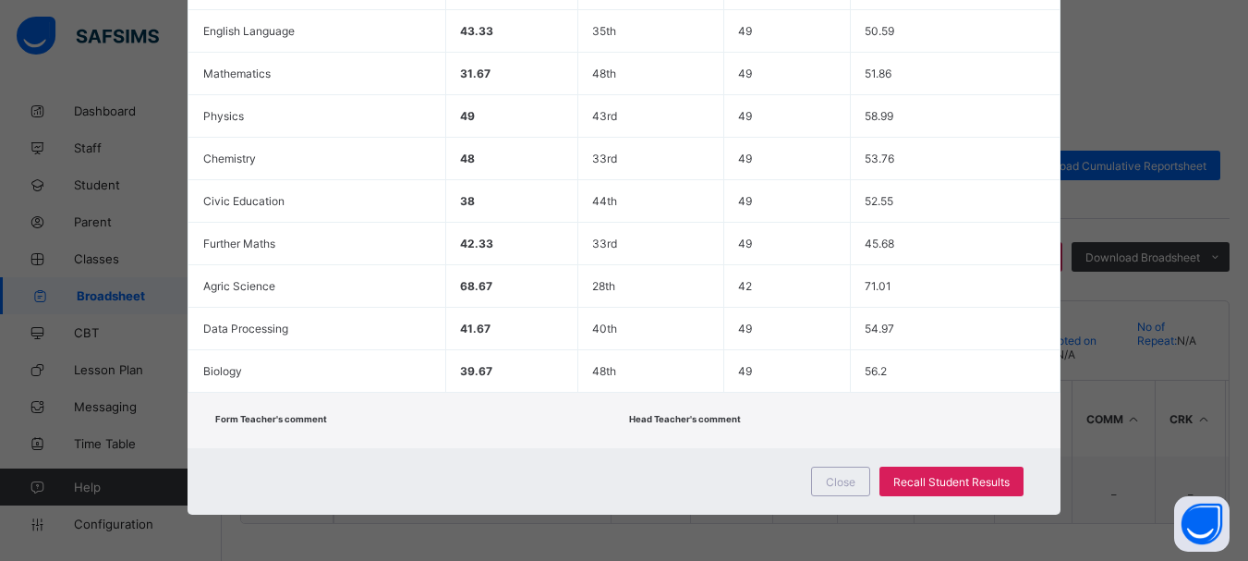
click at [807, 481] on div "Close Recall Student Results" at bounding box center [625, 481] width 874 height 67
click at [839, 486] on span "Close" at bounding box center [841, 482] width 30 height 14
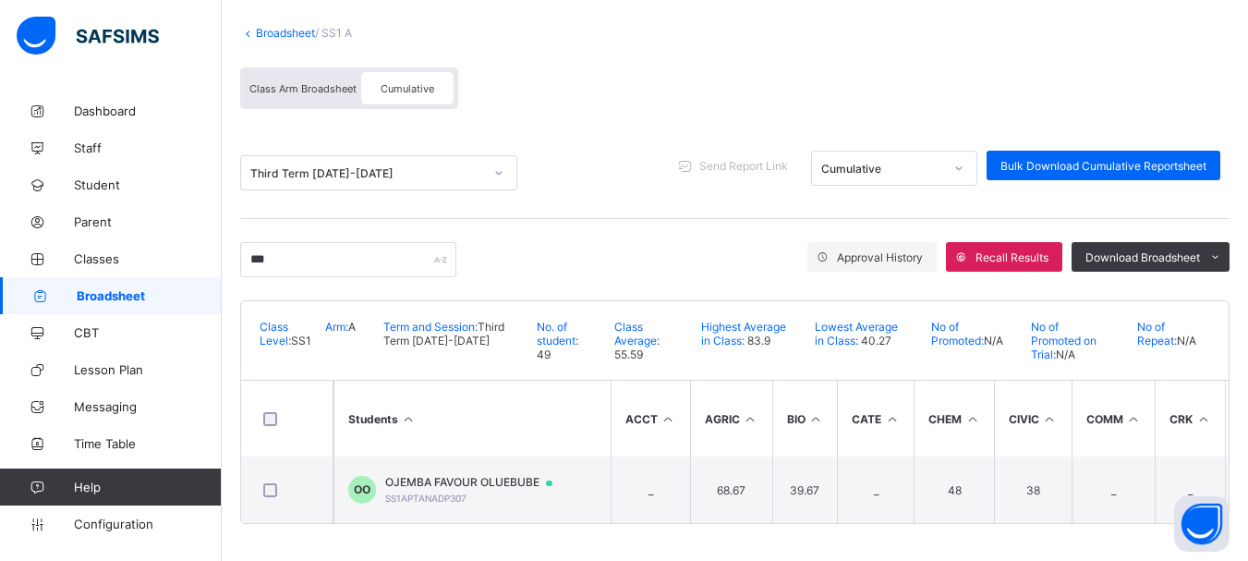
click at [263, 27] on link "Broadsheet" at bounding box center [285, 33] width 59 height 14
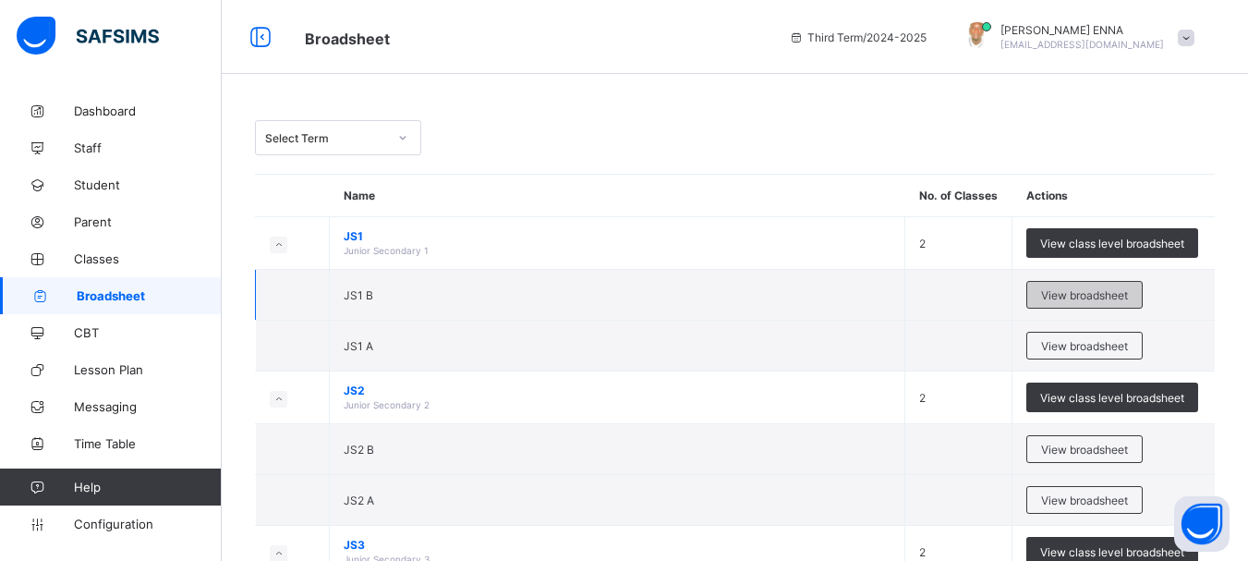
click at [1089, 293] on span "View broadsheet" at bounding box center [1084, 295] width 87 height 14
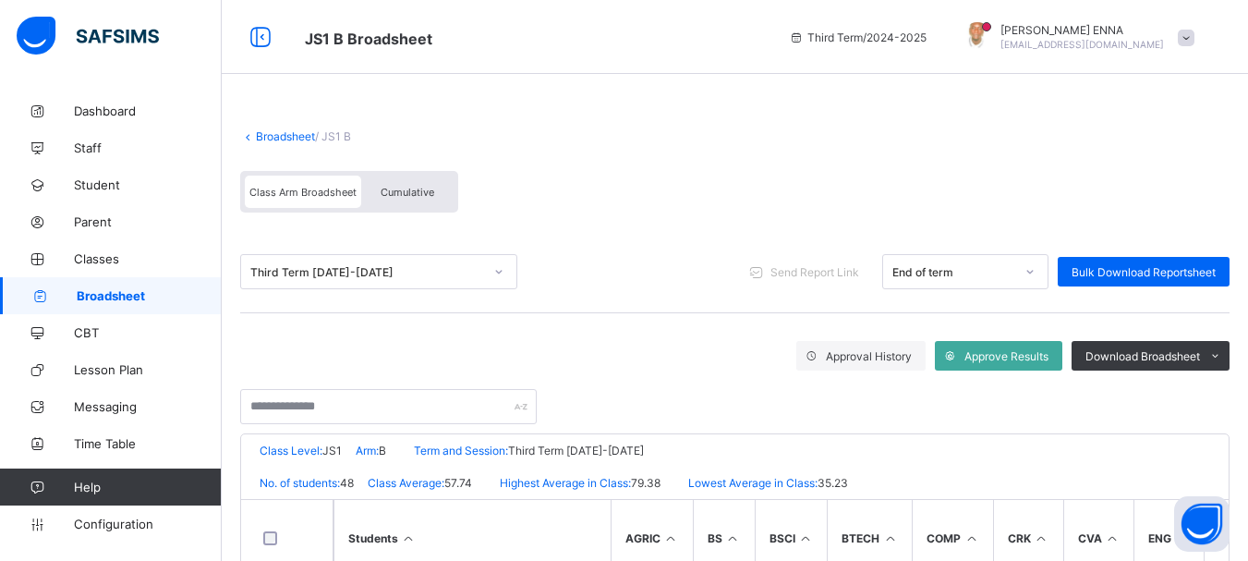
click at [409, 190] on span "Cumulative" at bounding box center [408, 192] width 54 height 13
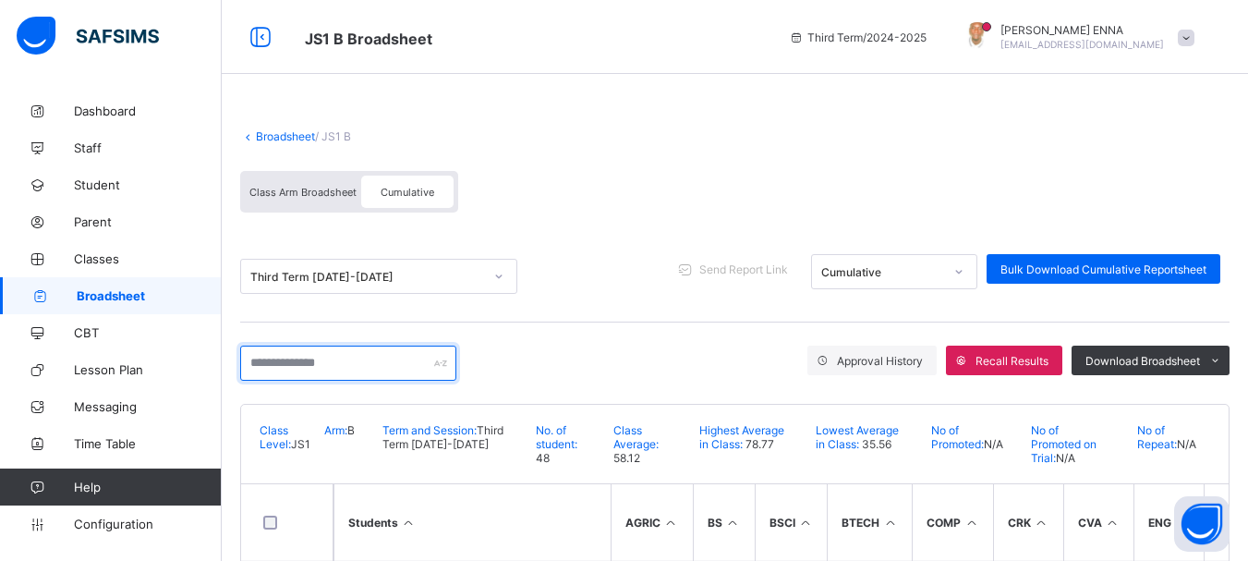
click at [339, 366] on input "text" at bounding box center [348, 362] width 216 height 35
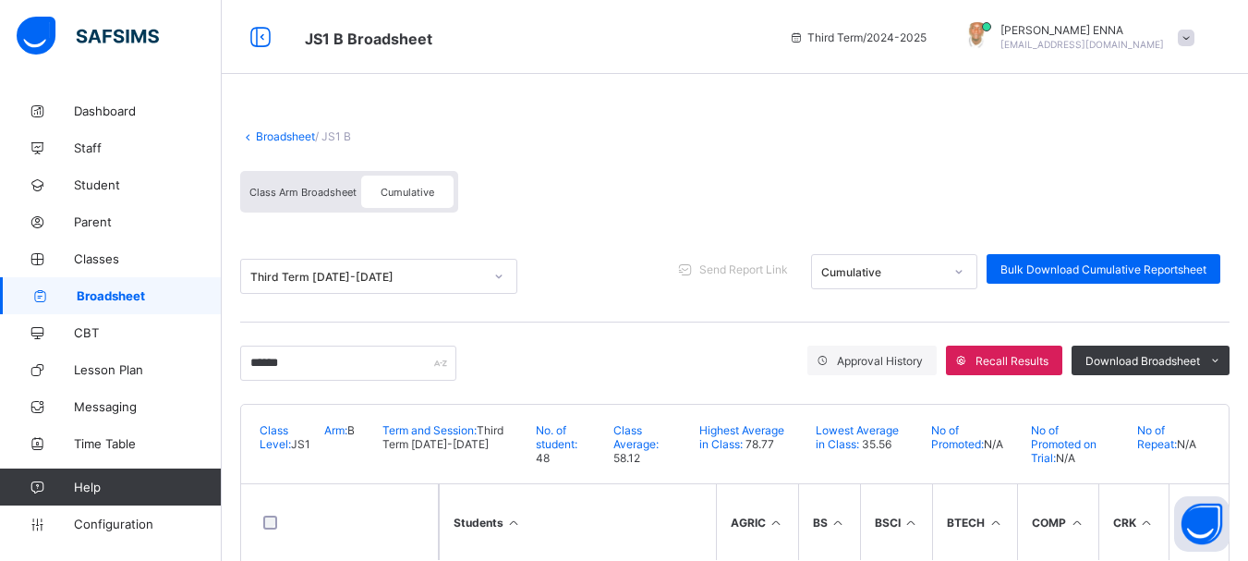
drag, startPoint x: 1247, startPoint y: 158, endPoint x: 1261, endPoint y: 216, distance: 59.8
click at [1248, 216] on html "JS1 B Broadsheet Third Term / 2024-2025 EMMANUEL ENNA ennaemmanuel@gmail.com Da…" at bounding box center [624, 318] width 1248 height 636
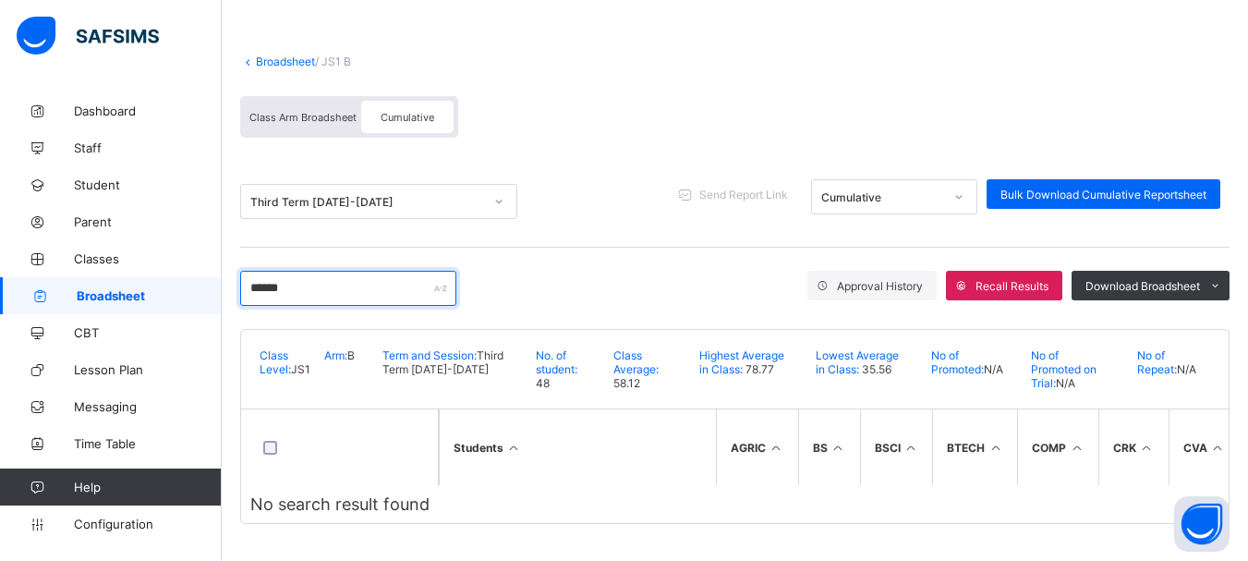
drag, startPoint x: 328, startPoint y: 283, endPoint x: 181, endPoint y: 277, distance: 147.0
click at [181, 277] on div "JS1 B Broadsheet Third Term / 2024-2025 EMMANUEL ENNA ennaemmanuel@gmail.com Da…" at bounding box center [624, 243] width 1248 height 636
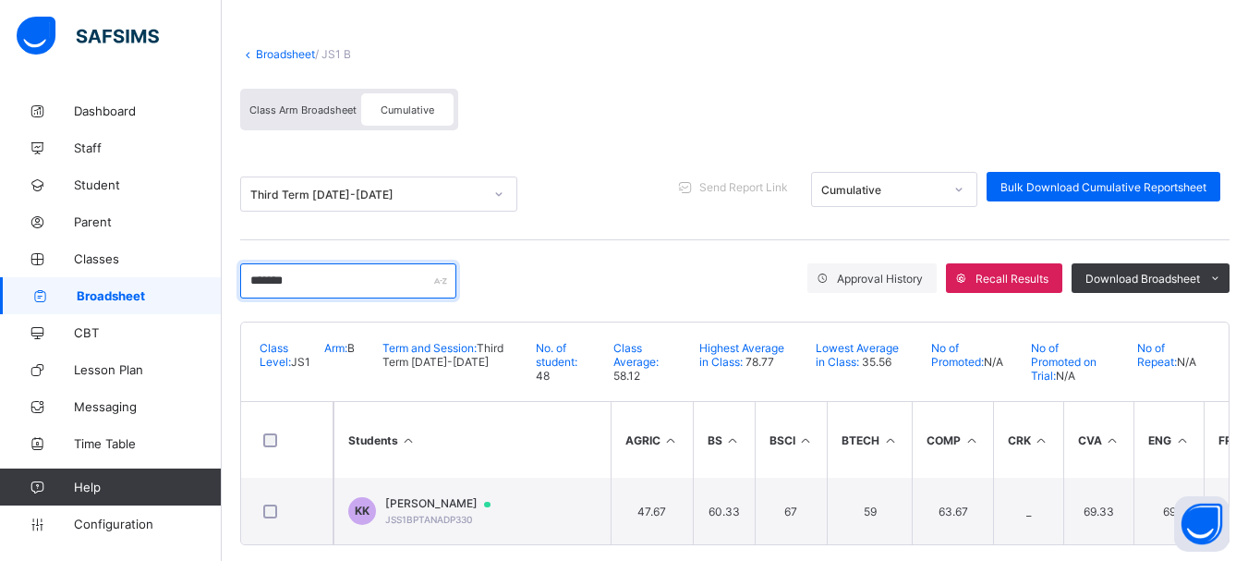
type input "*******"
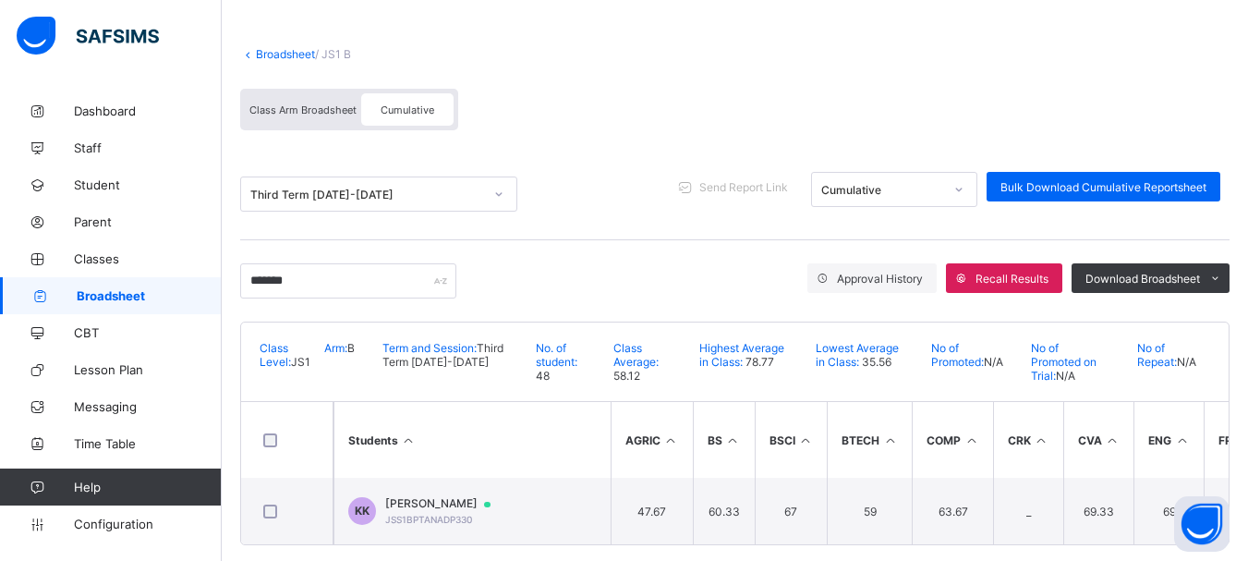
click at [276, 52] on link "Broadsheet" at bounding box center [285, 54] width 59 height 14
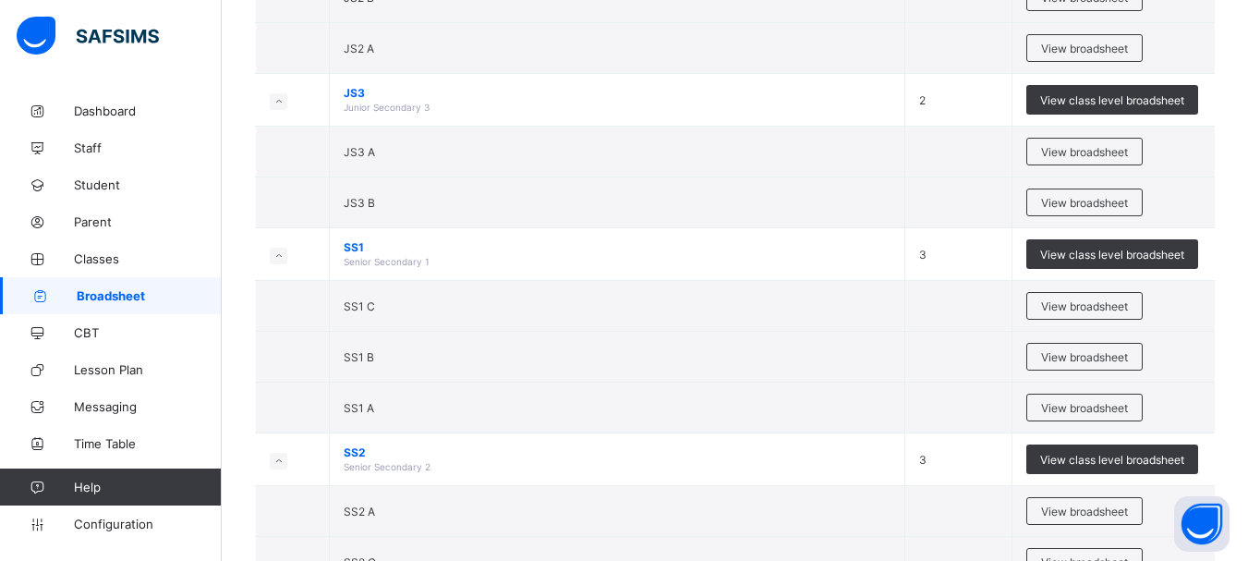
scroll to position [454, 0]
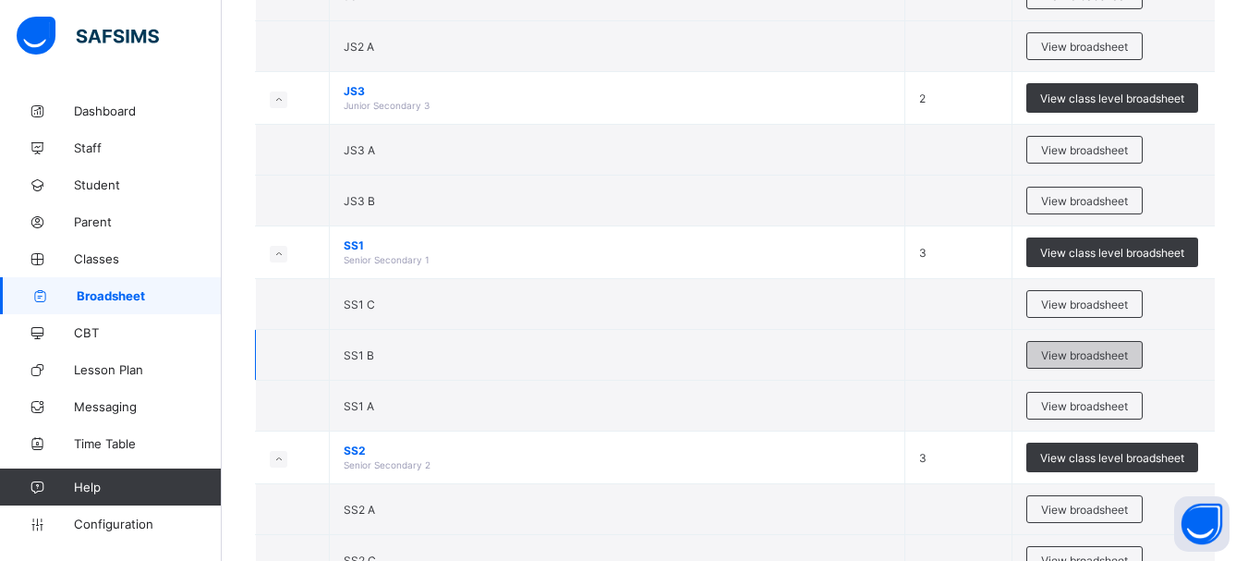
click at [1076, 357] on span "View broadsheet" at bounding box center [1084, 355] width 87 height 14
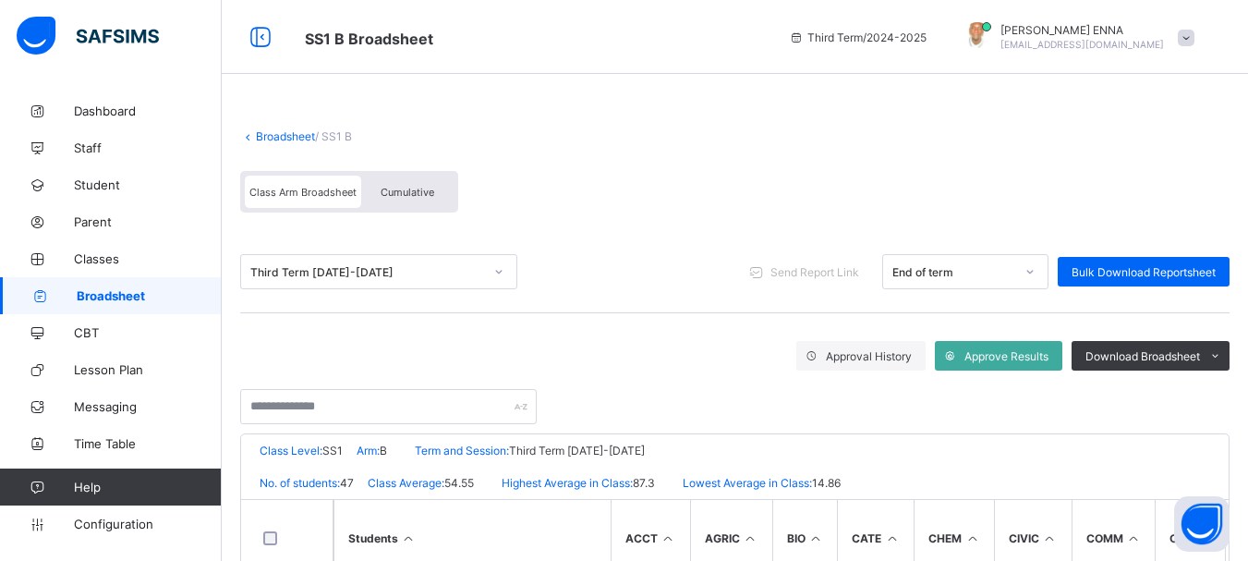
click at [418, 184] on div "Cumulative" at bounding box center [407, 192] width 92 height 32
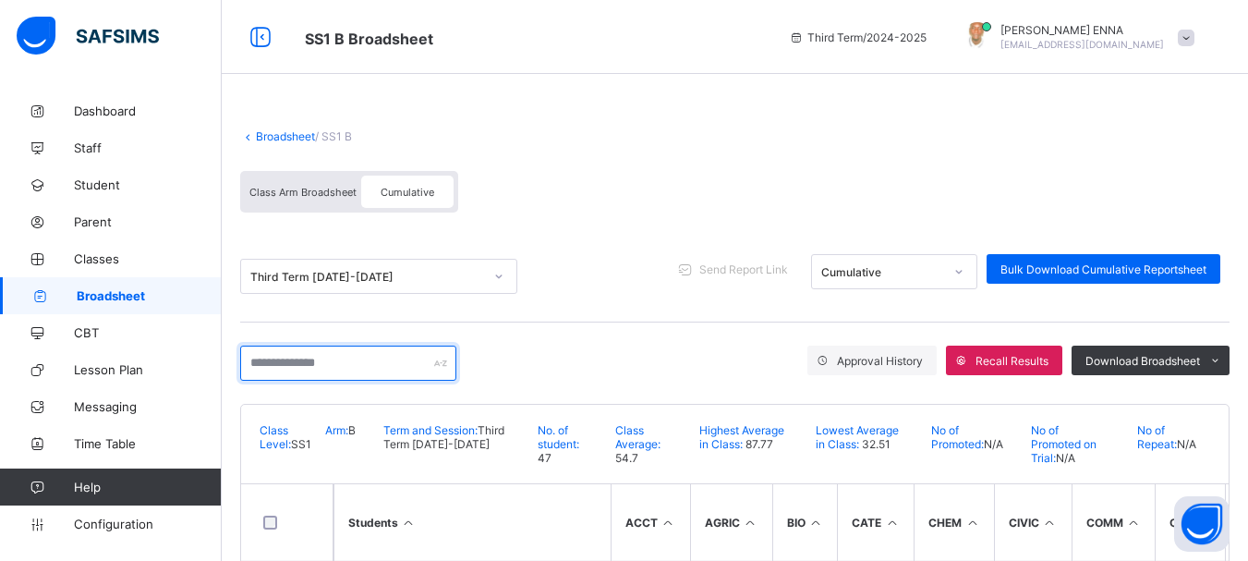
click at [417, 363] on input "text" at bounding box center [348, 362] width 216 height 35
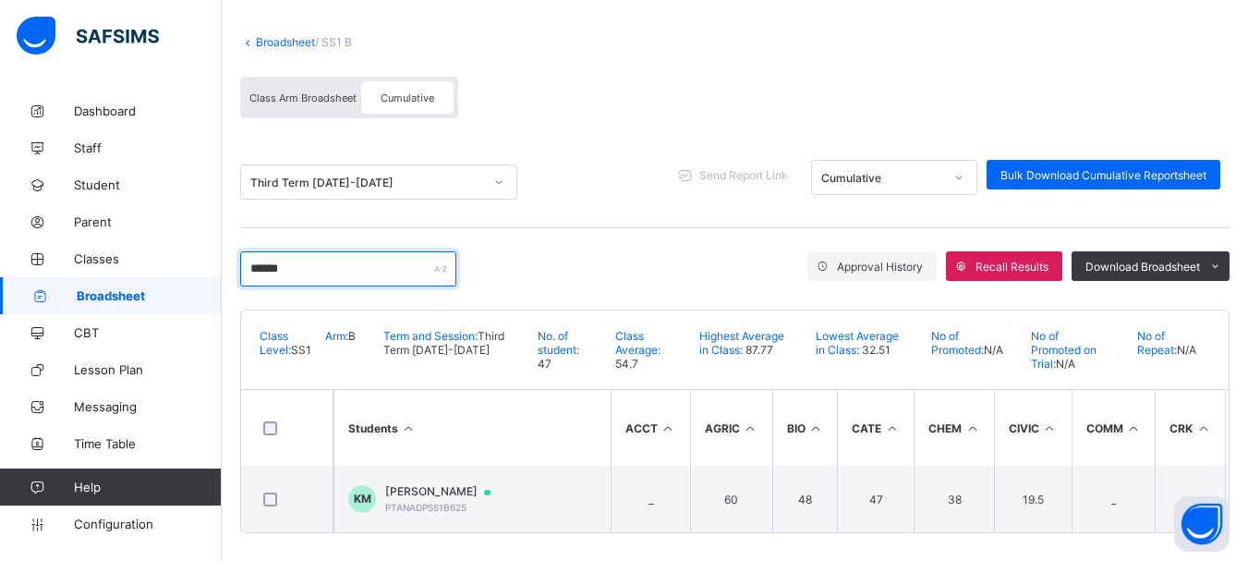
scroll to position [111, 0]
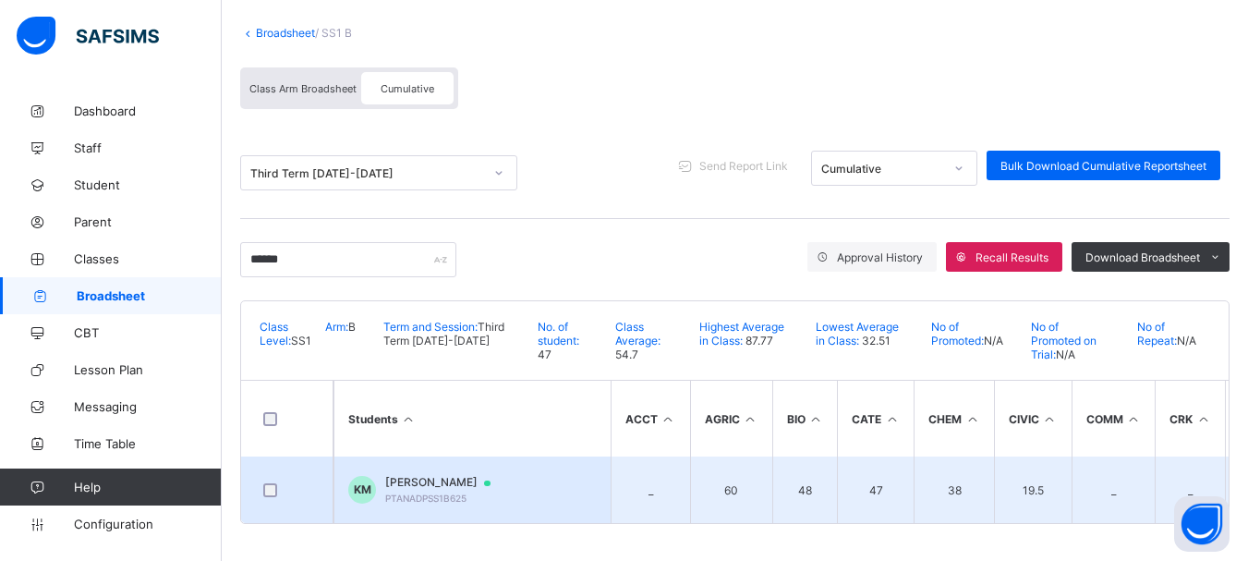
click at [477, 477] on span "KHADIJAT ABDULMALIK MAGAJI" at bounding box center [446, 482] width 123 height 15
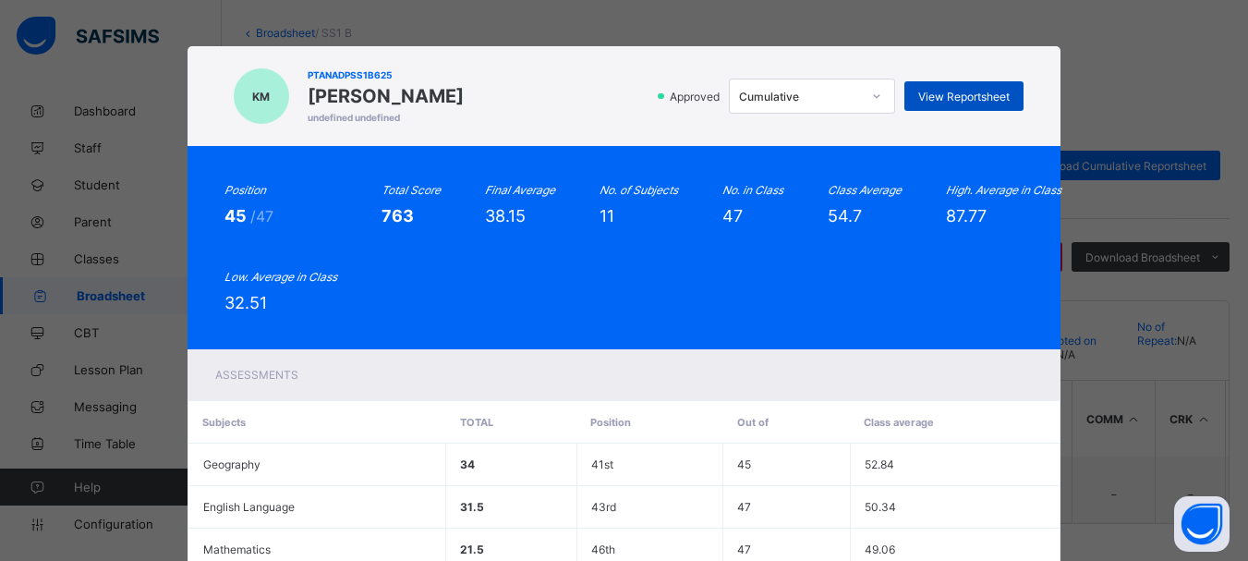
click at [973, 90] on span "View Reportsheet" at bounding box center [963, 97] width 91 height 14
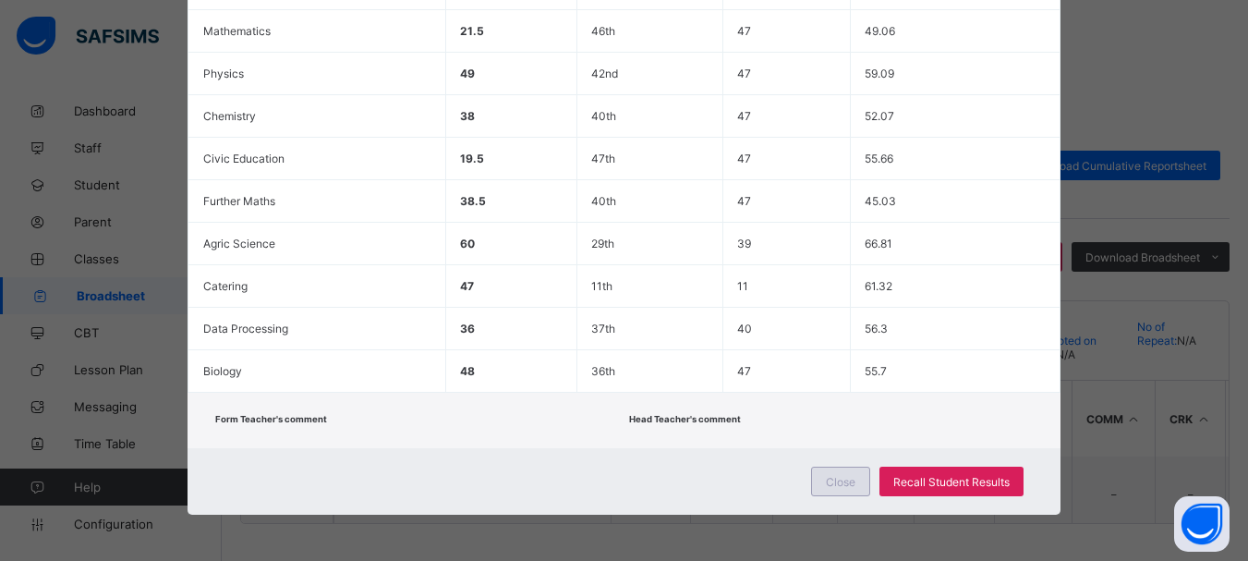
click at [838, 473] on div "Close" at bounding box center [840, 481] width 59 height 30
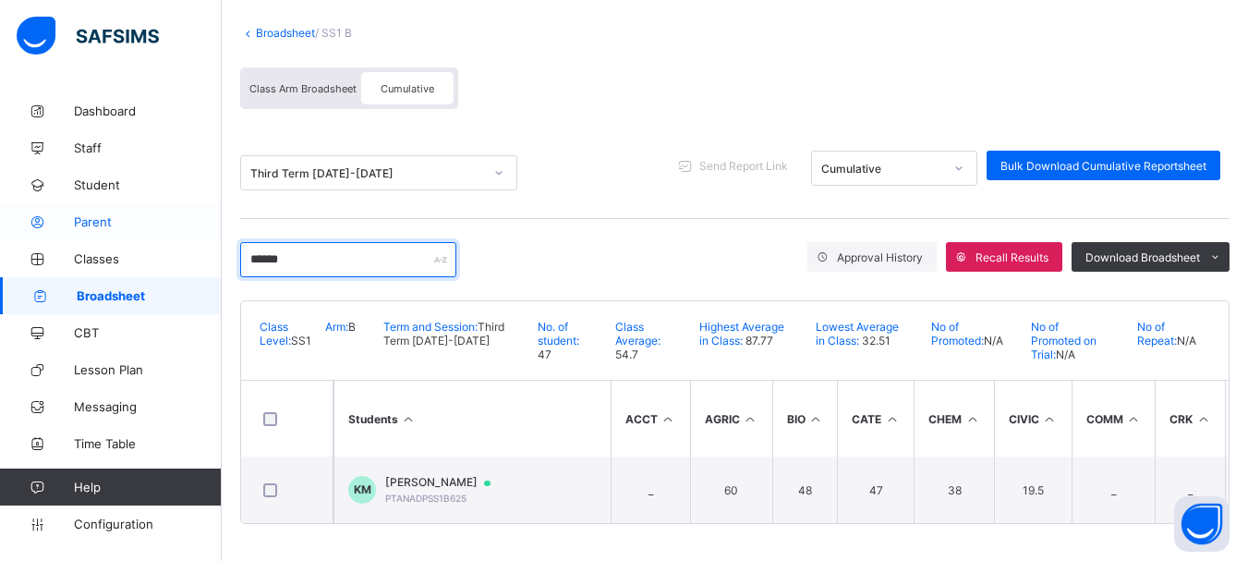
drag, startPoint x: 312, startPoint y: 247, endPoint x: 90, endPoint y: 236, distance: 222.9
click at [90, 236] on div "SS1 B Broadsheet Third Term / 2024-2025 EMMANUEL ENNA ennaemmanuel@gmail.com Da…" at bounding box center [624, 229] width 1248 height 664
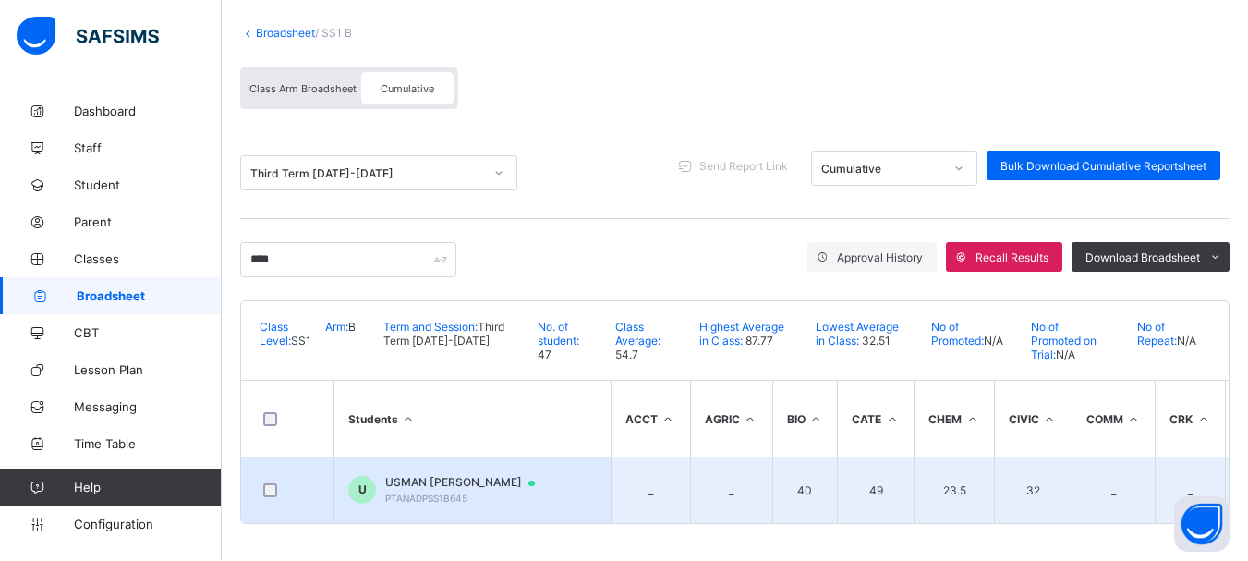
click at [426, 478] on span "USMAN AKOSHI ABDULLAHI" at bounding box center [468, 482] width 167 height 15
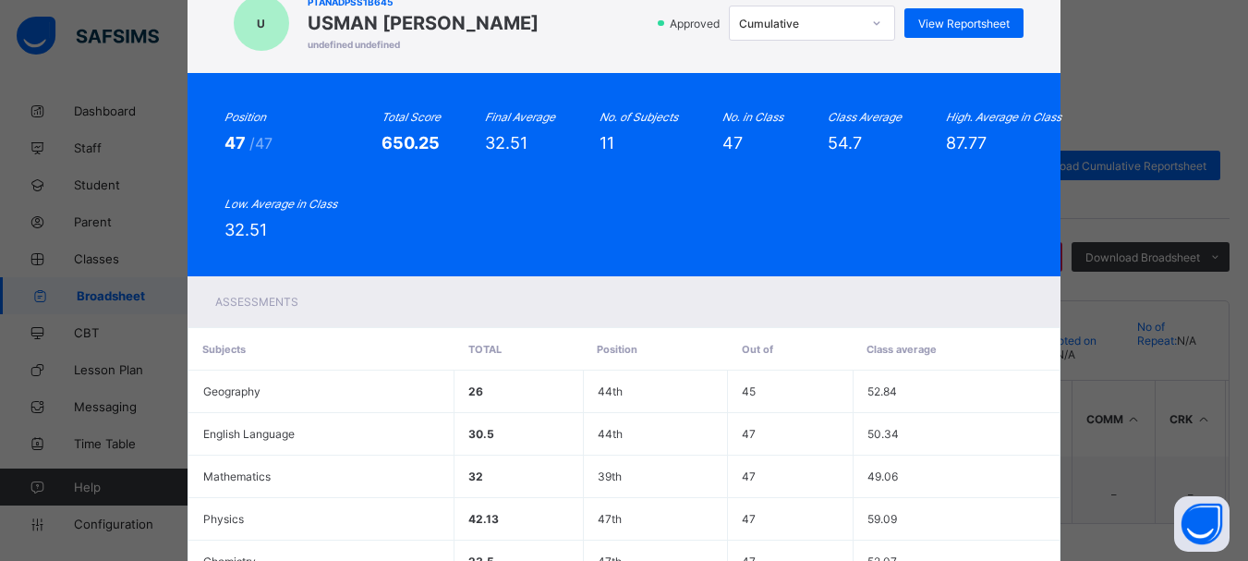
scroll to position [61, 0]
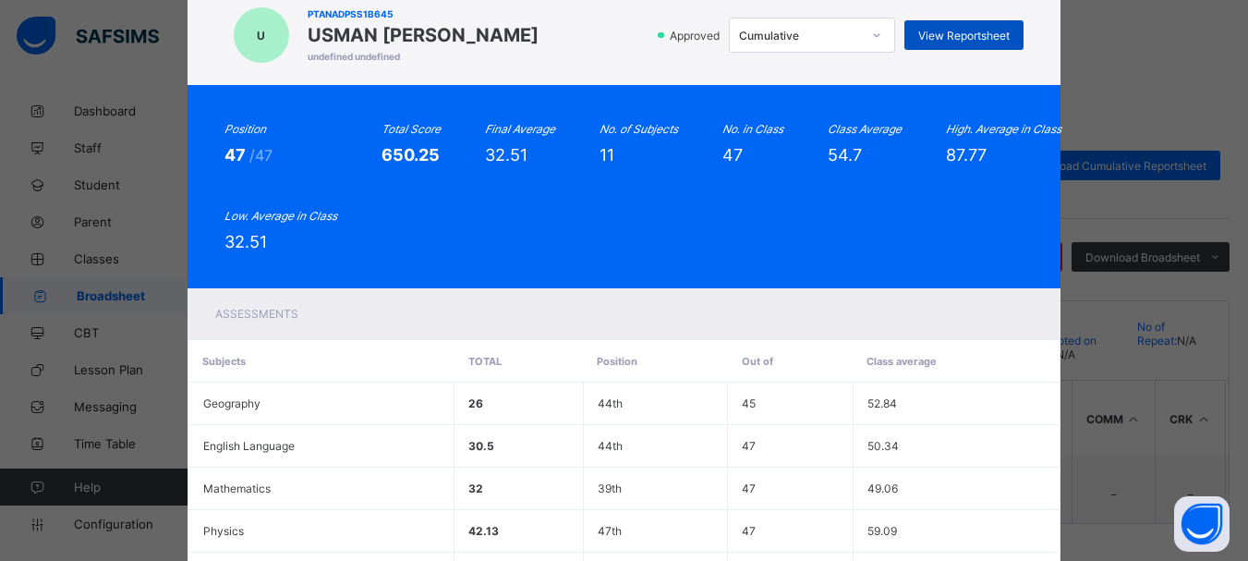
click at [964, 31] on span "View Reportsheet" at bounding box center [963, 36] width 91 height 14
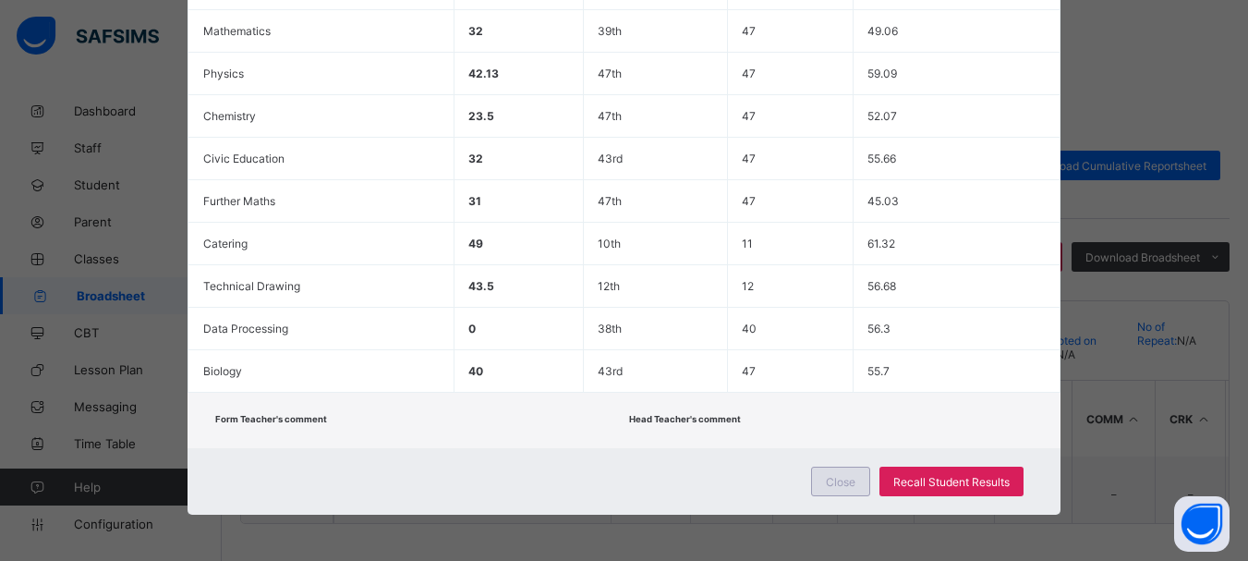
click at [842, 475] on span "Close" at bounding box center [841, 482] width 30 height 14
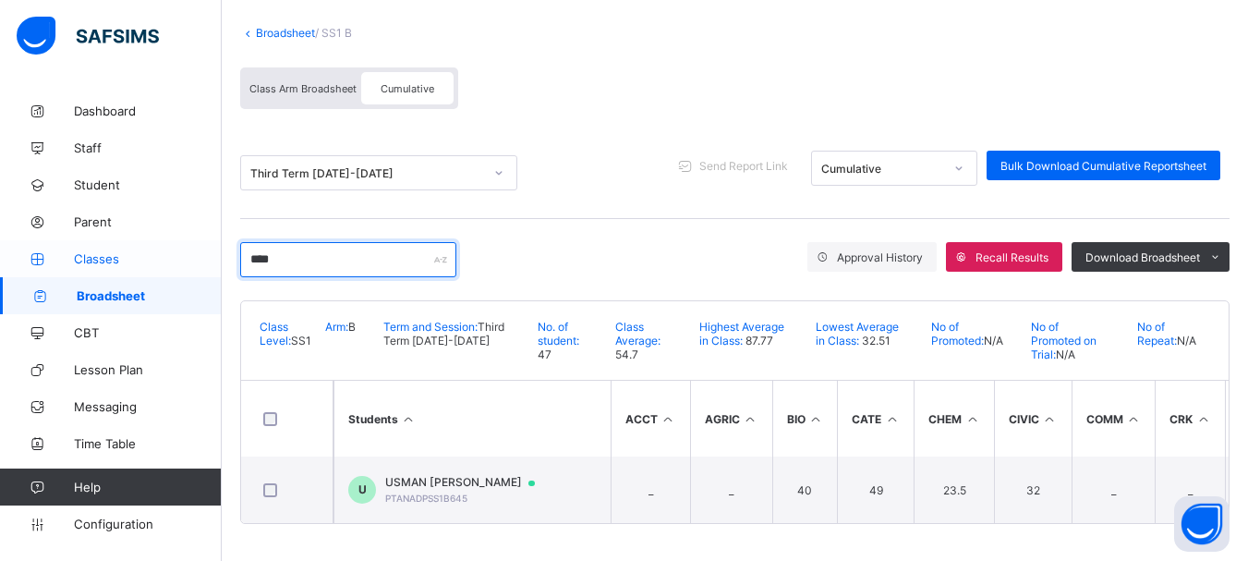
drag, startPoint x: 298, startPoint y: 249, endPoint x: 201, endPoint y: 259, distance: 97.4
click at [201, 259] on div "SS1 B Broadsheet Third Term / 2024-2025 EMMANUEL ENNA ennaemmanuel@gmail.com Da…" at bounding box center [624, 229] width 1248 height 664
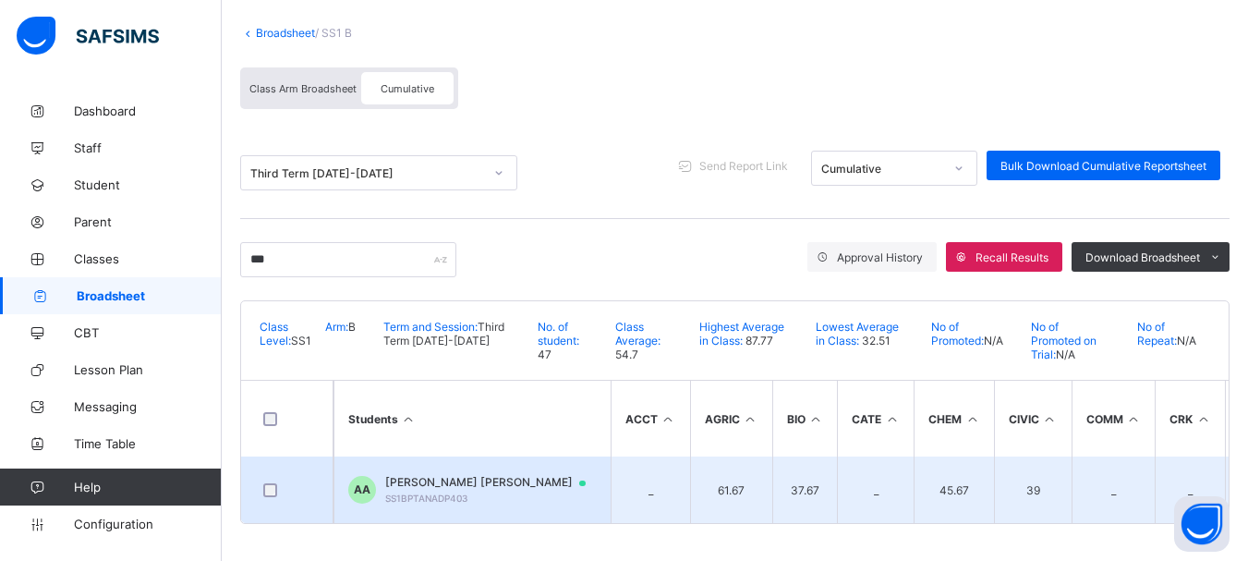
click at [544, 475] on span "ABDUL-KARIM ARI ABDUL-HAKIM" at bounding box center [494, 482] width 218 height 15
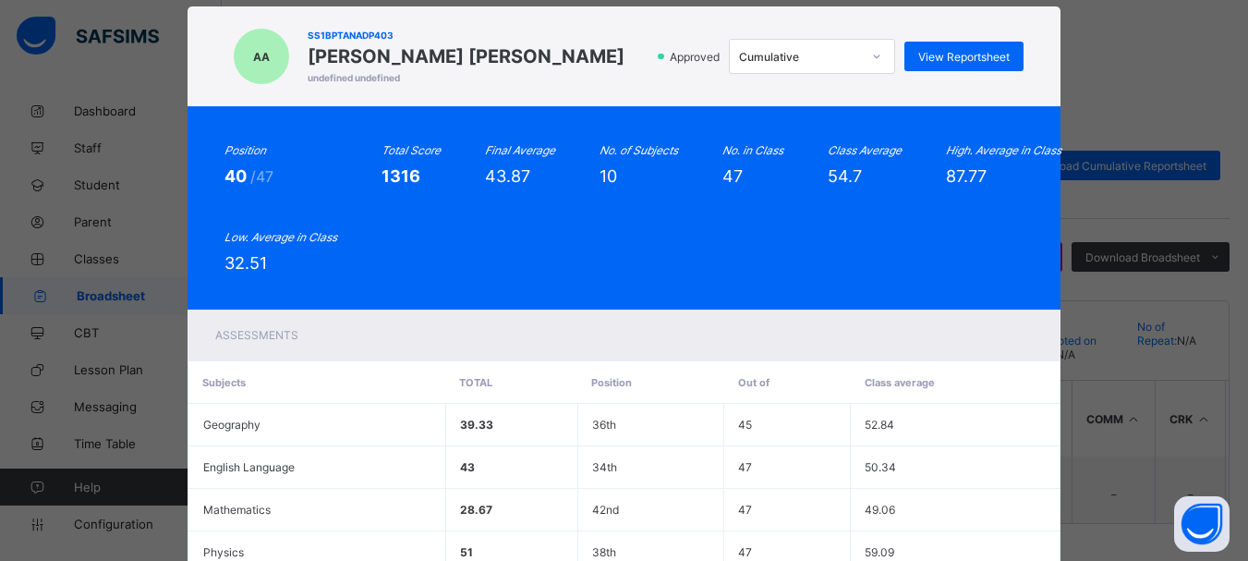
scroll to position [0, 0]
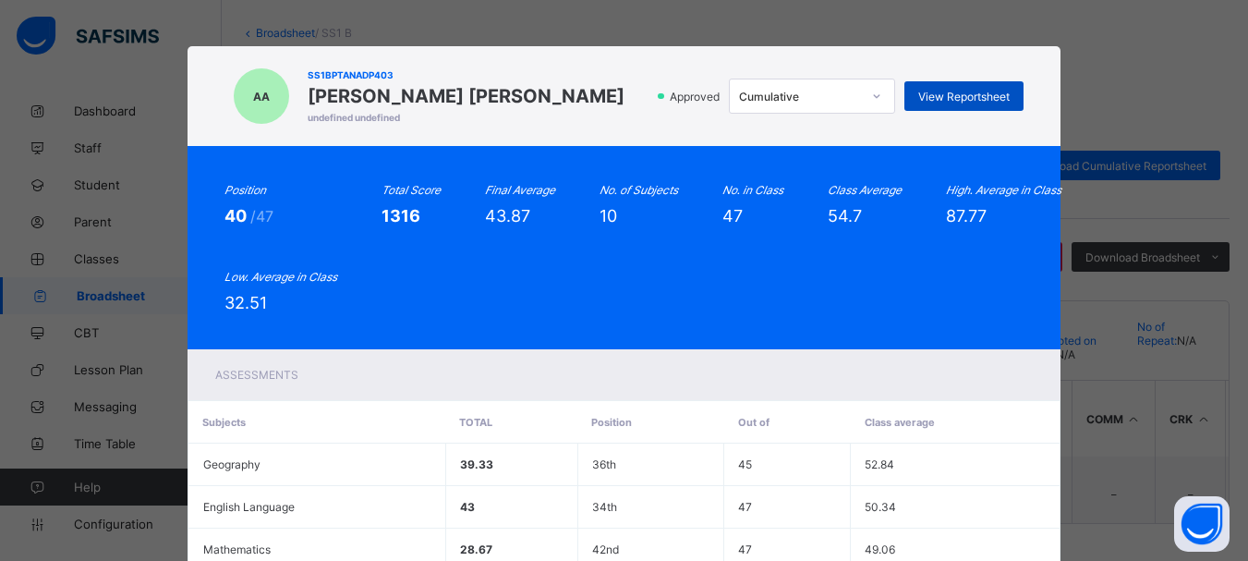
click at [941, 103] on div "View Reportsheet" at bounding box center [963, 96] width 119 height 30
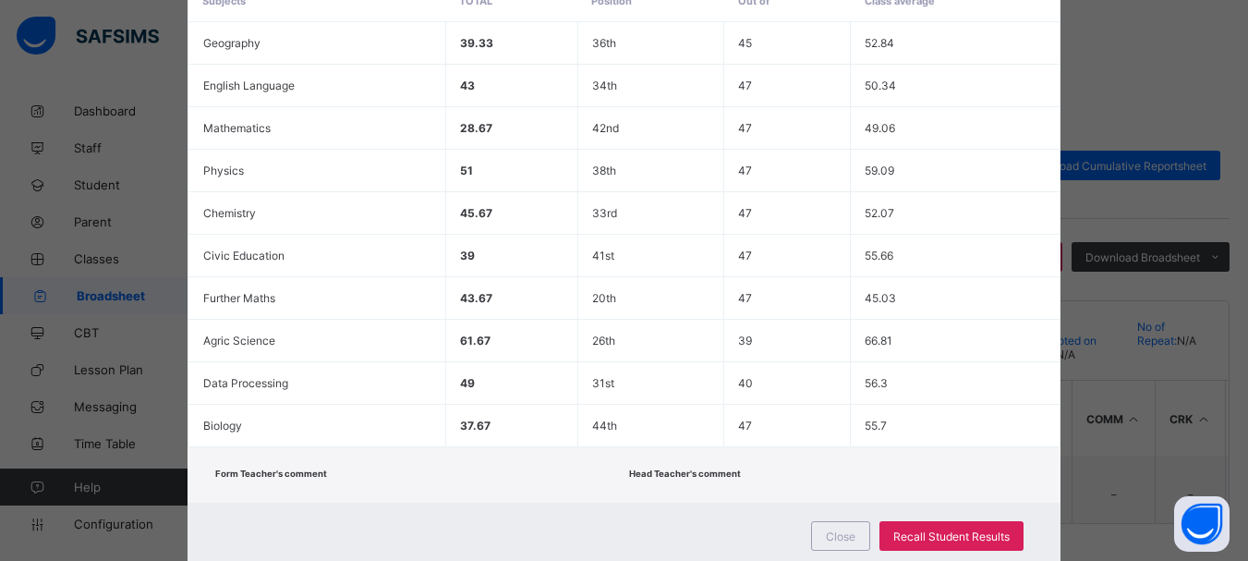
scroll to position [476, 0]
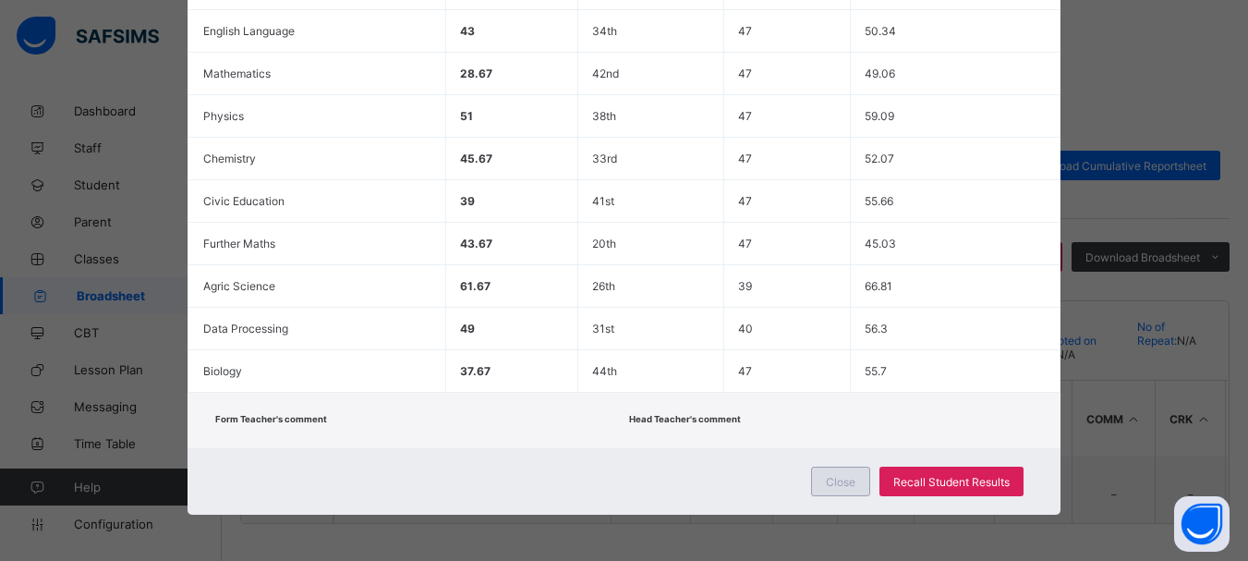
click at [836, 471] on div "Close" at bounding box center [840, 481] width 59 height 30
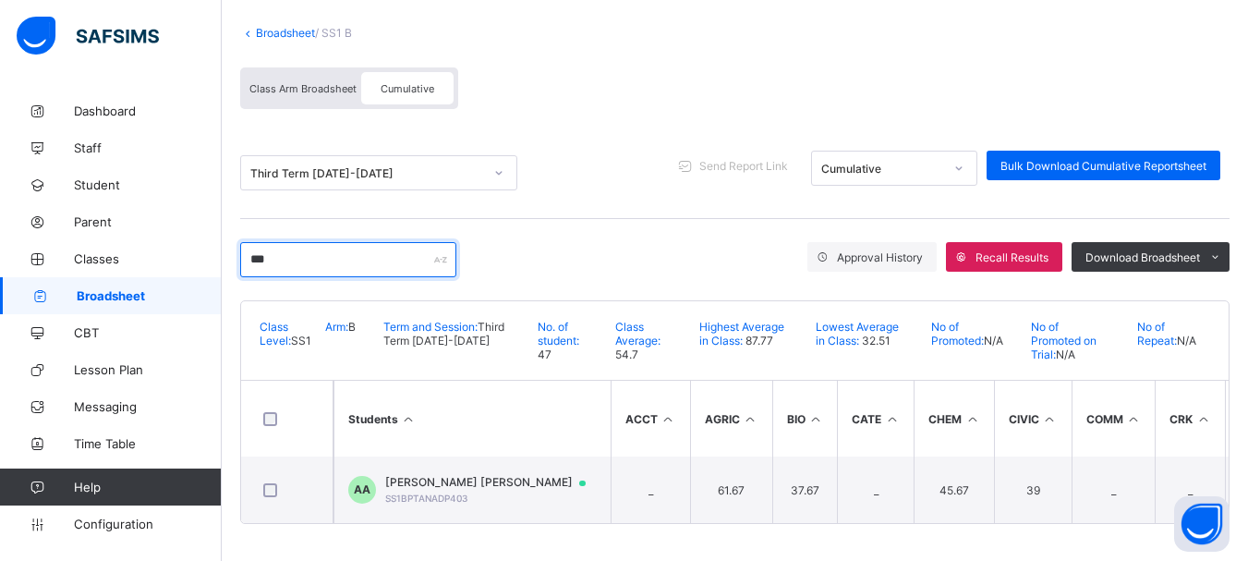
drag, startPoint x: 297, startPoint y: 256, endPoint x: 231, endPoint y: 251, distance: 66.7
click at [231, 251] on div "Broadsheet / SS1 B Class Arm Broadsheet Cumulative Third Term 2024-2025 Send Re…" at bounding box center [735, 275] width 1026 height 572
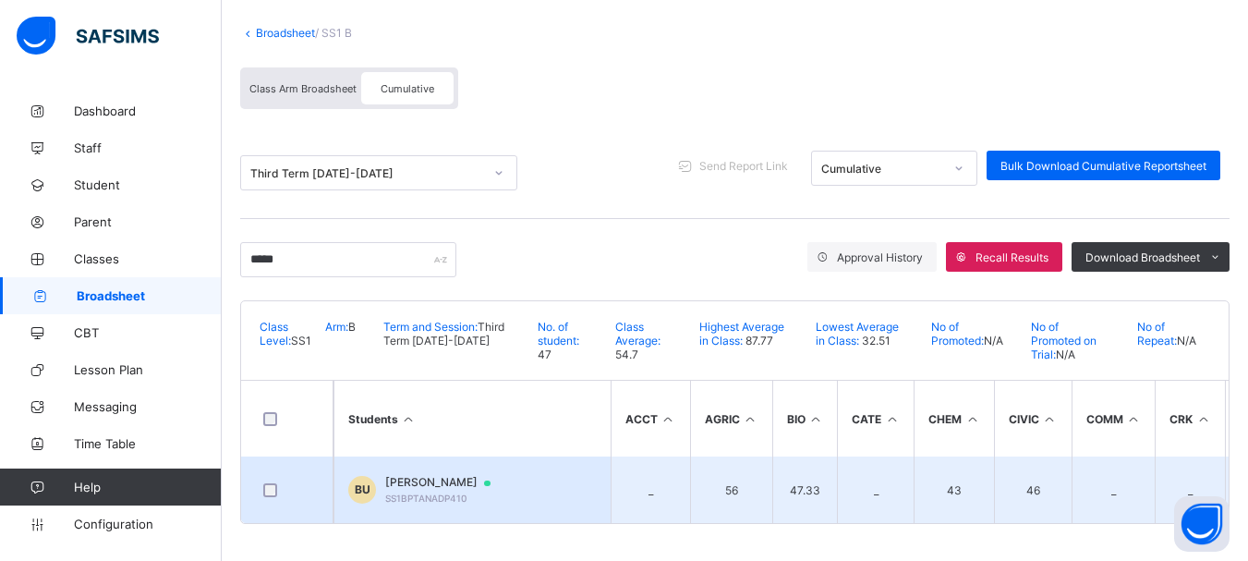
click at [476, 487] on div "BABANGIDA NURAAYN USMAN SS1BPTANADP410" at bounding box center [446, 489] width 123 height 29
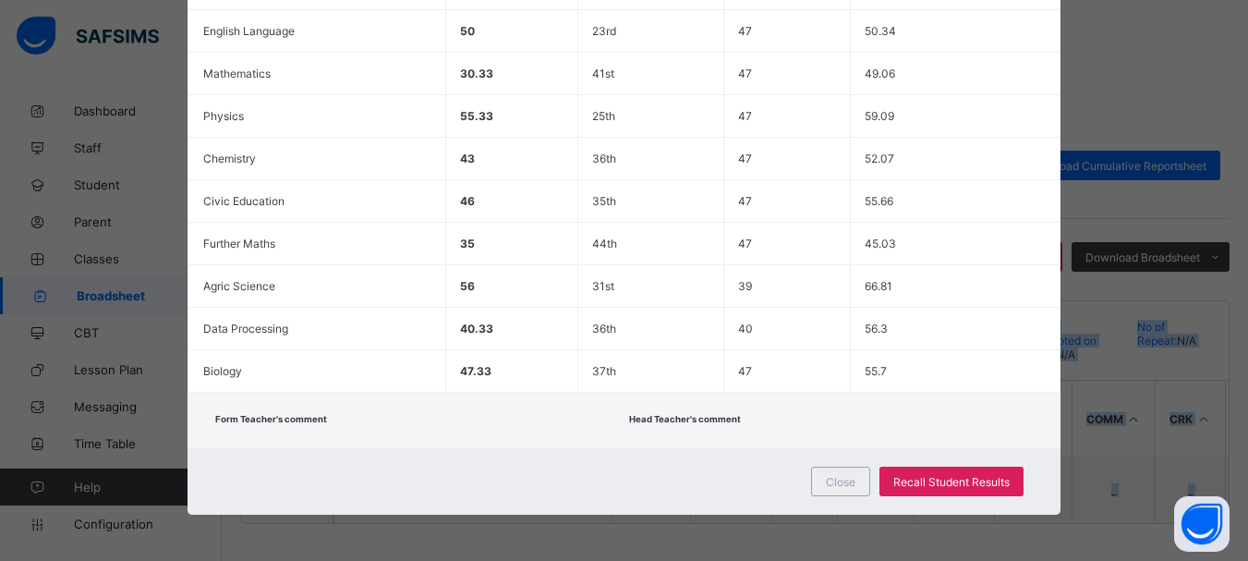
drag, startPoint x: 1235, startPoint y: 341, endPoint x: 1248, endPoint y: 211, distance: 130.9
click at [1248, 211] on html "SS1 B Broadsheet Third Term / 2024-2025 EMMANUEL ENNA ennaemmanuel@gmail.com Da…" at bounding box center [624, 229] width 1248 height 664
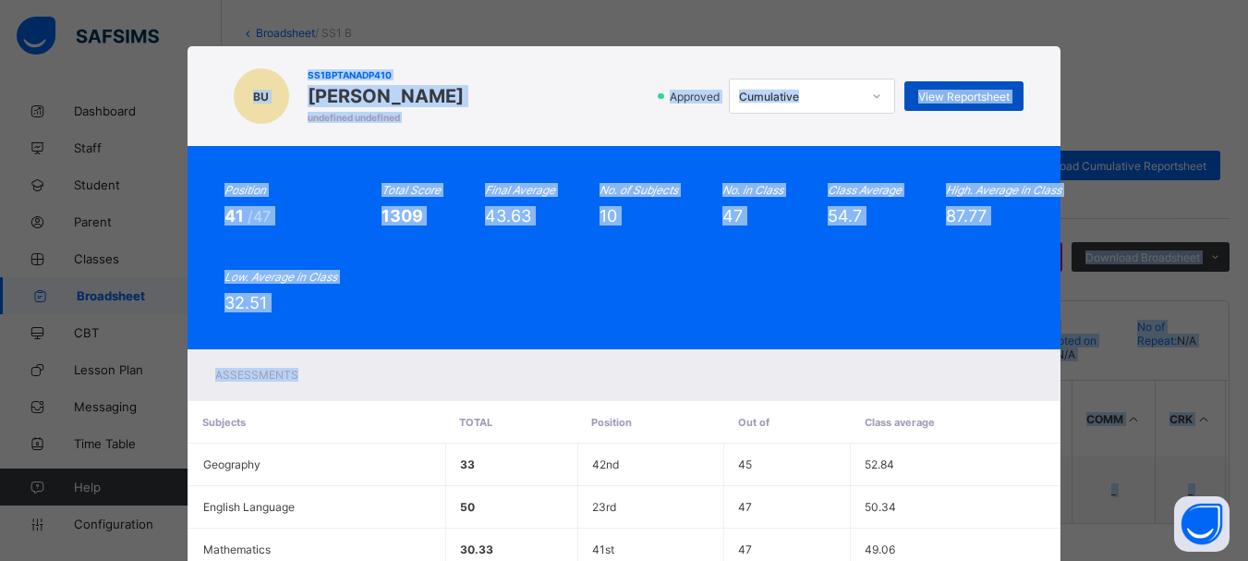
click at [973, 87] on div "View Reportsheet" at bounding box center [963, 96] width 119 height 30
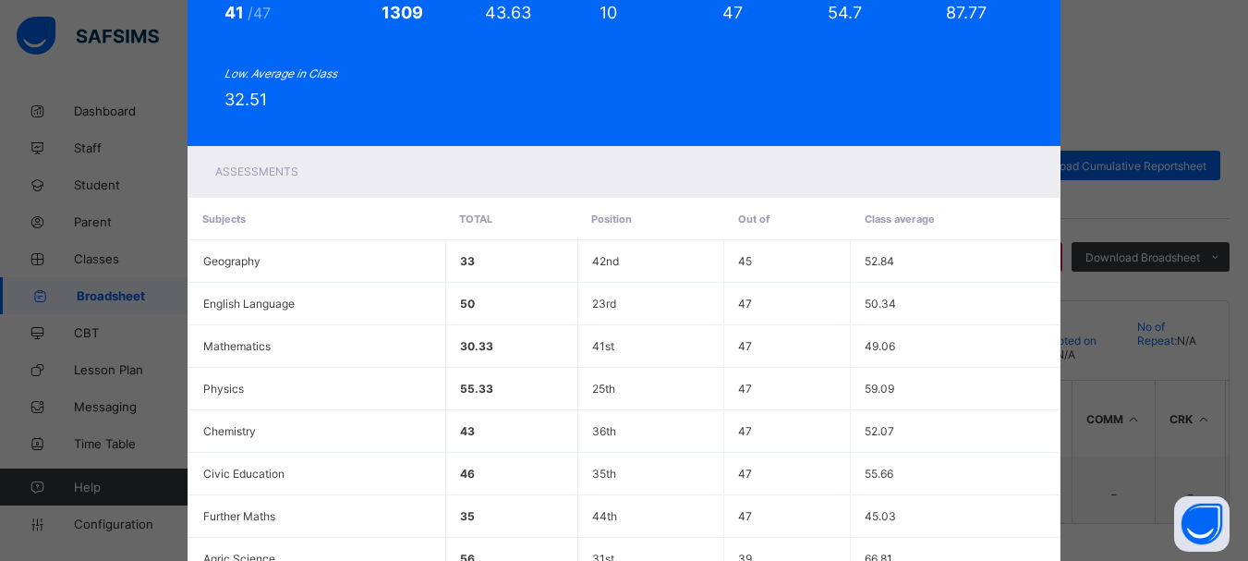
scroll to position [476, 0]
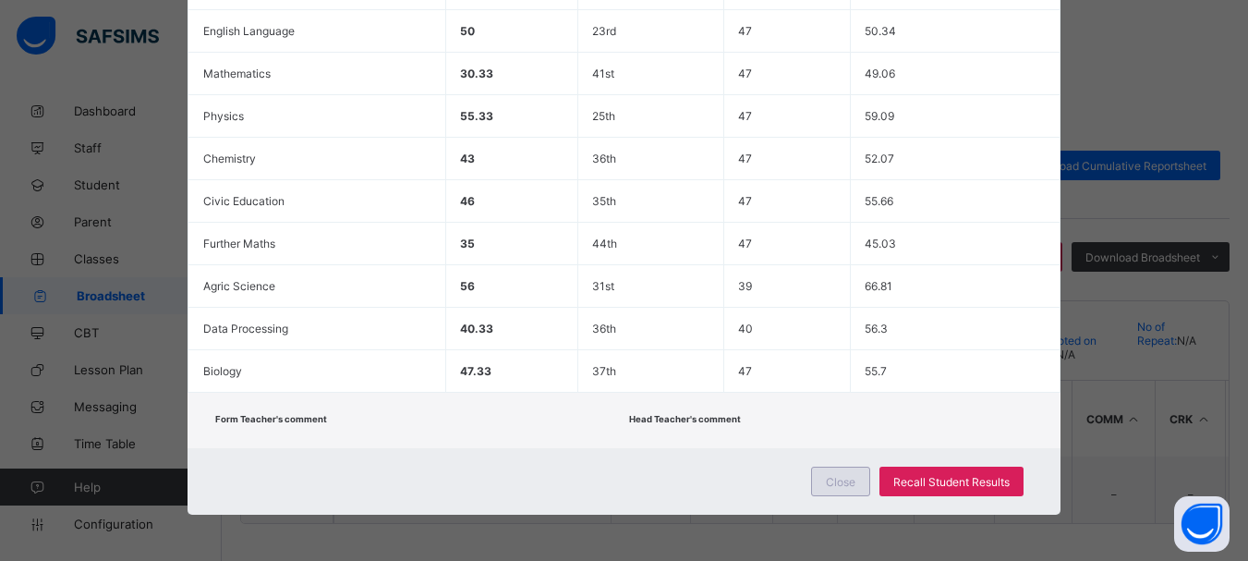
click at [823, 482] on div "Close" at bounding box center [840, 481] width 59 height 30
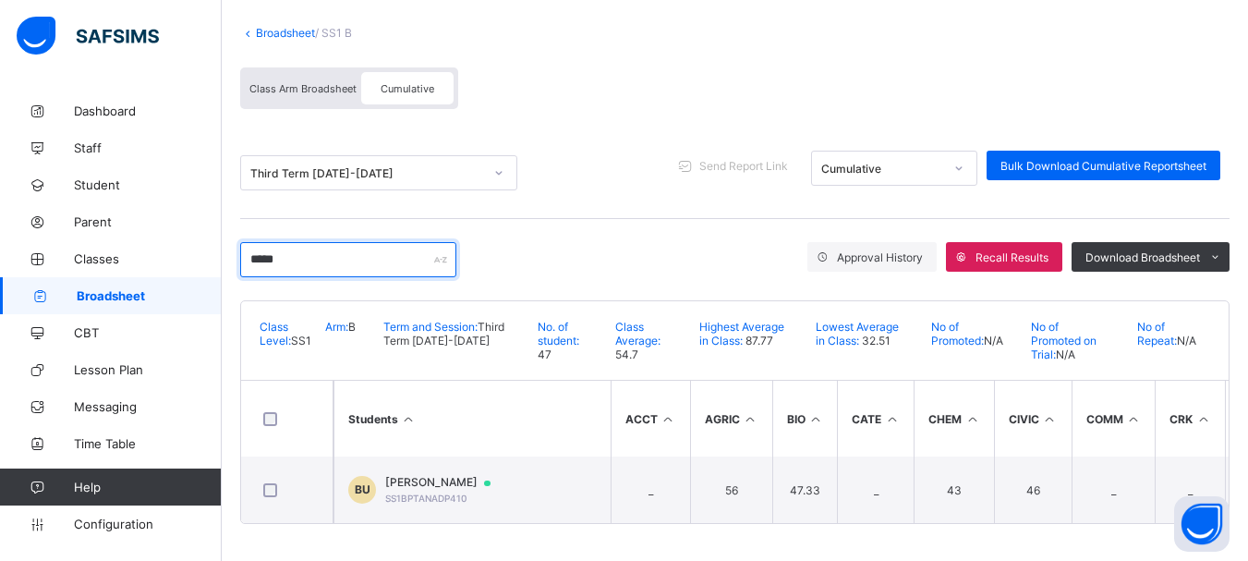
click at [304, 250] on input "*****" at bounding box center [348, 259] width 216 height 35
drag, startPoint x: 304, startPoint y: 250, endPoint x: 170, endPoint y: 249, distance: 133.9
click at [170, 249] on div "SS1 B Broadsheet Third Term / 2024-2025 EMMANUEL ENNA ennaemmanuel@gmail.com Da…" at bounding box center [624, 229] width 1248 height 664
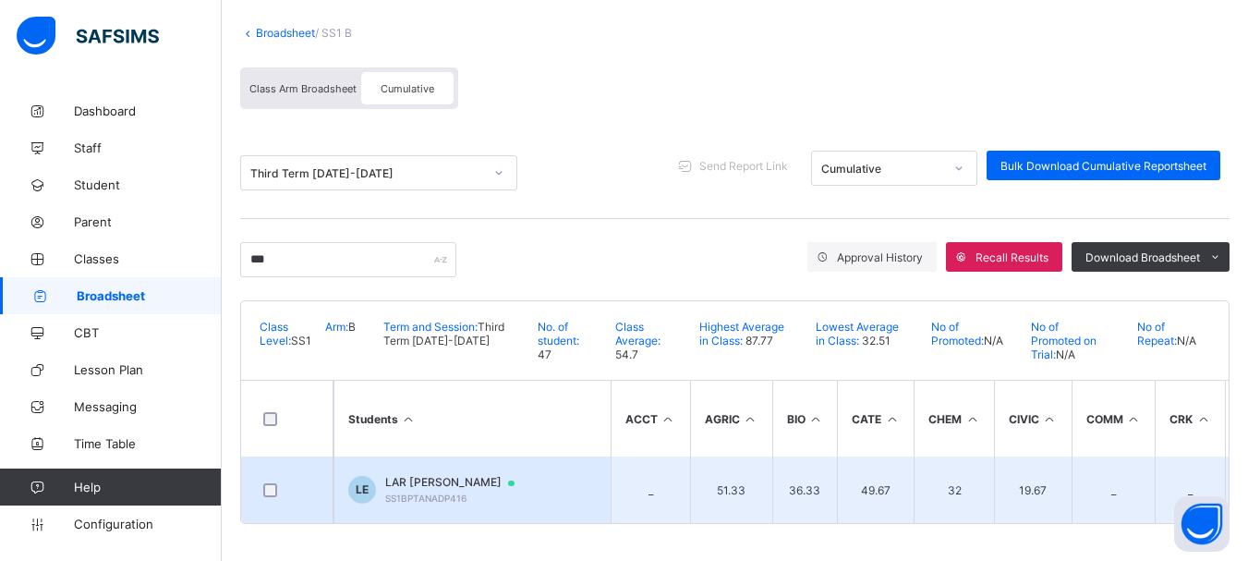
click at [406, 466] on td "LE LAR EMMANUEL SS1BPTANADP416" at bounding box center [471, 489] width 277 height 67
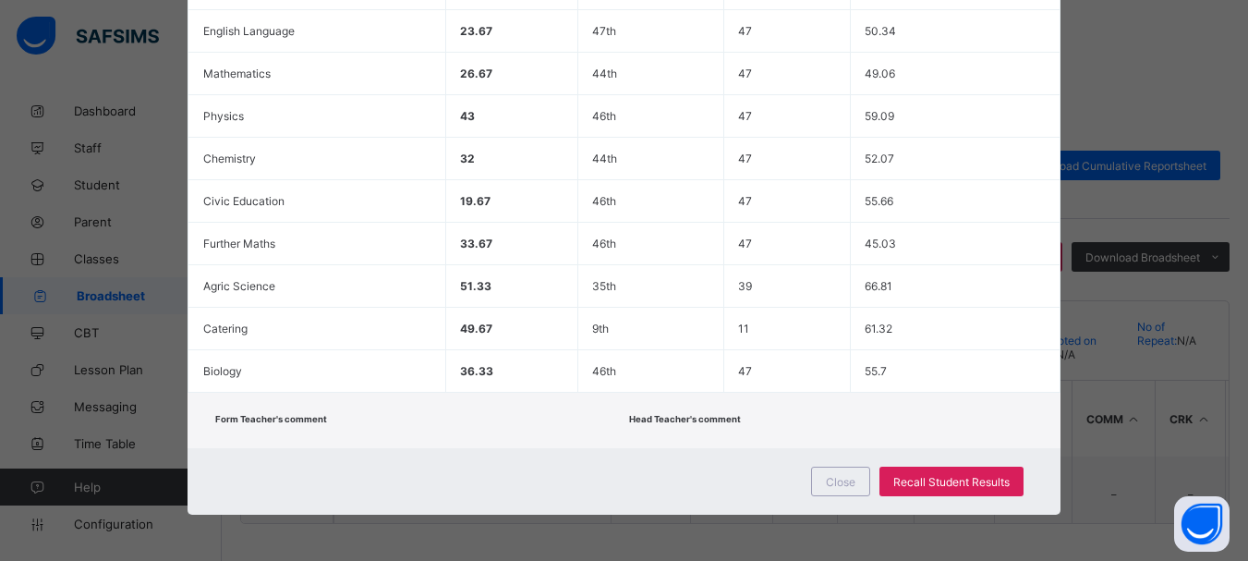
scroll to position [0, 0]
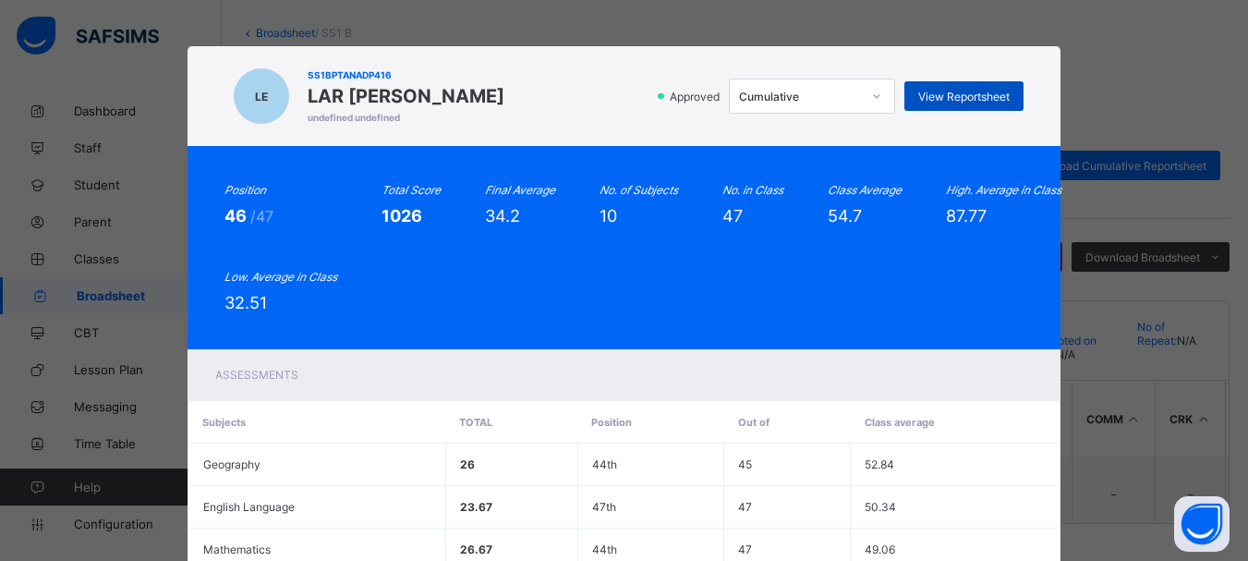
click at [952, 106] on div "View Reportsheet" at bounding box center [963, 96] width 119 height 30
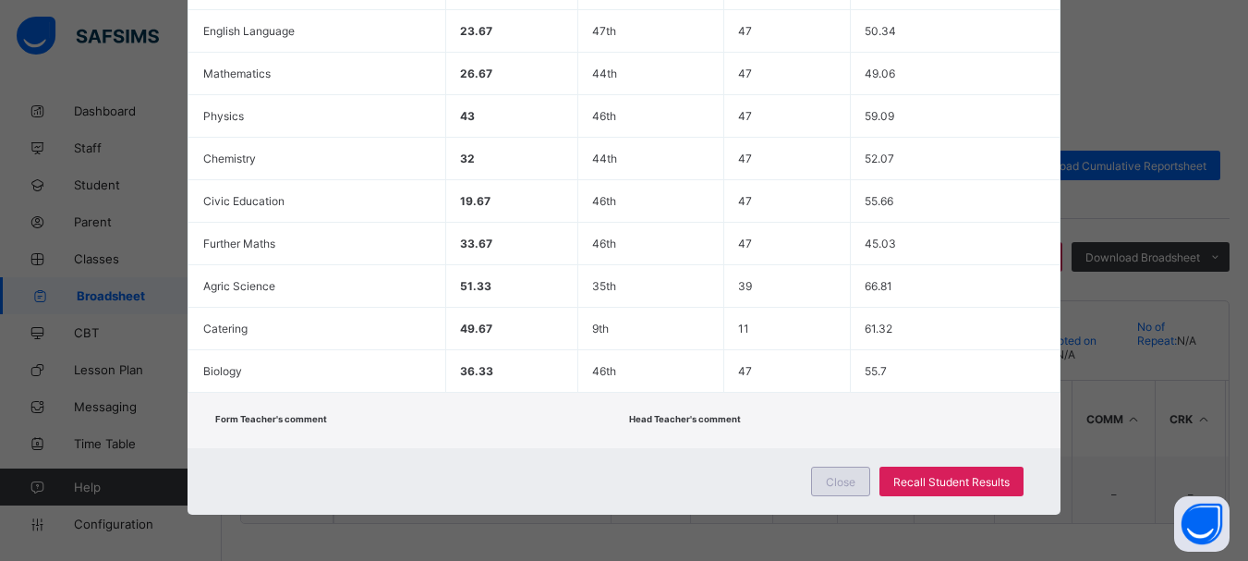
click at [823, 489] on div "Close" at bounding box center [840, 481] width 59 height 30
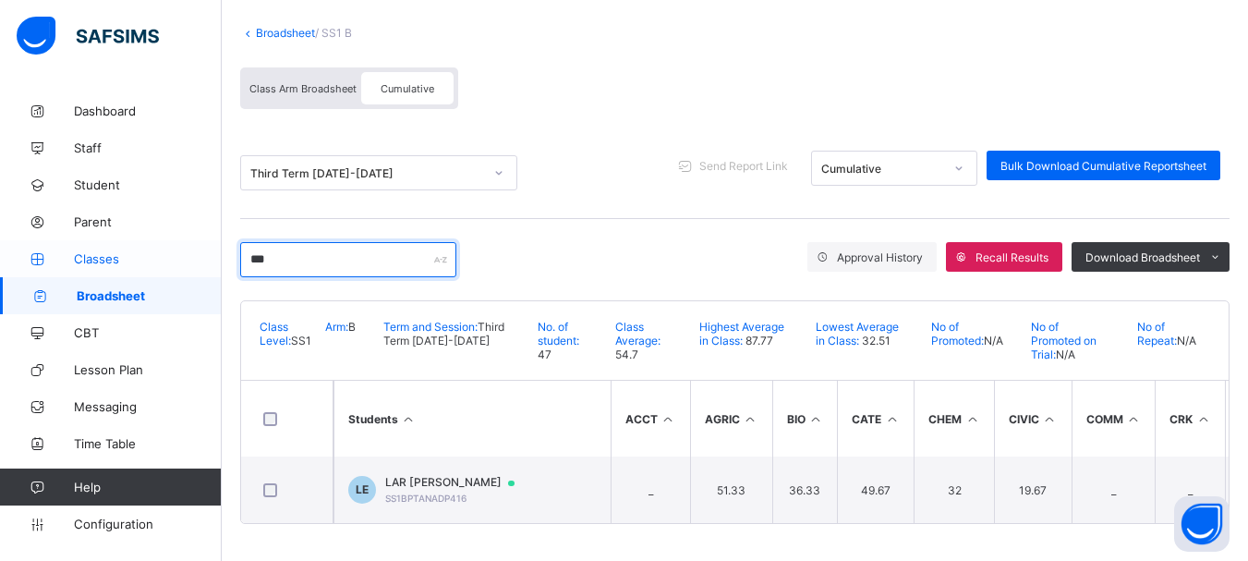
drag, startPoint x: 305, startPoint y: 251, endPoint x: 176, endPoint y: 265, distance: 130.1
click at [176, 265] on div "SS1 B Broadsheet Third Term / 2024-2025 EMMANUEL ENNA ennaemmanuel@gmail.com Da…" at bounding box center [624, 229] width 1248 height 664
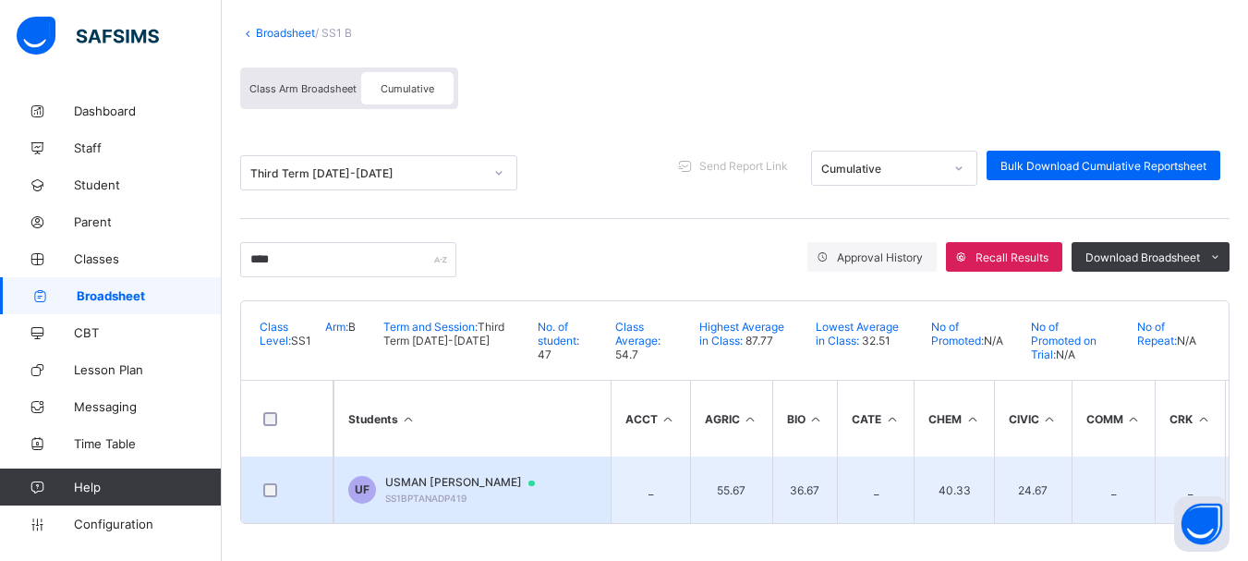
click at [425, 481] on span "USMAN EBENYA FARUQ" at bounding box center [468, 482] width 167 height 15
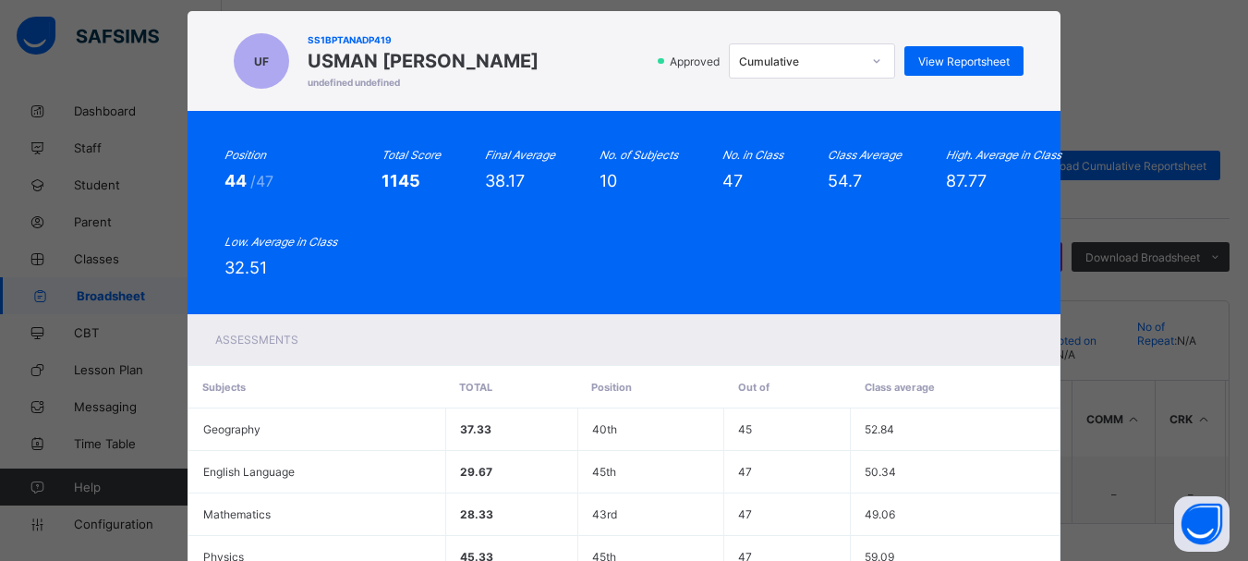
scroll to position [18, 0]
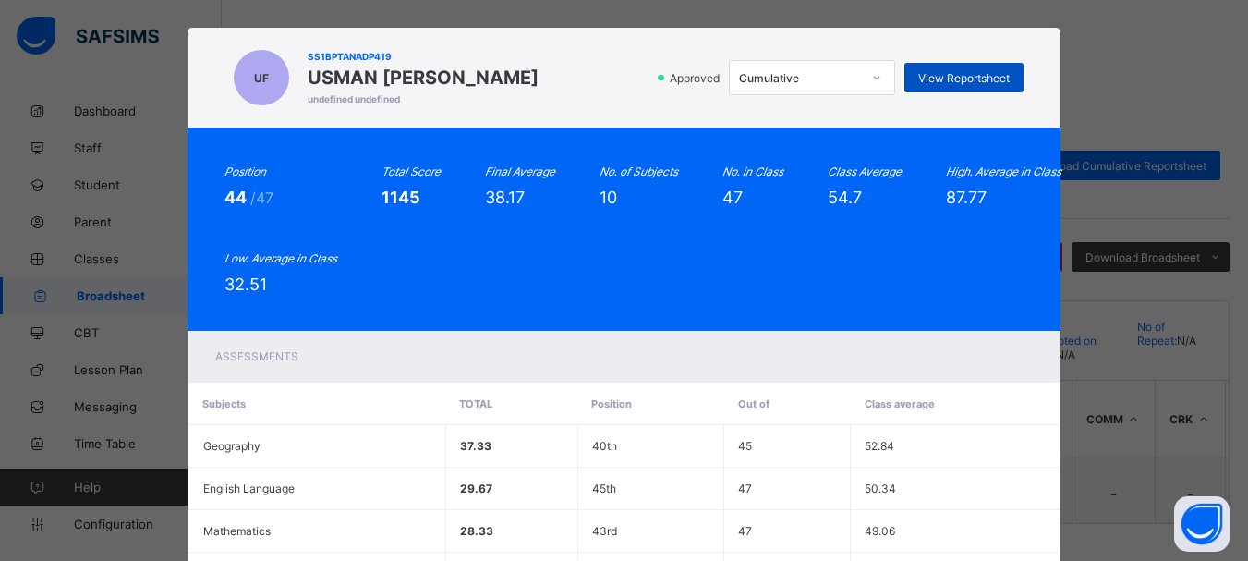
click at [966, 83] on span "View Reportsheet" at bounding box center [963, 78] width 91 height 14
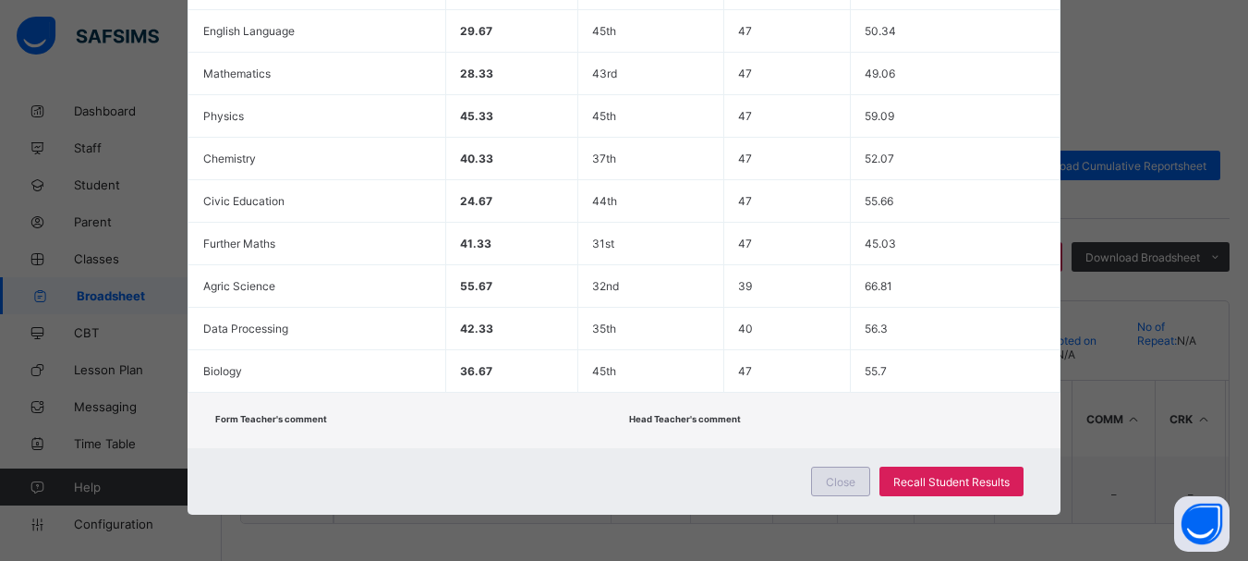
click at [846, 475] on span "Close" at bounding box center [841, 482] width 30 height 14
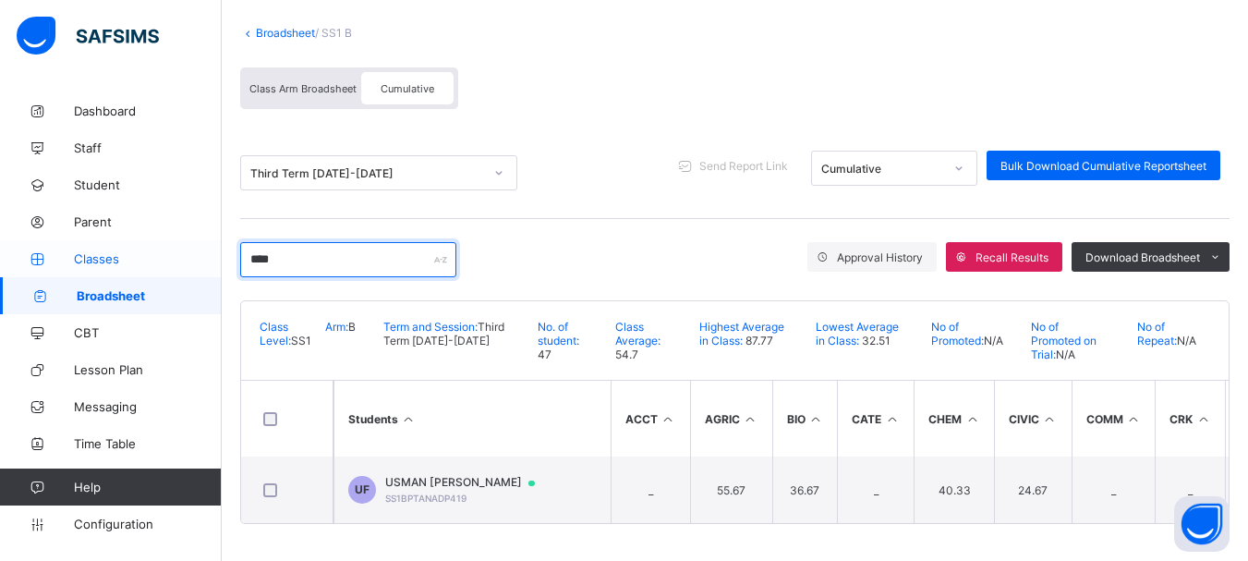
drag, startPoint x: 300, startPoint y: 254, endPoint x: 210, endPoint y: 244, distance: 91.1
click at [210, 244] on div "SS1 B Broadsheet Third Term / 2024-2025 EMMANUEL ENNA ennaemmanuel@gmail.com Da…" at bounding box center [624, 229] width 1248 height 664
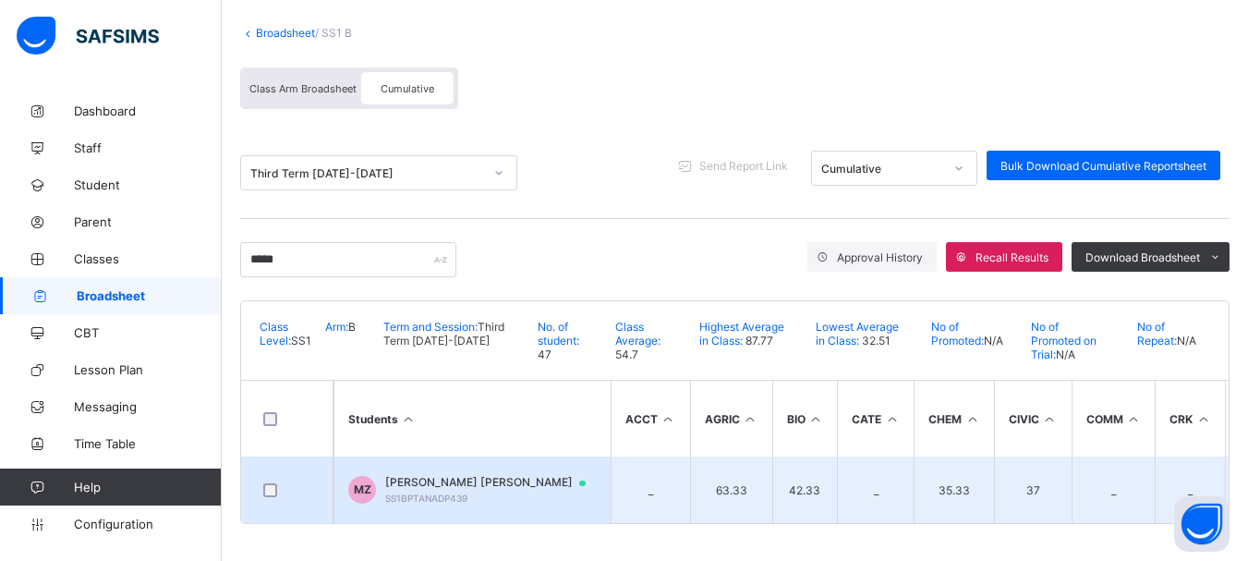
click at [434, 475] on span "MUHAMMAD YARO ZAINAB" at bounding box center [494, 482] width 218 height 15
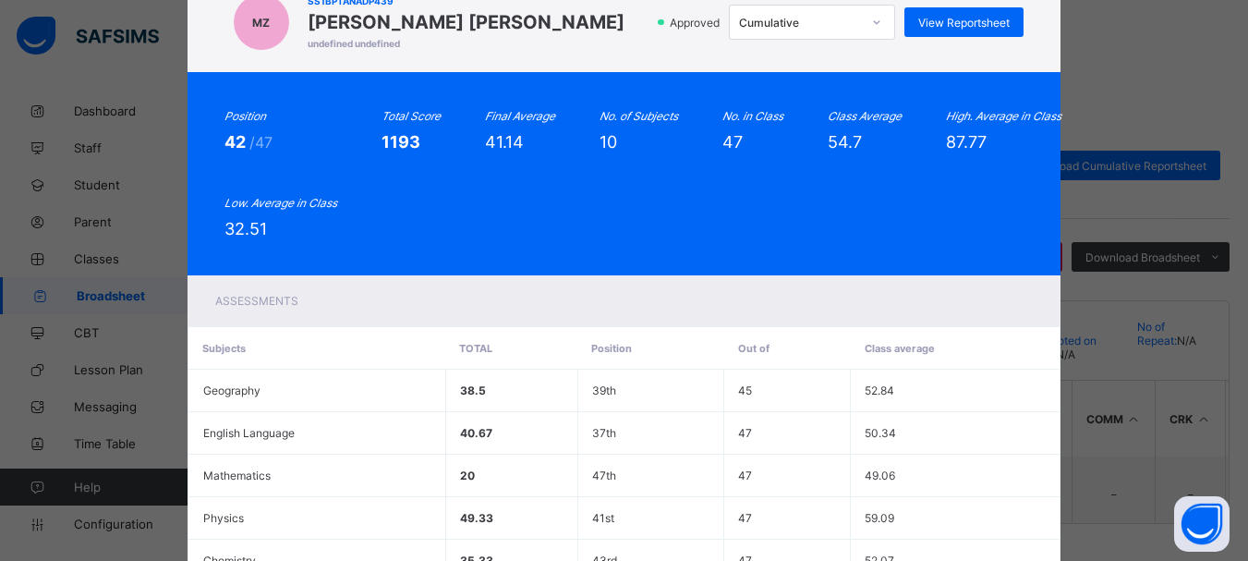
scroll to position [51, 0]
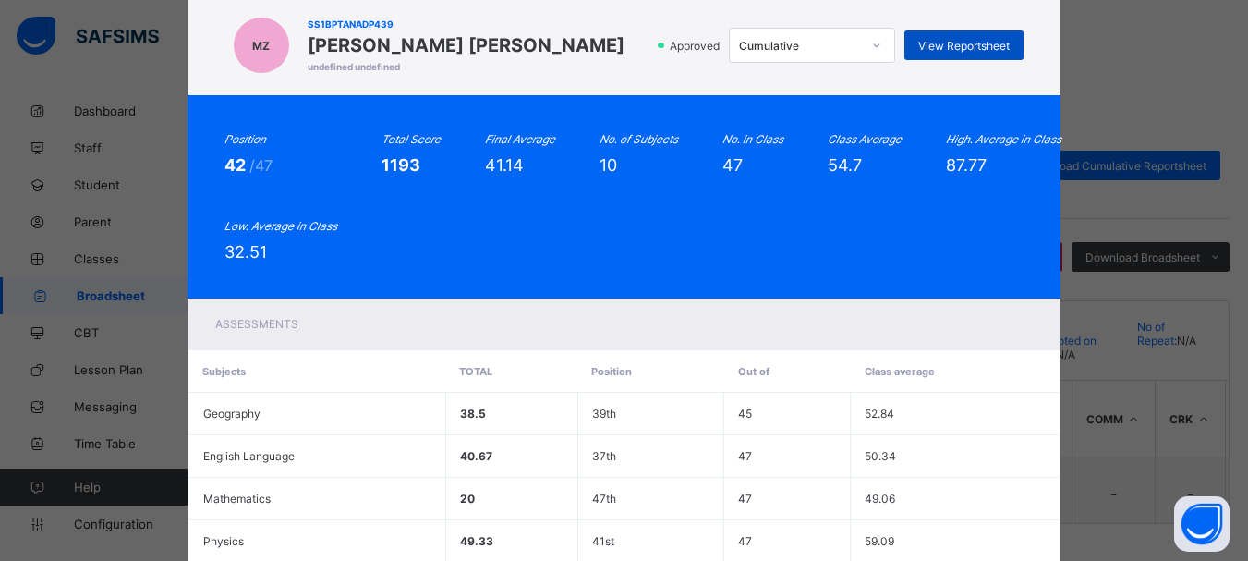
click at [961, 36] on div "View Reportsheet" at bounding box center [963, 45] width 119 height 30
drag, startPoint x: 1238, startPoint y: 165, endPoint x: 1236, endPoint y: 182, distance: 16.7
click at [1236, 182] on div "MZ SS1BPTANADP439 MUHAMMAD YARO ZAINAB undefined undefined Approved Cumulative …" at bounding box center [624, 280] width 1248 height 561
click at [939, 47] on span "View Reportsheet" at bounding box center [963, 46] width 91 height 14
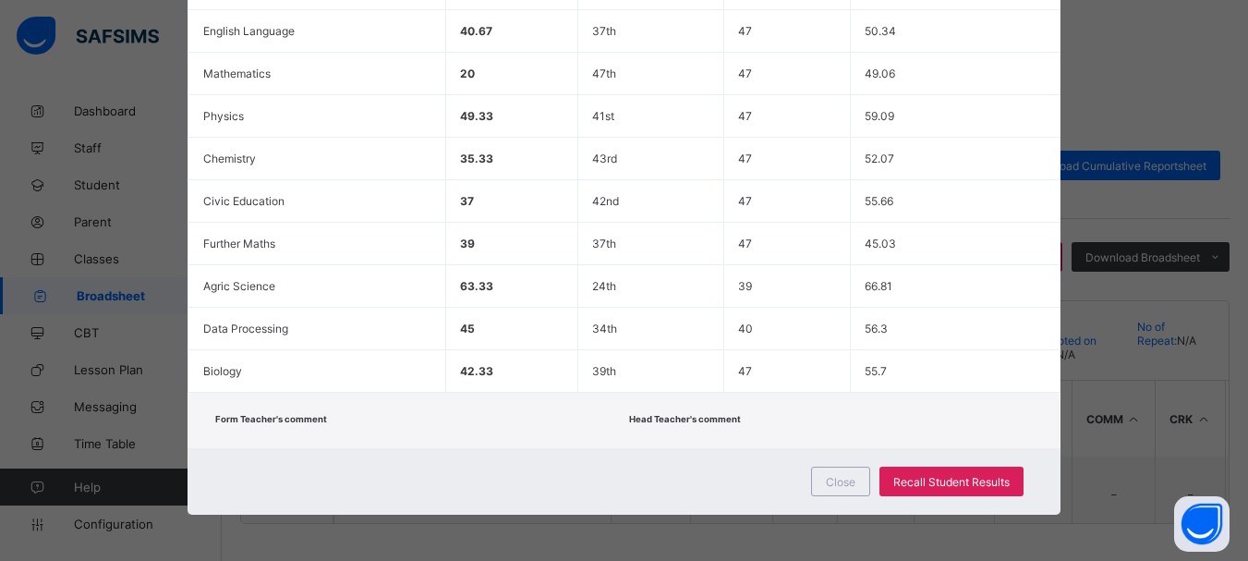
scroll to position [0, 0]
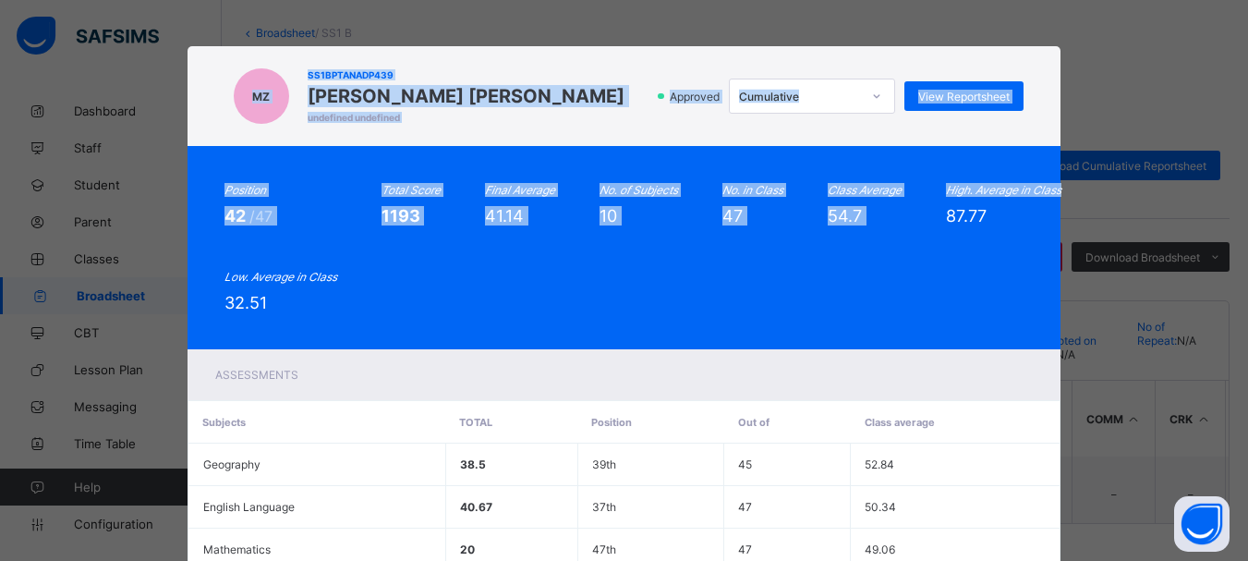
drag, startPoint x: 1237, startPoint y: 154, endPoint x: 1261, endPoint y: 459, distance: 305.8
click at [1248, 459] on html "SS1 B Broadsheet Third Term / 2024-2025 EMMANUEL ENNA ennaemmanuel@gmail.com Da…" at bounding box center [624, 229] width 1248 height 664
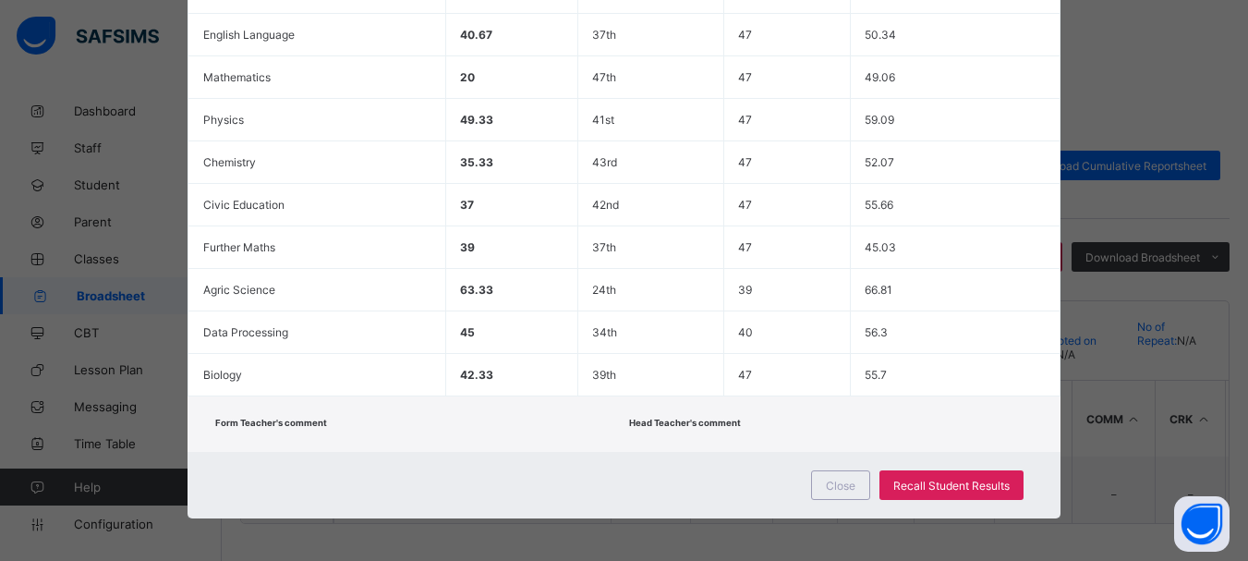
scroll to position [476, 0]
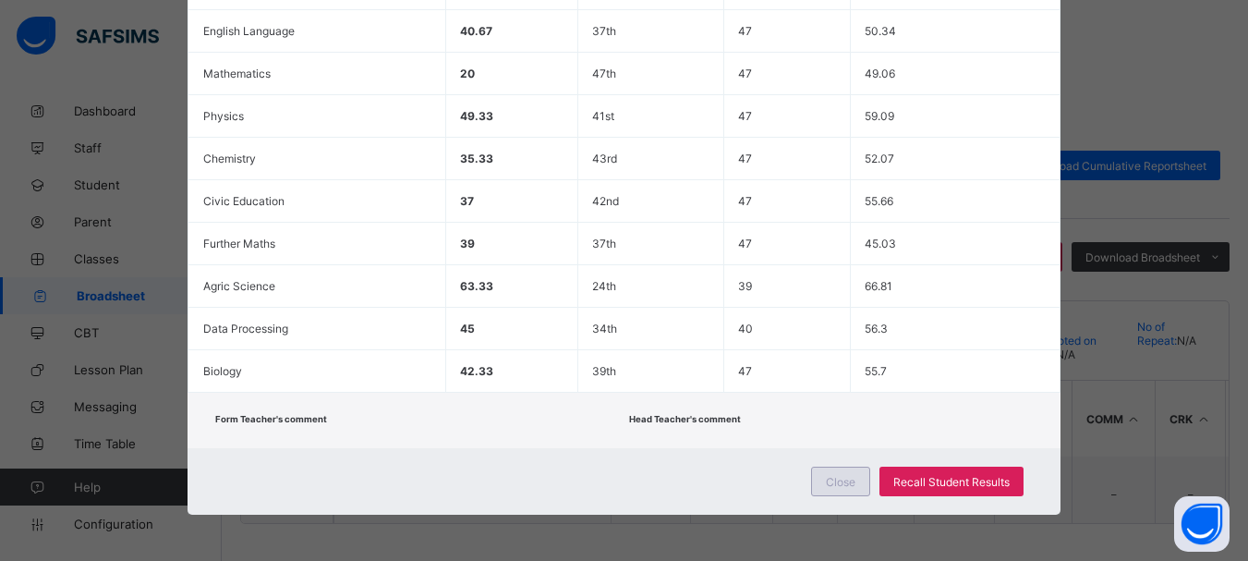
click at [848, 479] on span "Close" at bounding box center [841, 482] width 30 height 14
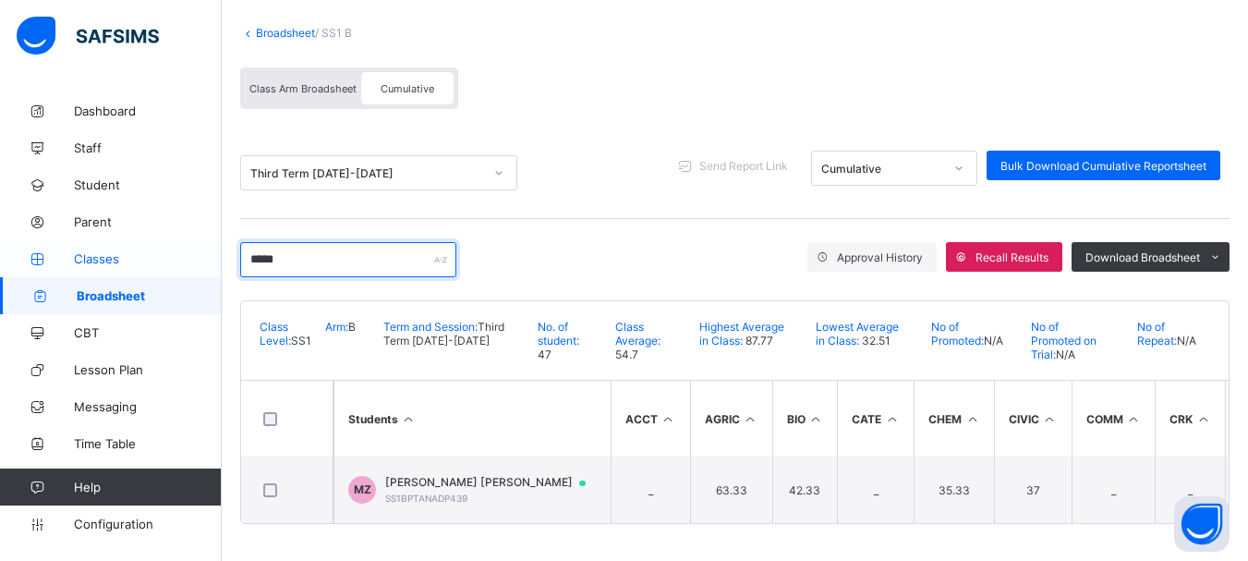
drag, startPoint x: 288, startPoint y: 260, endPoint x: 195, endPoint y: 249, distance: 93.9
click at [195, 249] on div "SS1 B Broadsheet Third Term / 2024-2025 EMMANUEL ENNA ennaemmanuel@gmail.com Da…" at bounding box center [624, 229] width 1248 height 664
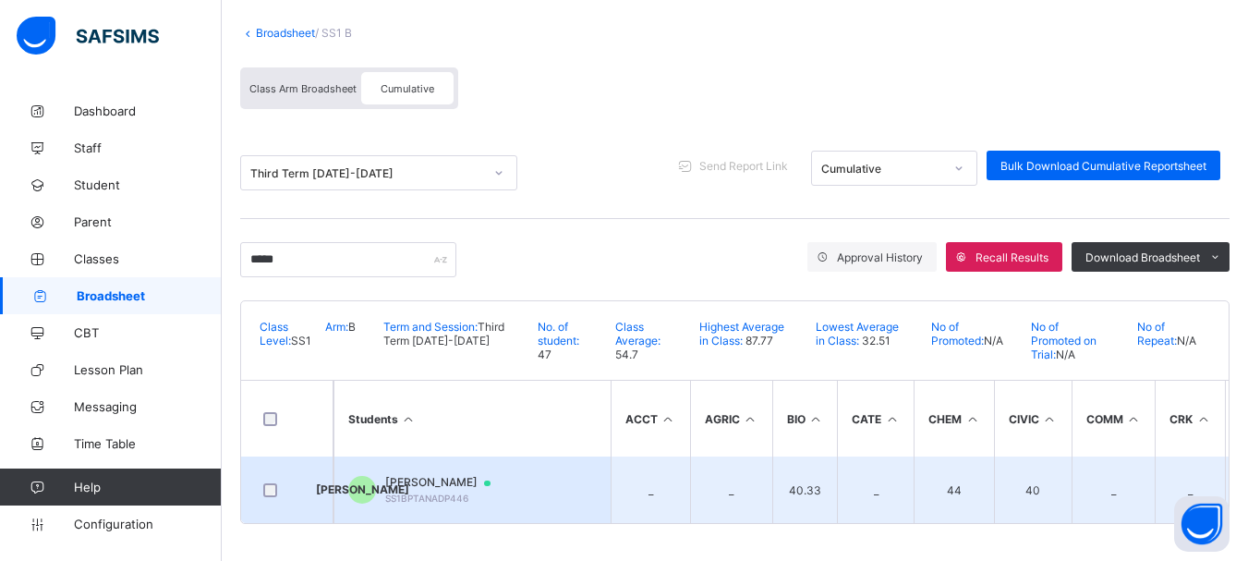
click at [448, 466] on td "JA JESSE JOHN AIMAS SS1BPTANADP446" at bounding box center [471, 489] width 277 height 67
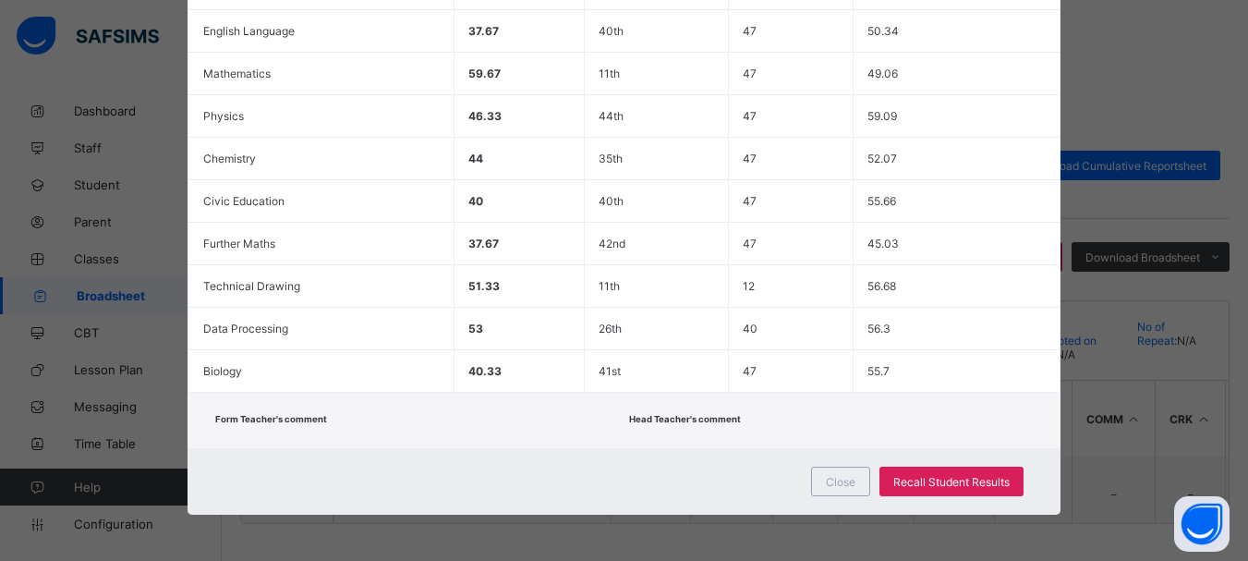
scroll to position [0, 0]
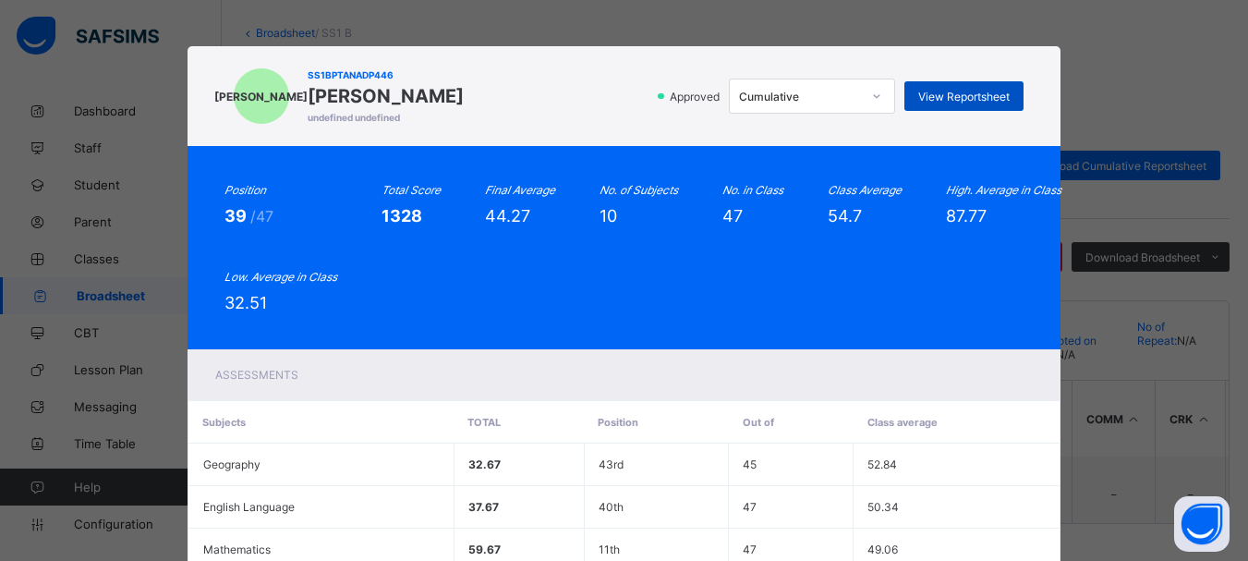
click at [950, 90] on span "View Reportsheet" at bounding box center [963, 97] width 91 height 14
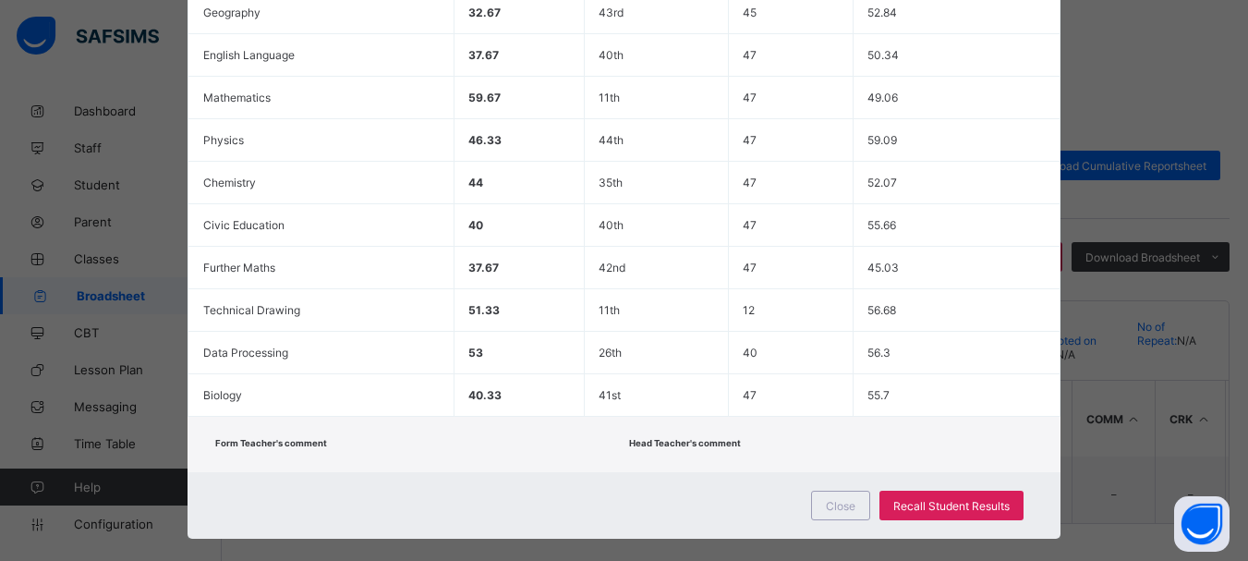
scroll to position [476, 0]
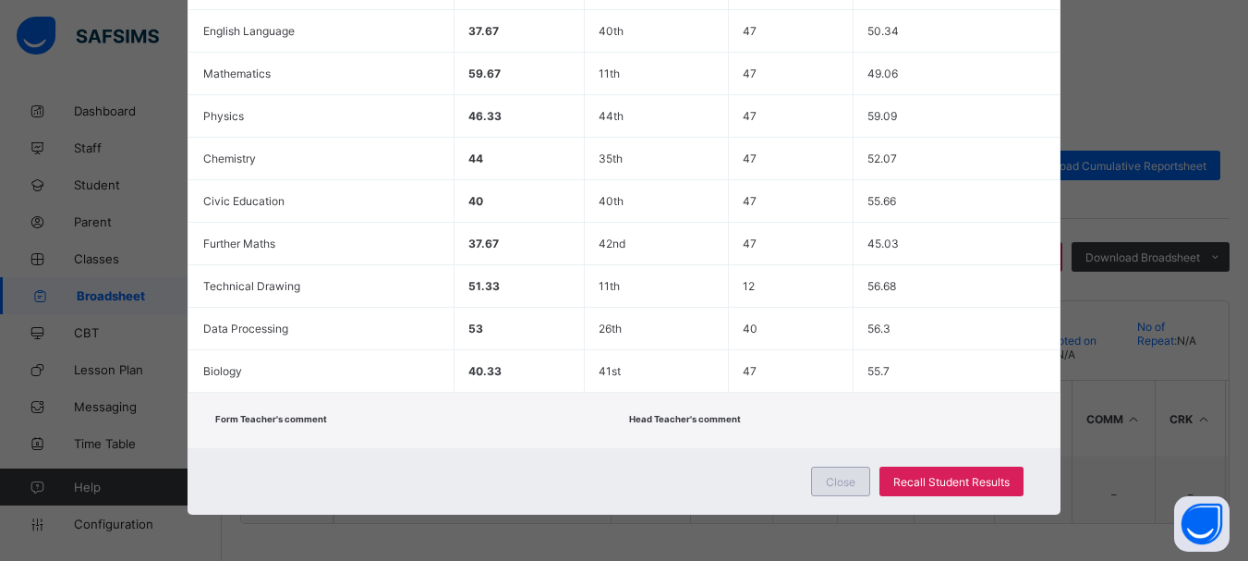
click at [829, 490] on div "Close" at bounding box center [840, 481] width 59 height 30
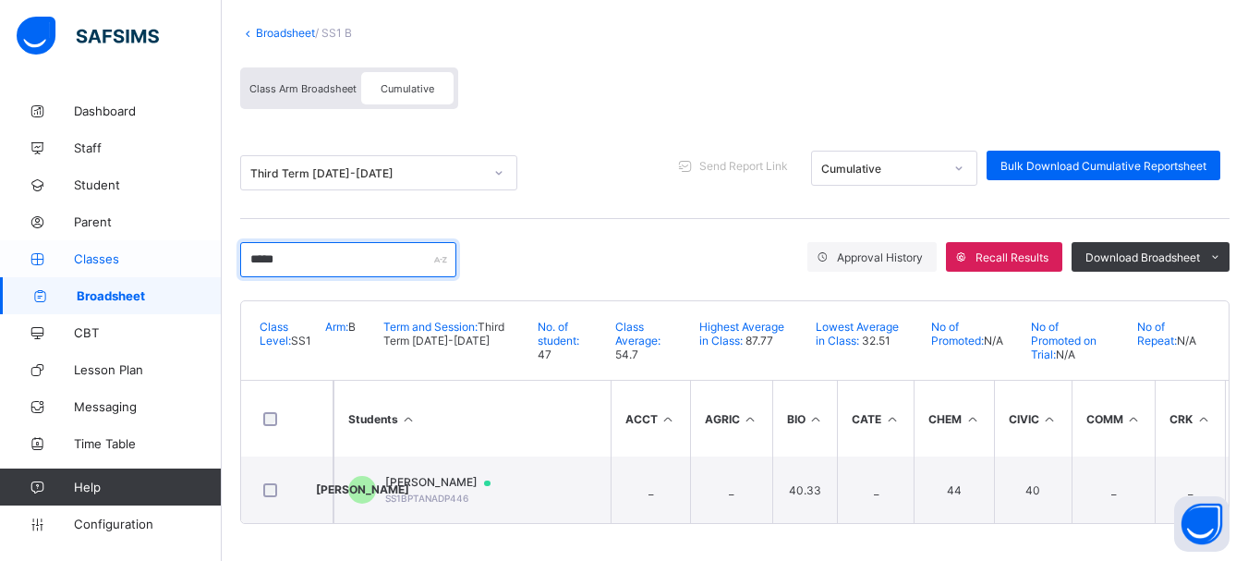
drag, startPoint x: 310, startPoint y: 248, endPoint x: 212, endPoint y: 260, distance: 99.7
click at [212, 260] on div "SS1 B Broadsheet Third Term / 2024-2025 EMMANUEL ENNA ennaemmanuel@gmail.com Da…" at bounding box center [624, 229] width 1248 height 664
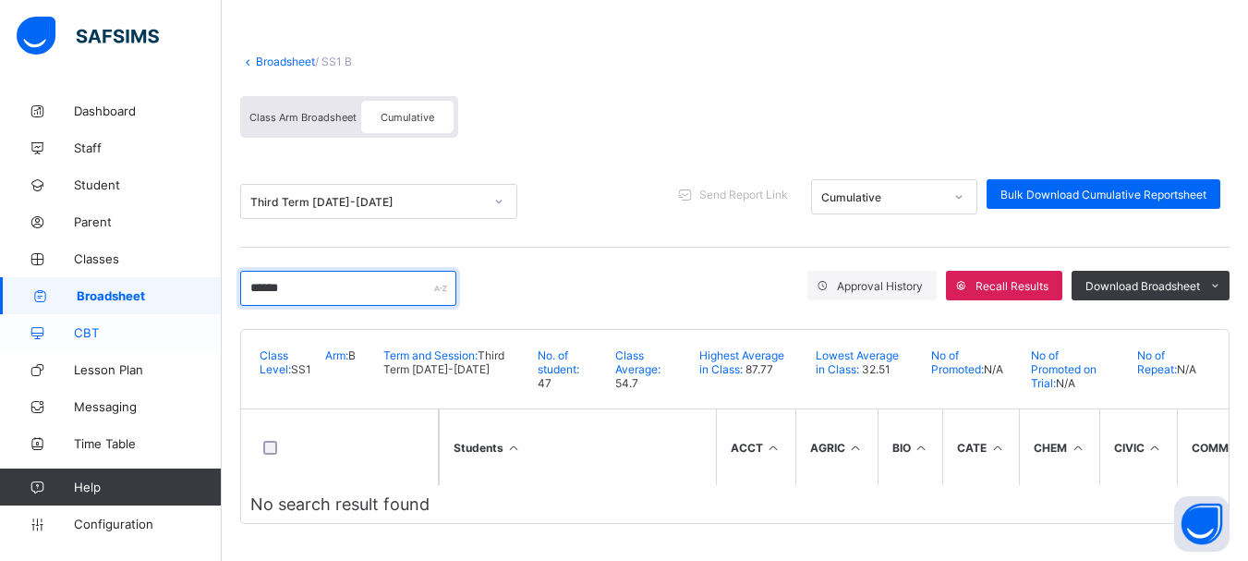
scroll to position [111, 0]
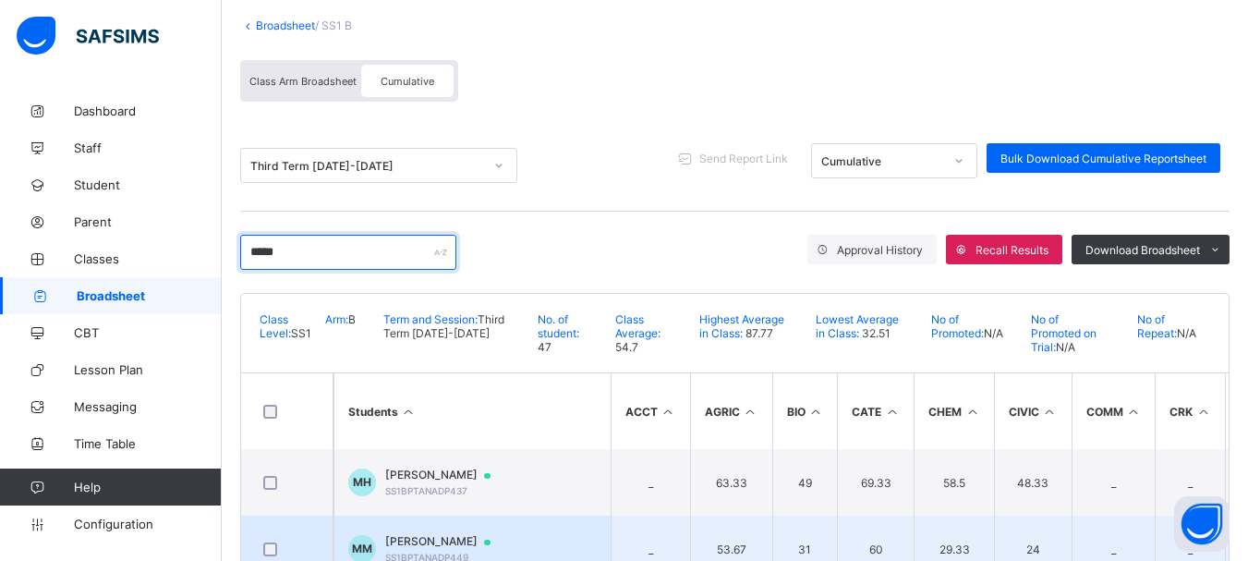
type input "****"
click at [394, 543] on span "[PERSON_NAME]" at bounding box center [446, 541] width 123 height 15
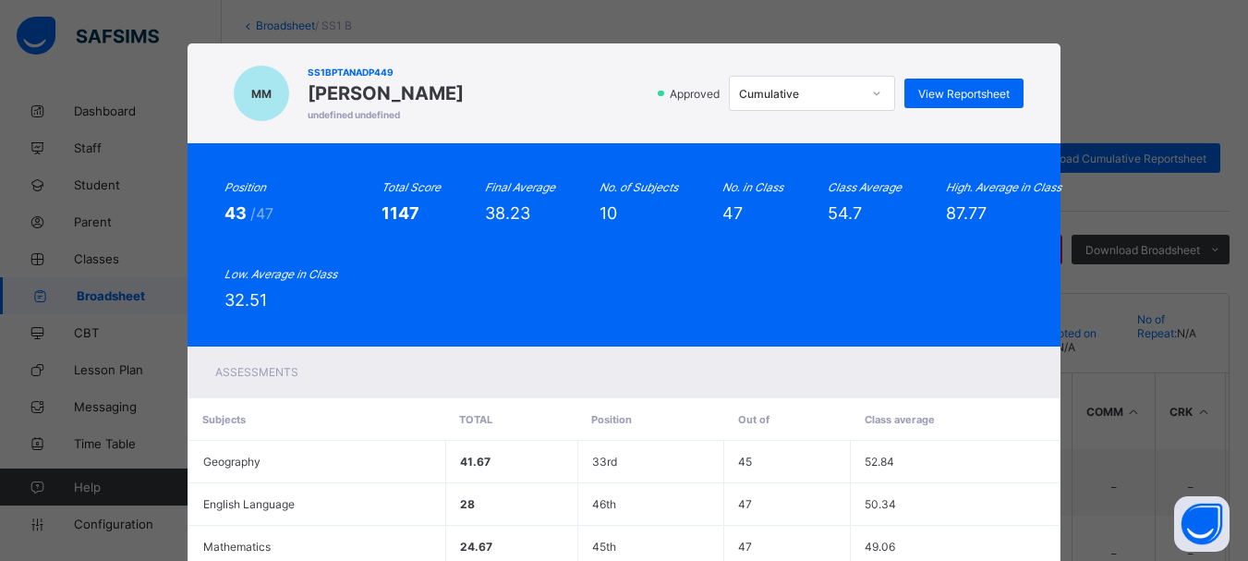
scroll to position [0, 0]
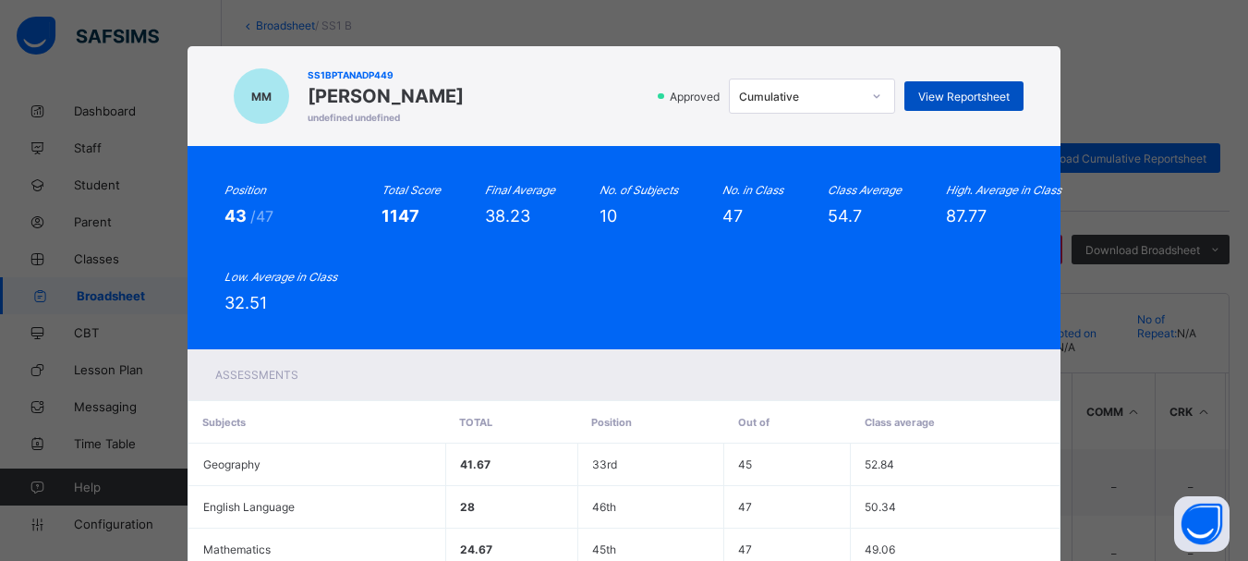
click at [955, 98] on span "View Reportsheet" at bounding box center [963, 97] width 91 height 14
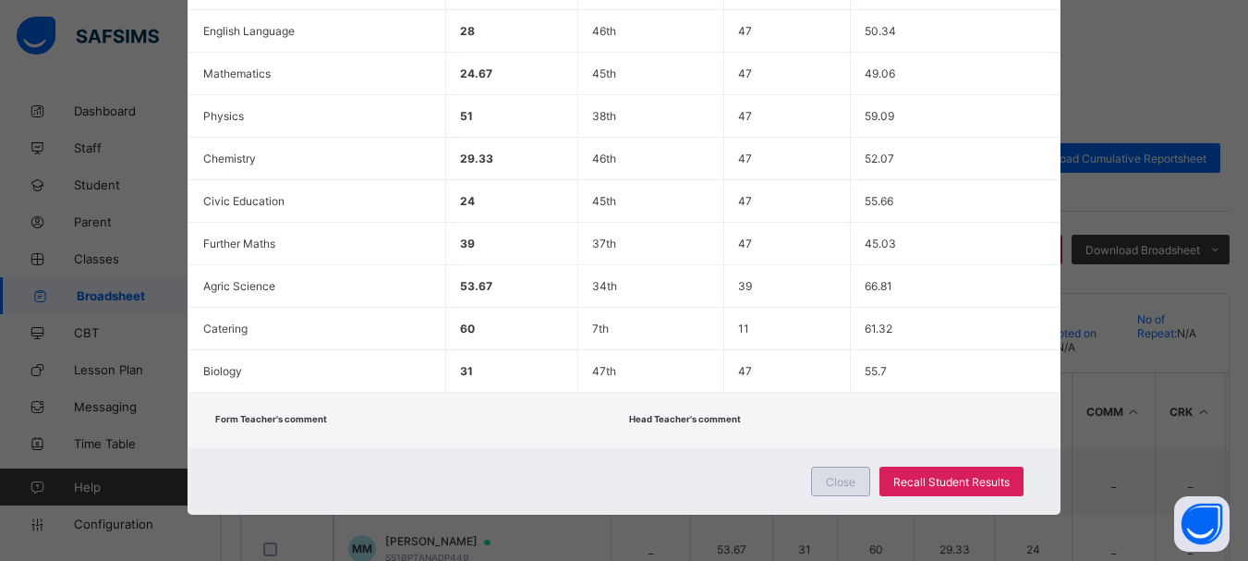
click at [837, 477] on span "Close" at bounding box center [841, 482] width 30 height 14
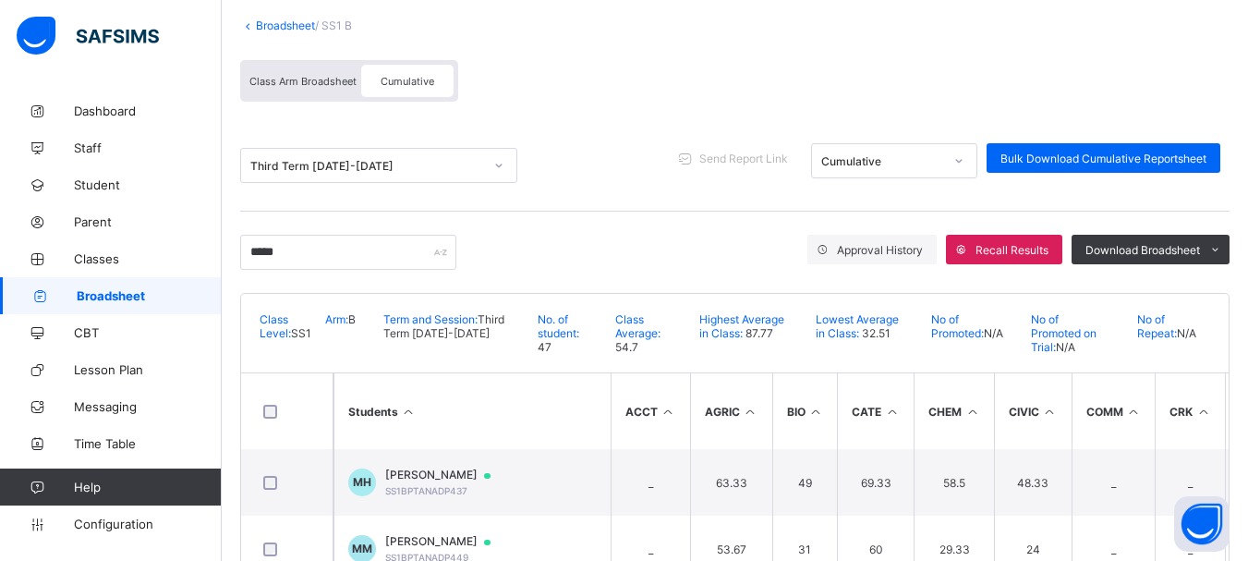
click at [273, 22] on link "Broadsheet" at bounding box center [285, 25] width 59 height 14
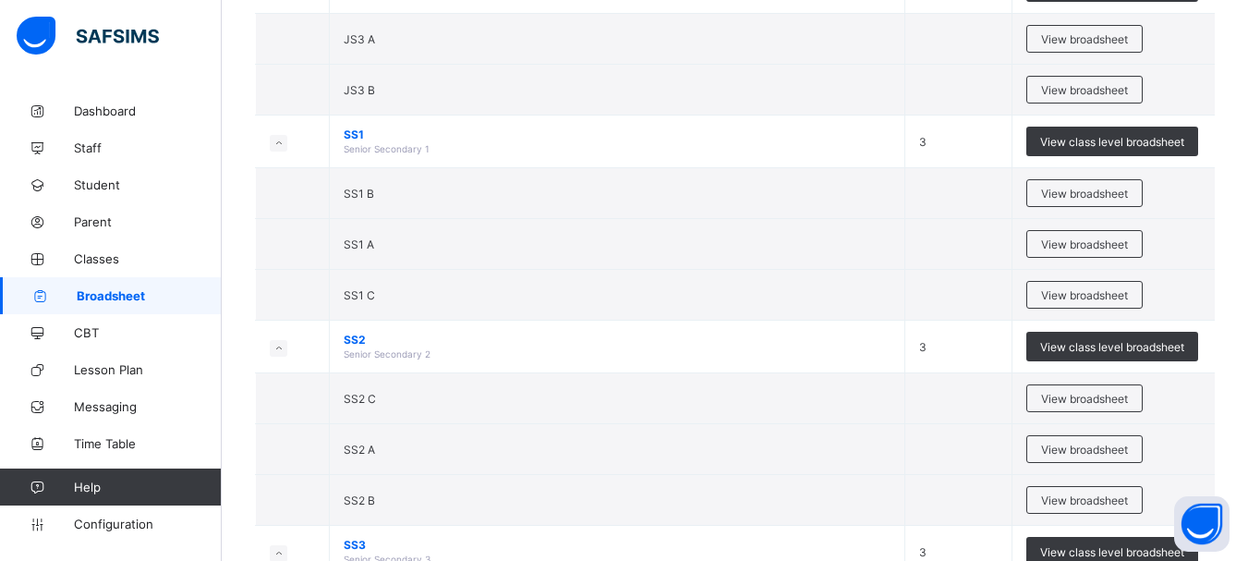
scroll to position [566, 0]
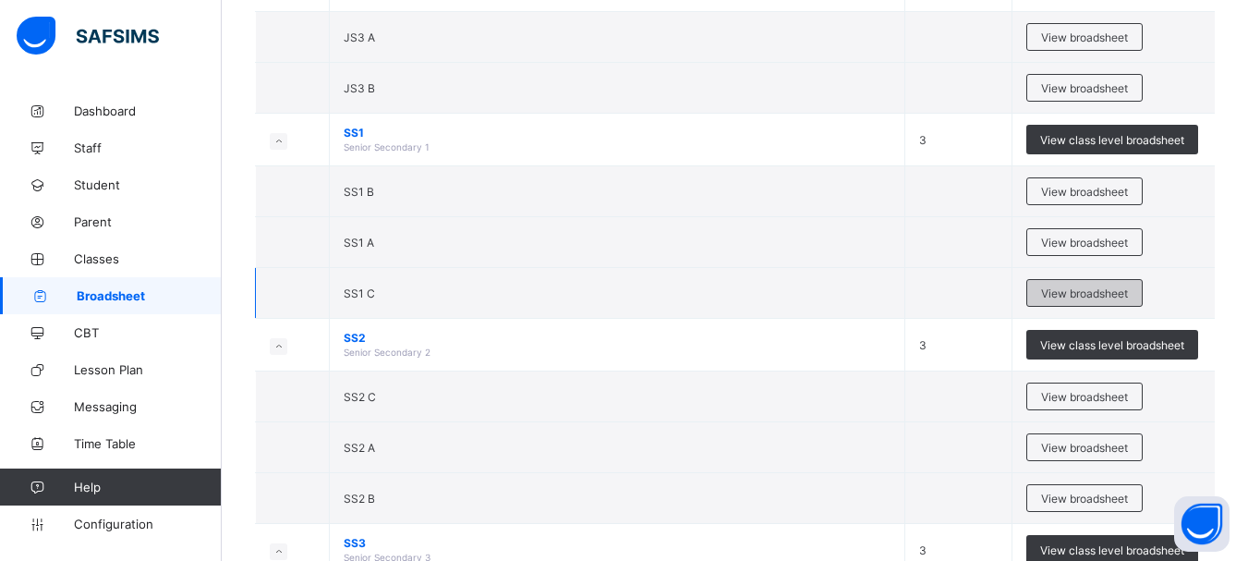
click at [1103, 291] on span "View broadsheet" at bounding box center [1084, 293] width 87 height 14
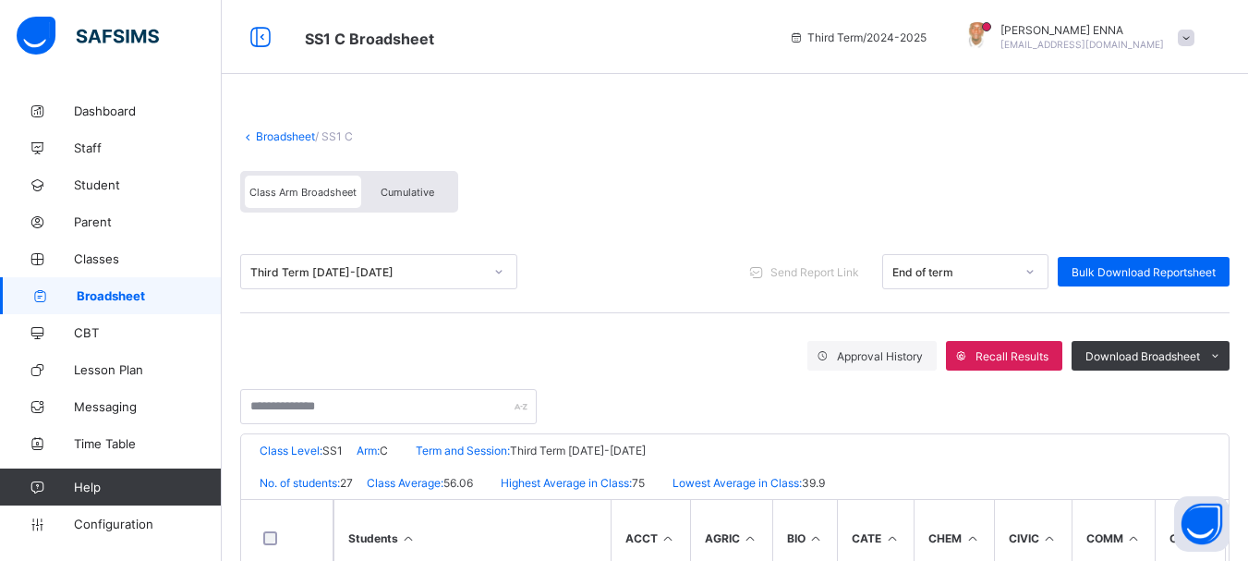
click at [416, 189] on span "Cumulative" at bounding box center [408, 192] width 54 height 13
